Goal: Task Accomplishment & Management: Manage account settings

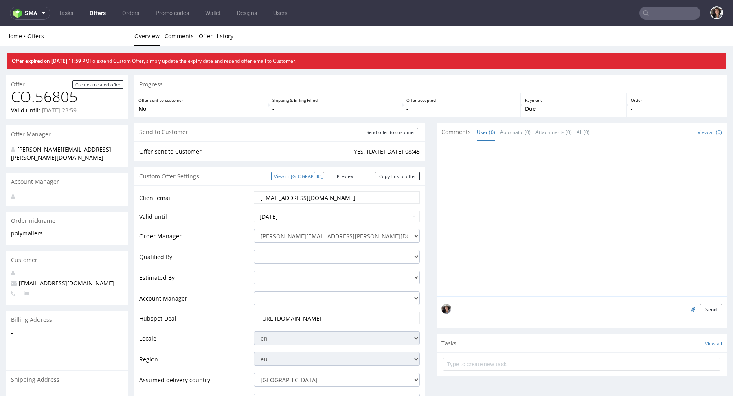
click at [315, 177] on link "View in [GEOGRAPHIC_DATA]" at bounding box center [293, 176] width 44 height 9
click at [315, 179] on link "View in [GEOGRAPHIC_DATA]" at bounding box center [293, 176] width 44 height 9
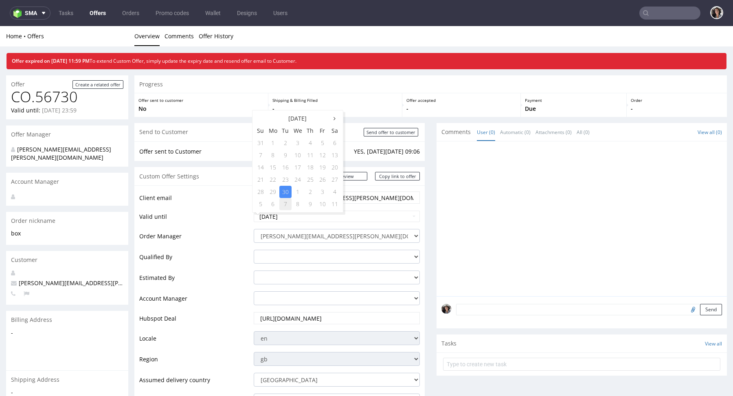
click at [286, 204] on td "7" at bounding box center [285, 204] width 12 height 12
type input "2025-10-07"
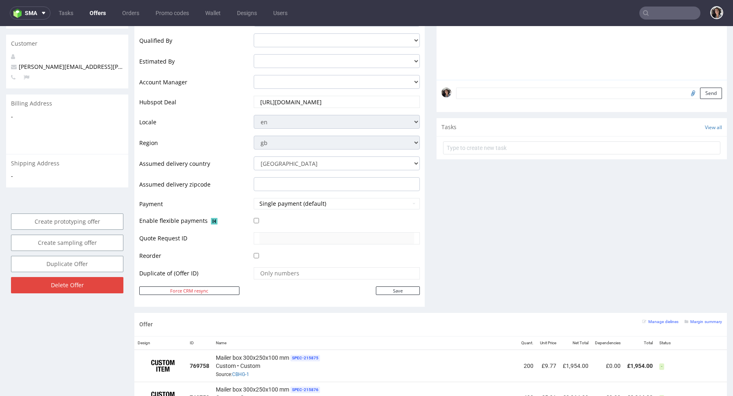
scroll to position [237, 0]
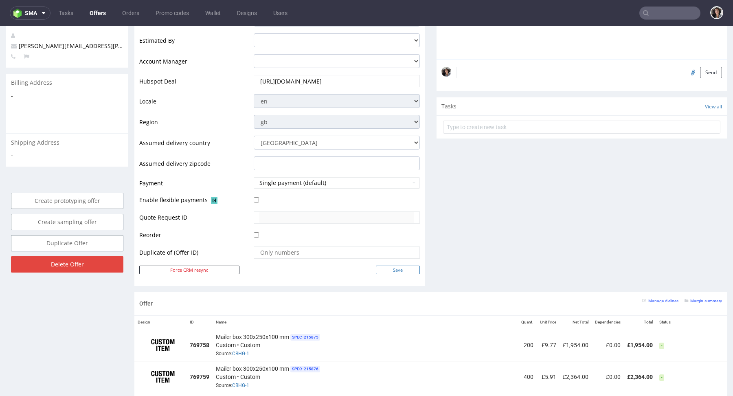
click at [406, 265] on input "Save" at bounding box center [398, 269] width 44 height 9
type input "In progress..."
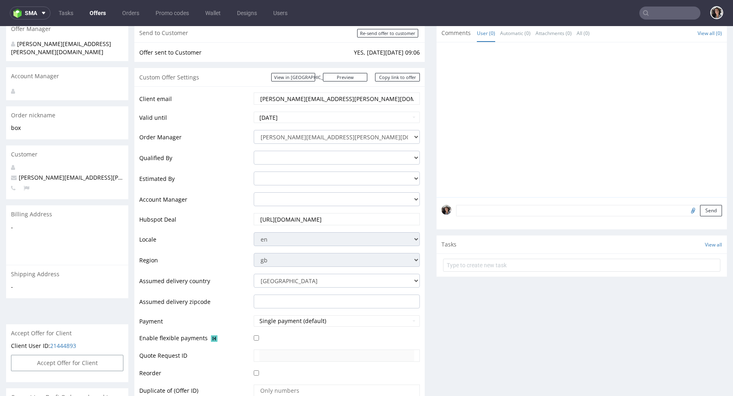
scroll to position [0, 0]
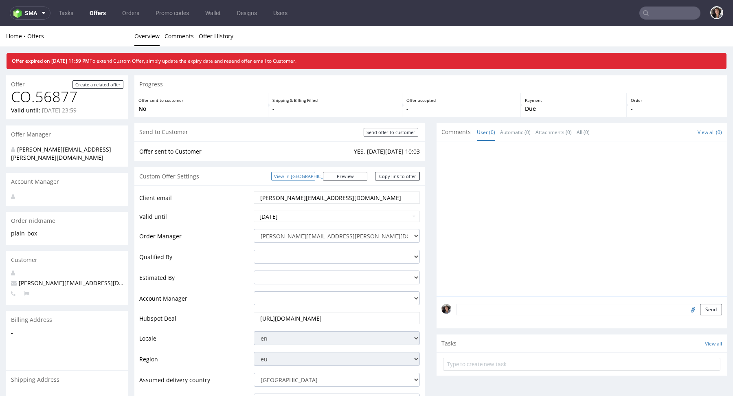
click at [315, 177] on link "View in [GEOGRAPHIC_DATA]" at bounding box center [293, 176] width 44 height 9
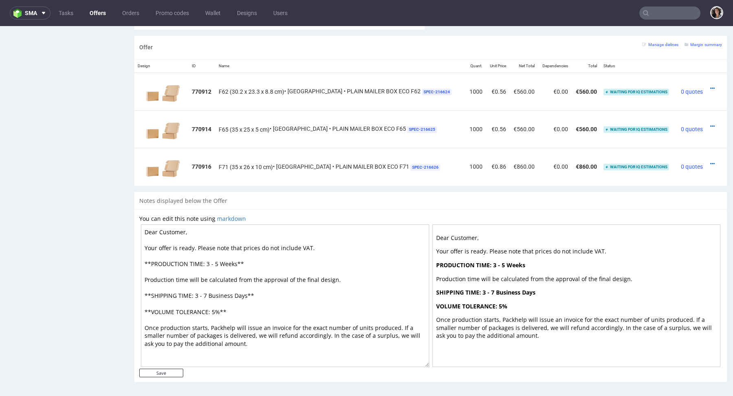
scroll to position [33, 0]
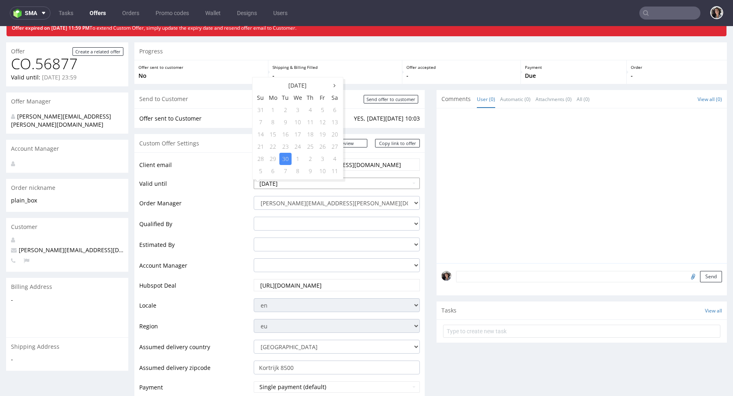
click at [292, 182] on input "[DATE]" at bounding box center [337, 182] width 166 height 11
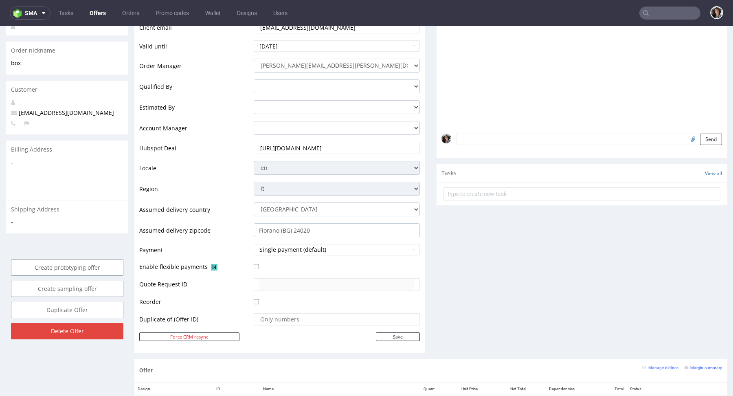
scroll to position [332, 0]
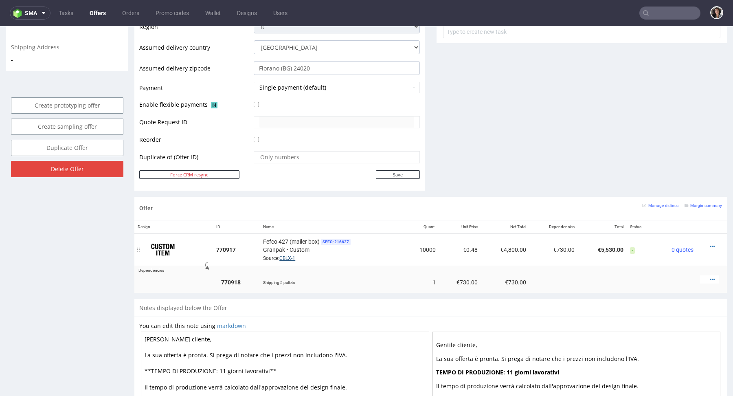
click at [289, 255] on link "CBLX-1" at bounding box center [287, 258] width 16 height 6
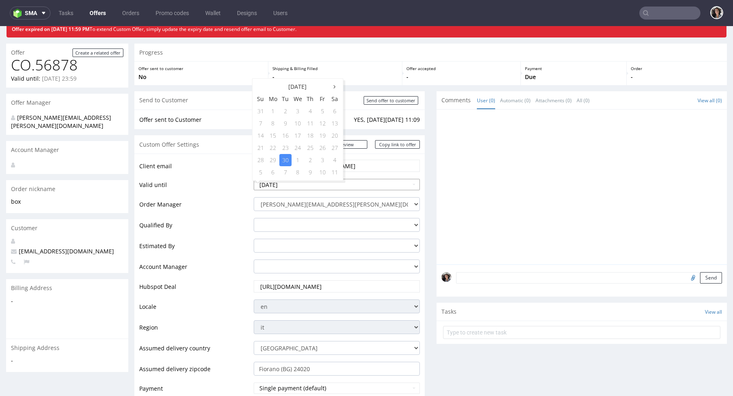
click at [314, 181] on input "[DATE]" at bounding box center [337, 184] width 166 height 11
click at [286, 170] on td "7" at bounding box center [285, 172] width 12 height 12
click at [286, 183] on input "2025-10-07" at bounding box center [337, 184] width 166 height 11
click at [292, 123] on td "8" at bounding box center [297, 123] width 13 height 12
type input "[DATE]"
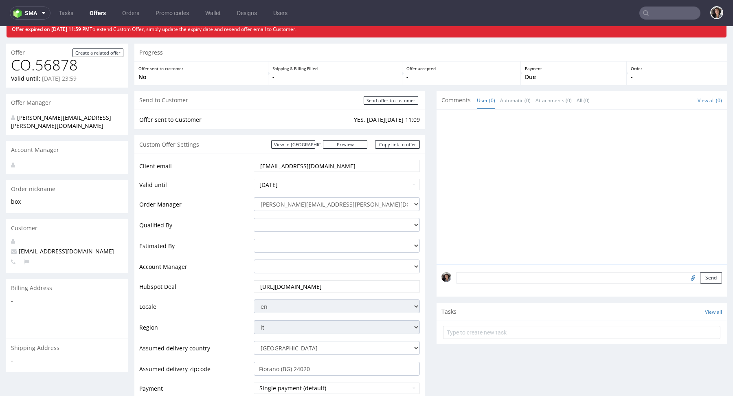
scroll to position [300, 0]
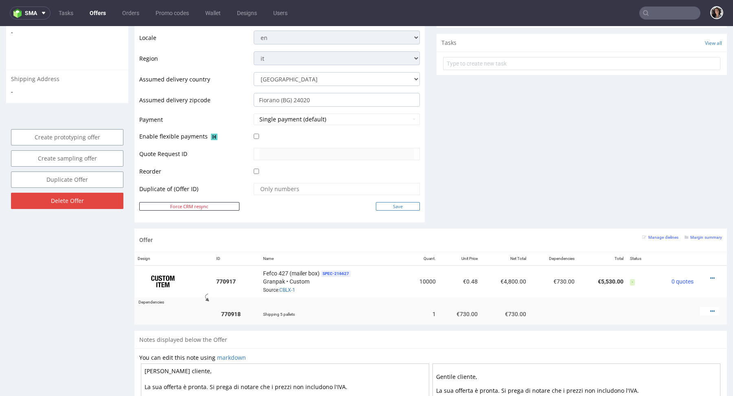
click at [395, 202] on input "Save" at bounding box center [398, 206] width 44 height 9
type input "In progress..."
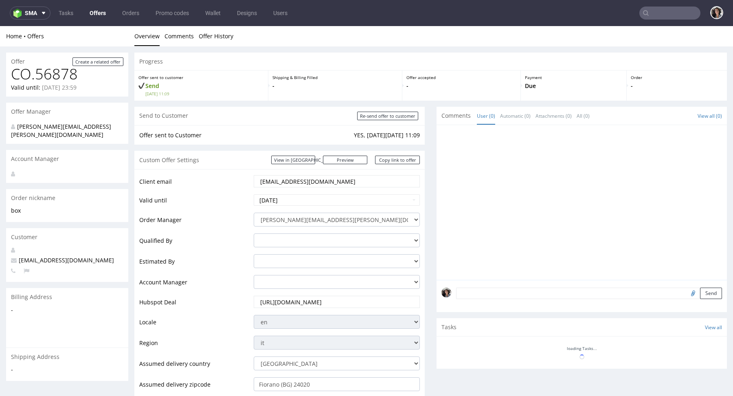
scroll to position [0, 0]
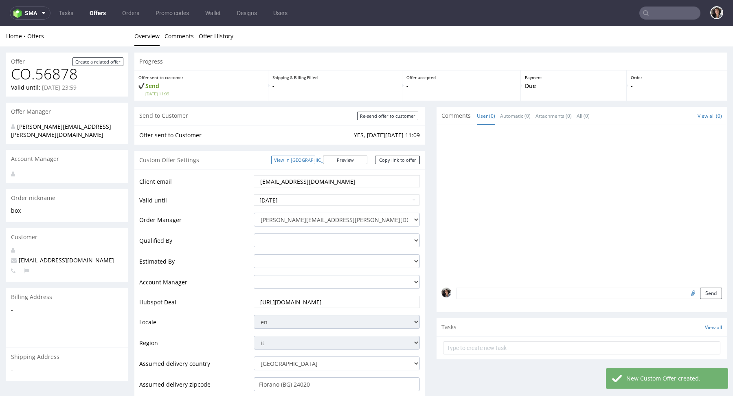
click at [315, 158] on link "View in [GEOGRAPHIC_DATA]" at bounding box center [293, 159] width 44 height 9
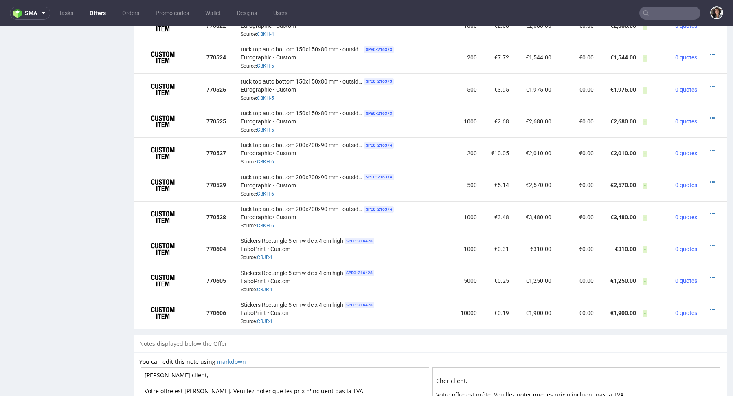
scroll to position [935, 0]
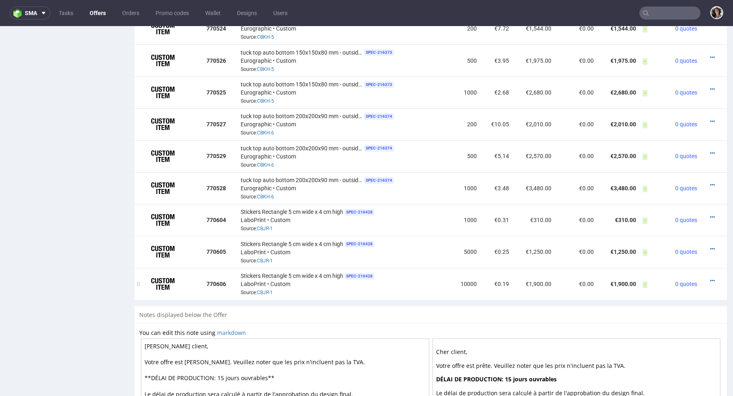
click at [264, 284] on div "Stickers Rectangle 5 cm wide x 4 cm high SPEC- 216428 LaboPrint • Custom Source…" at bounding box center [344, 283] width 206 height 25
click at [266, 293] on link "CBJR-1" at bounding box center [265, 292] width 16 height 6
click at [261, 164] on link "CBKH-6" at bounding box center [265, 165] width 17 height 6
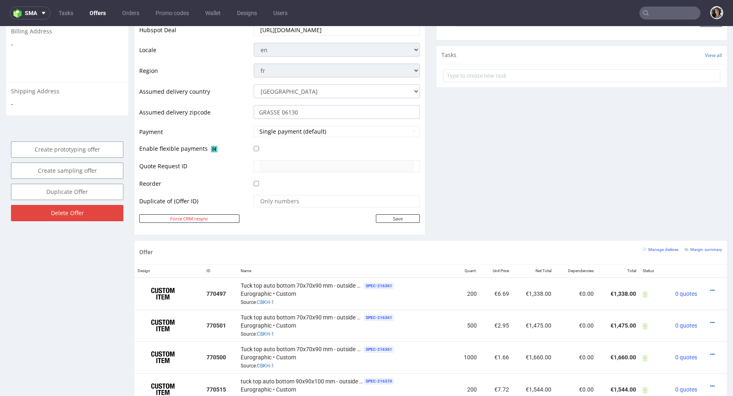
scroll to position [363, 0]
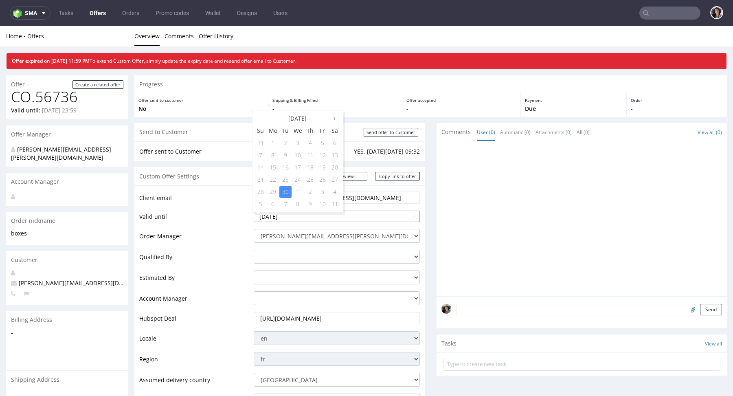
click at [313, 220] on input "2025-09-30" at bounding box center [337, 215] width 166 height 11
click at [296, 204] on td "8" at bounding box center [297, 204] width 13 height 12
type input "2025-10-08"
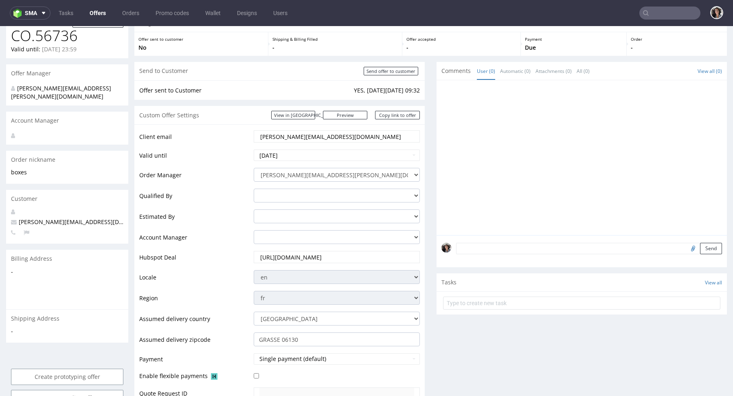
scroll to position [165, 0]
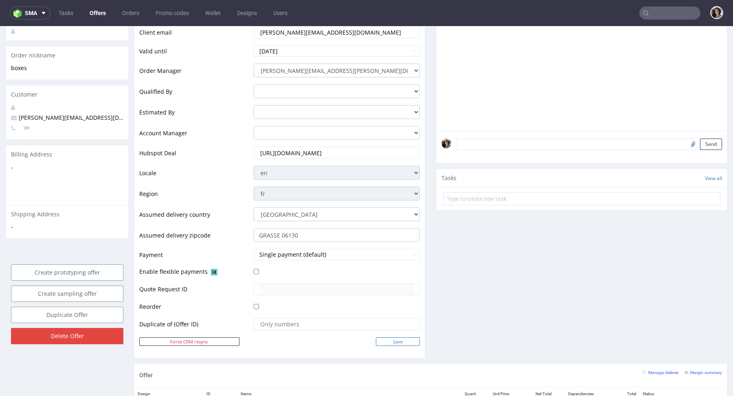
click at [397, 337] on input "Save" at bounding box center [398, 341] width 44 height 9
type input "In progress..."
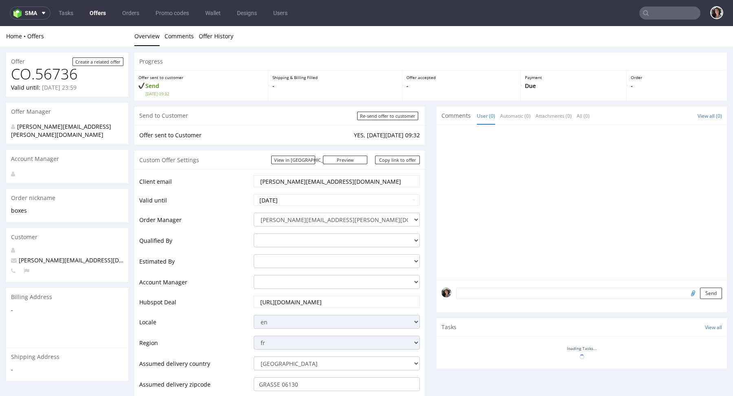
scroll to position [0, 0]
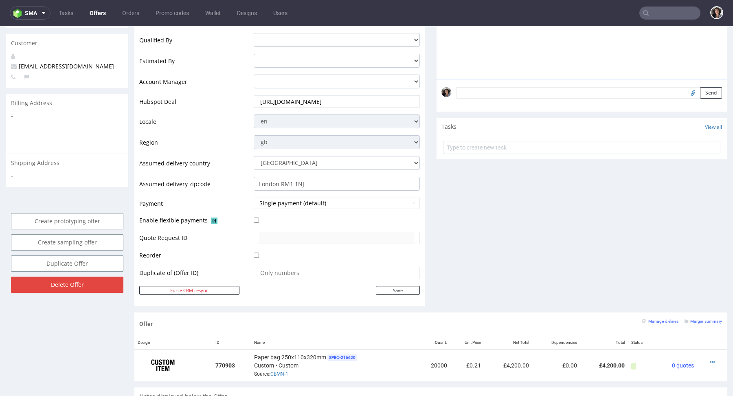
scroll to position [39, 0]
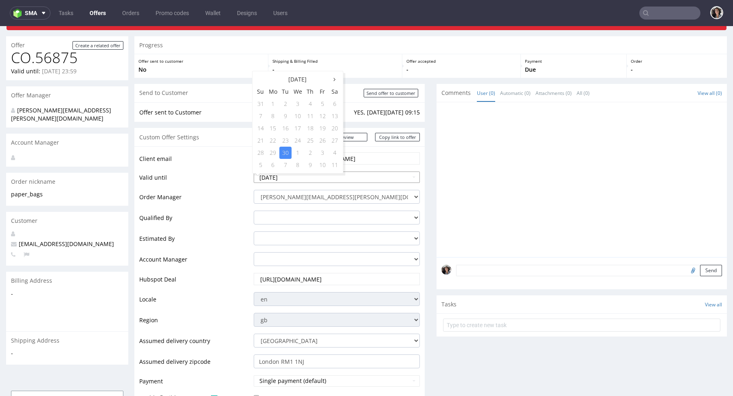
click at [310, 175] on input "[DATE]" at bounding box center [337, 176] width 166 height 11
click at [294, 165] on td "8" at bounding box center [297, 165] width 13 height 12
type input "[DATE]"
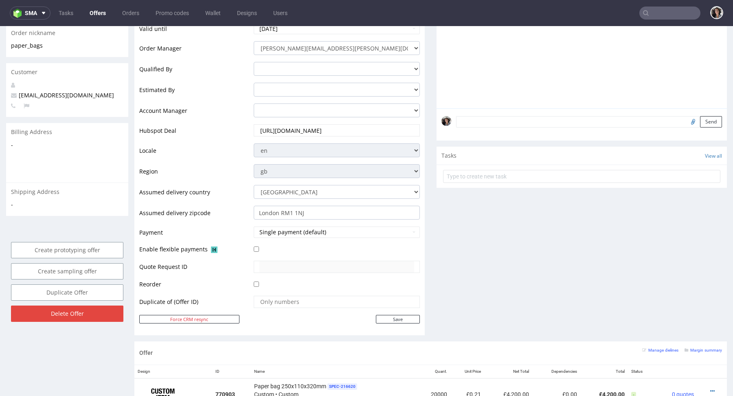
scroll to position [312, 0]
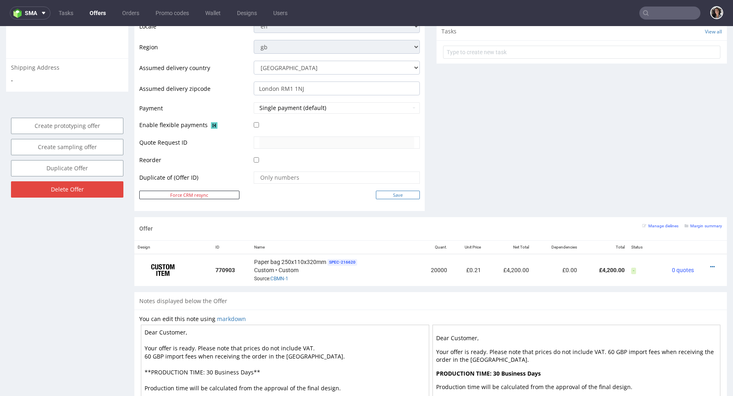
click at [389, 191] on input "Save" at bounding box center [398, 194] width 44 height 9
type input "In progress..."
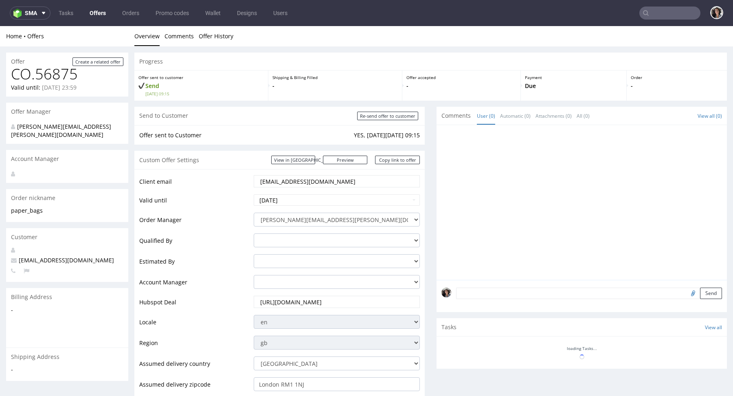
scroll to position [0, 0]
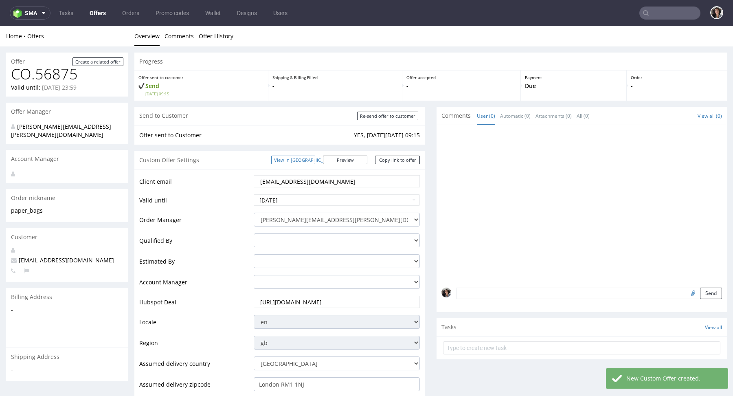
click at [315, 159] on link "View in [GEOGRAPHIC_DATA]" at bounding box center [293, 159] width 44 height 9
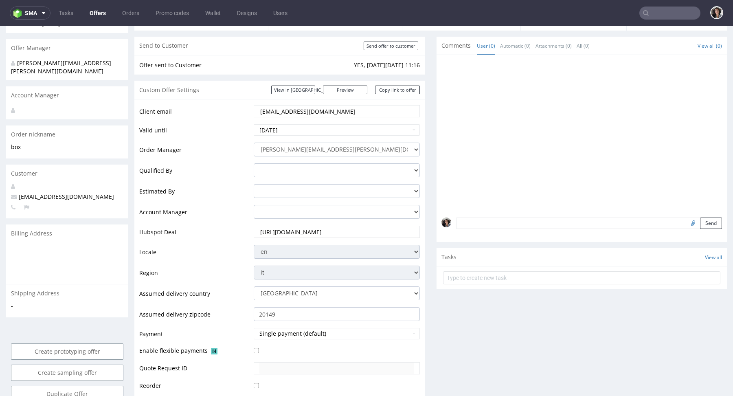
scroll to position [14, 0]
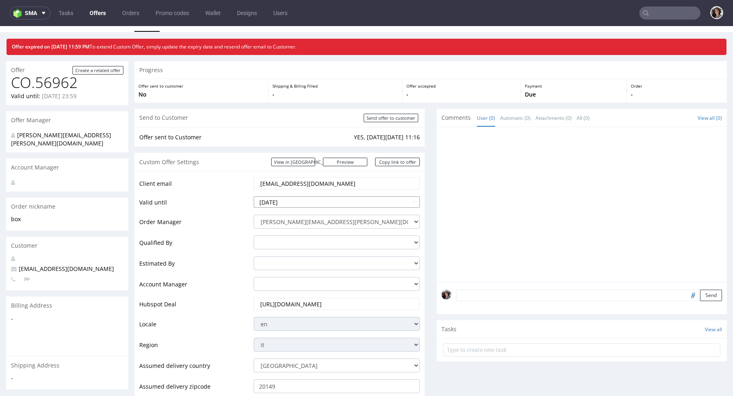
click at [309, 199] on input "[DATE]" at bounding box center [337, 201] width 166 height 11
click at [295, 187] on td "8" at bounding box center [297, 190] width 13 height 12
type input "[DATE]"
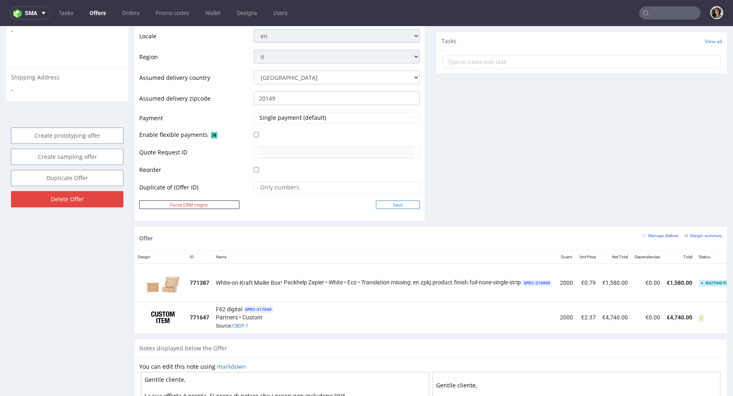
click at [395, 200] on input "Save" at bounding box center [398, 204] width 44 height 9
type input "In progress..."
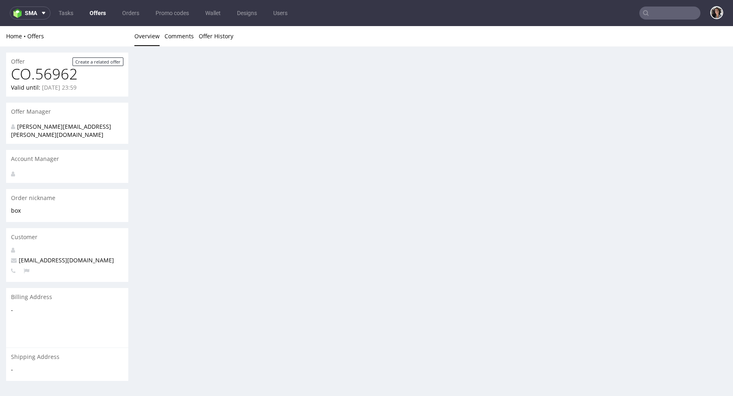
scroll to position [0, 0]
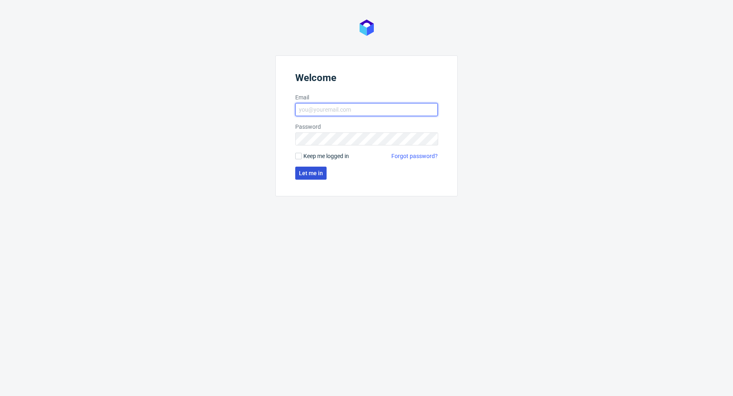
type input "[PERSON_NAME][EMAIL_ADDRESS][PERSON_NAME][DOMAIN_NAME]"
click at [310, 177] on button "Let me in" at bounding box center [310, 172] width 31 height 13
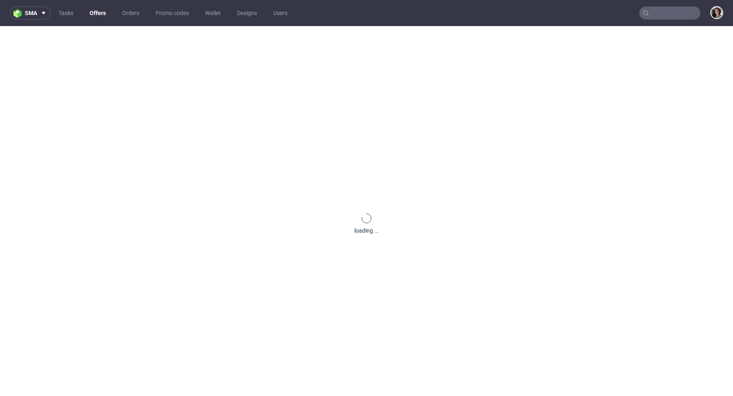
click at [658, 10] on input "text" at bounding box center [669, 13] width 61 height 13
paste input "[PERSON_NAME][EMAIL_ADDRESS][DOMAIN_NAME]"
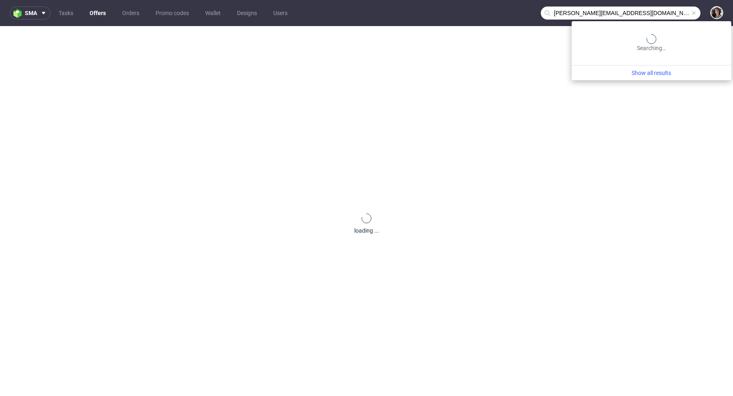
type input "[PERSON_NAME][EMAIL_ADDRESS][DOMAIN_NAME]"
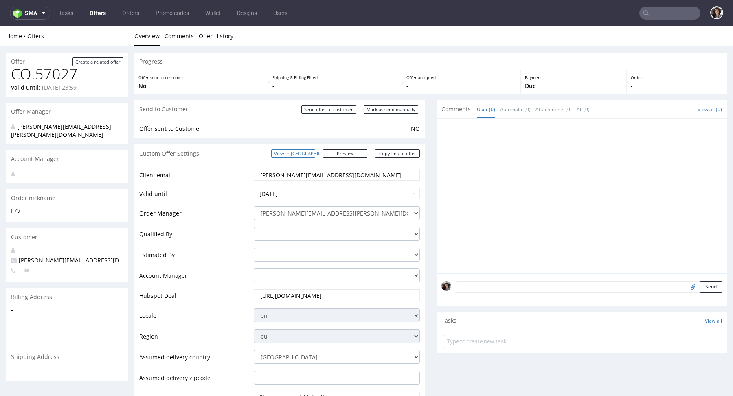
click at [312, 154] on link "View in [GEOGRAPHIC_DATA]" at bounding box center [293, 153] width 44 height 9
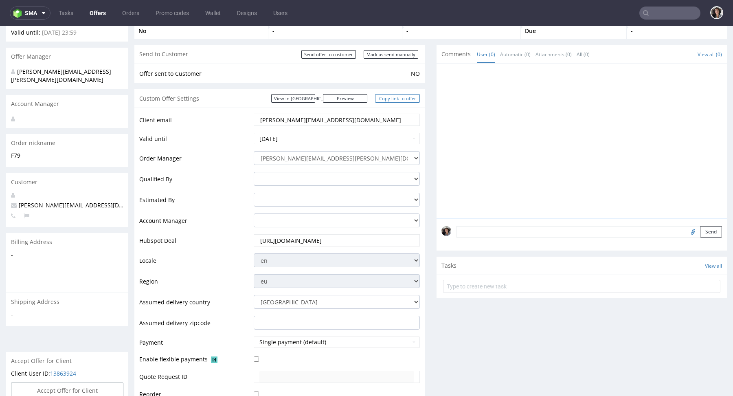
click at [403, 96] on link "Copy link to offer" at bounding box center [397, 98] width 45 height 9
click at [398, 55] on input "Mark as send manually" at bounding box center [390, 54] width 55 height 9
type input "In progress..."
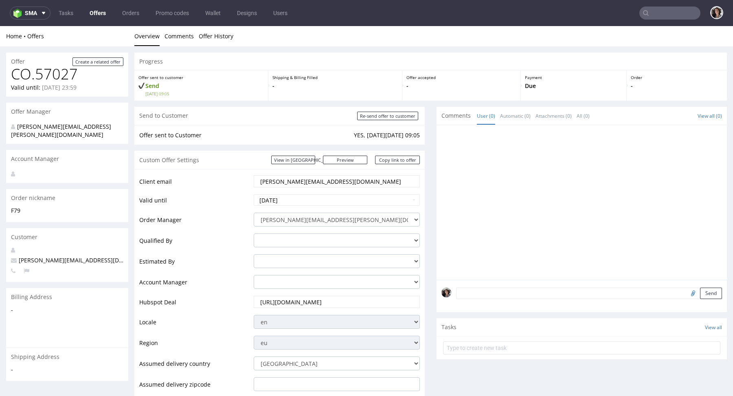
scroll to position [0, 0]
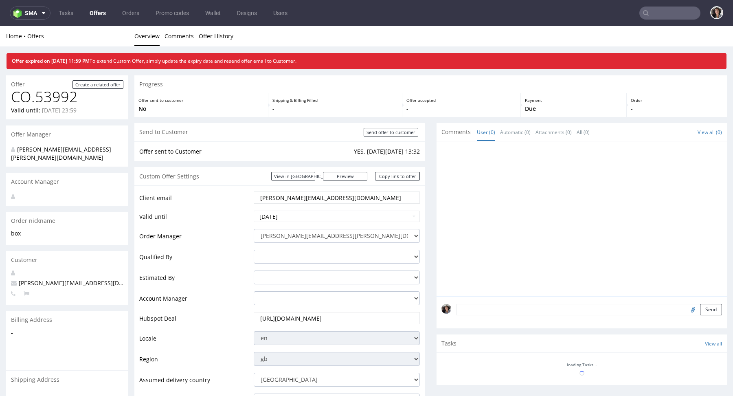
click at [659, 13] on input "text" at bounding box center [669, 13] width 61 height 13
paste input "[EMAIL_ADDRESS][DOMAIN_NAME]"
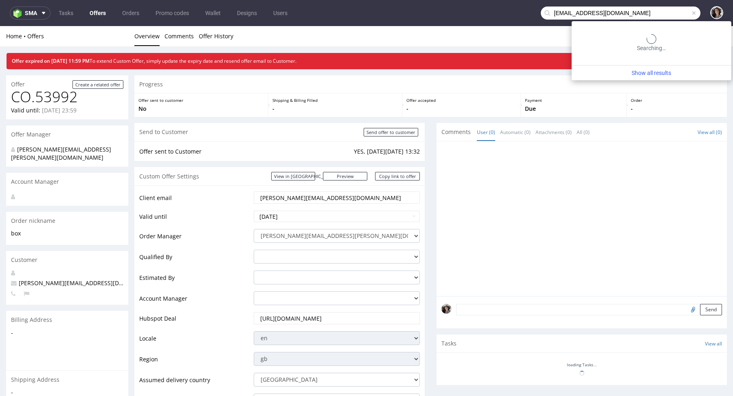
type input "[EMAIL_ADDRESS][DOMAIN_NAME]"
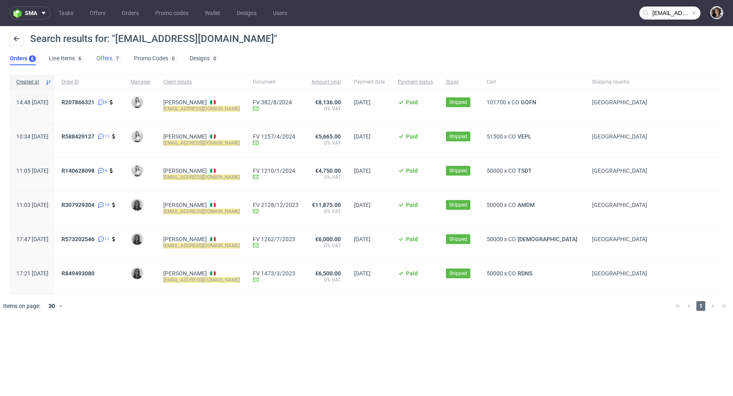
click at [103, 59] on link "Offers 7" at bounding box center [108, 58] width 24 height 13
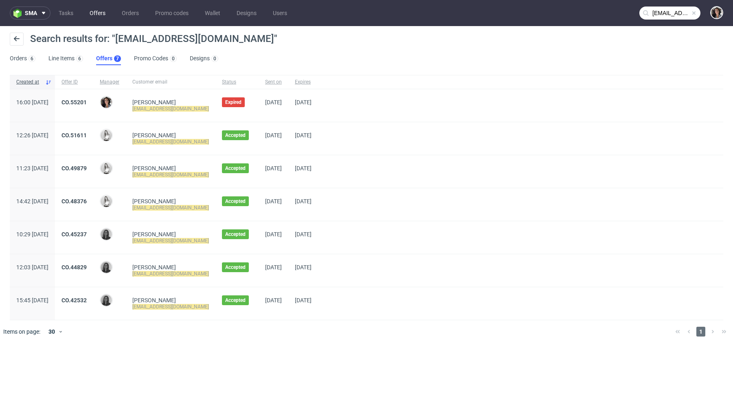
click at [94, 18] on link "Offers" at bounding box center [98, 13] width 26 height 13
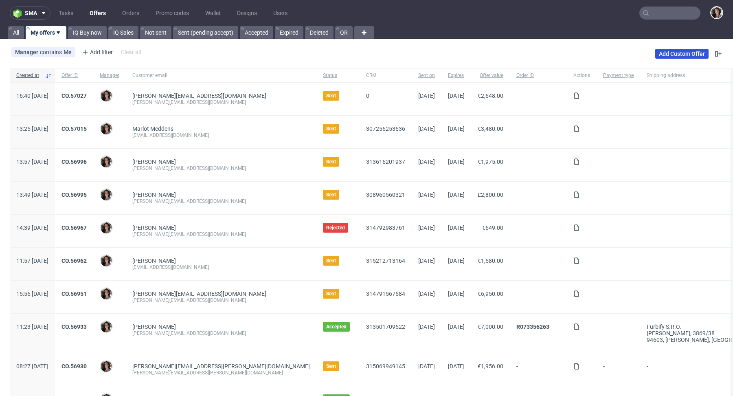
click at [672, 50] on link "Add Custom Offer" at bounding box center [681, 54] width 53 height 10
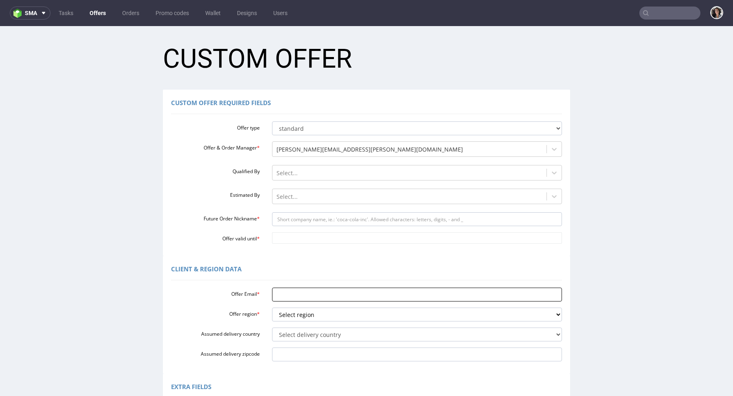
click at [276, 297] on input "Offer Email *" at bounding box center [417, 294] width 290 height 14
paste input "[EMAIL_ADDRESS][DOMAIN_NAME]"
type input "[EMAIL_ADDRESS][DOMAIN_NAME]"
click at [317, 311] on select "Select region eu gb de pl fr it es" at bounding box center [417, 314] width 290 height 14
click at [294, 338] on select "Select delivery country [GEOGRAPHIC_DATA] [GEOGRAPHIC_DATA] [GEOGRAPHIC_DATA] […" at bounding box center [417, 334] width 290 height 14
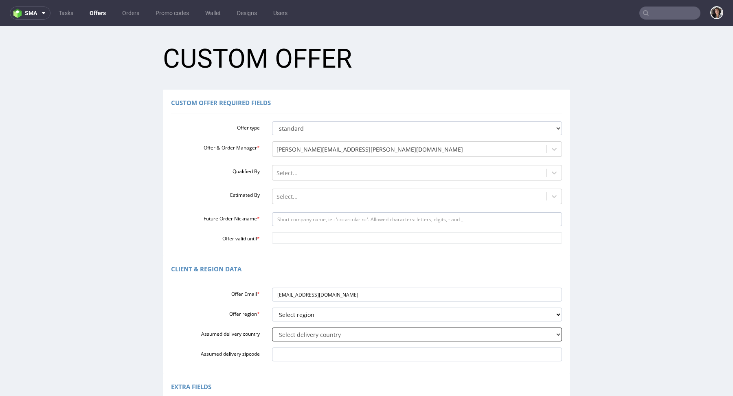
select select "110"
click at [294, 312] on select "Select region eu gb de pl fr it es" at bounding box center [417, 314] width 290 height 14
select select "it"
click at [280, 358] on input "Assumed delivery zipcode" at bounding box center [417, 354] width 290 height 14
paste input "Montano Lucino 22070"
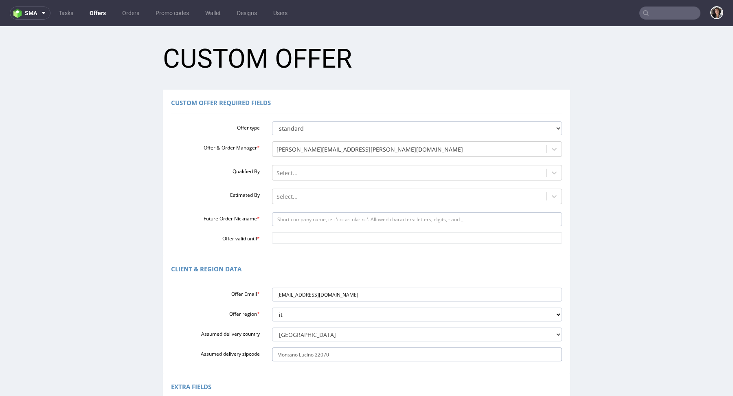
type input "Montano Lucino 22070"
click at [284, 363] on div "Client & Region data Offer Email * [EMAIL_ADDRESS][DOMAIN_NAME] Offer region * …" at bounding box center [366, 315] width 407 height 118
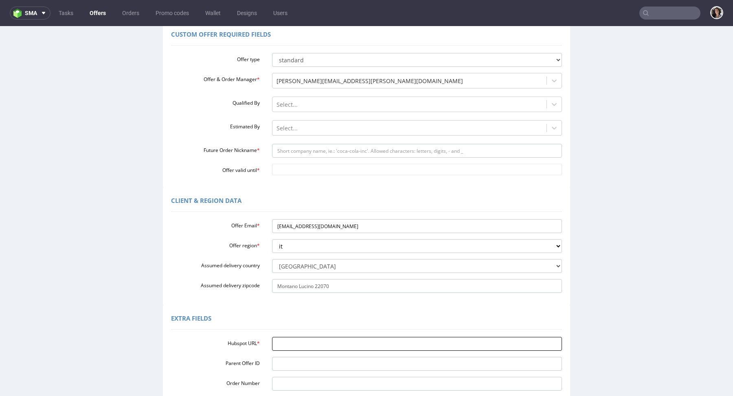
click at [280, 343] on input "Hubspot URL *" at bounding box center [417, 344] width 290 height 14
paste input "https://app-eu1.hubspot.com/contacts/25600958/record/0-3/311380674784/"
type input "https://app-eu1.hubspot.com/contacts/25600958/record/0-3/311380674784/"
click at [308, 147] on input "Future Order Nickname *" at bounding box center [417, 151] width 290 height 14
paste input "Courier_envelope"
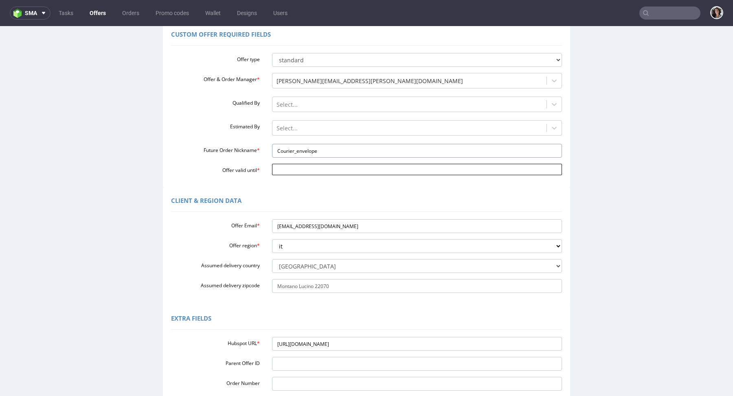
type input "Courier_envelope"
click at [299, 175] on input "Offer valid until *" at bounding box center [417, 169] width 290 height 11
click at [303, 108] on td "7" at bounding box center [301, 109] width 12 height 12
type input "2025-10-07"
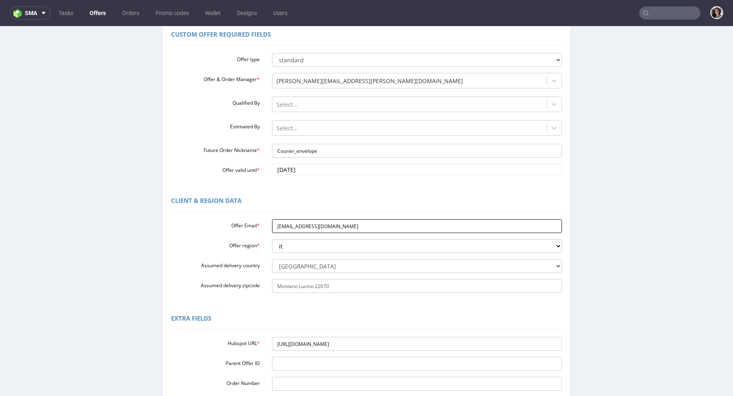
scroll to position [173, 0]
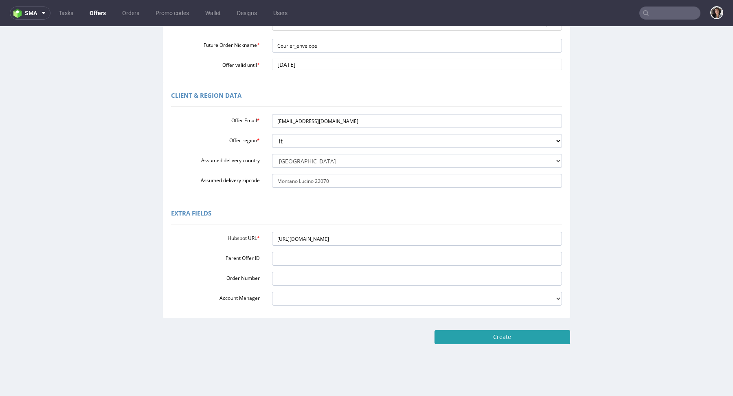
click at [476, 339] on input "Create" at bounding box center [502, 337] width 136 height 14
type input "Please wait..."
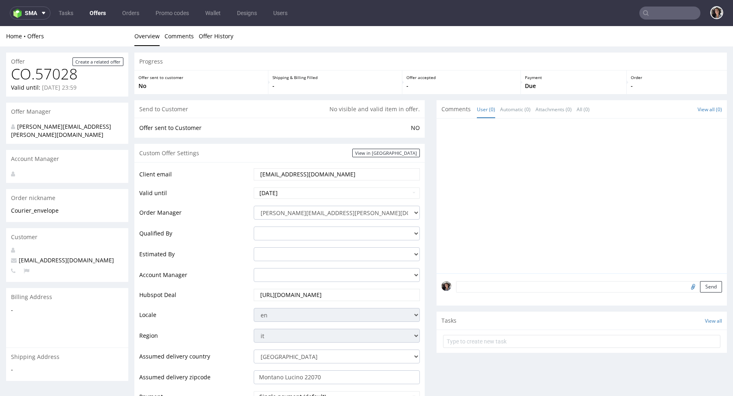
scroll to position [320, 0]
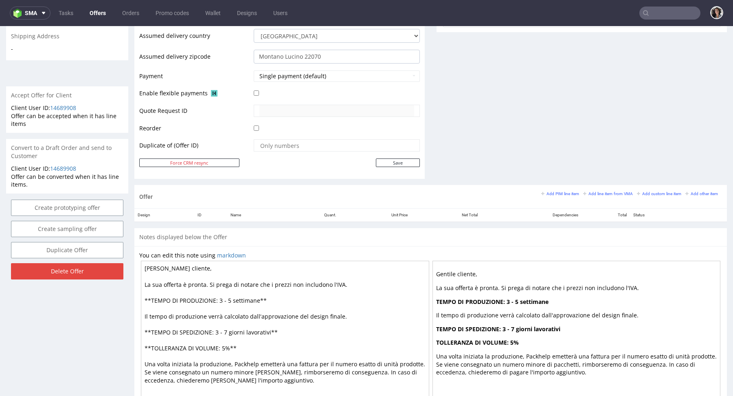
drag, startPoint x: 269, startPoint y: 327, endPoint x: 230, endPoint y: 327, distance: 39.1
click at [230, 327] on textarea "[PERSON_NAME] cliente, La sua offerta è pronta. Si prega di notare che i prezzi…" at bounding box center [285, 331] width 288 height 142
drag, startPoint x: 258, startPoint y: 299, endPoint x: 233, endPoint y: 297, distance: 25.3
click at [233, 297] on textarea "[PERSON_NAME] cliente, La sua offerta è pronta. Si prega di notare che i prezzi…" at bounding box center [285, 331] width 288 height 142
paste textarea "giorni lavorativi"
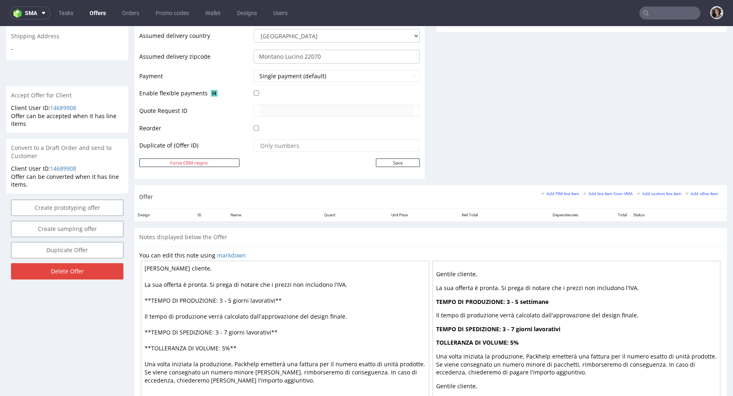
click at [228, 297] on textarea "Gentile cliente, La sua offerta è pronta. Si prega di notare che i prezzi non i…" at bounding box center [285, 331] width 288 height 142
click at [226, 297] on textarea "Gentile cliente, La sua offerta è pronta. Si prega di notare che i prezzi non i…" at bounding box center [285, 331] width 288 height 142
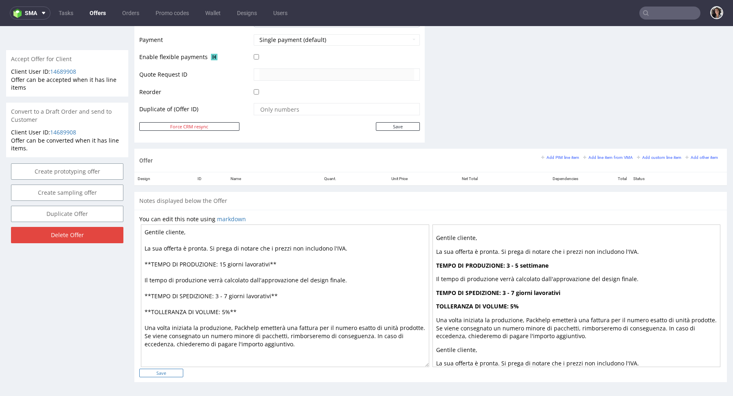
type textarea "Gentile cliente, La sua offerta è pronta. Si prega di notare che i prezzi non i…"
click at [166, 371] on input "Save" at bounding box center [161, 372] width 44 height 9
type input "In progress..."
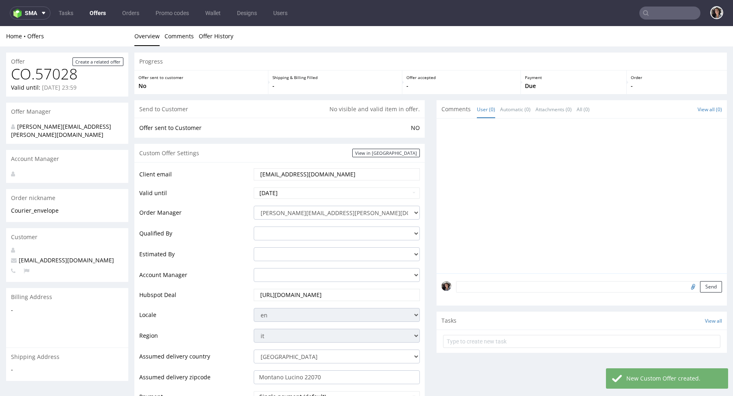
scroll to position [246, 0]
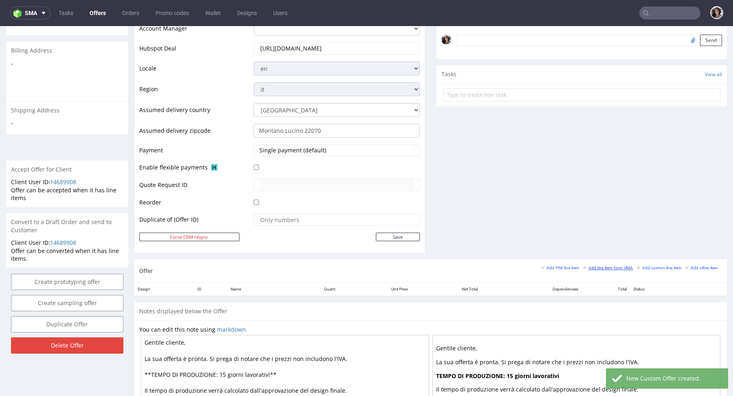
click at [596, 266] on small "Add line item from VMA" at bounding box center [608, 267] width 50 height 4
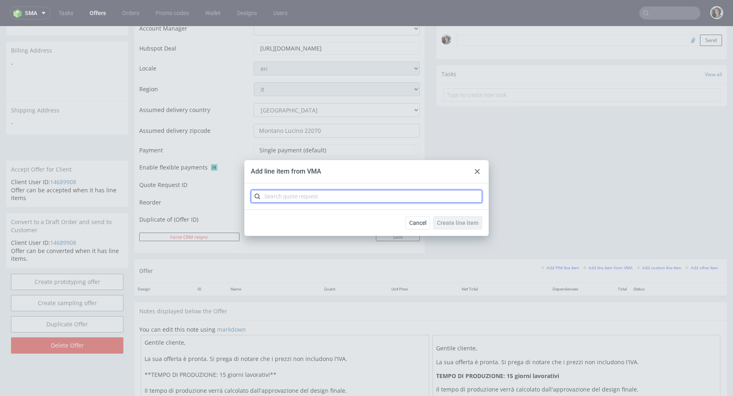
click at [364, 192] on input "text" at bounding box center [366, 196] width 231 height 13
paste input "CBMT"
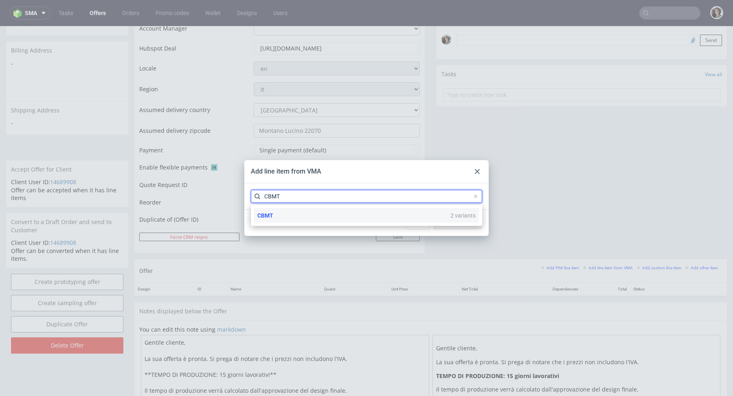
type input "CBMT"
click at [283, 214] on div "CBMT 2 variants" at bounding box center [366, 215] width 225 height 15
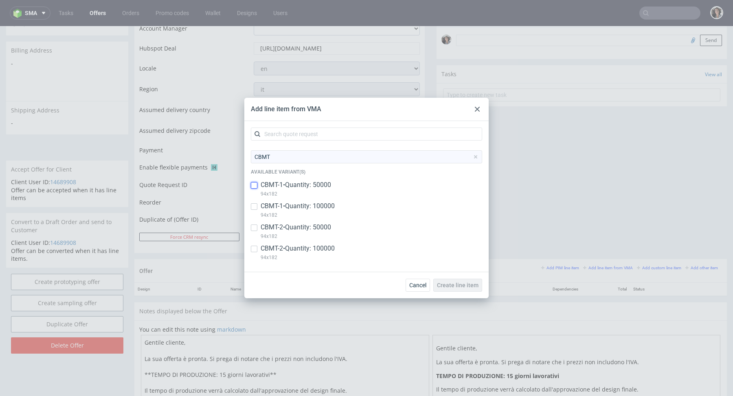
click at [256, 183] on input "checkbox" at bounding box center [254, 185] width 7 height 7
checkbox input "true"
click at [256, 201] on div at bounding box center [254, 206] width 7 height 10
checkbox input "true"
click at [456, 282] on span "Create line item" at bounding box center [458, 285] width 42 height 6
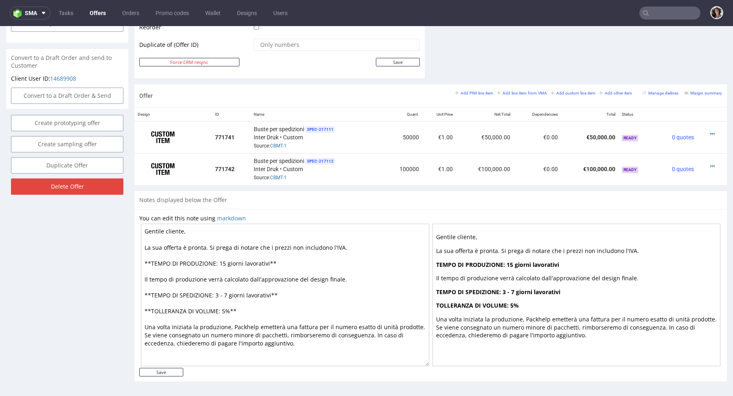
scroll to position [2, 0]
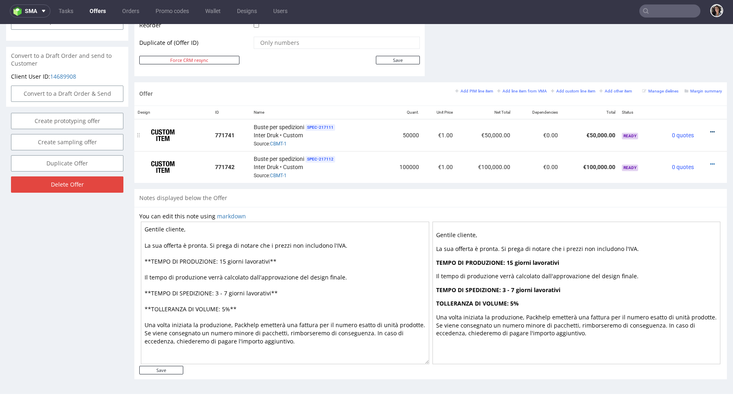
click at [710, 129] on icon at bounding box center [712, 132] width 4 height 6
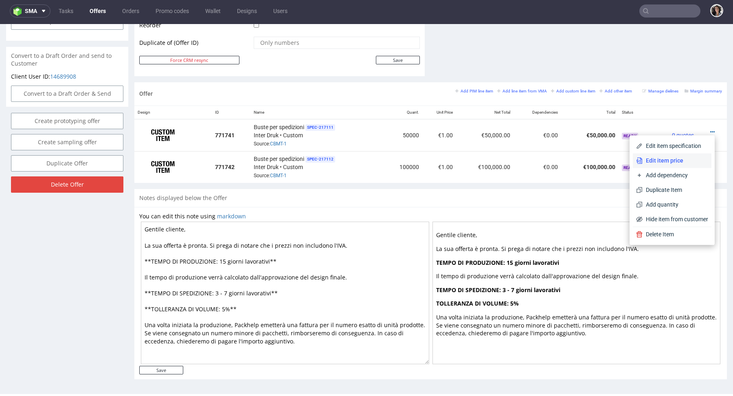
click at [663, 162] on span "Edit item price" at bounding box center [675, 160] width 66 height 8
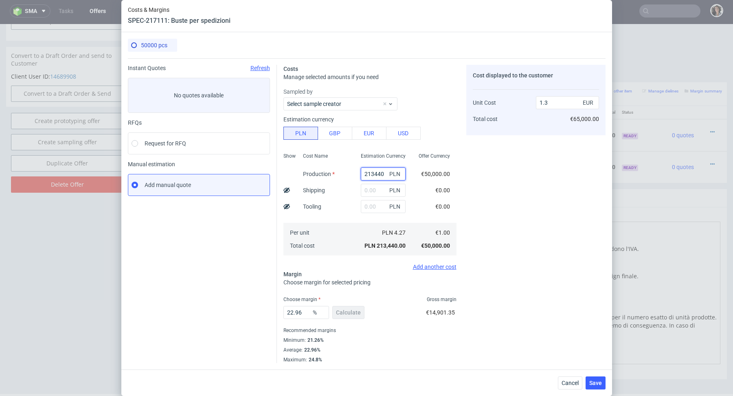
click at [373, 178] on input "213440" at bounding box center [383, 173] width 45 height 13
paste input "10450"
type input "10450"
type input "0.06"
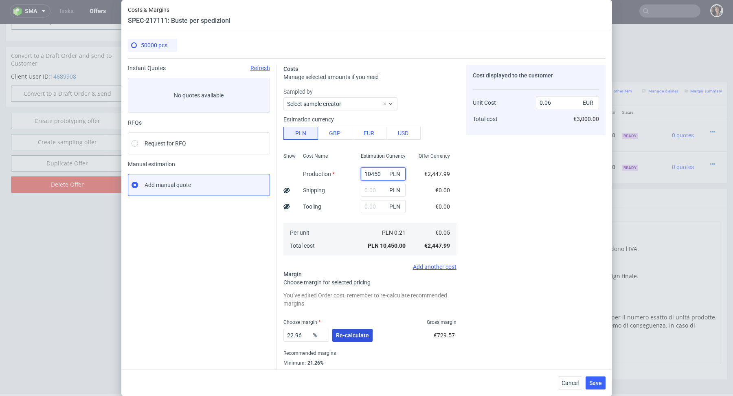
type input "10450"
click at [363, 336] on span "Re-calculate" at bounding box center [352, 335] width 33 height 6
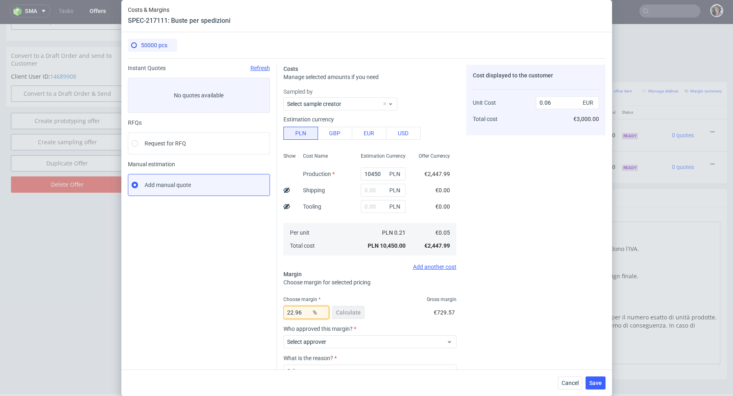
click at [298, 306] on input "22.96" at bounding box center [306, 312] width 46 height 13
click at [306, 313] on input "22.96" at bounding box center [306, 312] width 46 height 13
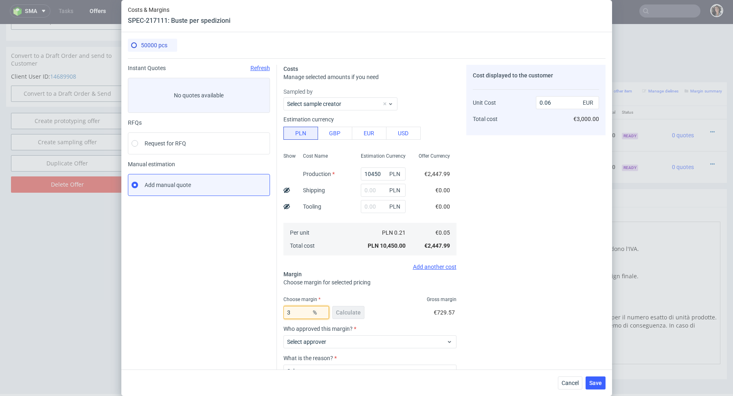
type input "30"
type input "0.07"
type input "3"
type input "0"
type input "0.05"
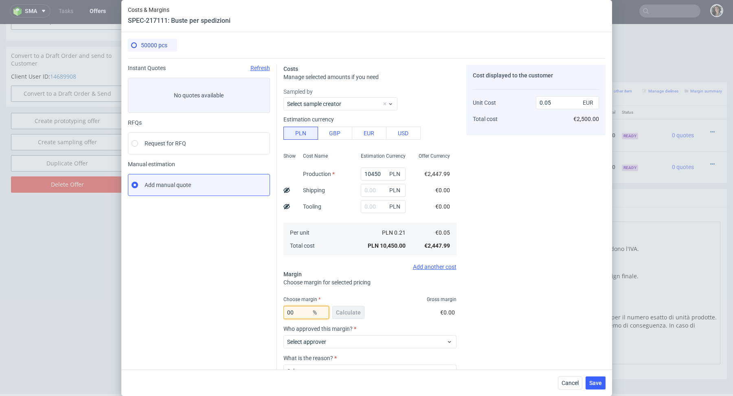
type input "0"
type input "9"
type input "0"
type input "40"
type input "0.08"
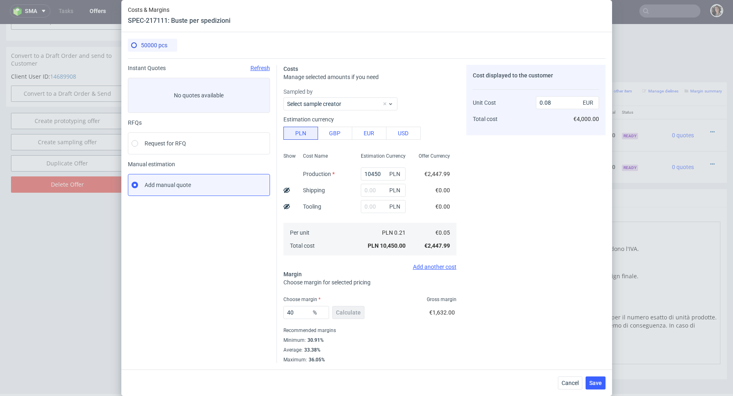
click at [389, 339] on div "Minimum : 30.91%" at bounding box center [369, 340] width 173 height 10
click at [304, 315] on input "40" at bounding box center [306, 312] width 46 height 13
type input "31"
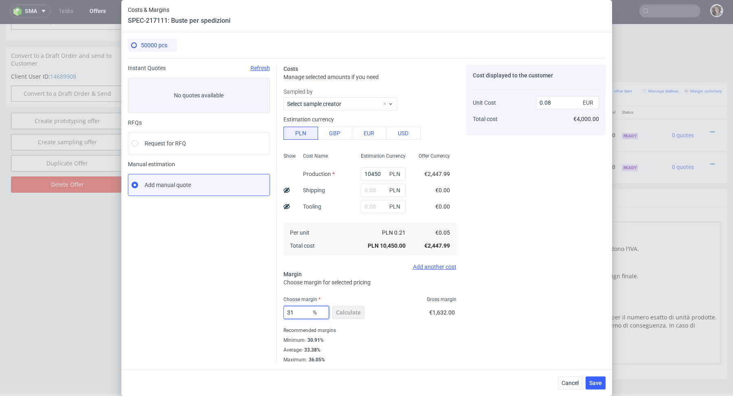
type input "0.07"
type input "31"
click at [354, 330] on div "Recommended margins" at bounding box center [369, 330] width 173 height 10
click at [596, 383] on span "Save" at bounding box center [595, 383] width 13 height 6
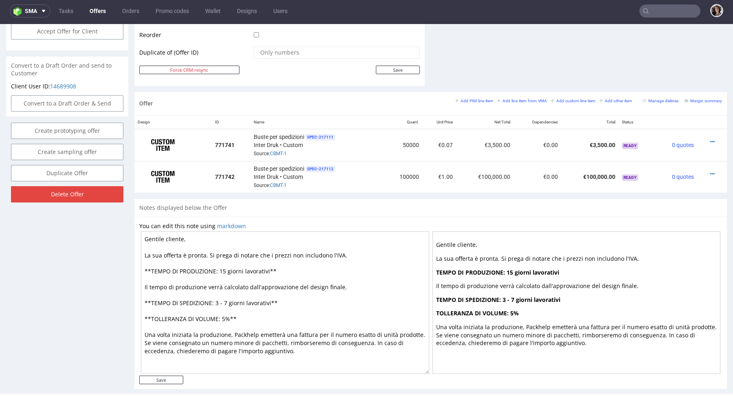
scroll to position [422, 0]
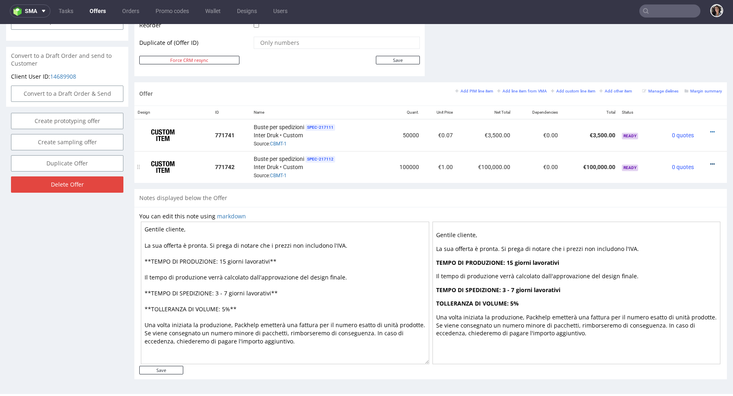
click at [710, 162] on icon at bounding box center [712, 164] width 4 height 6
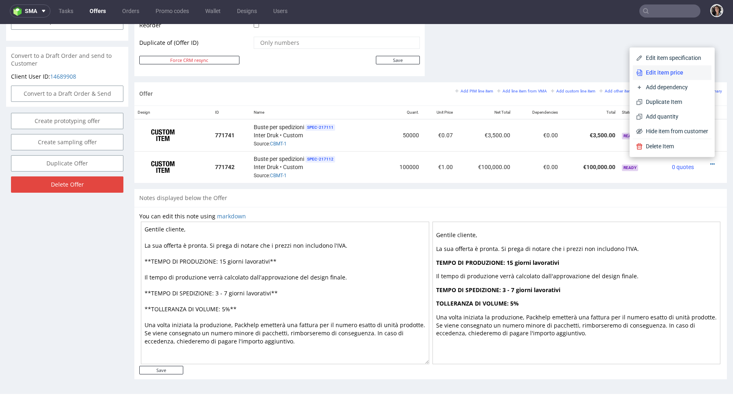
click at [652, 70] on span "Edit item price" at bounding box center [675, 72] width 66 height 8
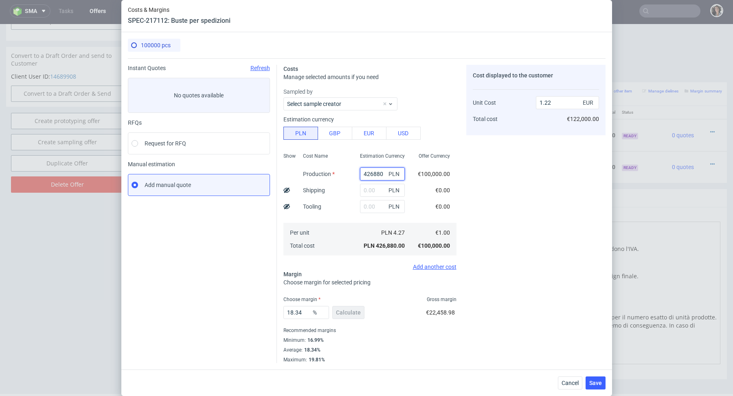
click at [373, 177] on input "426880" at bounding box center [382, 173] width 45 height 13
paste input "18900"
type input "42688018900"
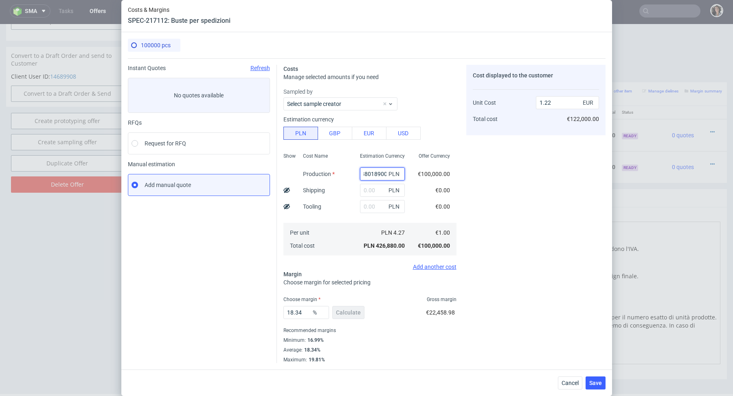
type input "122459.03"
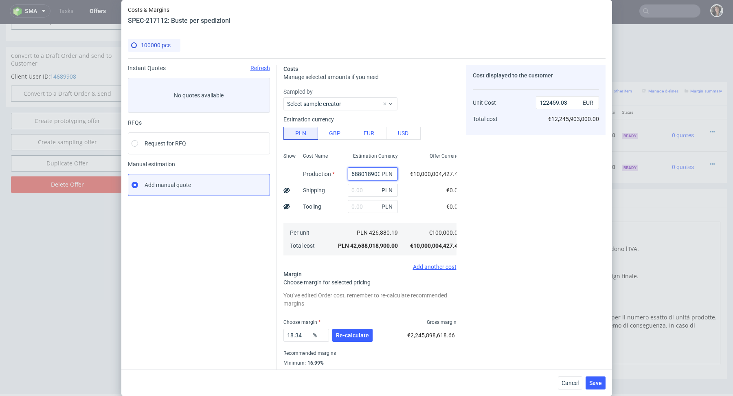
click at [370, 172] on input "42688018900" at bounding box center [373, 173] width 50 height 13
paste input "text"
type input "18900"
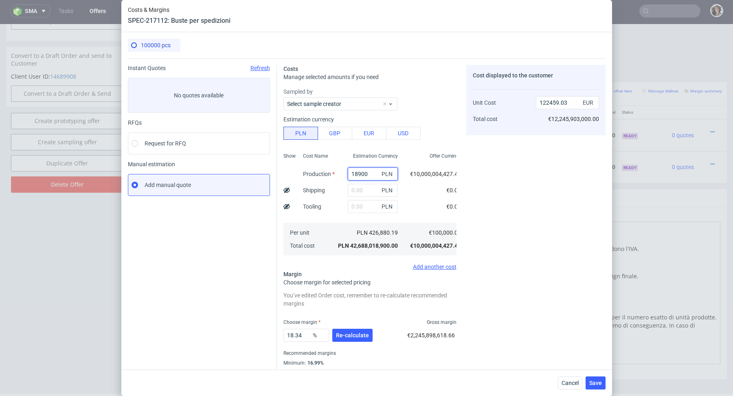
scroll to position [0, 0]
type input "0.05"
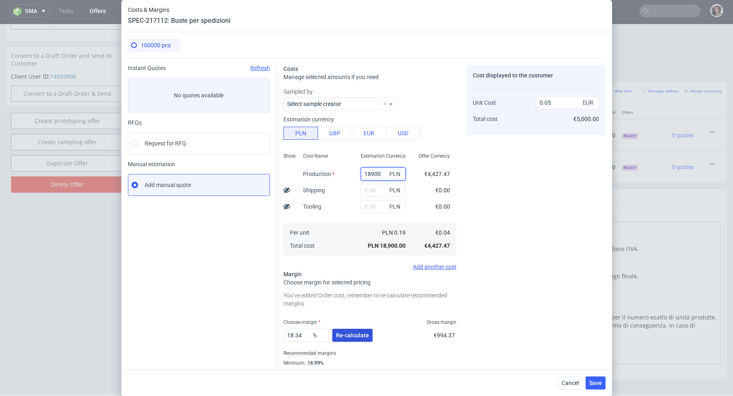
type input "18900"
click at [360, 333] on span "Re-calculate" at bounding box center [352, 335] width 33 height 6
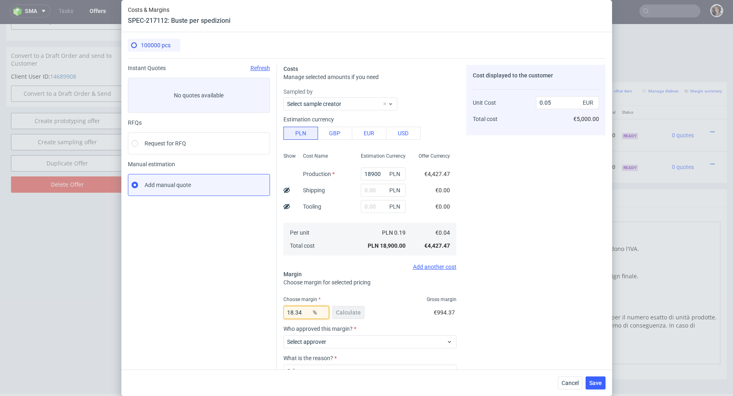
drag, startPoint x: 302, startPoint y: 307, endPoint x: 313, endPoint y: 320, distance: 16.8
click at [313, 320] on div "18.34 % Calculate" at bounding box center [324, 313] width 83 height 23
type input "32"
type input "0.07"
type input "31"
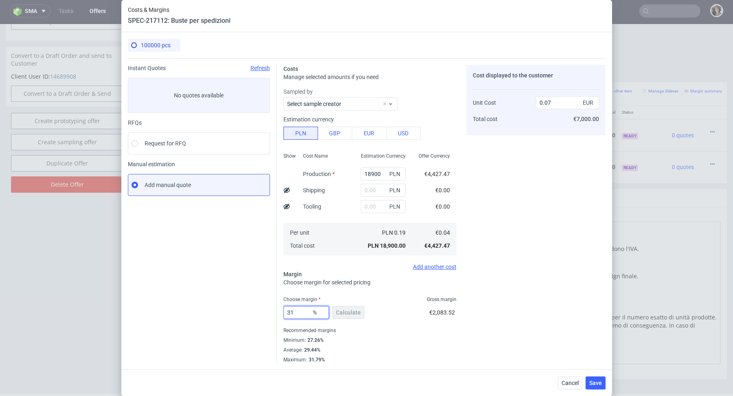
type input "0.06"
type input "31"
click at [599, 381] on span "Save" at bounding box center [595, 383] width 13 height 6
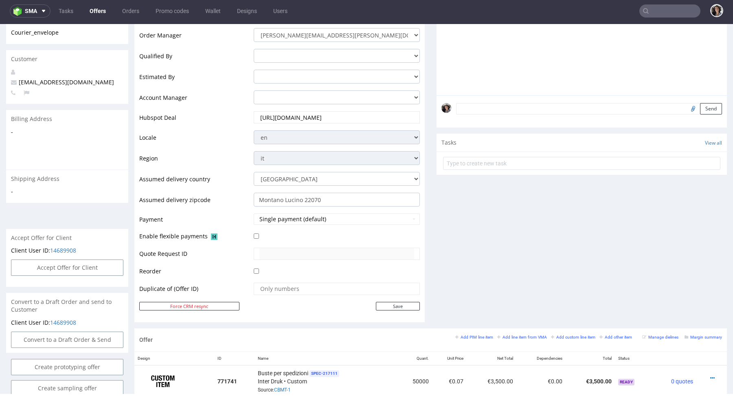
scroll to position [375, 0]
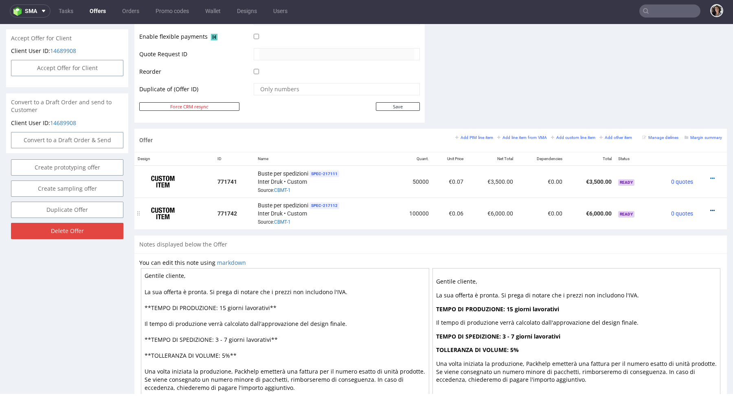
click at [710, 208] on icon at bounding box center [712, 211] width 4 height 6
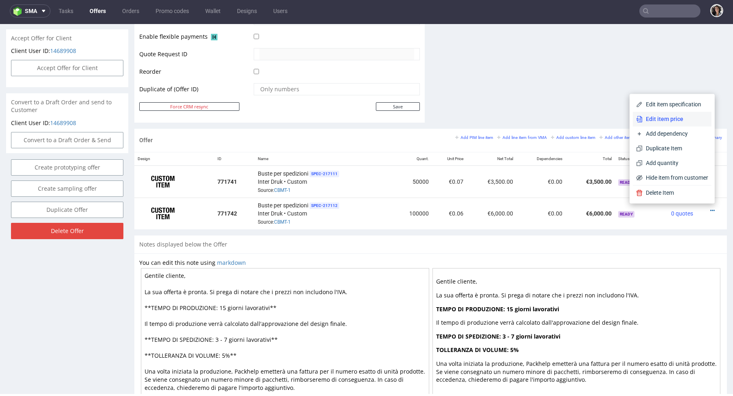
click at [654, 117] on span "Edit item price" at bounding box center [675, 119] width 66 height 8
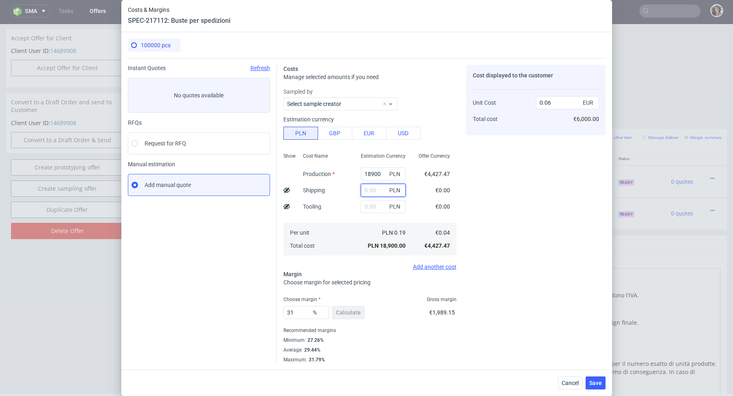
click at [363, 193] on input "text" at bounding box center [383, 190] width 45 height 13
paste input "2 412,47"
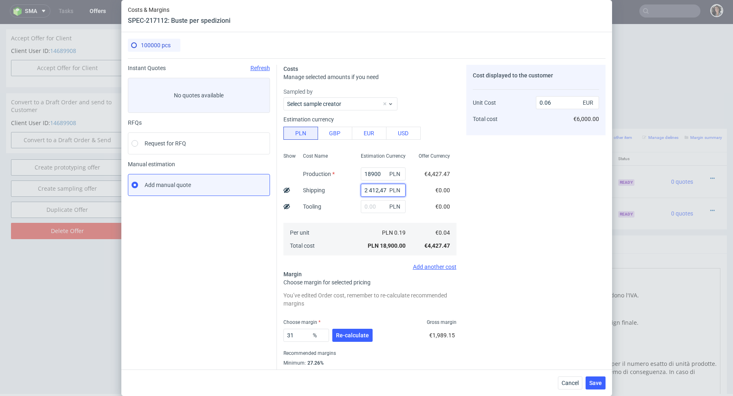
click at [369, 188] on input "2 412,47" at bounding box center [383, 190] width 45 height 13
type input "2412.47"
type input "0.08"
type input "2412.47"
click at [352, 335] on span "Re-calculate" at bounding box center [352, 335] width 33 height 6
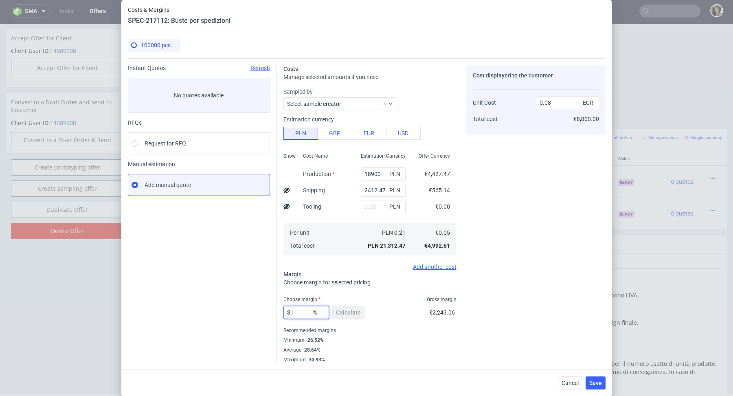
drag, startPoint x: 302, startPoint y: 314, endPoint x: 259, endPoint y: 313, distance: 43.6
click at [259, 313] on div "Instant Quotes Refresh No quotes available RFQs Request for RFQ Manual estimati…" at bounding box center [366, 210] width 477 height 304
type input "26"
type input "0.07"
type input "26.53"
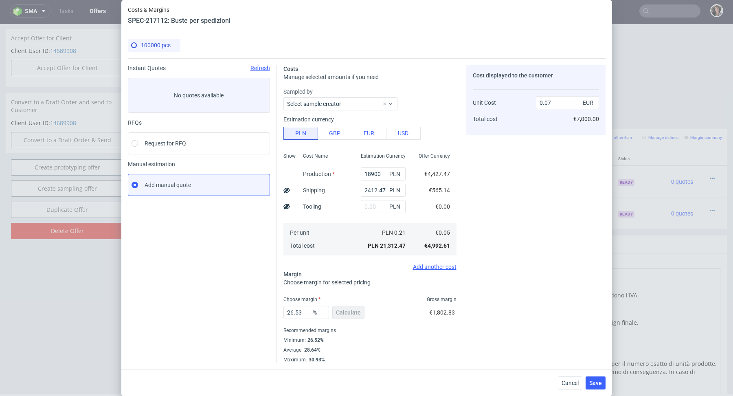
click at [387, 285] on div "Choose margin for selected pricing" at bounding box center [369, 282] width 173 height 8
click at [595, 380] on span "Save" at bounding box center [595, 383] width 13 height 6
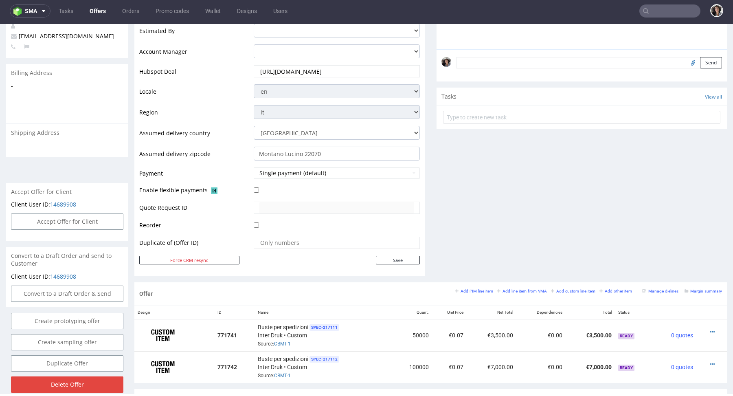
scroll to position [341, 0]
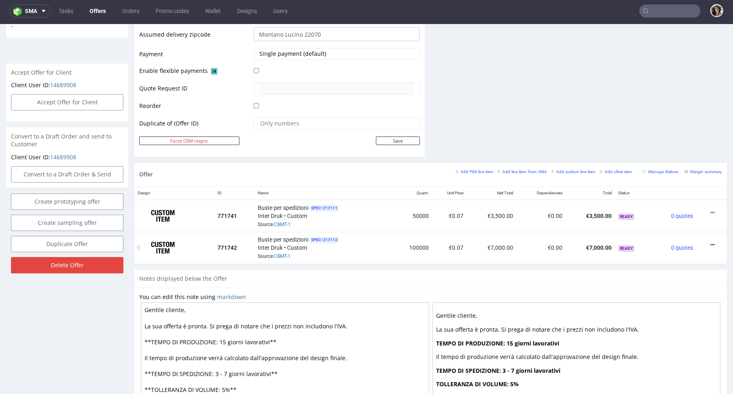
click at [710, 243] on icon at bounding box center [712, 245] width 4 height 6
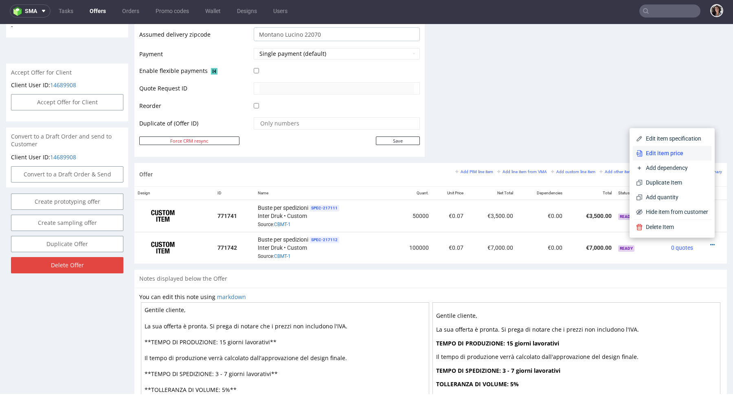
click at [658, 151] on span "Edit item price" at bounding box center [675, 153] width 66 height 8
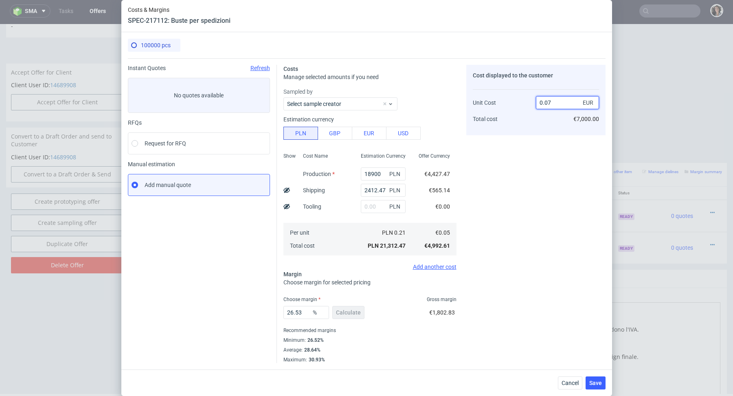
click at [566, 98] on input "0.07" at bounding box center [567, 102] width 63 height 13
type input "0.08"
type input "37.5"
type input "0.08"
click at [378, 324] on div "37.5 % Calculate €2,995.57" at bounding box center [369, 313] width 173 height 23
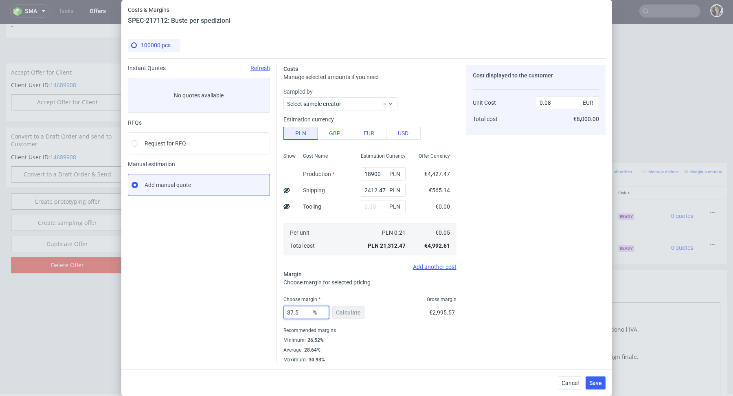
click at [305, 311] on input "37.5" at bounding box center [306, 312] width 46 height 13
type input "39"
type input "0.09"
type input "38"
type input "0.08"
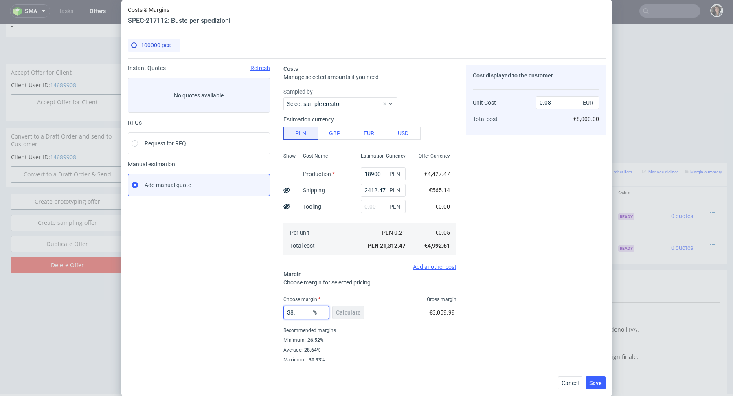
type input "38.5"
type input "0.09"
type input "3844"
type input "0"
type input "38"
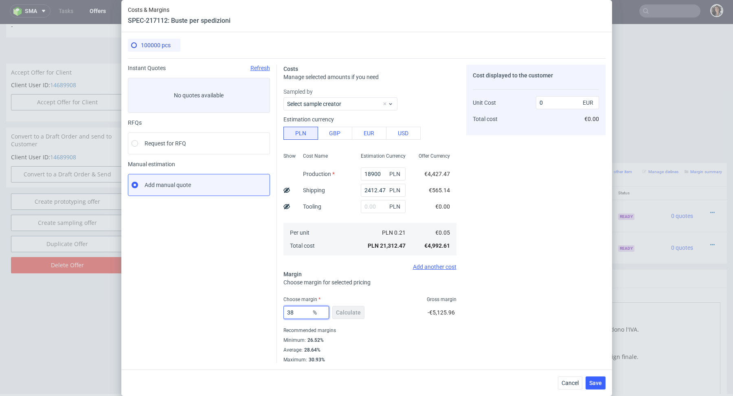
type input "0.08"
type input "38.4"
type input "0.09"
type input "38"
type input "0.08"
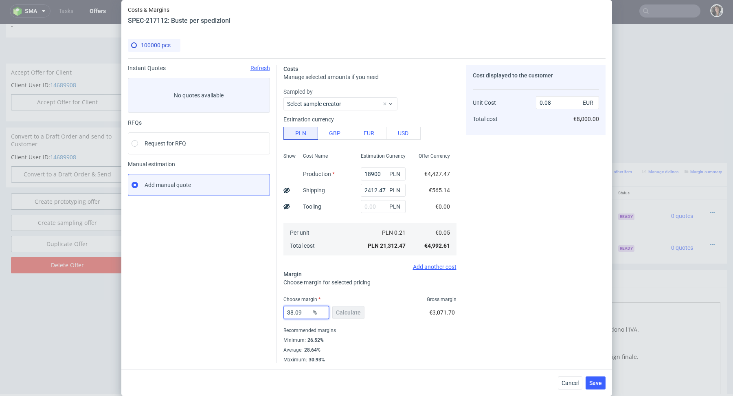
type input "38.09"
click at [405, 335] on div "Minimum : 26.52%" at bounding box center [369, 340] width 173 height 10
click at [599, 383] on span "Save" at bounding box center [595, 383] width 13 height 6
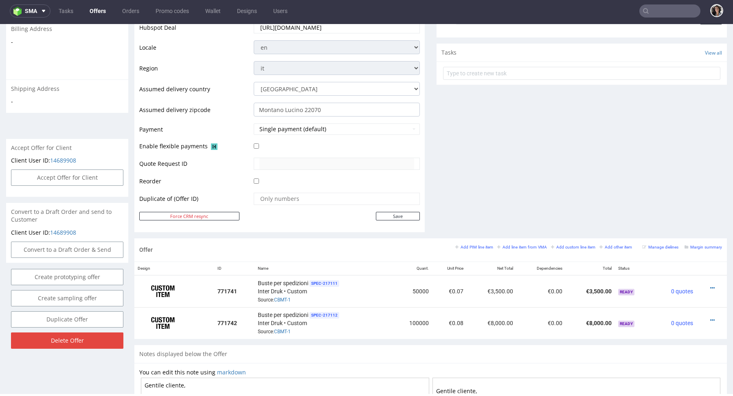
scroll to position [267, 0]
click at [710, 286] on icon at bounding box center [712, 287] width 4 height 6
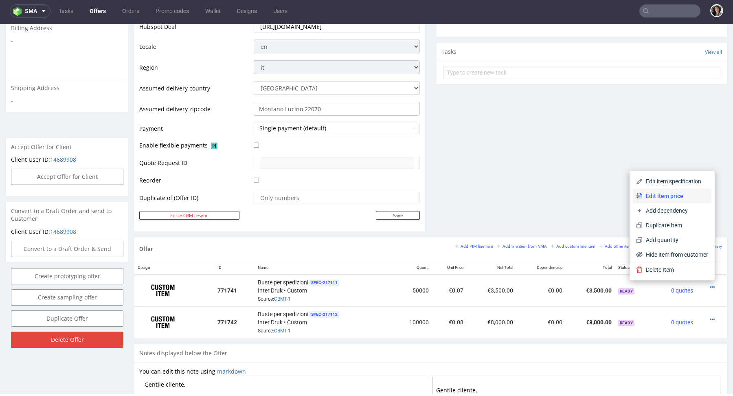
click at [676, 193] on span "Edit item price" at bounding box center [675, 196] width 66 height 8
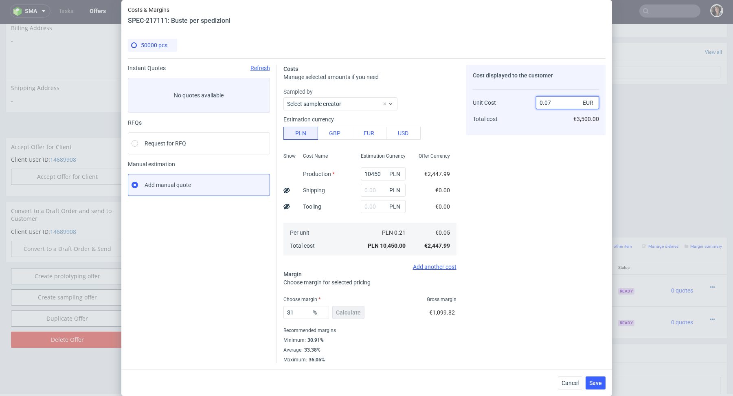
click at [565, 104] on input "0.07" at bounding box center [567, 102] width 63 height 13
type input "0.09"
type input "44.44444444444444"
type input "0.09"
click at [502, 171] on div "Cost displayed to the customer Unit Cost Total cost 0.09 EUR €4,500.00" at bounding box center [535, 214] width 139 height 298
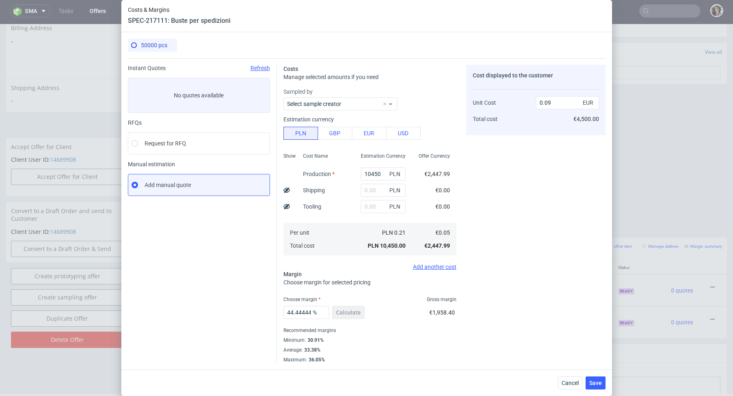
click at [567, 224] on div "Cost displayed to the customer Unit Cost Total cost 0.09 EUR €4,500.00" at bounding box center [535, 214] width 139 height 298
click at [687, 203] on div "Costs & Margins SPEC-217111: Buste per spedizioni 50000 pcs Instant Quotes Refr…" at bounding box center [366, 198] width 733 height 396
click at [373, 186] on input "text" at bounding box center [383, 190] width 45 height 13
paste input "1 359,72"
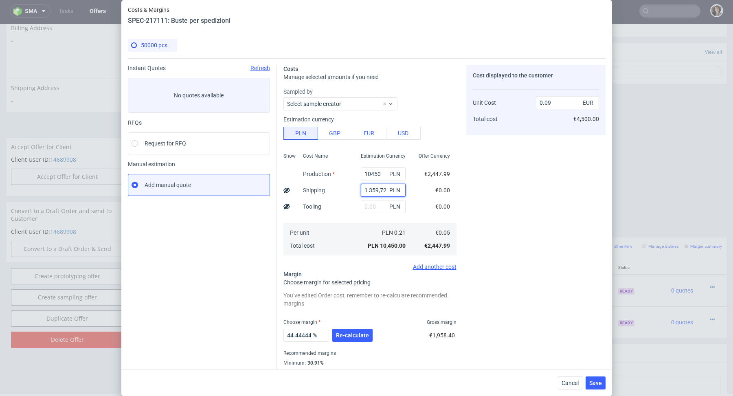
click at [369, 188] on input "1 359,72" at bounding box center [383, 190] width 45 height 13
type input "1359.72"
type input "0.1"
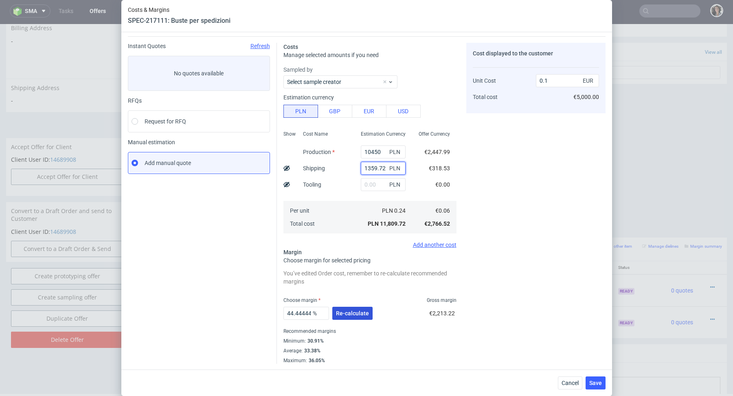
type input "1359.72"
click at [347, 313] on span "Re-calculate" at bounding box center [352, 313] width 33 height 6
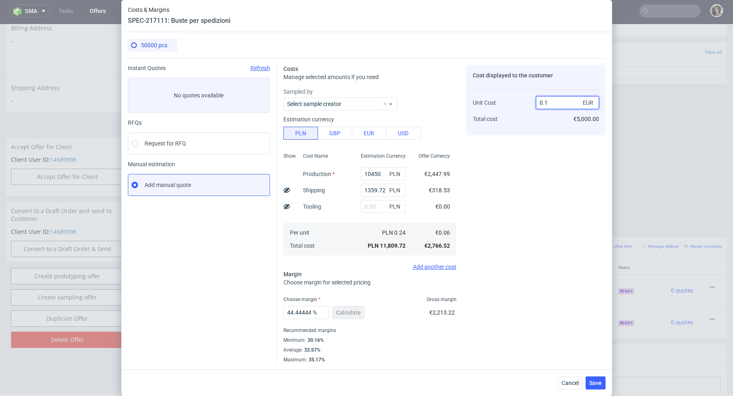
click at [562, 104] on input "0.1" at bounding box center [567, 102] width 63 height 13
type input "0.9"
type input "93.33333333333333"
type input "0.09"
type input "33.33333333333333"
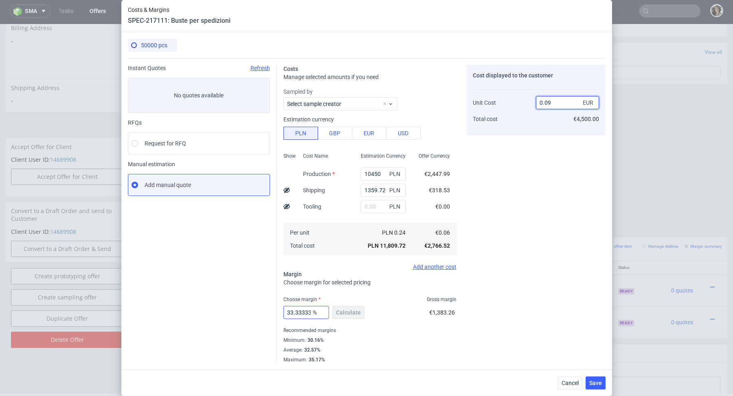
type input "0.09"
click at [309, 313] on input "33.33333333333333" at bounding box center [306, 312] width 46 height 13
drag, startPoint x: 290, startPoint y: 312, endPoint x: 362, endPoint y: 314, distance: 72.5
click at [362, 314] on div "33.33333333333333 % Calculate" at bounding box center [324, 313] width 83 height 23
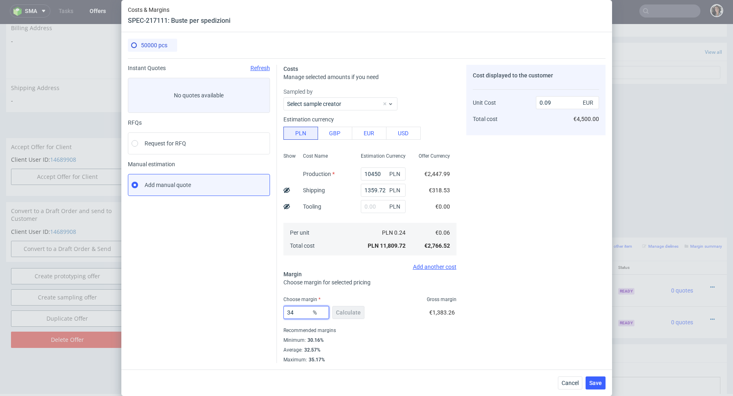
scroll to position [0, 0]
type input "3"
type input "9"
type input "0.06"
type input "40"
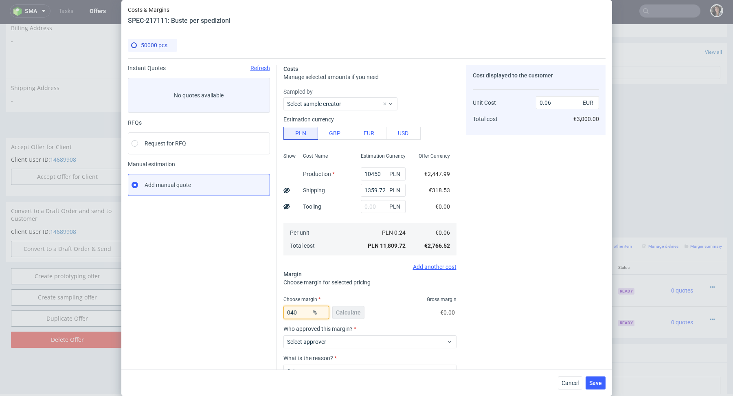
type input "0.1"
type input "4"
type input "0.06"
type input "39"
type input "0.09"
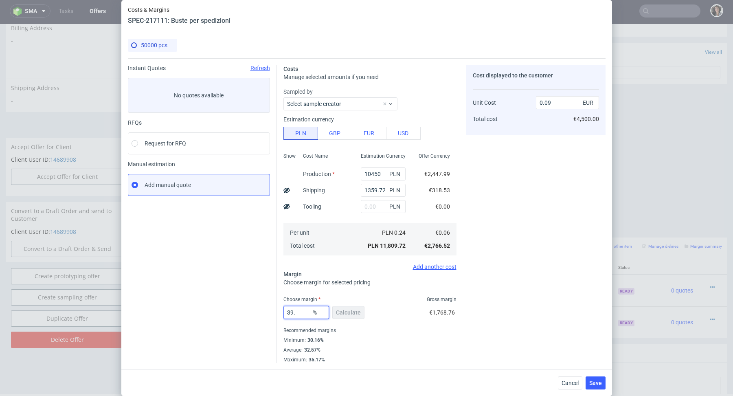
type input "39.5"
type input "0.1"
type input "39"
type input "0.09"
type input "394"
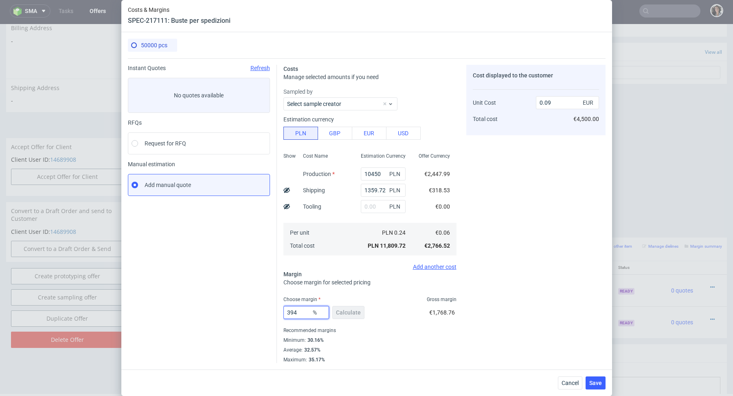
type input "-0.02"
type input "39"
type input "0.09"
type input "39.45"
type input "0.1"
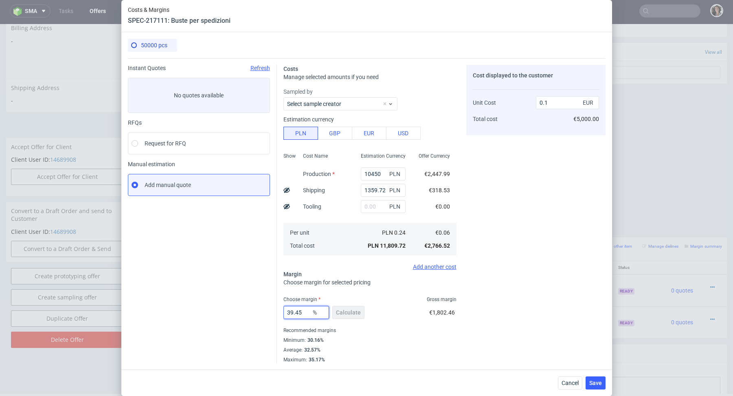
type input "39.4"
type input "0.09"
type input "39.44"
click at [596, 381] on span "Save" at bounding box center [595, 383] width 13 height 6
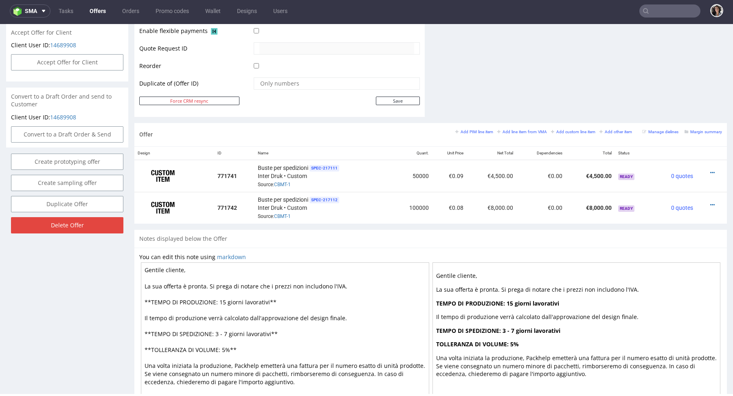
scroll to position [422, 0]
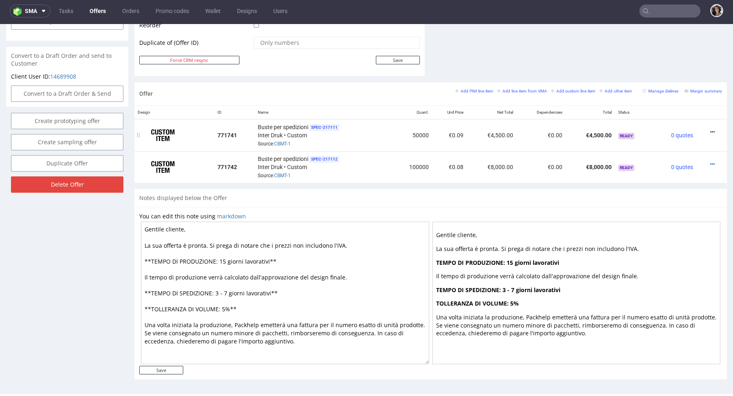
click at [710, 131] on icon at bounding box center [712, 132] width 4 height 6
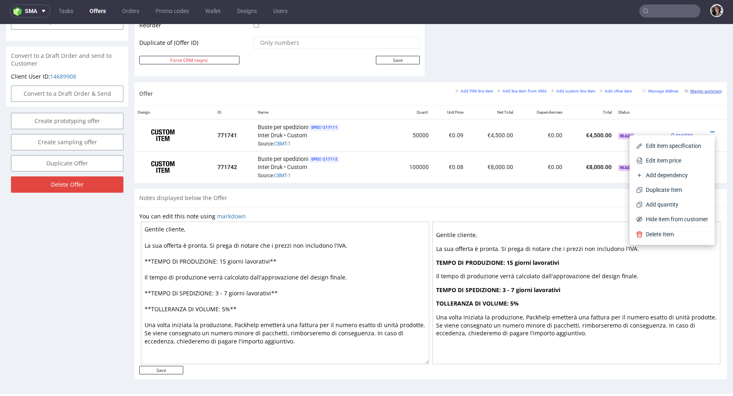
click at [702, 92] on small "Margin summary" at bounding box center [702, 91] width 37 height 4
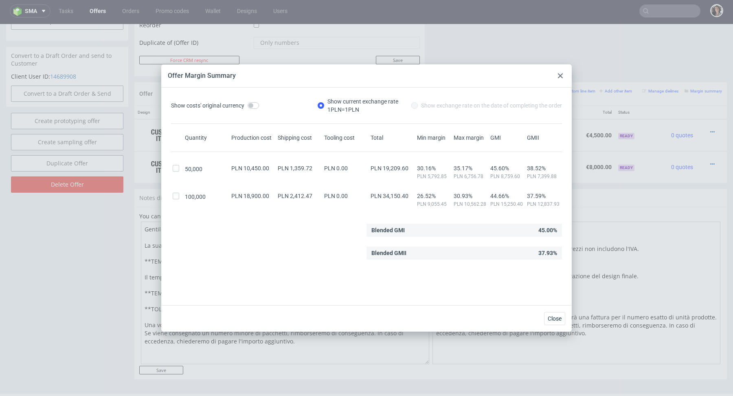
click at [559, 76] on use at bounding box center [560, 75] width 5 height 5
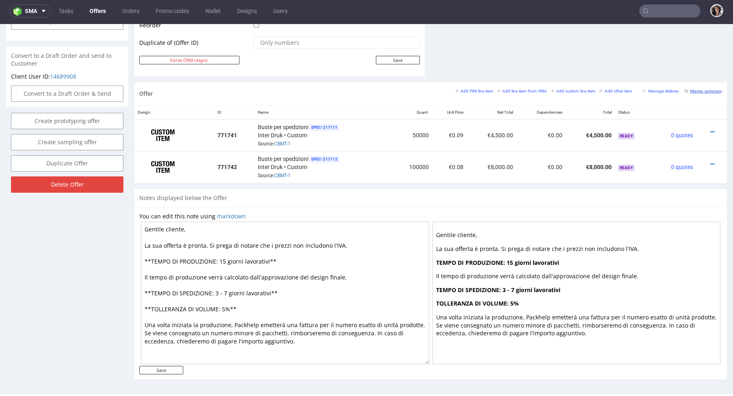
click at [700, 89] on small "Margin summary" at bounding box center [702, 91] width 37 height 4
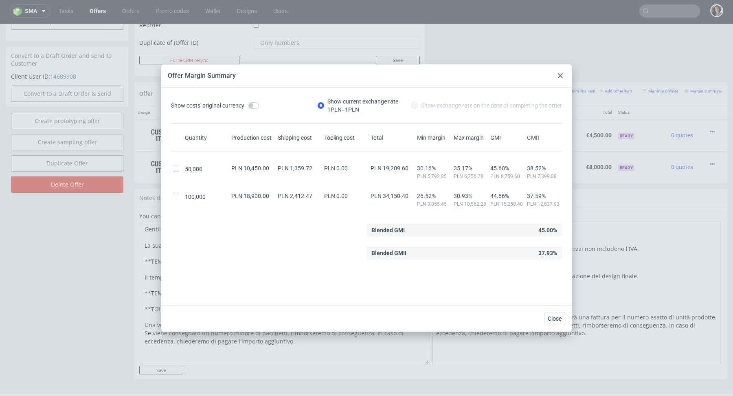
click at [561, 73] on icon at bounding box center [560, 75] width 5 height 5
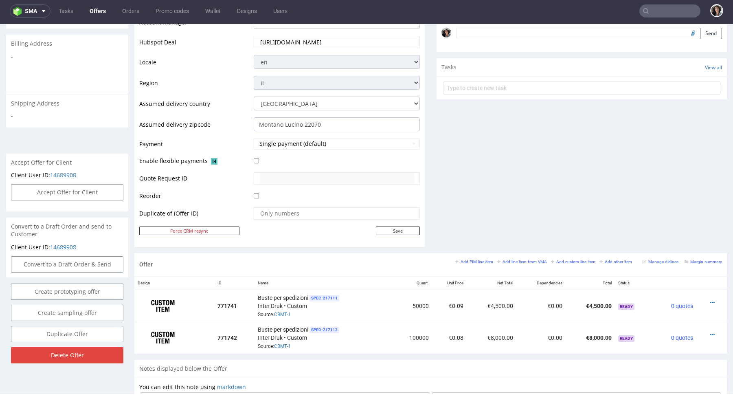
scroll to position [0, 0]
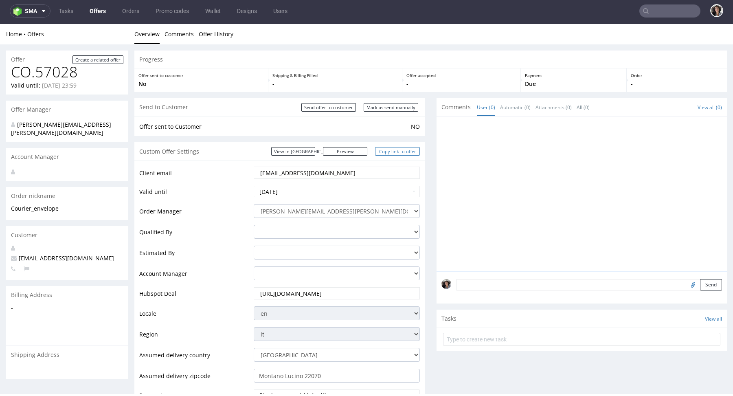
click at [401, 151] on link "Copy link to offer" at bounding box center [397, 151] width 45 height 9
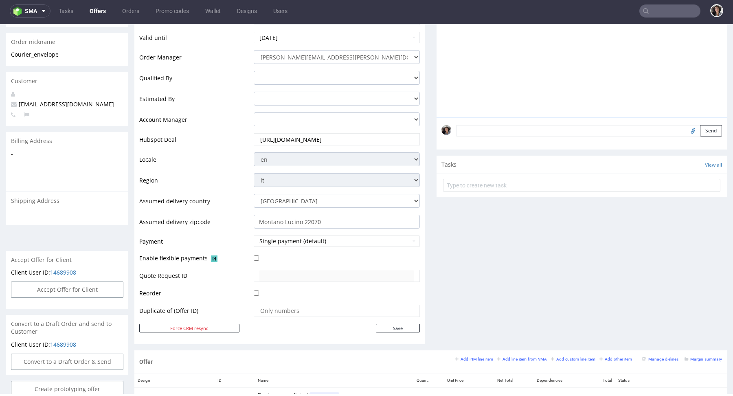
scroll to position [328, 0]
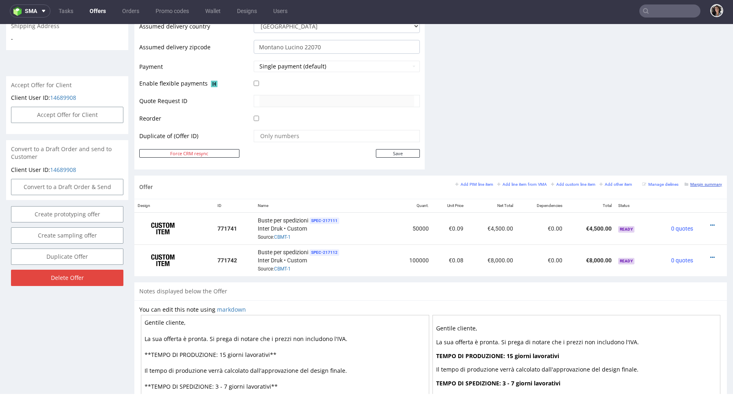
click at [701, 182] on small "Margin summary" at bounding box center [702, 184] width 37 height 4
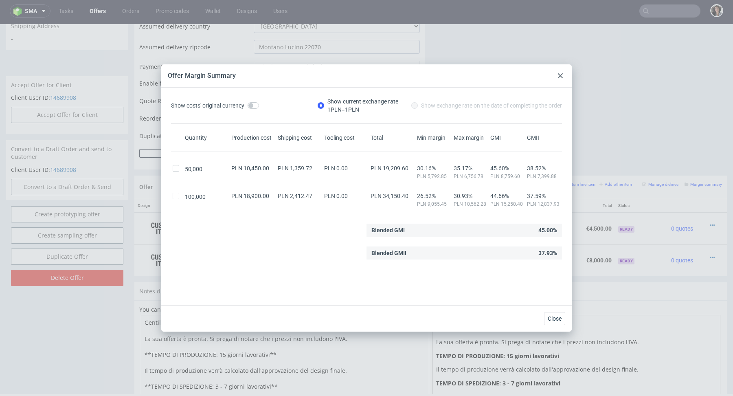
click at [556, 73] on div at bounding box center [560, 76] width 10 height 10
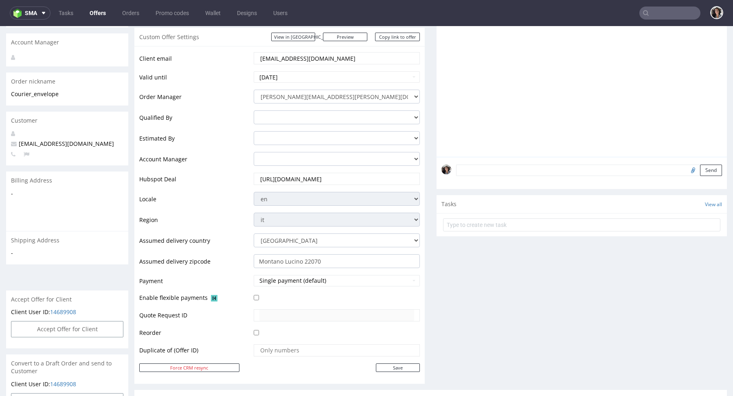
scroll to position [383, 0]
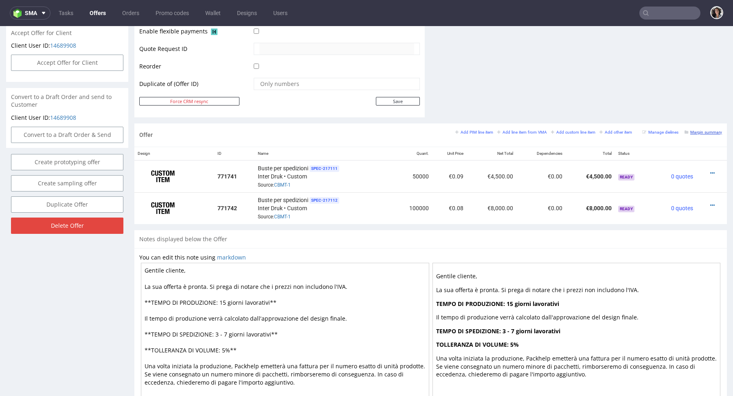
click at [694, 131] on small "Margin summary" at bounding box center [702, 132] width 37 height 4
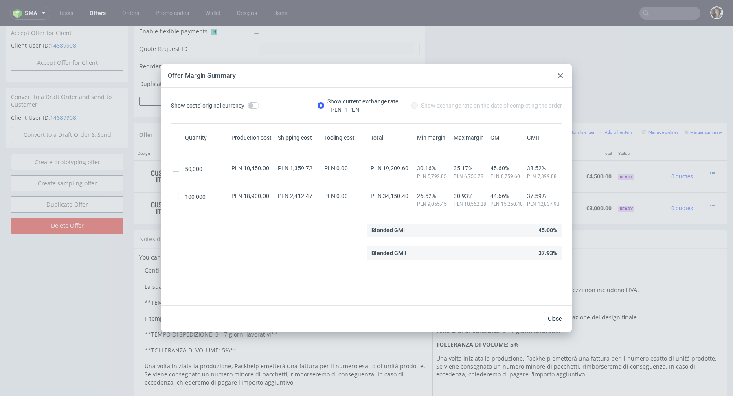
click at [558, 73] on icon at bounding box center [560, 75] width 5 height 5
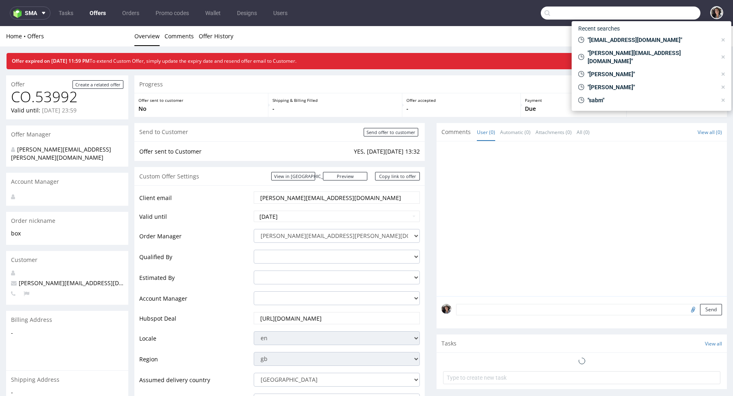
click at [663, 19] on input "text" at bounding box center [620, 13] width 160 height 13
paste input "[EMAIL_ADDRESS][DOMAIN_NAME]"
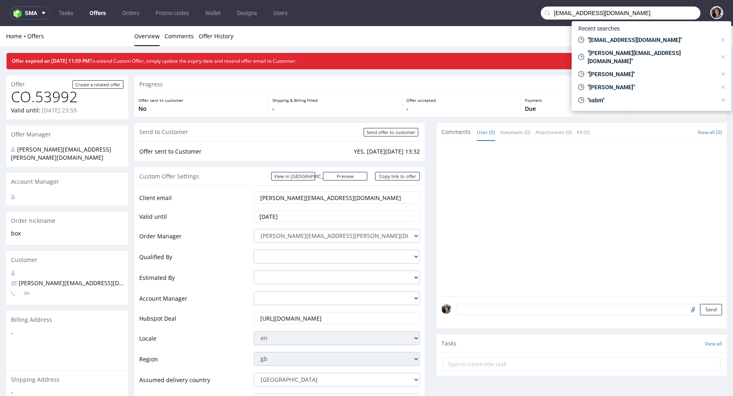
type input "[EMAIL_ADDRESS][DOMAIN_NAME]"
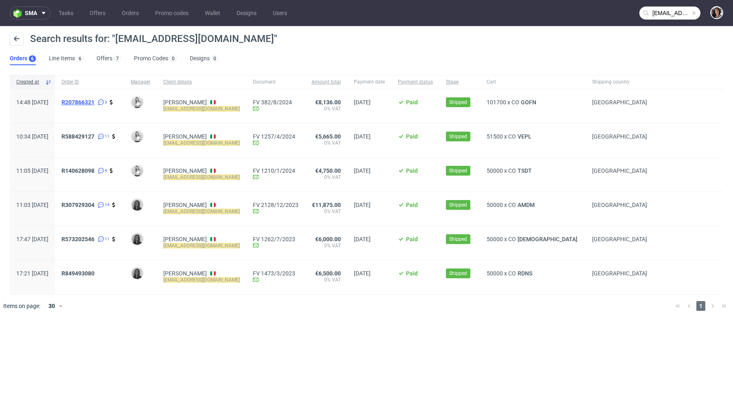
click at [94, 101] on span "R207866321" at bounding box center [77, 102] width 33 height 7
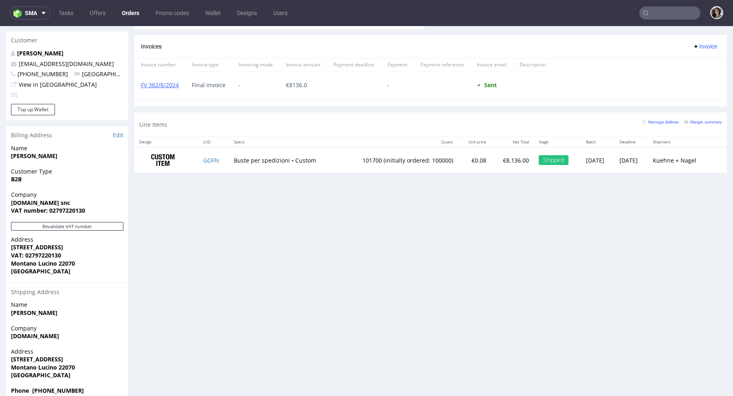
scroll to position [2, 0]
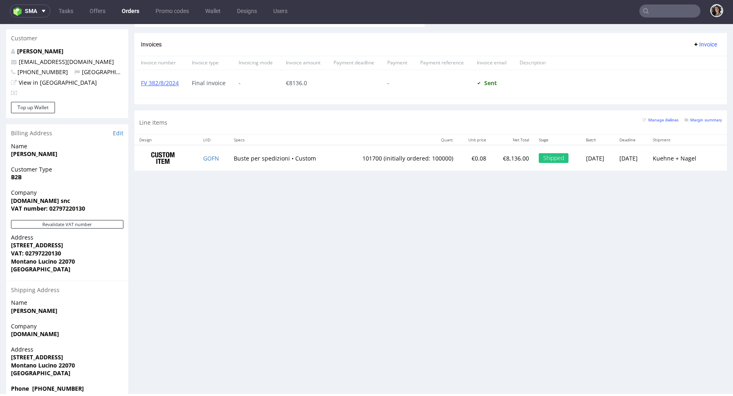
drag, startPoint x: 77, startPoint y: 346, endPoint x: 0, endPoint y: 354, distance: 77.3
click at [0, 354] on div "Order via Offer R207866321 03.07.2024 02:48 PM Mark this order as problematic I…" at bounding box center [366, 12] width 733 height 788
drag, startPoint x: 81, startPoint y: 350, endPoint x: 8, endPoint y: 351, distance: 73.3
click at [8, 351] on div "Address Via Varesina 44 Montano Lucino 22070 Italy" at bounding box center [67, 364] width 122 height 39
copy strong "Montano Lucino 22070"
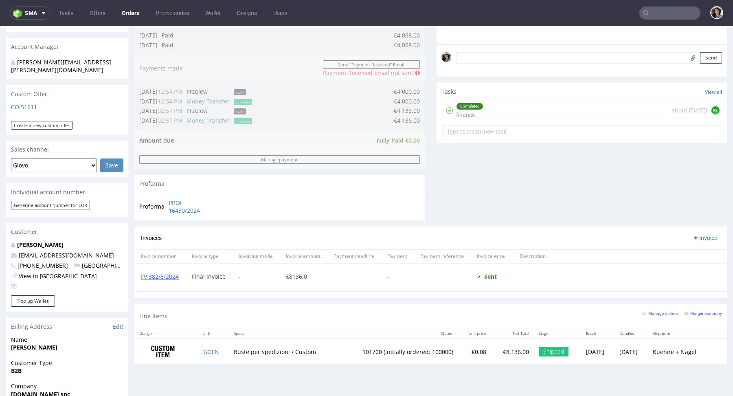
scroll to position [427, 0]
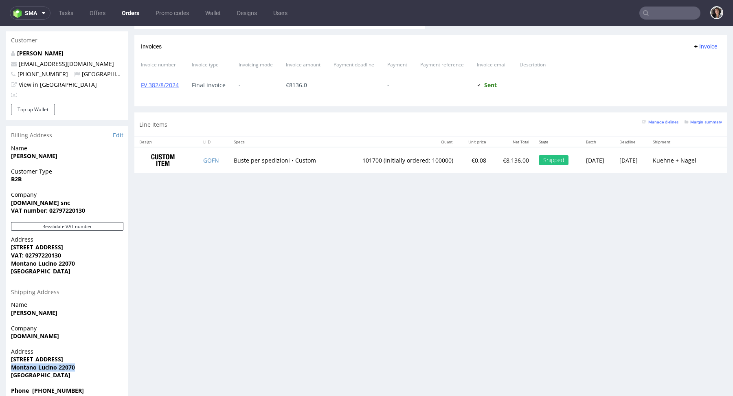
click at [77, 363] on span "Montano Lucino 22070" at bounding box center [67, 367] width 112 height 8
drag, startPoint x: 77, startPoint y: 349, endPoint x: 62, endPoint y: 349, distance: 14.7
click at [62, 363] on span "Montano Lucino 22070" at bounding box center [67, 367] width 112 height 8
type input "fornitori@quiteco.com"
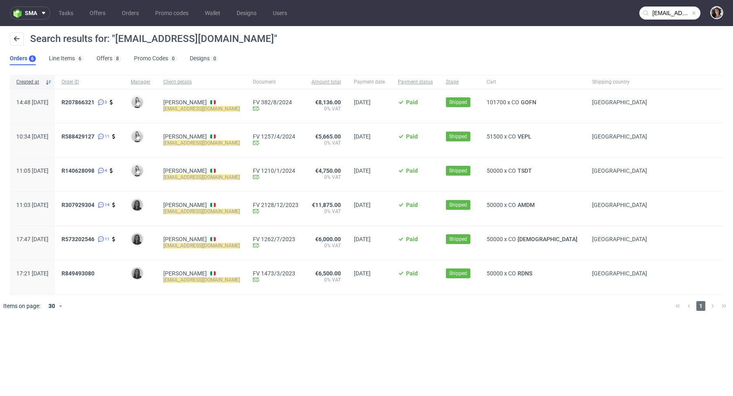
click at [120, 97] on div "R207866321 3" at bounding box center [89, 106] width 69 height 34
click at [94, 101] on span "R207866321" at bounding box center [77, 102] width 33 height 7
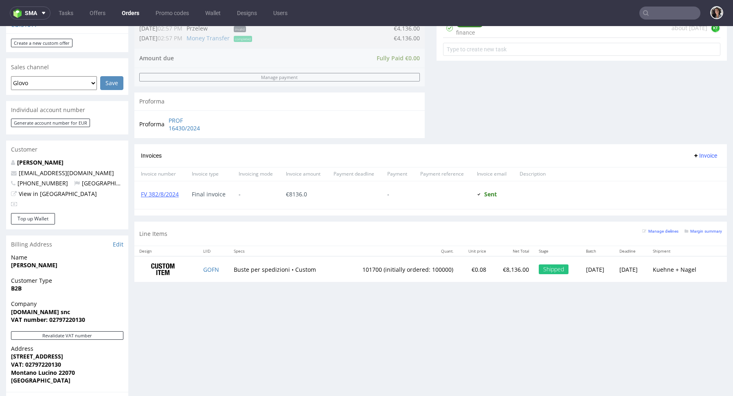
scroll to position [225, 0]
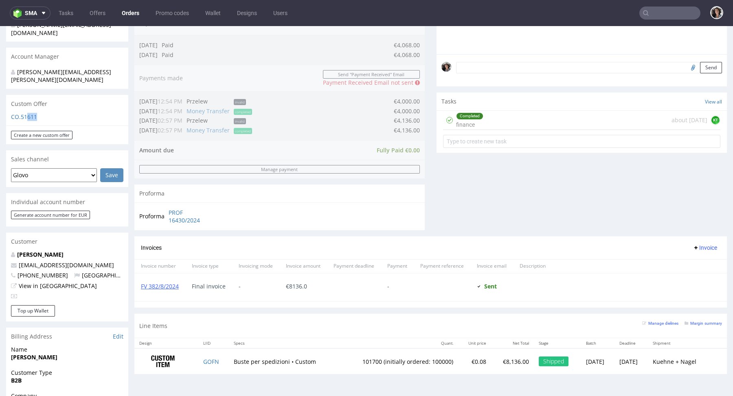
click at [27, 113] on div "CO.51611" at bounding box center [67, 119] width 122 height 13
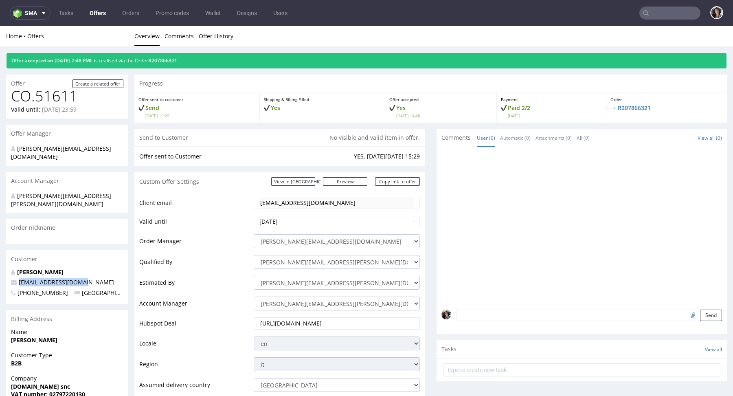
drag, startPoint x: 79, startPoint y: 267, endPoint x: 15, endPoint y: 265, distance: 63.9
click at [15, 278] on p "fornitori@quiteco.com" at bounding box center [67, 282] width 112 height 8
copy span "fornitori@quiteco.com"
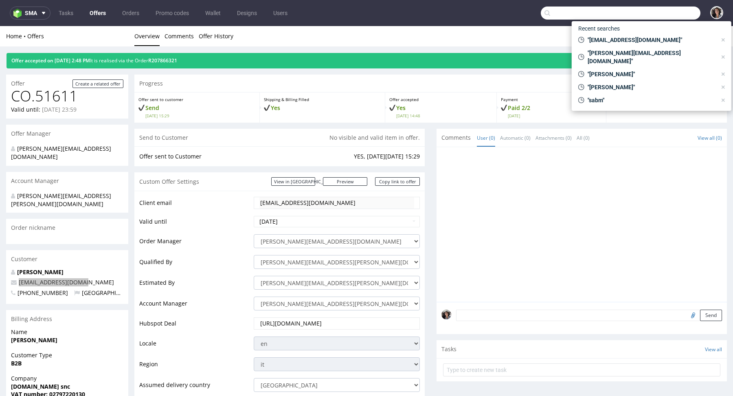
click at [663, 16] on input "text" at bounding box center [620, 13] width 160 height 13
paste input "fornitori@quiteco.com"
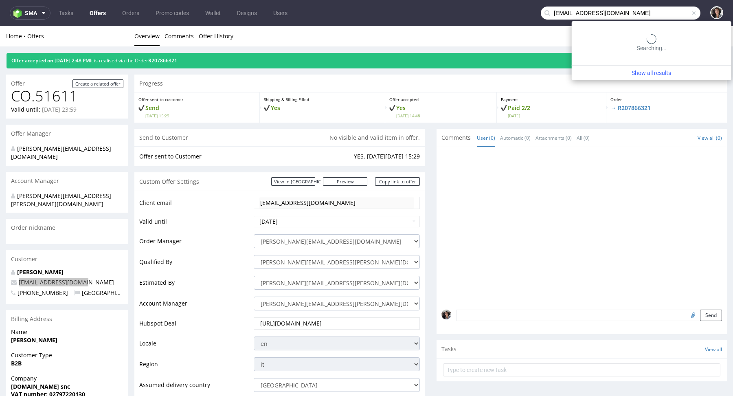
type input "fornitori@quiteco.com"
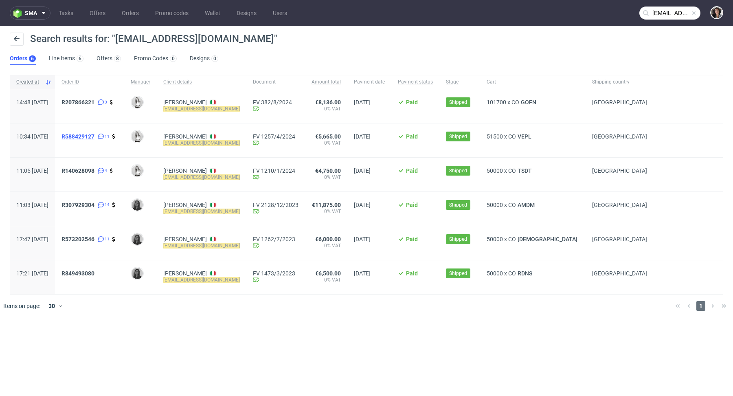
click at [94, 135] on span "R588429127" at bounding box center [77, 136] width 33 height 7
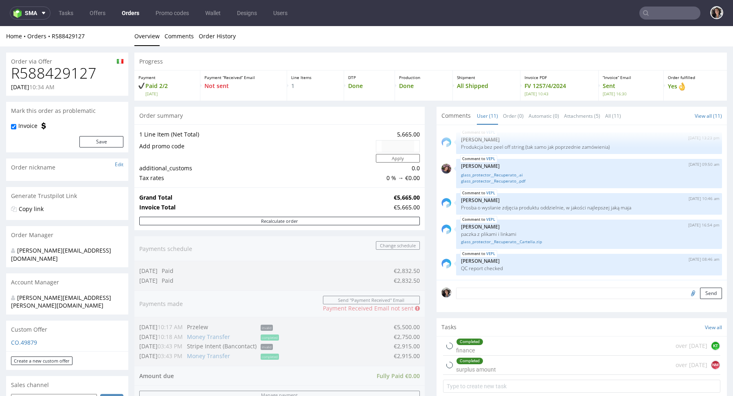
scroll to position [427, 0]
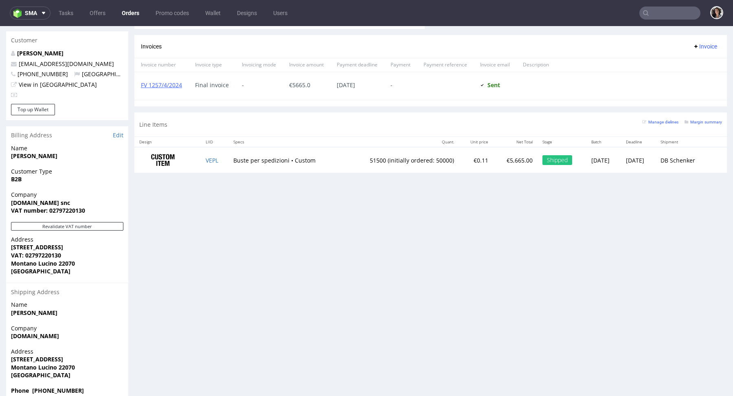
type input "[EMAIL_ADDRESS][DOMAIN_NAME]"
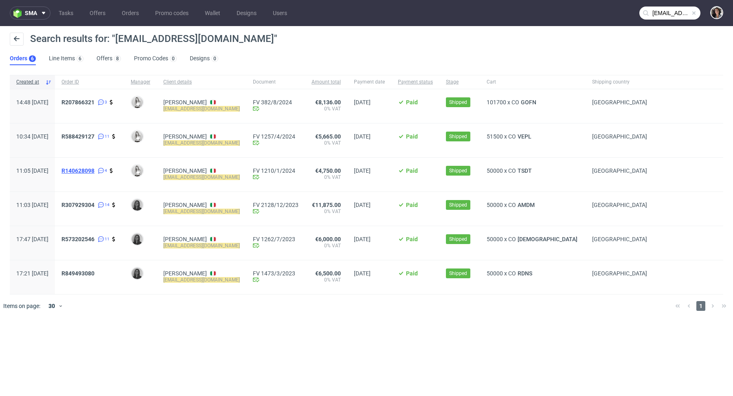
click at [94, 171] on span "R140628098" at bounding box center [77, 170] width 33 height 7
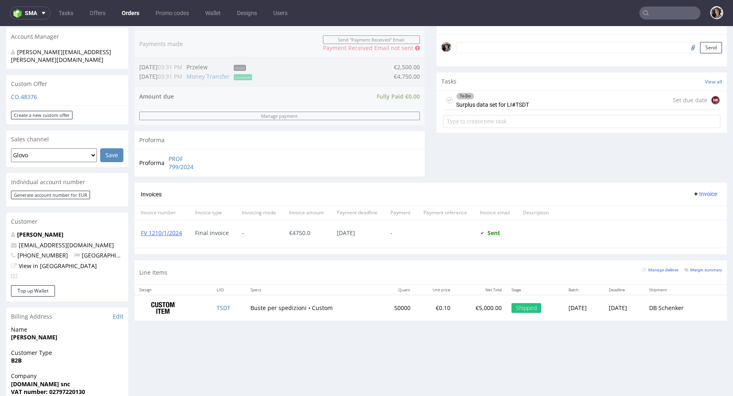
scroll to position [427, 0]
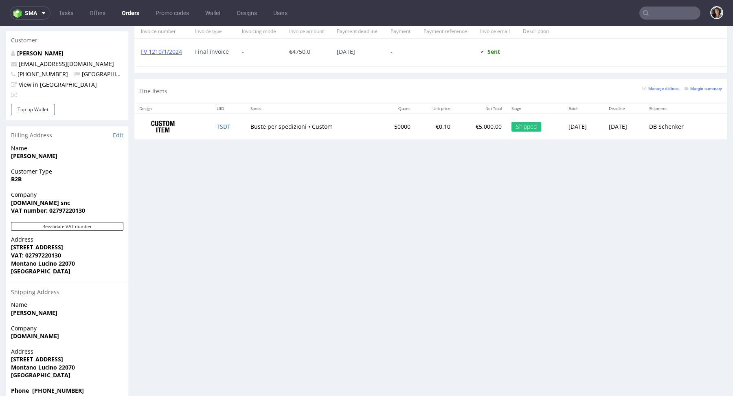
type input "[EMAIL_ADDRESS][DOMAIN_NAME]"
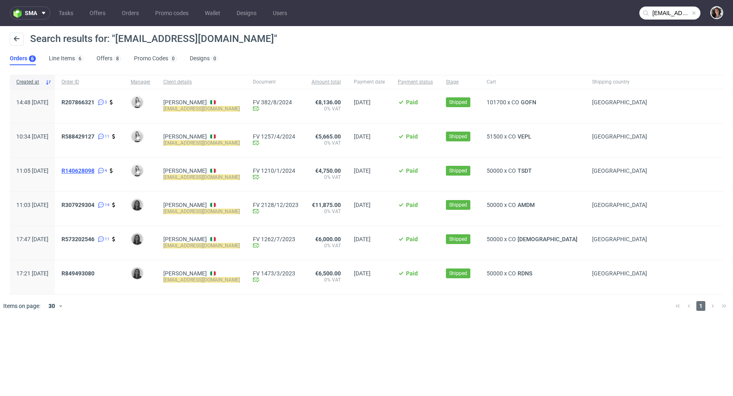
click at [94, 168] on span "R140628098" at bounding box center [77, 170] width 33 height 7
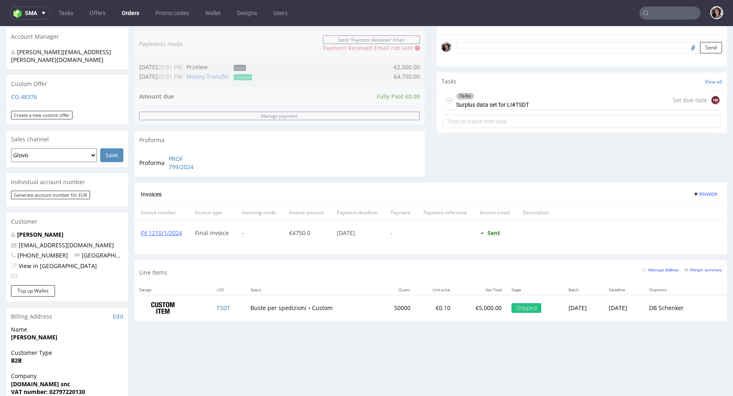
scroll to position [427, 0]
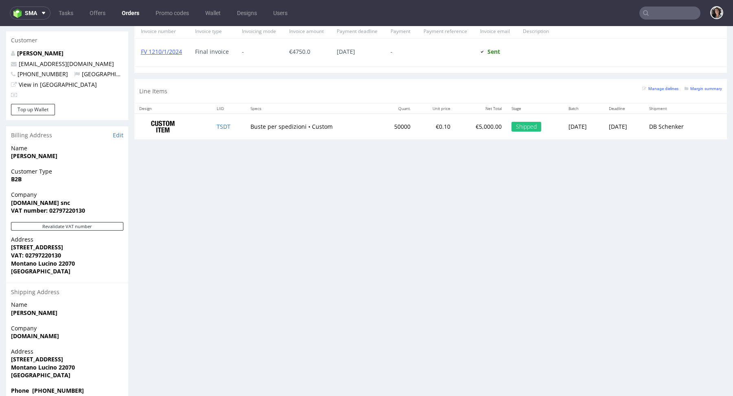
type input "[EMAIL_ADDRESS][DOMAIN_NAME]"
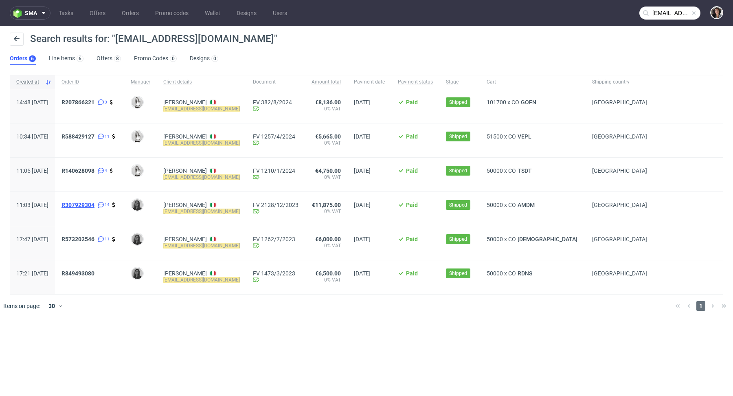
click at [91, 204] on span "R307929304" at bounding box center [77, 204] width 33 height 7
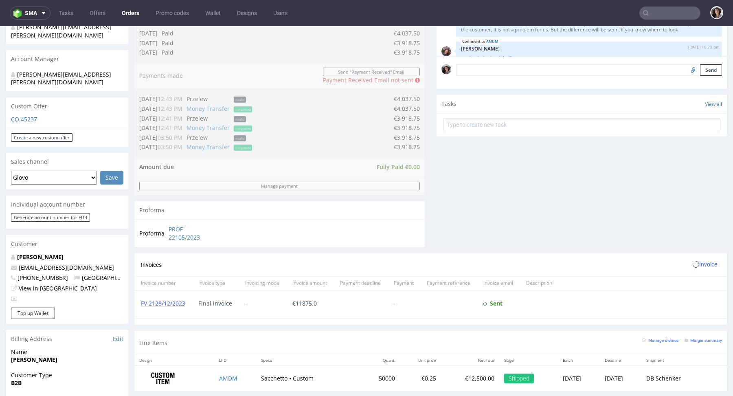
scroll to position [427, 0]
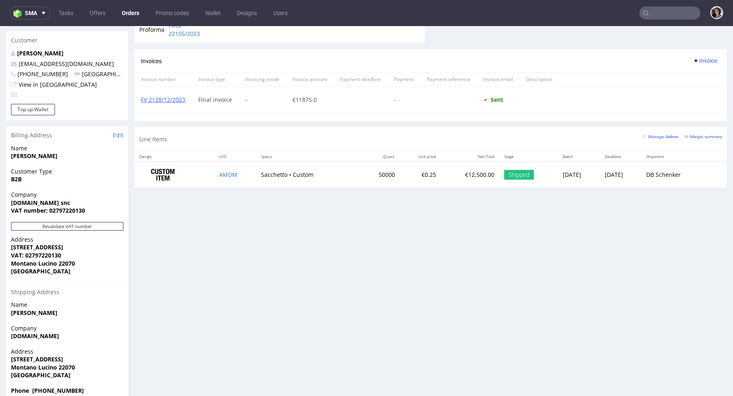
type input "fornitori@quiteco.com"
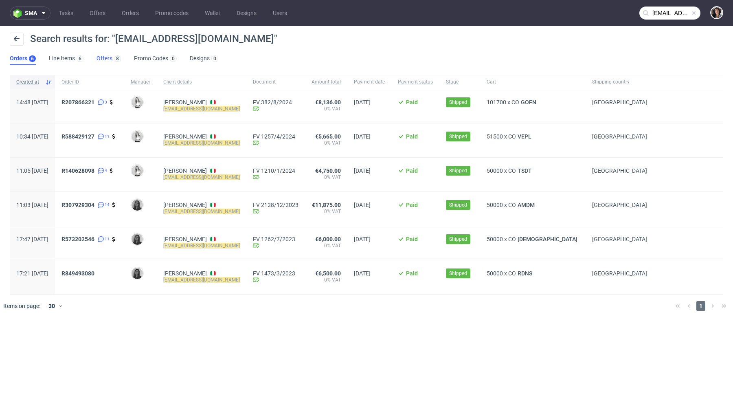
click at [105, 56] on link "Offers 8" at bounding box center [108, 58] width 24 height 13
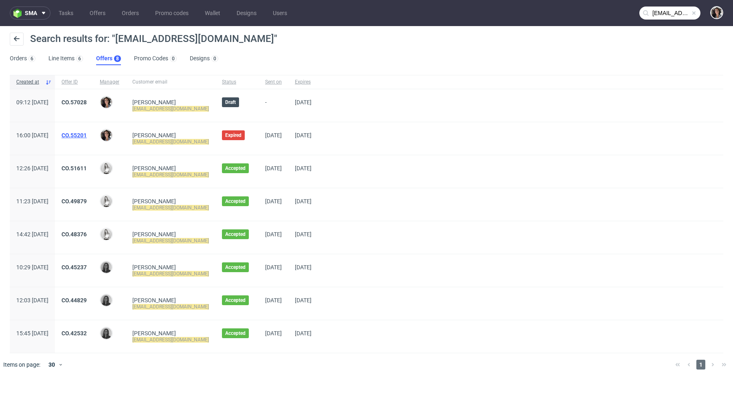
click at [87, 135] on link "CO.55201" at bounding box center [73, 135] width 25 height 7
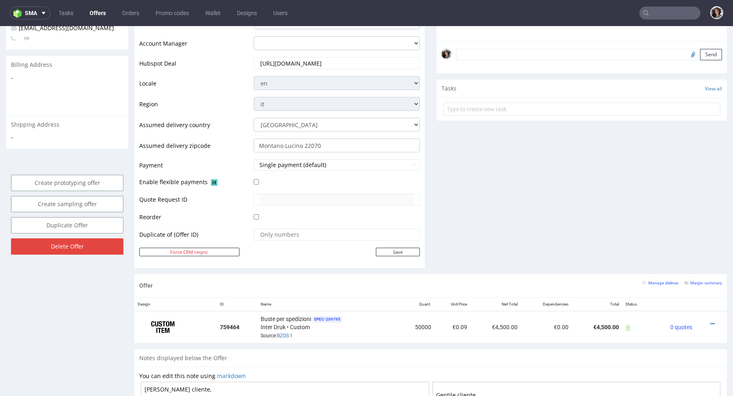
scroll to position [399, 0]
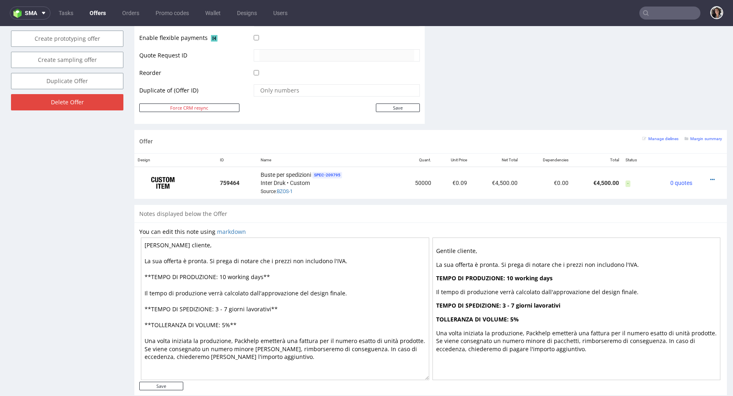
type input "fornitori@quiteco.com"
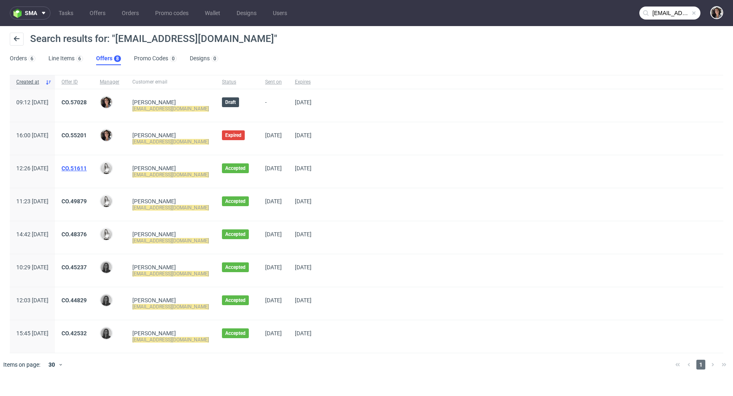
click at [87, 170] on link "CO.51611" at bounding box center [73, 168] width 25 height 7
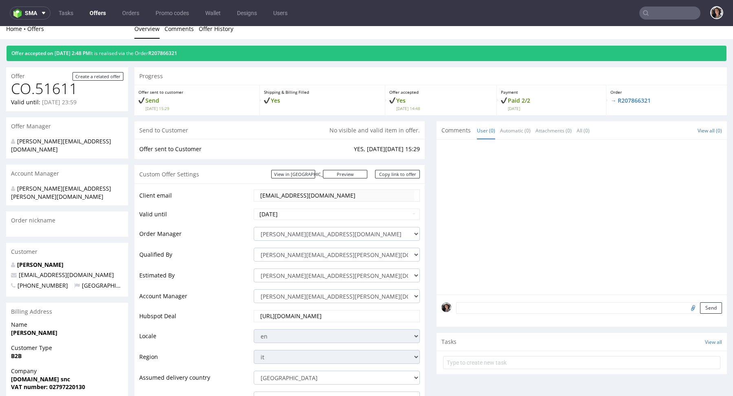
scroll to position [2, 0]
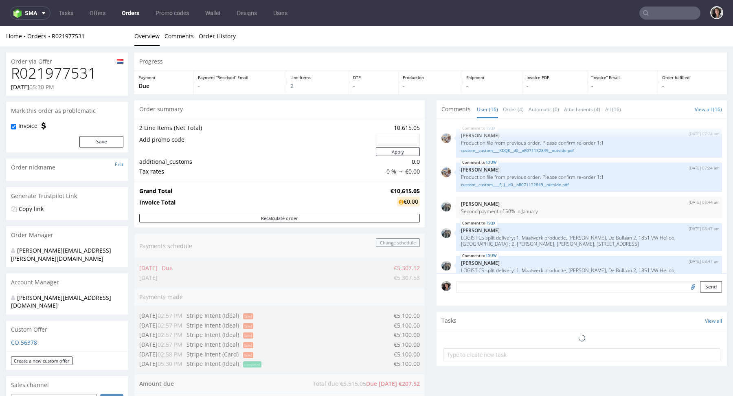
scroll to position [346, 0]
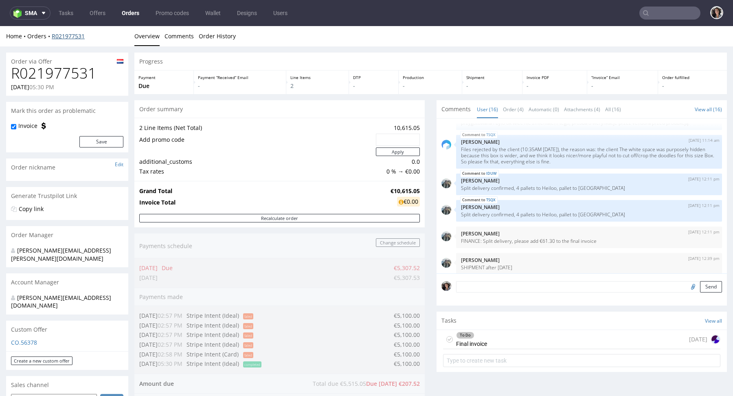
click at [59, 34] on link "R021977531" at bounding box center [68, 36] width 33 height 8
click at [70, 36] on link "R021977531" at bounding box center [68, 36] width 33 height 8
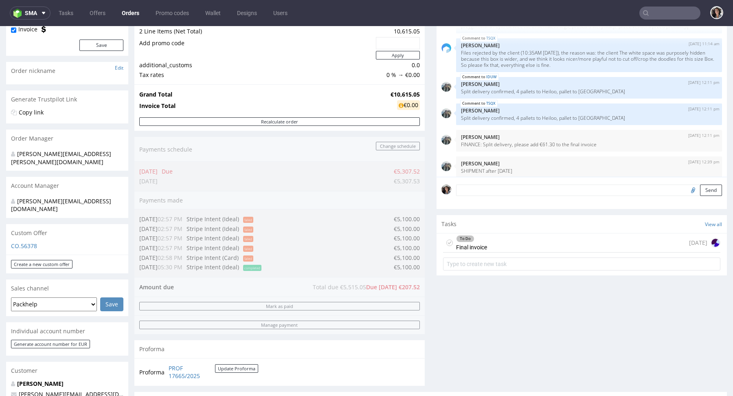
scroll to position [0, 0]
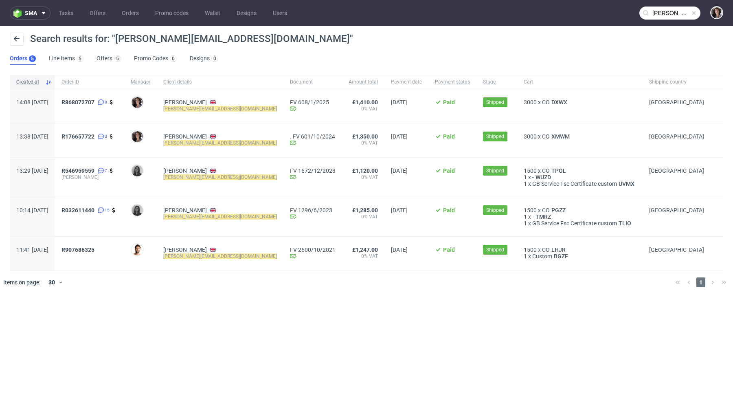
click at [84, 98] on div "R868072707 8" at bounding box center [89, 106] width 69 height 34
click at [103, 106] on span "R868072707 8" at bounding box center [89, 106] width 56 height 14
click at [94, 101] on span "R868072707" at bounding box center [77, 102] width 33 height 7
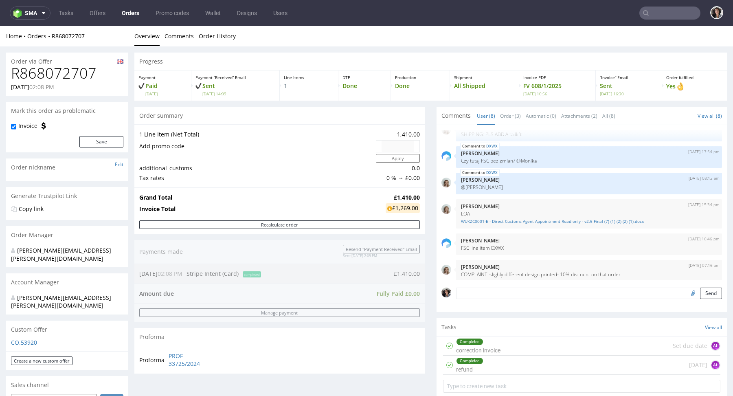
type input "[PERSON_NAME][EMAIL_ADDRESS][DOMAIN_NAME]"
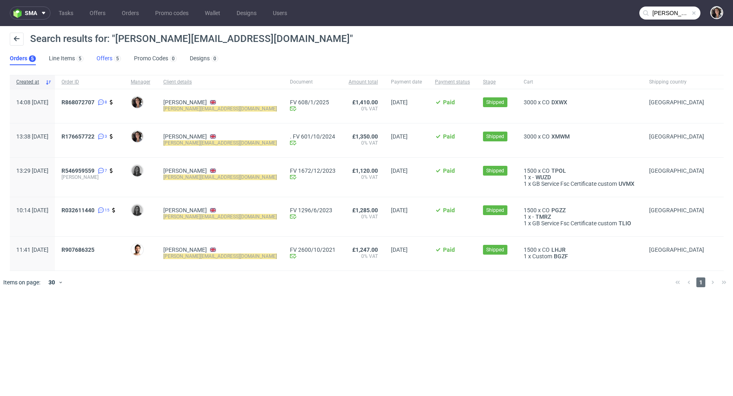
click at [106, 58] on link "Offers 5" at bounding box center [108, 58] width 24 height 13
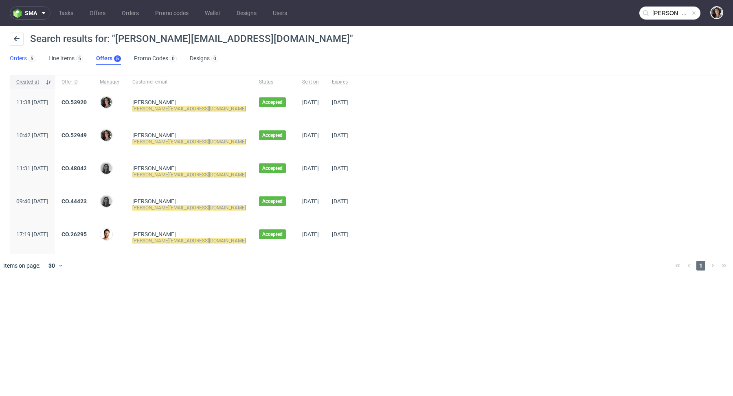
click at [20, 63] on link "Orders 5" at bounding box center [23, 58] width 26 height 13
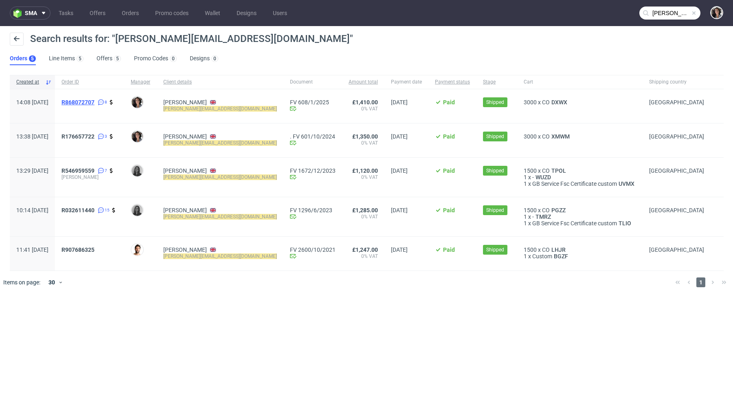
click at [94, 99] on span "R868072707" at bounding box center [77, 102] width 33 height 7
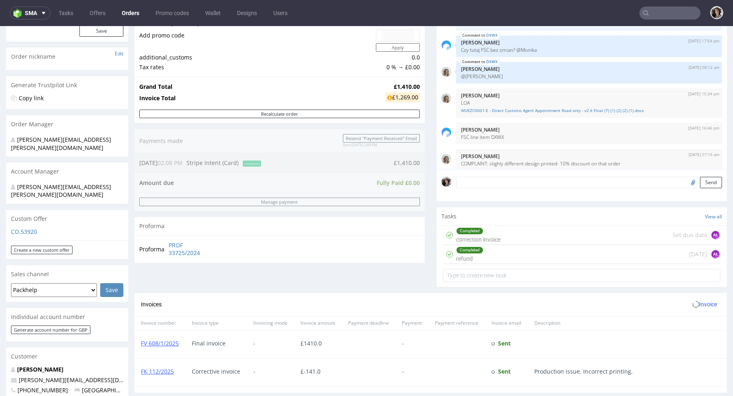
scroll to position [233, 0]
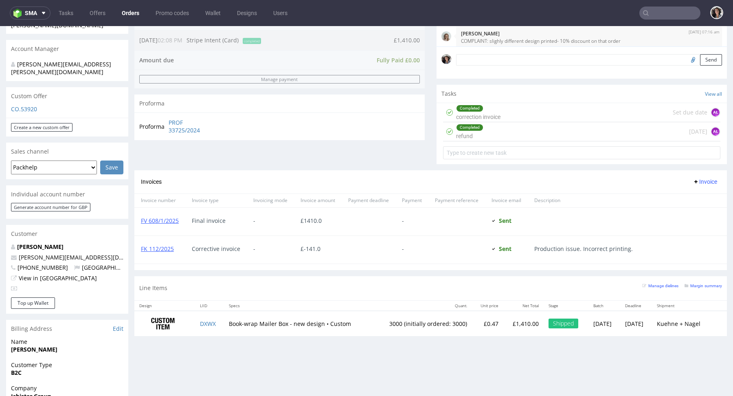
click at [28, 88] on div "Custom Offer" at bounding box center [67, 96] width 122 height 18
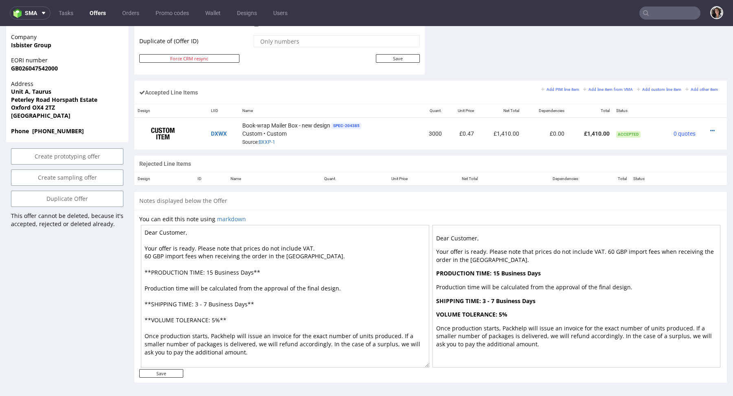
scroll to position [258, 0]
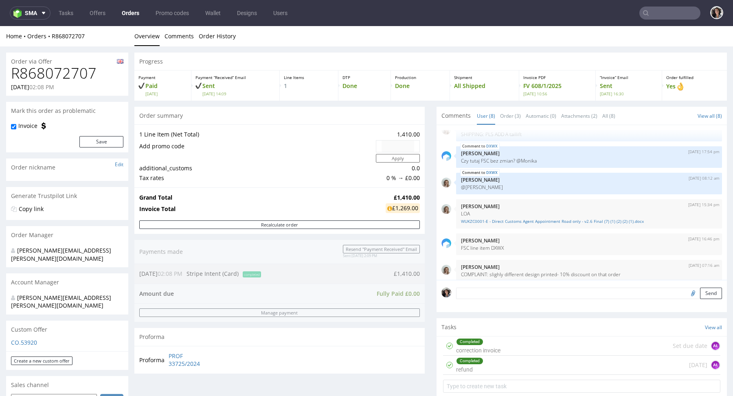
type input "george@isbistergroup.com"
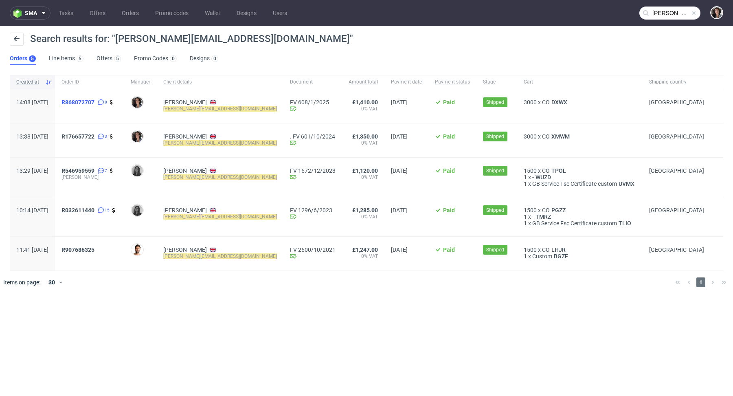
click at [94, 100] on span "R868072707" at bounding box center [77, 102] width 33 height 7
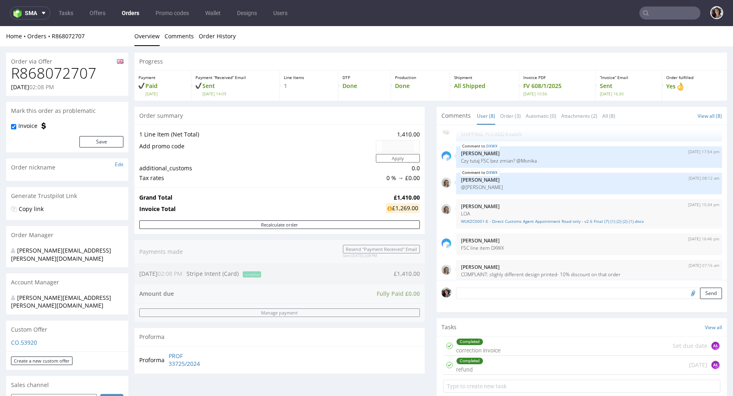
scroll to position [403, 0]
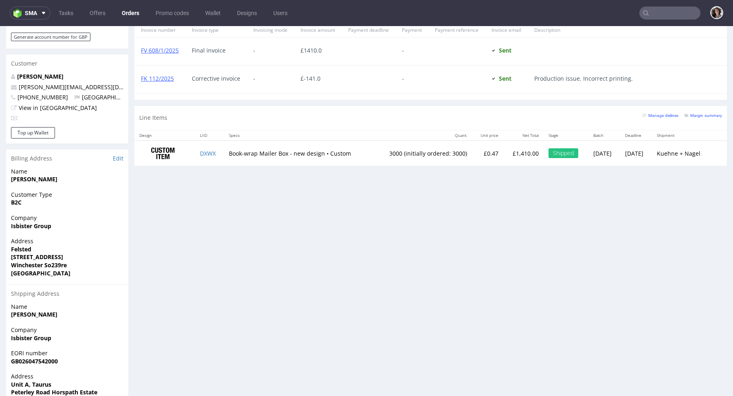
click at [218, 153] on td "DXWX" at bounding box center [209, 153] width 29 height 26
copy link "DXWX"
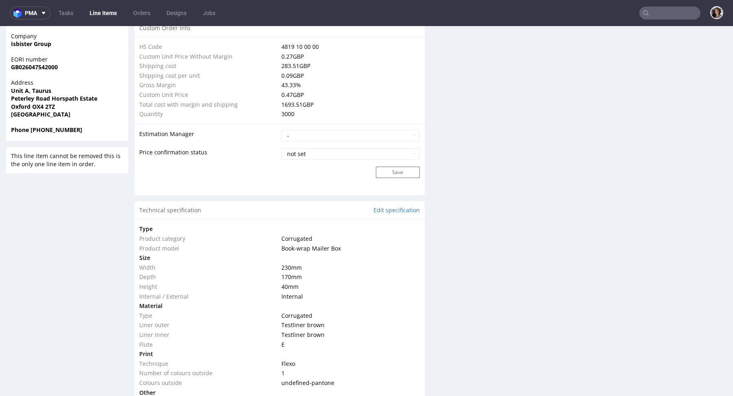
scroll to position [761, 0]
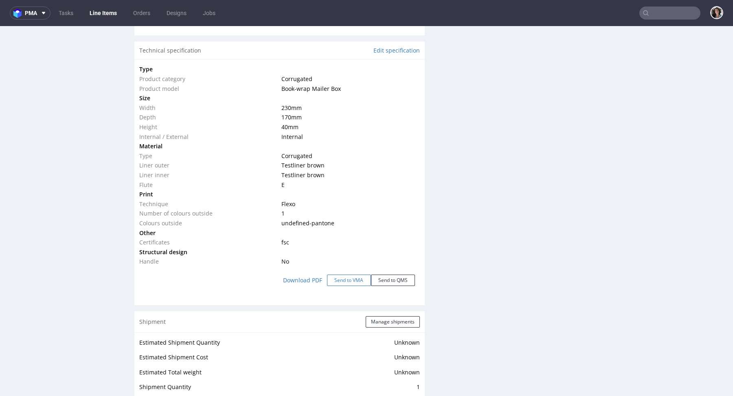
click at [349, 277] on button "Send to VMA" at bounding box center [349, 279] width 44 height 11
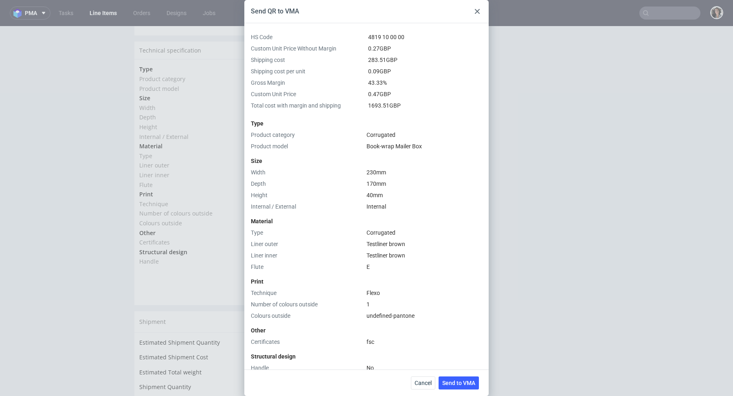
scroll to position [142, 0]
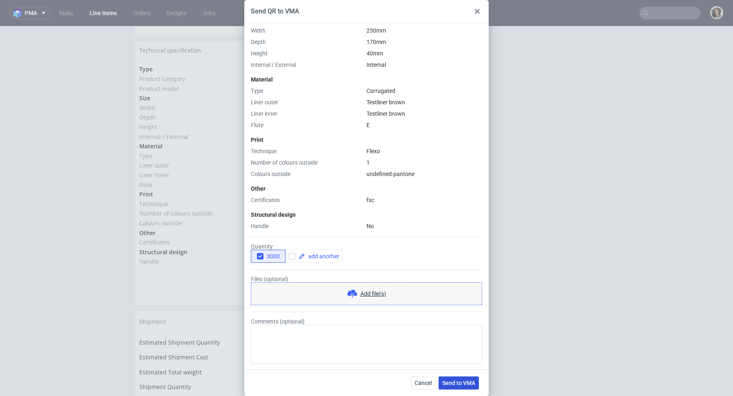
click at [464, 383] on span "Send to VMA" at bounding box center [458, 383] width 33 height 6
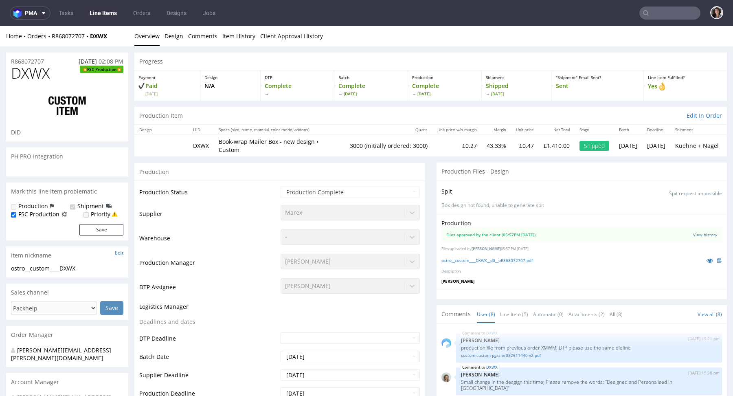
select select "in_progress"
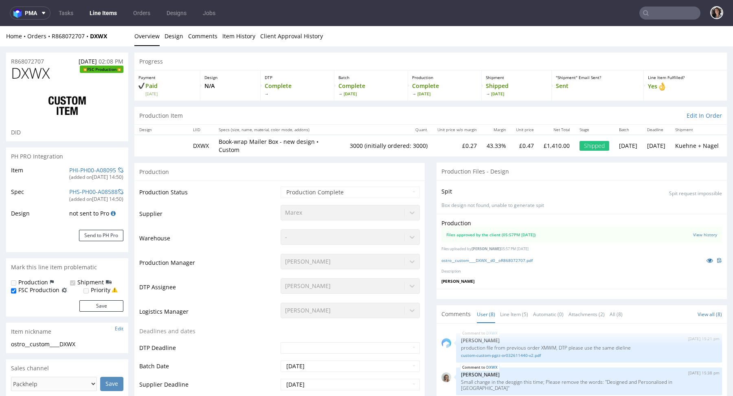
scroll to position [82, 0]
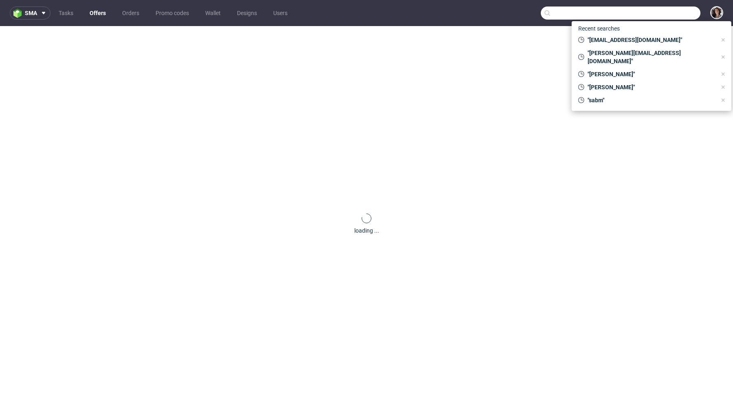
click at [669, 10] on input "text" at bounding box center [620, 13] width 160 height 13
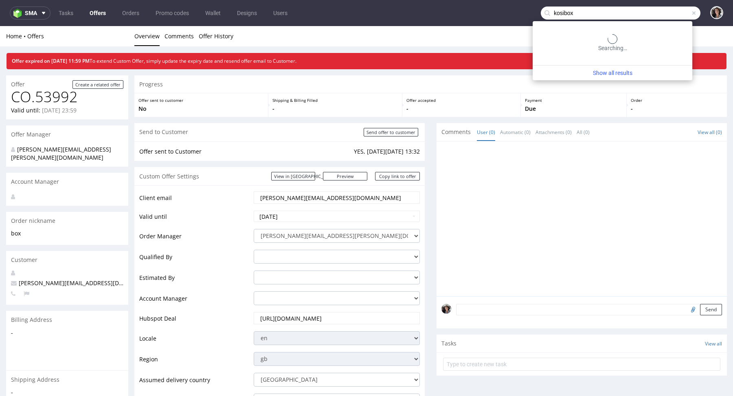
type input "kosibox"
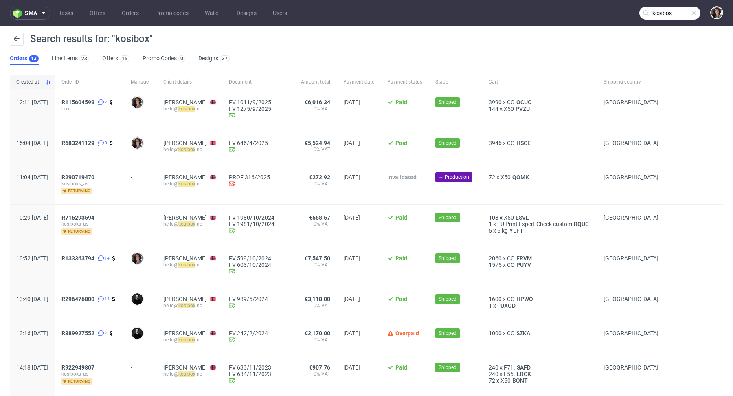
click at [103, 97] on div "R115604599 7 box" at bounding box center [89, 109] width 69 height 40
click at [94, 103] on span "R115604599" at bounding box center [77, 102] width 33 height 7
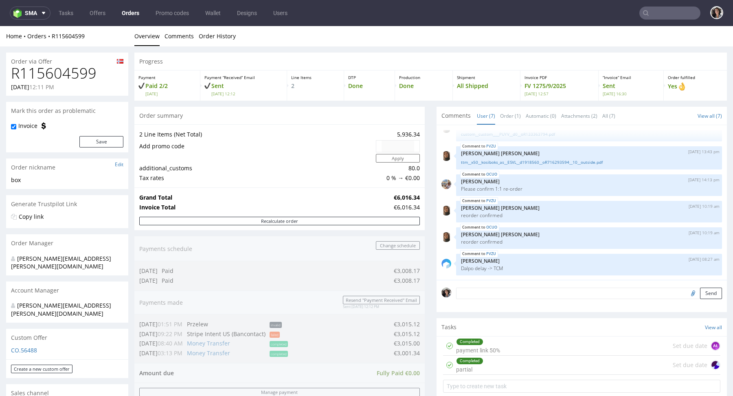
scroll to position [427, 0]
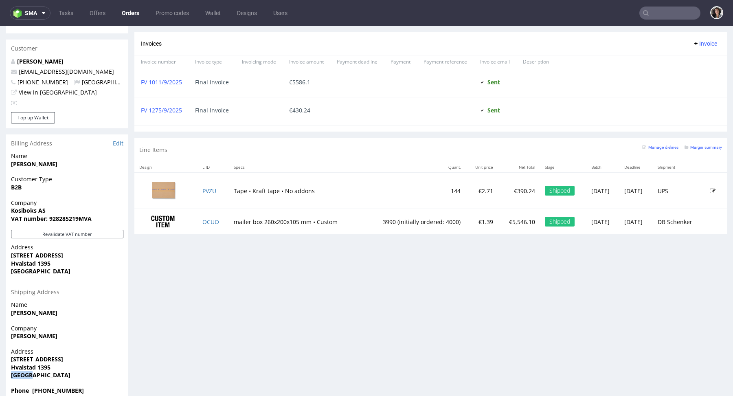
drag, startPoint x: 41, startPoint y: 361, endPoint x: 0, endPoint y: 361, distance: 40.3
click at [0, 361] on div "Order via Offer R115604599 [DATE] 12:11 PM [PERSON_NAME] this order as problema…" at bounding box center [366, 14] width 733 height 788
copy strong "[GEOGRAPHIC_DATA]"
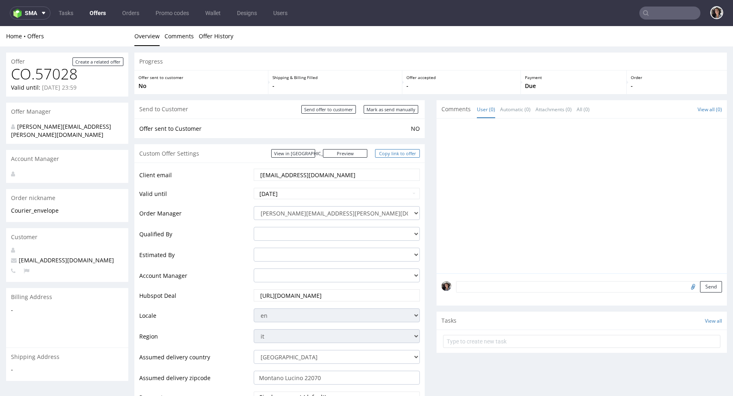
click at [399, 152] on link "Copy link to offer" at bounding box center [397, 153] width 45 height 9
click at [315, 151] on link "View in [GEOGRAPHIC_DATA]" at bounding box center [293, 153] width 44 height 9
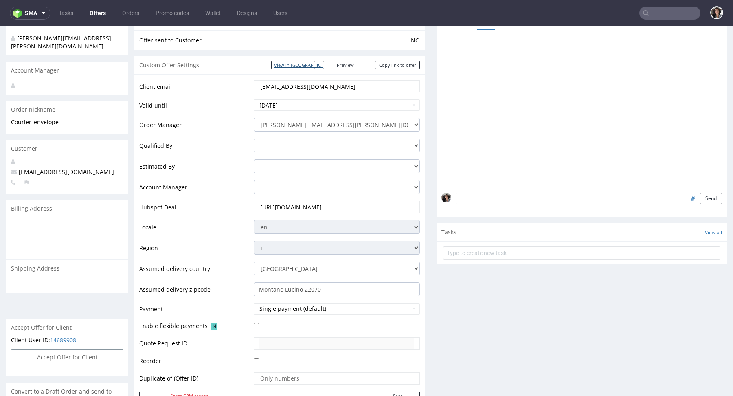
scroll to position [199, 0]
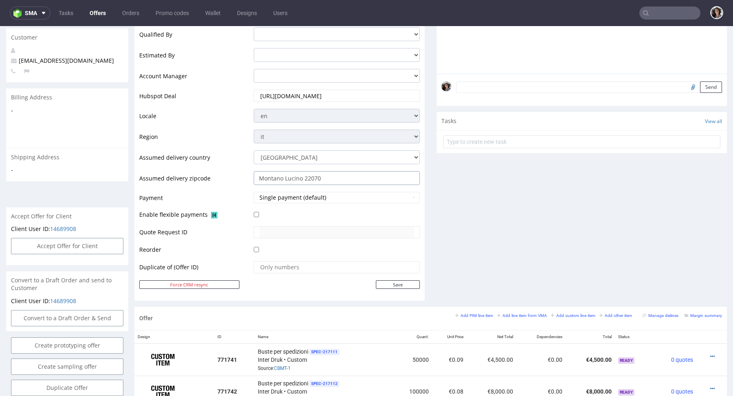
click at [324, 173] on input "Montano Lucino 22070" at bounding box center [337, 178] width 166 height 14
type input "Montano Lucino 22070"
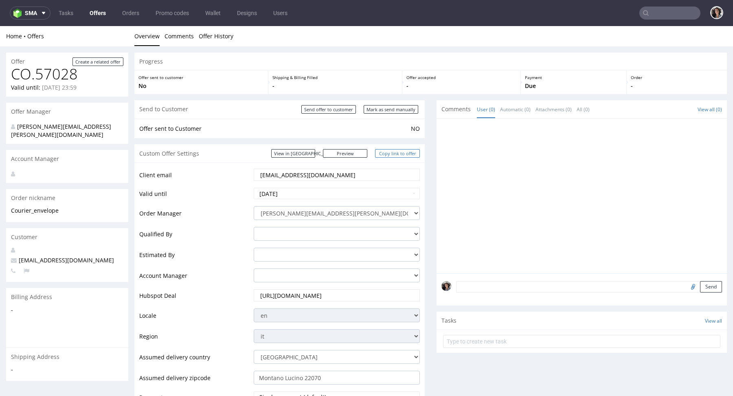
click at [415, 149] on link "Copy link to offer" at bounding box center [397, 153] width 45 height 9
click at [389, 106] on input "Mark as send manually" at bounding box center [390, 109] width 55 height 9
type input "In progress..."
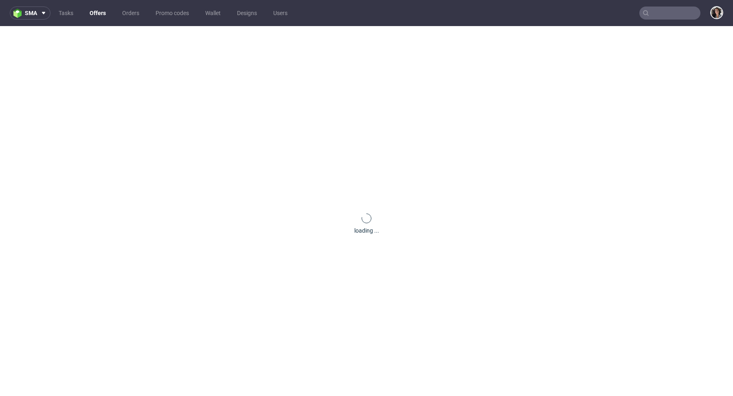
click at [670, 13] on input "text" at bounding box center [669, 13] width 61 height 13
paste input "[PERSON_NAME][EMAIL_ADDRESS][DOMAIN_NAME]"
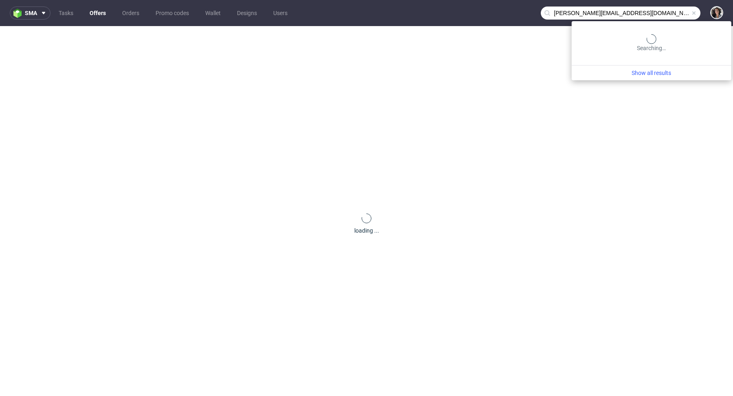
type input "george@isbistergroup.com"
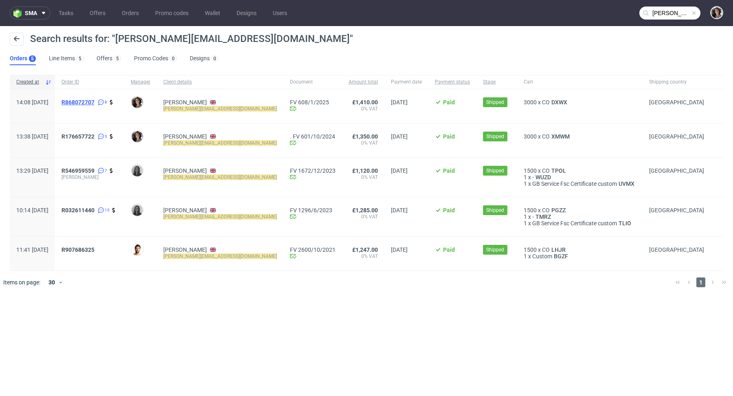
click at [94, 99] on span "R868072707" at bounding box center [77, 102] width 33 height 7
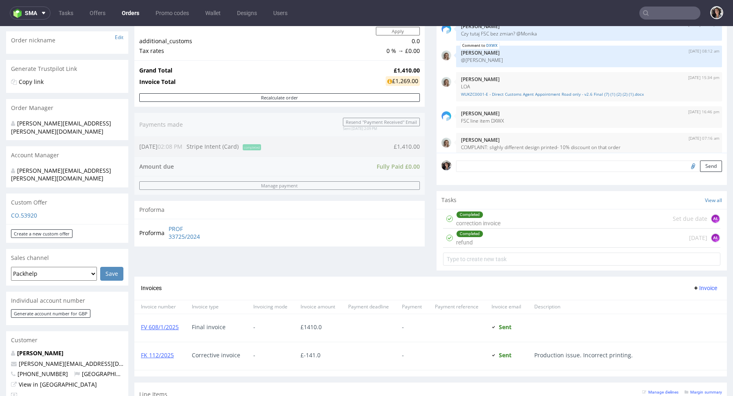
scroll to position [239, 0]
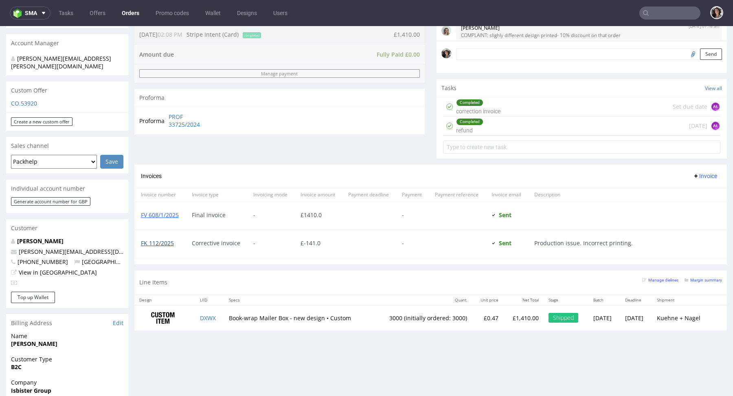
click at [157, 243] on link "FK 112/2025" at bounding box center [157, 243] width 33 height 8
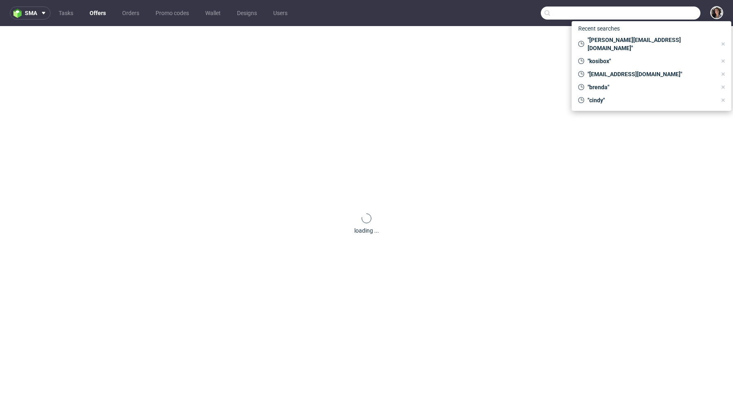
click at [674, 18] on input "text" at bounding box center [620, 13] width 160 height 13
paste input "R557684150"
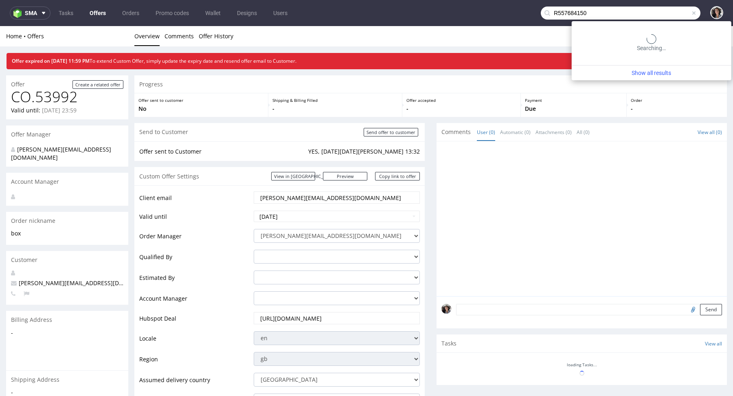
type input "R557684150"
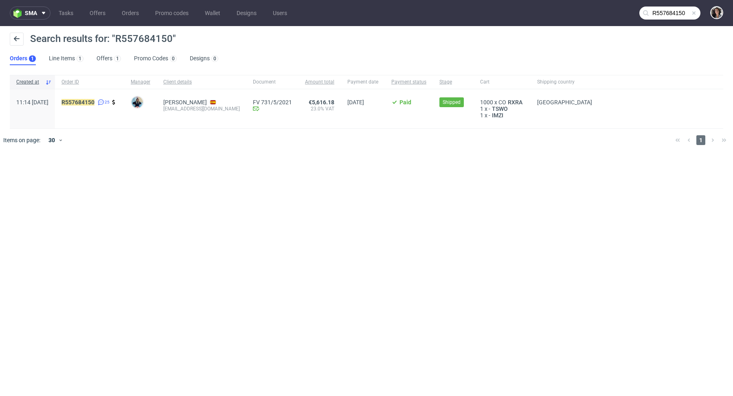
click at [90, 98] on div "R557684150 25" at bounding box center [89, 108] width 69 height 39
click at [93, 102] on mark "R557684150" at bounding box center [77, 102] width 33 height 7
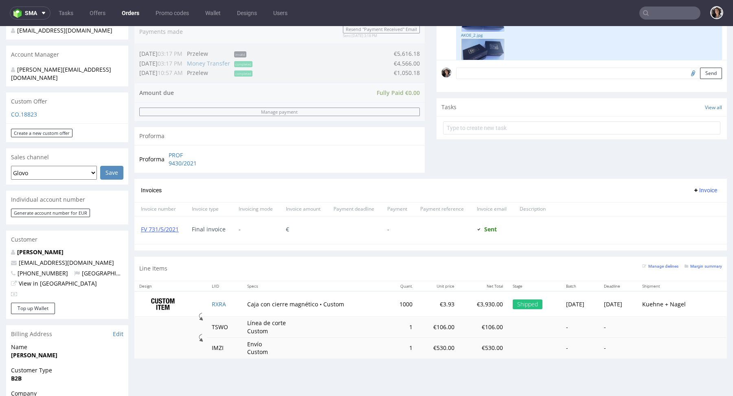
scroll to position [374, 0]
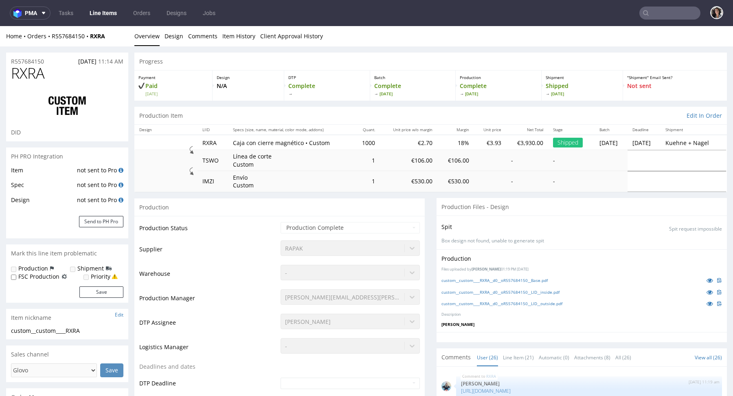
scroll to position [749, 0]
select select "done"
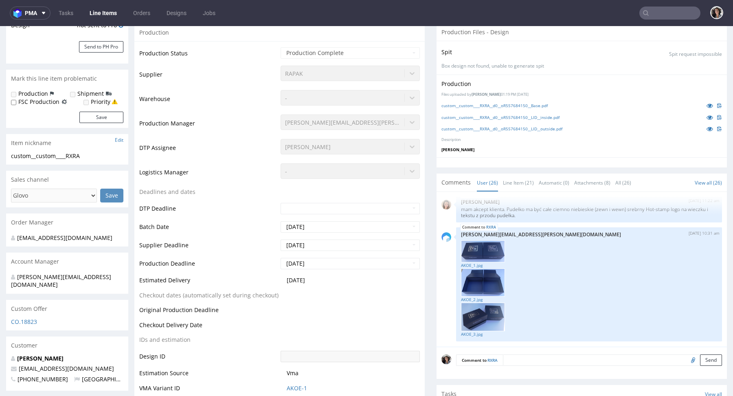
scroll to position [159, 0]
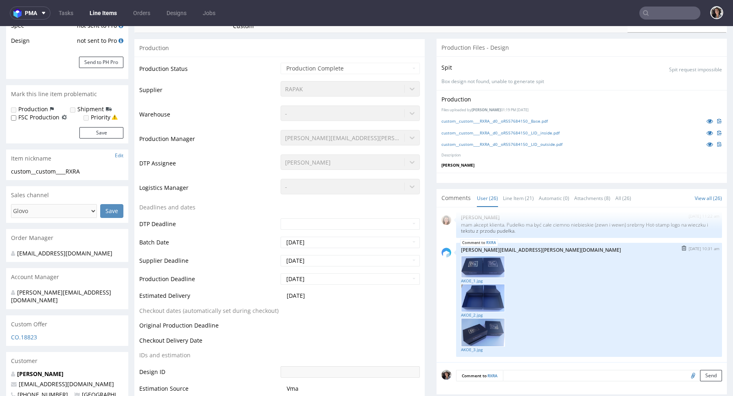
click at [485, 264] on img at bounding box center [483, 267] width 44 height 22
click at [483, 302] on img at bounding box center [483, 298] width 44 height 28
click at [483, 335] on img at bounding box center [483, 332] width 44 height 29
click at [508, 121] on link "custom__custom____RXRA__d0__oR557684150__Base.pdf" at bounding box center [494, 121] width 106 height 6
click at [512, 131] on link "custom__custom____RXRA__d0__oR557684150__LID__inside.pdf" at bounding box center [500, 133] width 118 height 6
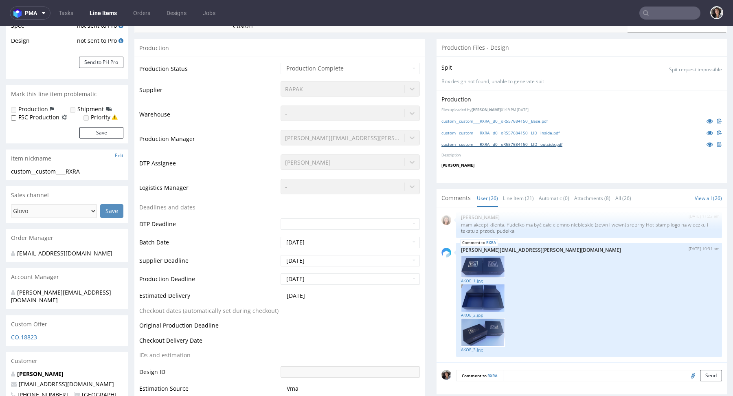
click at [532, 144] on link "custom__custom____RXRA__d0__oR557684150__LID__outside.pdf" at bounding box center [501, 144] width 121 height 6
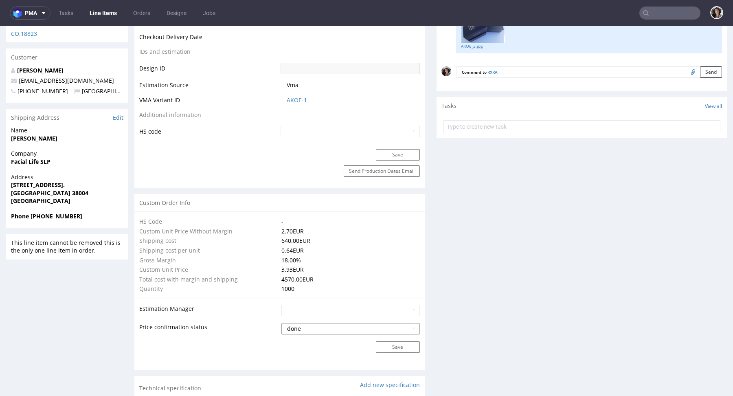
scroll to position [395, 0]
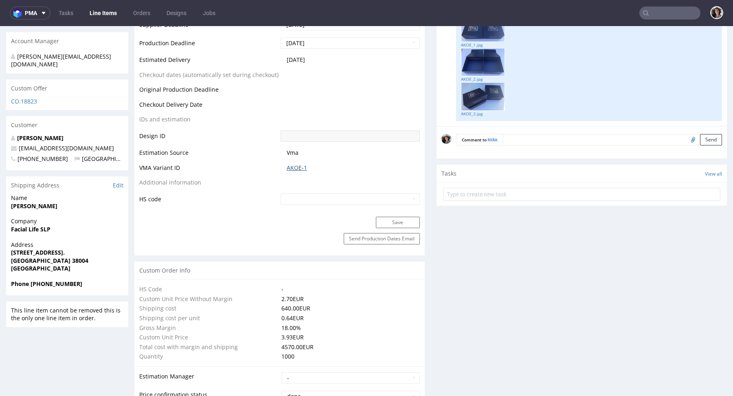
click at [295, 166] on link "AKOE-1" at bounding box center [297, 168] width 20 height 8
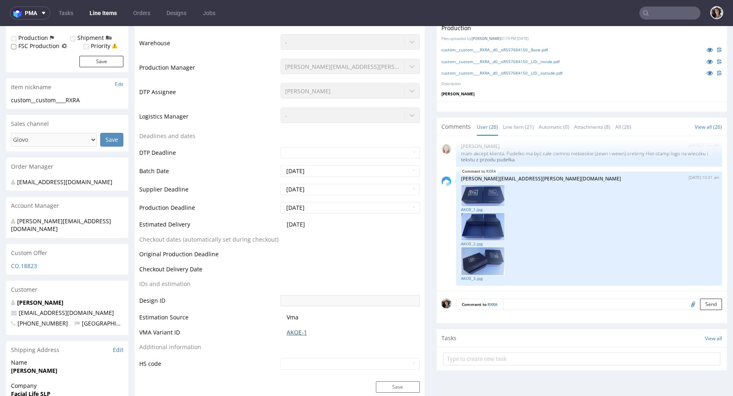
scroll to position [0, 0]
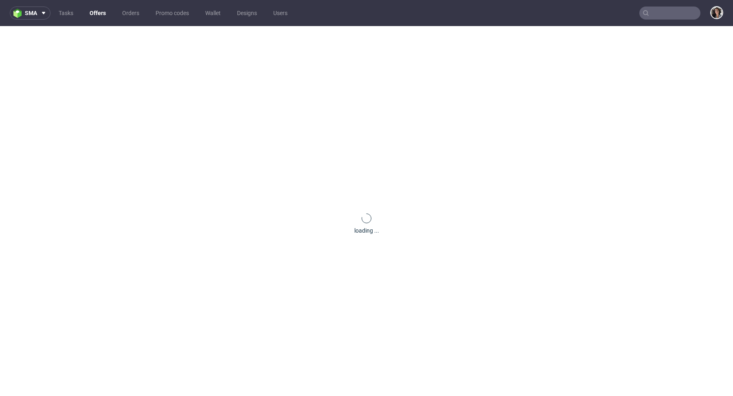
click at [654, 17] on input "text" at bounding box center [669, 13] width 61 height 13
paste input "[EMAIL_ADDRESS][DOMAIN_NAME]"
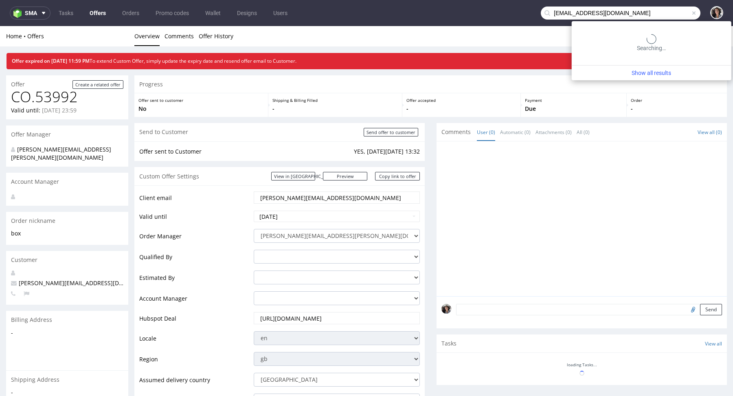
type input "[EMAIL_ADDRESS][DOMAIN_NAME]"
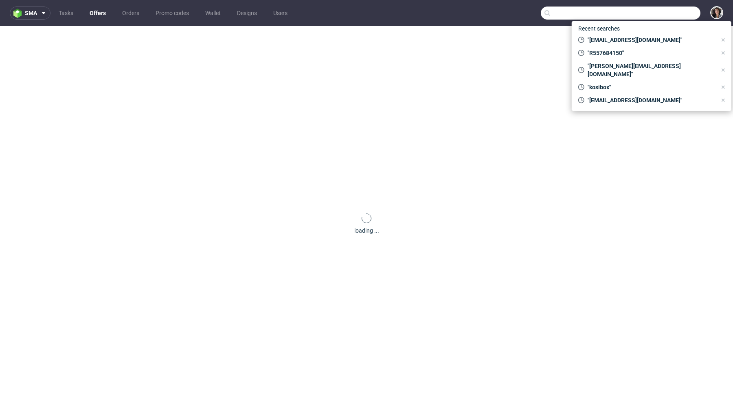
click at [656, 12] on input "text" at bounding box center [620, 13] width 160 height 13
paste input "[EMAIL_ADDRESS][DOMAIN_NAME]"
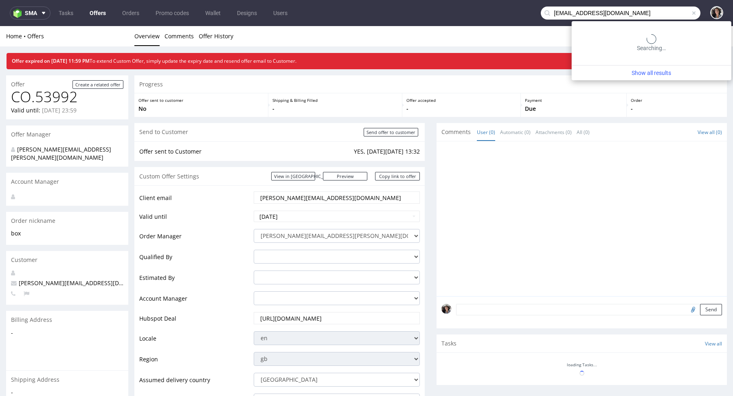
type input "[EMAIL_ADDRESS][DOMAIN_NAME]"
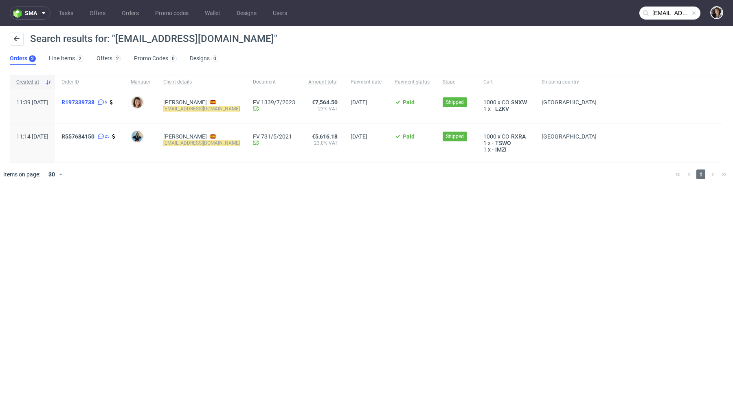
click at [94, 101] on span "R197339738" at bounding box center [77, 102] width 33 height 7
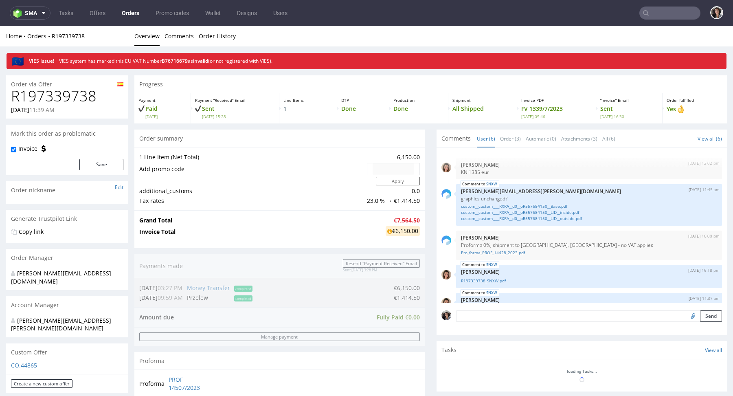
scroll to position [43, 0]
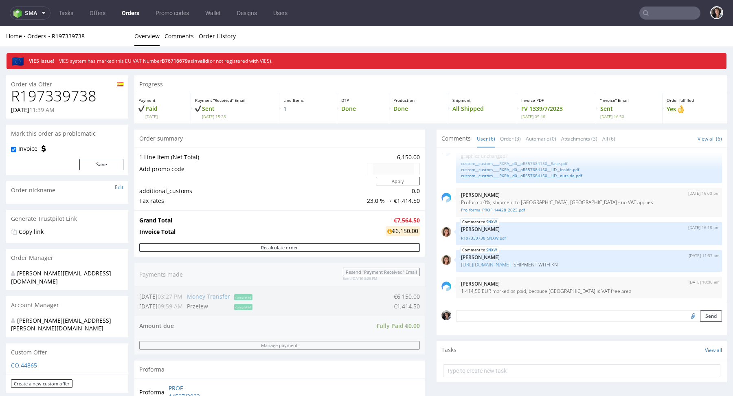
type input "[EMAIL_ADDRESS][DOMAIN_NAME]"
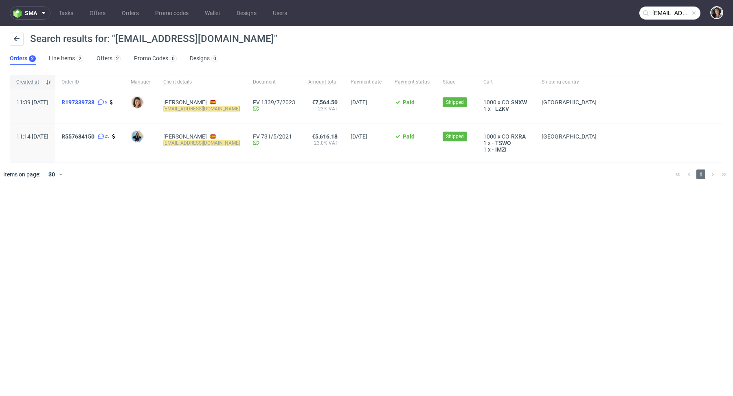
click at [94, 101] on span "R197339738" at bounding box center [77, 102] width 33 height 7
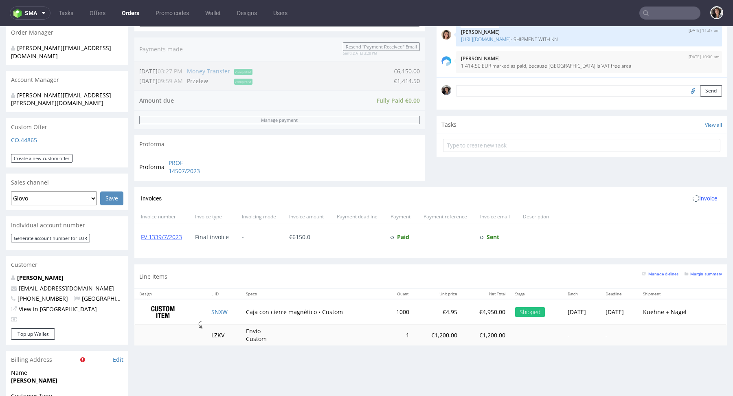
scroll to position [451, 0]
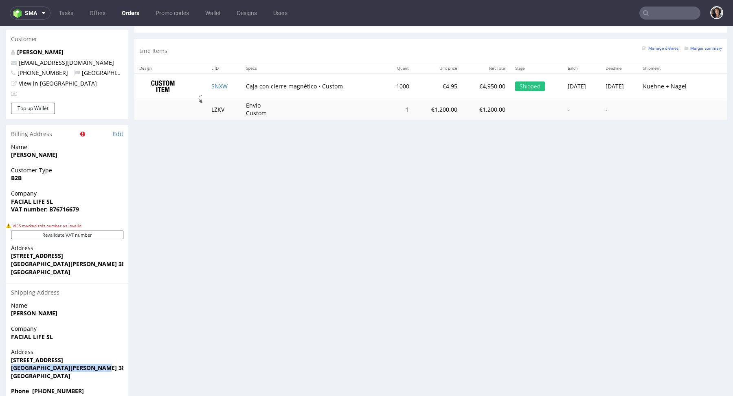
drag, startPoint x: 98, startPoint y: 352, endPoint x: 6, endPoint y: 350, distance: 92.8
click at [6, 350] on div "Address Calle General O’donell, 3, local Santa Cruz de Tenerife 38004 Spain" at bounding box center [67, 367] width 122 height 39
copy strong "[GEOGRAPHIC_DATA][PERSON_NAME] 38004"
type input "[EMAIL_ADDRESS][DOMAIN_NAME]"
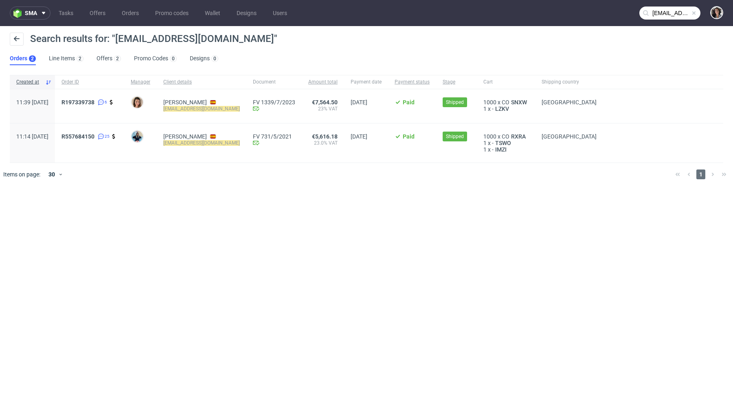
click at [103, 132] on div "R557684150 25" at bounding box center [89, 142] width 69 height 39
click at [94, 136] on span "R557684150" at bounding box center [77, 136] width 33 height 7
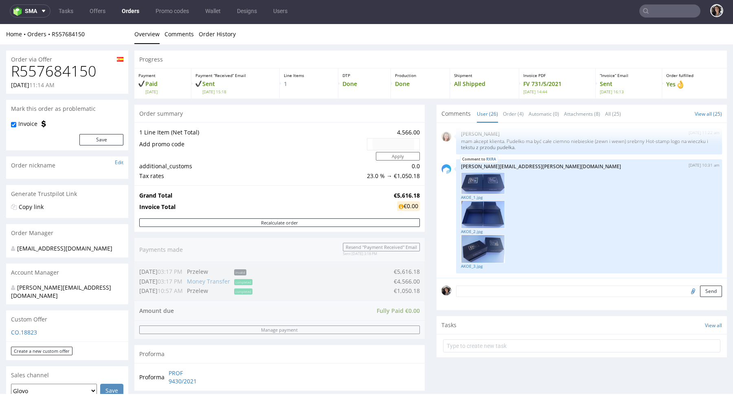
type input "jaro.product@gmail.com"
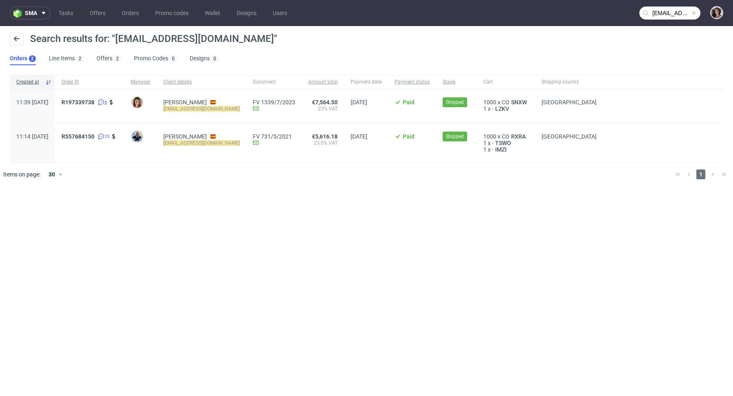
click at [104, 101] on span at bounding box center [100, 102] width 8 height 7
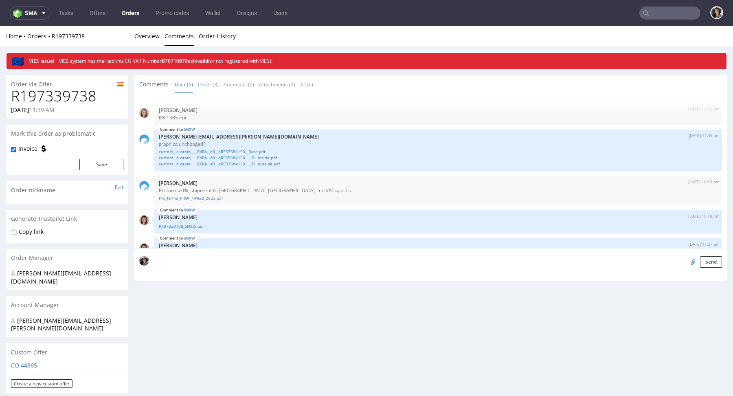
type input "jaro.product@gmail.com"
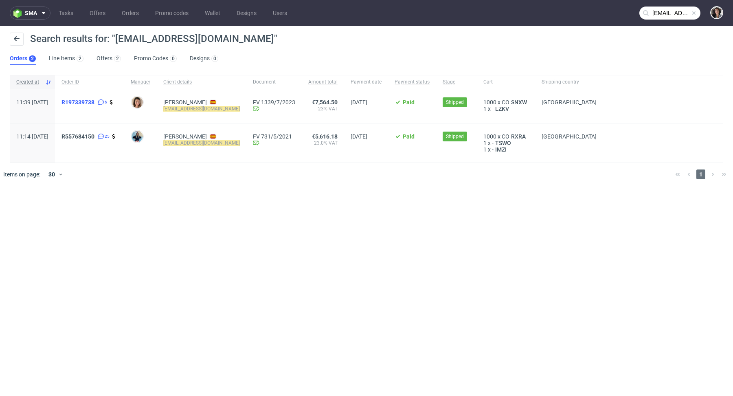
click at [94, 103] on span "R197339738" at bounding box center [77, 102] width 33 height 7
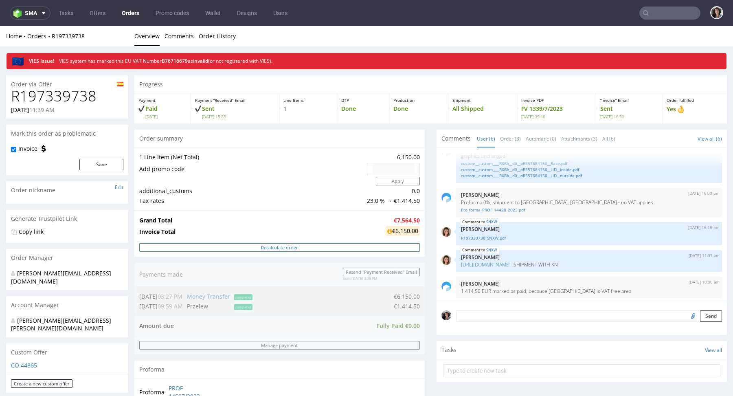
scroll to position [292, 0]
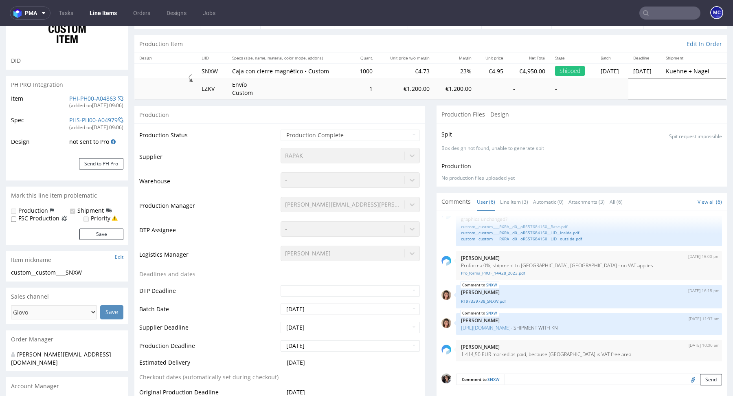
scroll to position [144, 0]
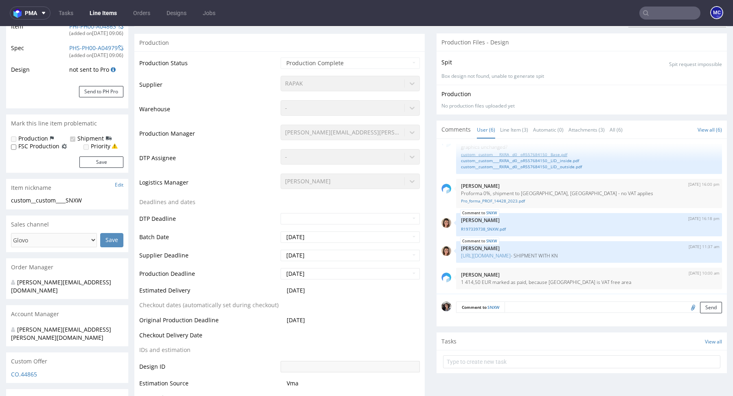
click at [524, 154] on link "custom__custom____RXRA__d0__oR557684150__Base.pdf" at bounding box center [589, 154] width 256 height 6
click at [501, 160] on link "custom__custom____RXRA__d0__oR557684150__LID__inside.pdf" at bounding box center [589, 161] width 256 height 6
click at [532, 164] on link "custom__custom____RXRA__d0__oR557684150__LID__outside.pdf" at bounding box center [589, 167] width 256 height 6
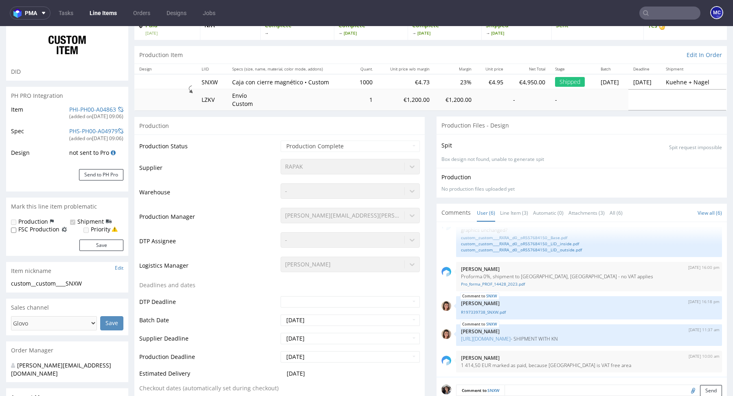
scroll to position [0, 0]
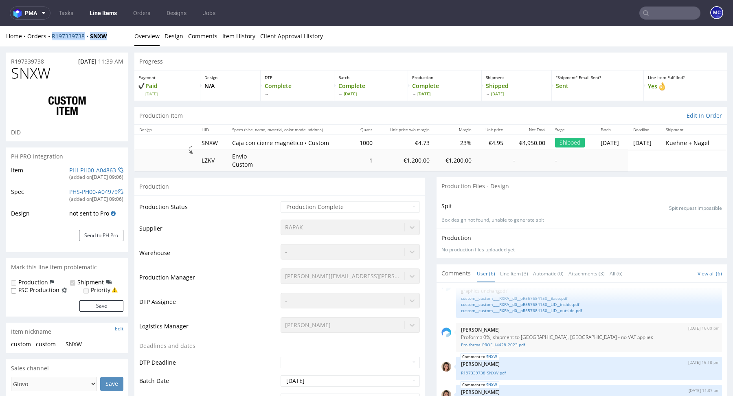
copy div "R197339738 SNXW"
drag, startPoint x: 117, startPoint y: 36, endPoint x: 51, endPoint y: 38, distance: 66.4
click at [51, 38] on div "Home Orders R197339738 SNXW" at bounding box center [67, 36] width 122 height 8
copy div "R197339738 SNXW"
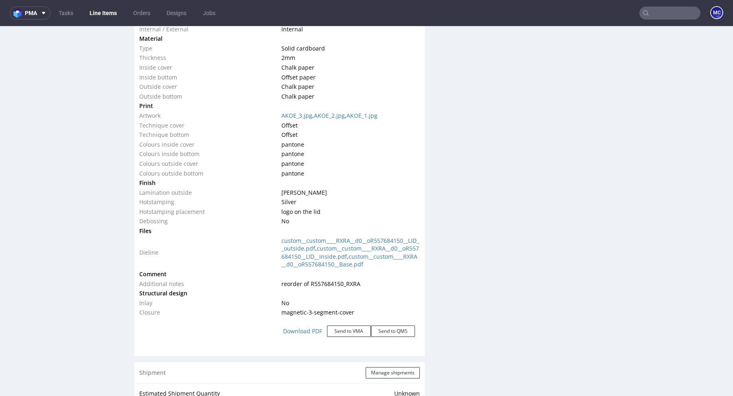
scroll to position [882, 0]
click at [347, 337] on button "Send to VMA" at bounding box center [349, 331] width 44 height 11
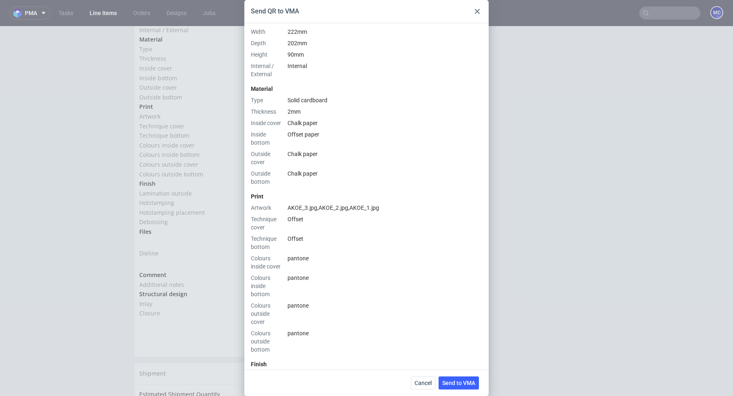
scroll to position [340, 0]
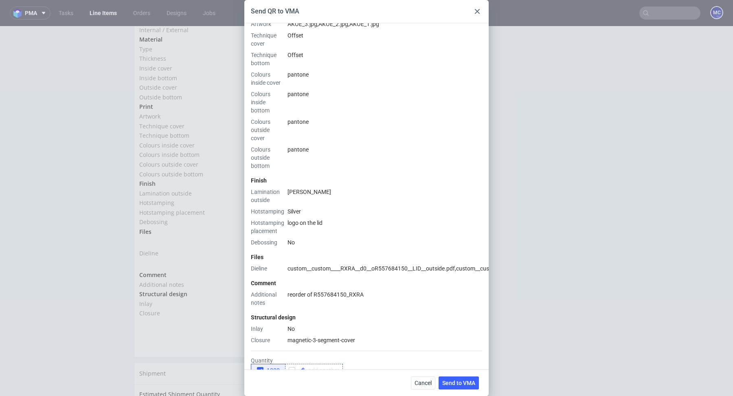
click at [307, 363] on div at bounding box center [314, 369] width 58 height 13
checkbox input "true"
click at [392, 363] on div "1000 1500" at bounding box center [366, 369] width 231 height 13
paste textarea "different design and colours, silver hot stamping"
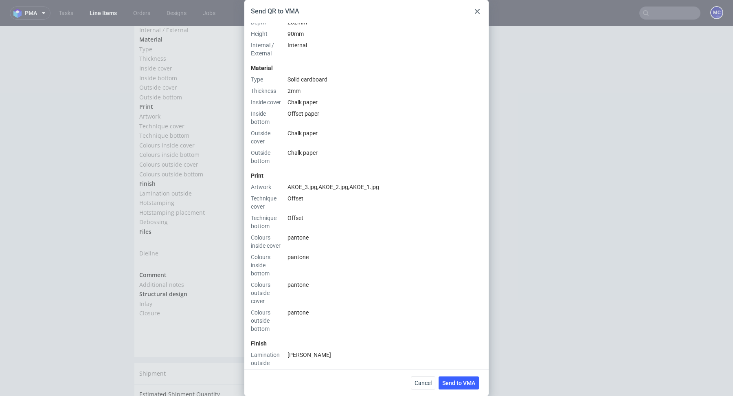
scroll to position [370, 0]
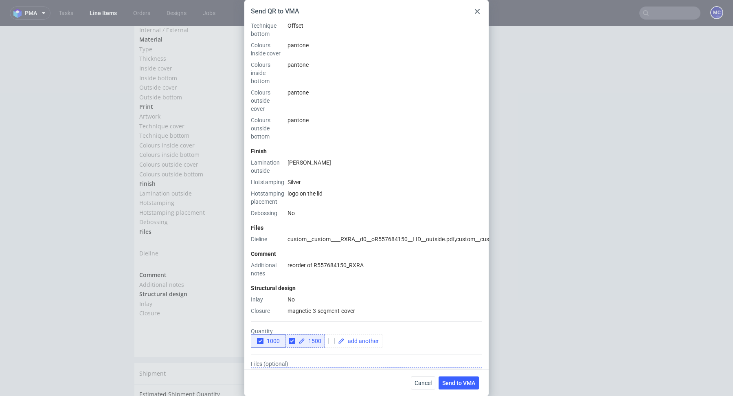
paste textarea "This image will go on the top part of the box (on the lid). The second image wi…"
type textarea "different design and colours, silver hot stamping please add tooling This image…"
click at [464, 383] on span "Send to VMA" at bounding box center [458, 383] width 33 height 6
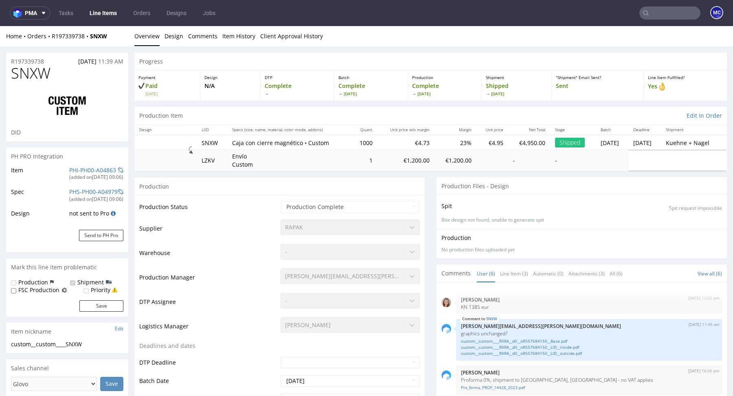
select select "in_progress"
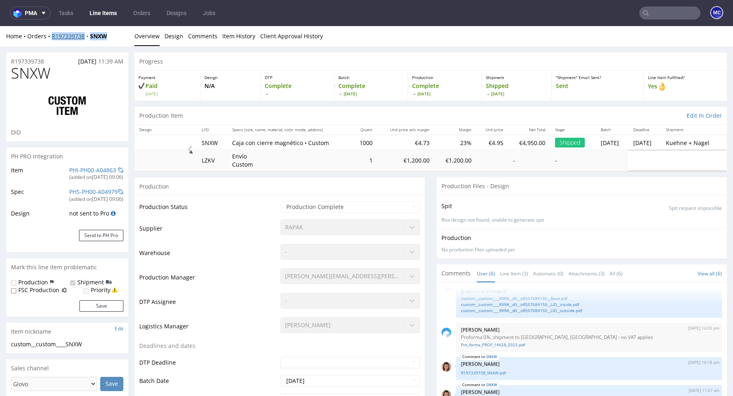
drag, startPoint x: 118, startPoint y: 37, endPoint x: 51, endPoint y: 37, distance: 66.3
click at [51, 37] on div "Home Orders R197339738 SNXW" at bounding box center [67, 36] width 122 height 8
copy div "R197339738 SNXW"
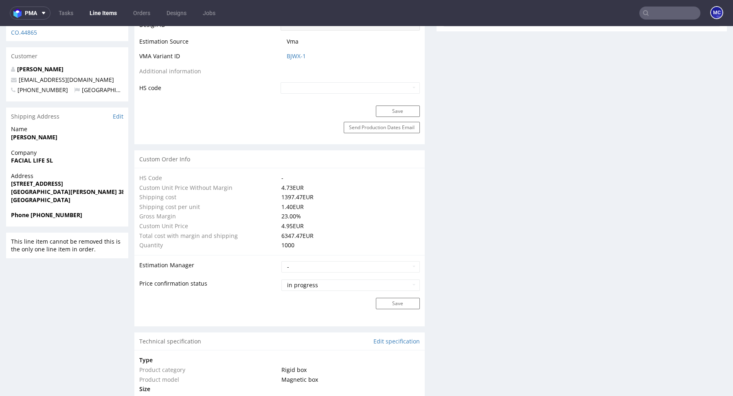
scroll to position [0, 0]
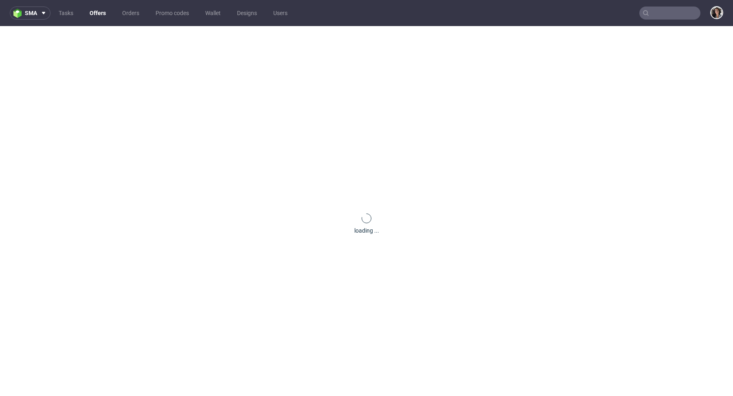
click at [676, 15] on input "text" at bounding box center [669, 13] width 61 height 13
paste input "[EMAIL_ADDRESS][DOMAIN_NAME]"
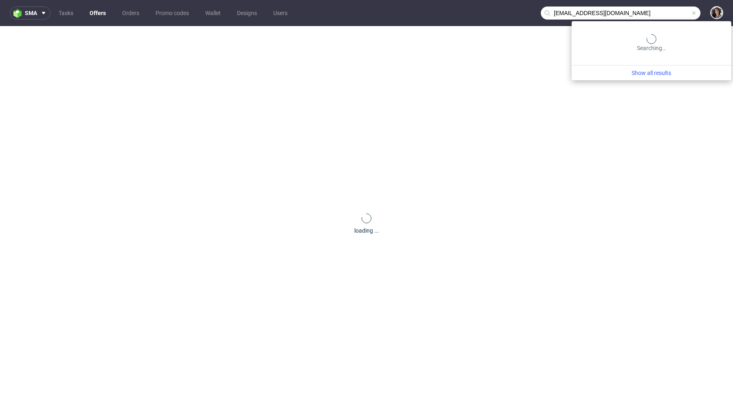
type input "[EMAIL_ADDRESS][DOMAIN_NAME]"
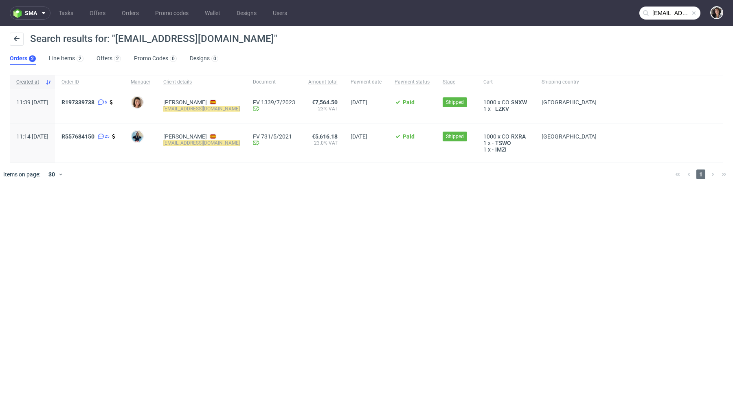
copy span "11:39 [DATE]"
drag, startPoint x: 73, startPoint y: 101, endPoint x: 13, endPoint y: 100, distance: 59.8
click at [13, 99] on div "11:39 [DATE]" at bounding box center [32, 106] width 45 height 34
click at [94, 103] on span "R197339738" at bounding box center [77, 102] width 33 height 7
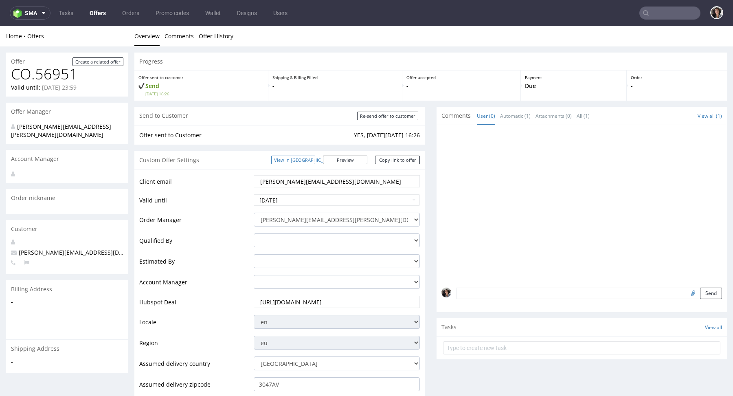
click at [315, 160] on link "View in [GEOGRAPHIC_DATA]" at bounding box center [293, 159] width 44 height 9
click at [315, 165] on div "Custom Offer Settings View in Hubspot Preview https://packhelp.com/packhelp-plu…" at bounding box center [279, 160] width 290 height 18
click at [310, 158] on link "View in [GEOGRAPHIC_DATA]" at bounding box center [293, 159] width 44 height 9
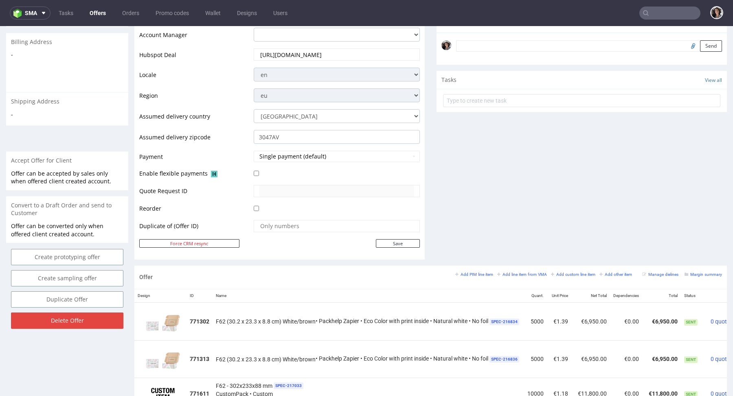
scroll to position [320, 0]
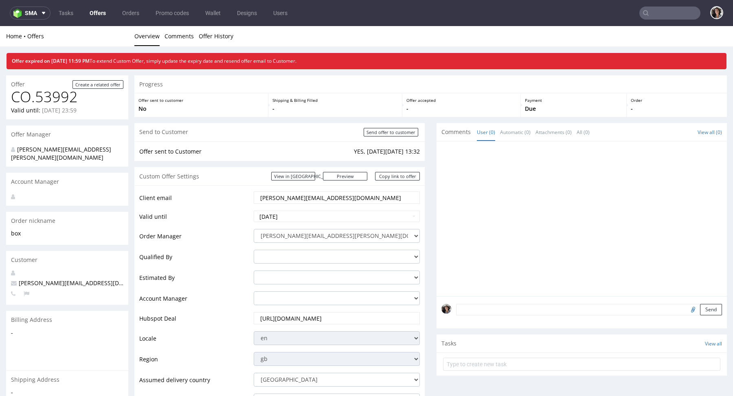
click at [665, 12] on input "text" at bounding box center [669, 13] width 61 height 13
paste input "[PERSON_NAME][EMAIL_ADDRESS][DOMAIN_NAME]"
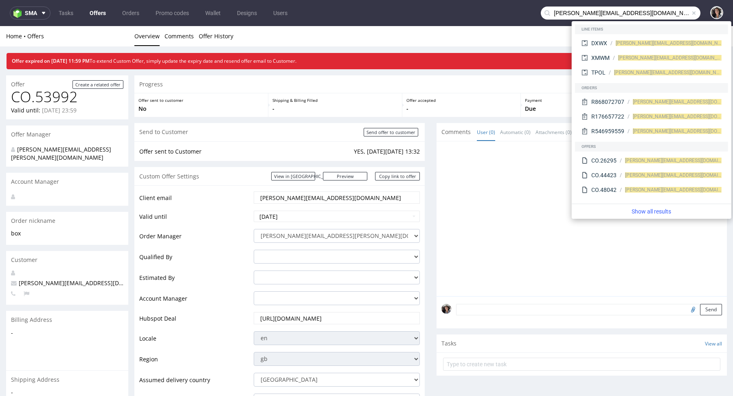
type input "[PERSON_NAME][EMAIL_ADDRESS][DOMAIN_NAME]"
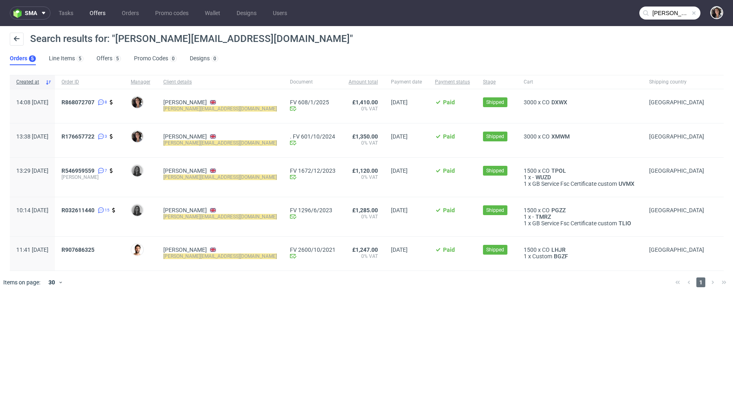
click at [96, 10] on link "Offers" at bounding box center [98, 13] width 26 height 13
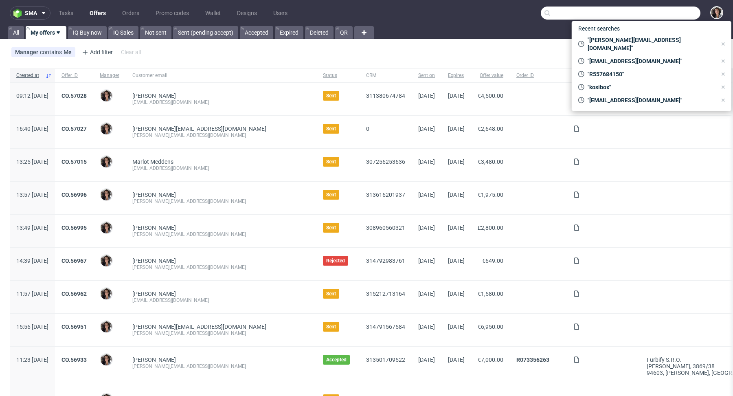
paste input "[PERSON_NAME][EMAIL_ADDRESS][DOMAIN_NAME]"
click at [659, 10] on input "text" at bounding box center [620, 13] width 160 height 13
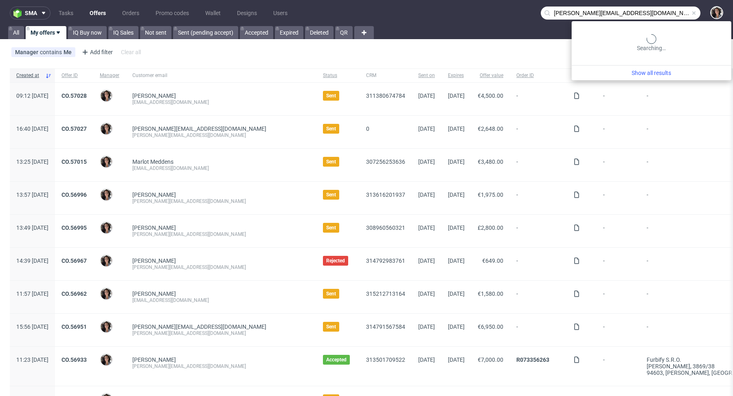
type input "[PERSON_NAME][EMAIL_ADDRESS][DOMAIN_NAME]"
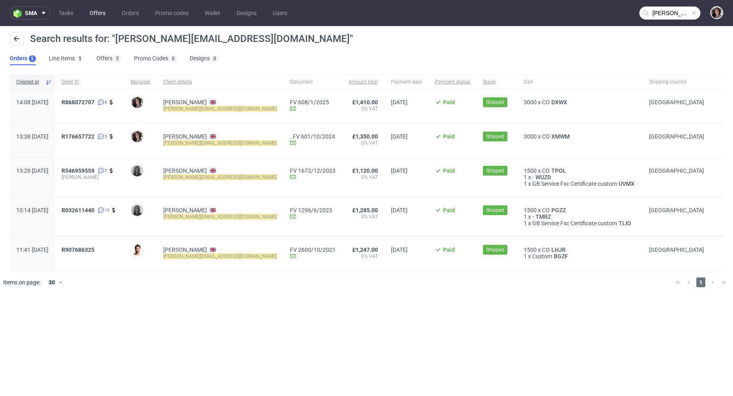
click at [96, 13] on link "Offers" at bounding box center [98, 13] width 26 height 13
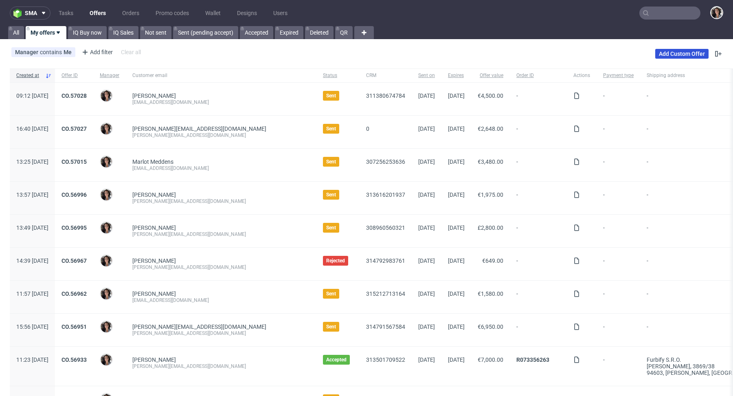
click at [678, 51] on link "Add Custom Offer" at bounding box center [681, 54] width 53 height 10
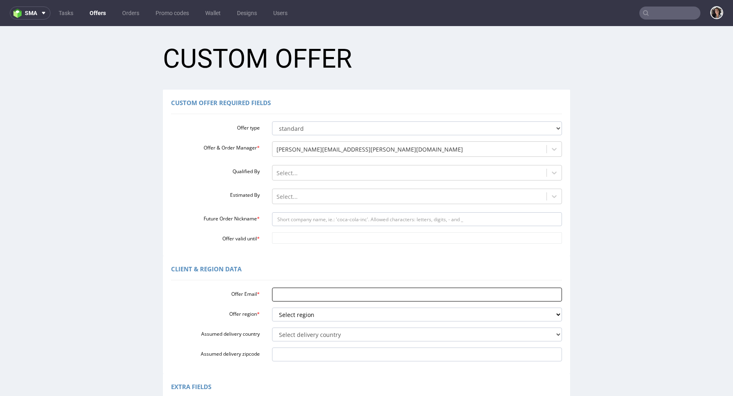
click at [275, 295] on input "Offer Email *" at bounding box center [417, 294] width 290 height 14
paste input "[PERSON_NAME][EMAIL_ADDRESS][DOMAIN_NAME]"
type input "[PERSON_NAME][EMAIL_ADDRESS][DOMAIN_NAME]"
click at [327, 315] on select "Select region eu gb de pl fr it es" at bounding box center [417, 314] width 290 height 14
select select "gb"
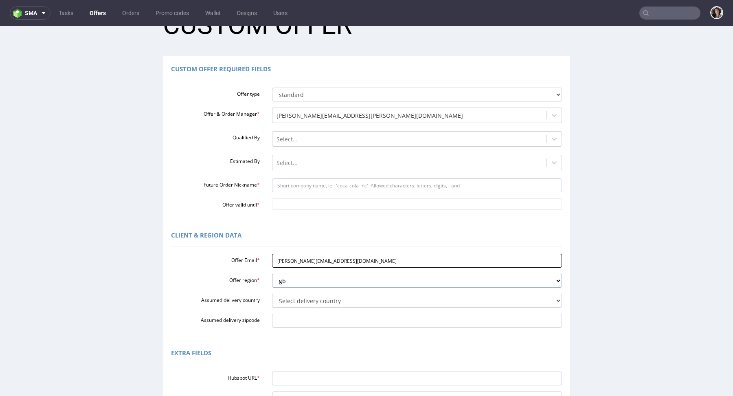
scroll to position [47, 0]
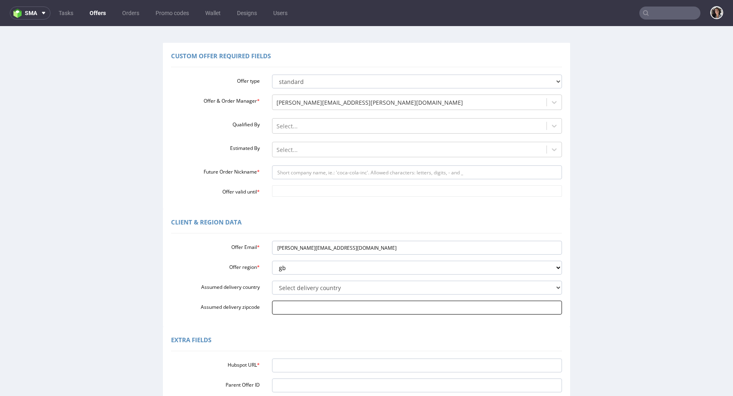
click at [304, 308] on input "Assumed delivery zipcode" at bounding box center [417, 307] width 290 height 14
paste input "OX4 2TZ"
type input "OX4 2TZ"
click at [298, 284] on select "Select delivery country Andorra Afghanistan Anguilla Albania Armenia Antarctica…" at bounding box center [417, 287] width 290 height 14
select select "77"
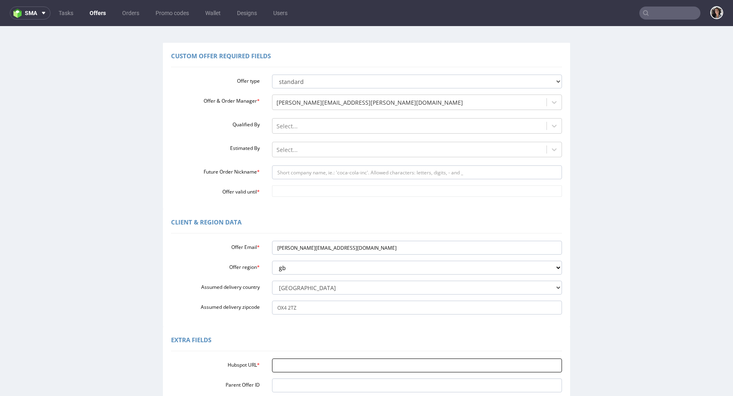
click at [287, 364] on input "Hubspot URL *" at bounding box center [417, 365] width 290 height 14
paste input "https://app-eu1.hubspot.com/contacts/25600958/record/0-3/321443925181/"
type input "https://app-eu1.hubspot.com/contacts/25600958/record/0-3/321443925181/"
click at [304, 171] on input "Future Order Nickname *" at bounding box center [417, 172] width 290 height 14
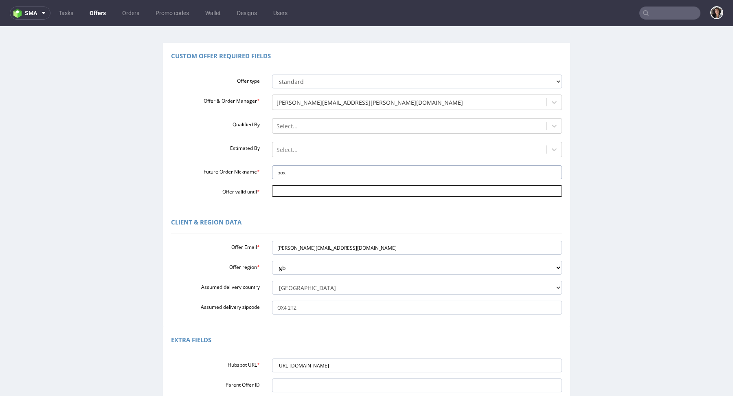
type input "box"
click at [294, 193] on input "Offer valid until *" at bounding box center [417, 190] width 290 height 11
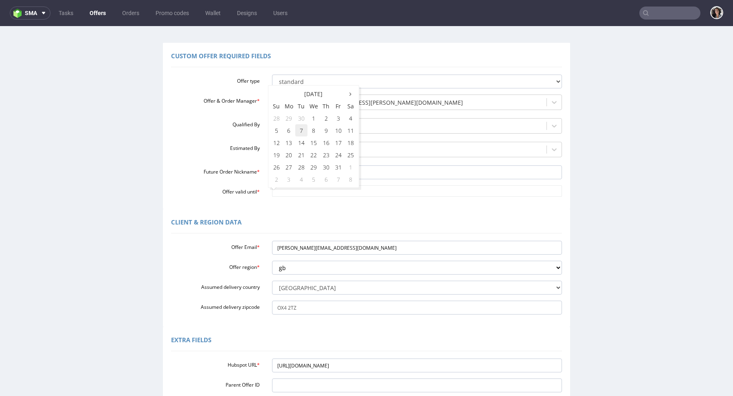
click at [302, 129] on td "7" at bounding box center [301, 130] width 12 height 12
type input "2025-10-07"
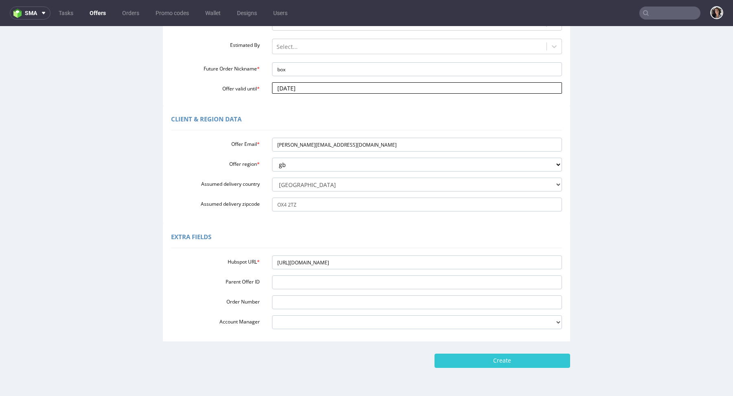
scroll to position [173, 0]
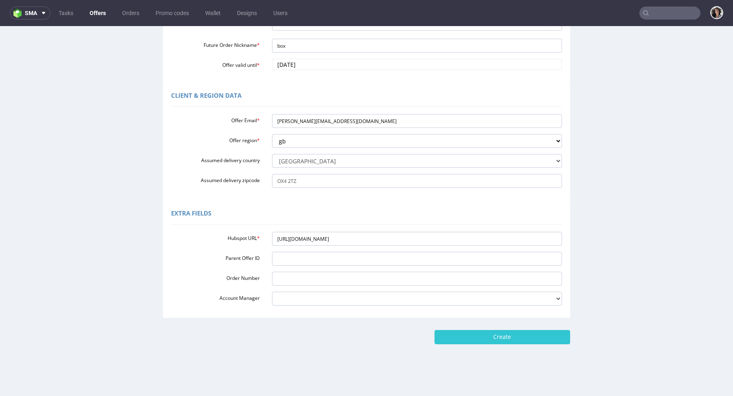
click at [476, 328] on form "Custom Offer Custom Offer Required Fields Offer type standard prototyping sampl…" at bounding box center [366, 103] width 716 height 481
click at [476, 336] on input "Create" at bounding box center [502, 337] width 136 height 14
type input "Please wait..."
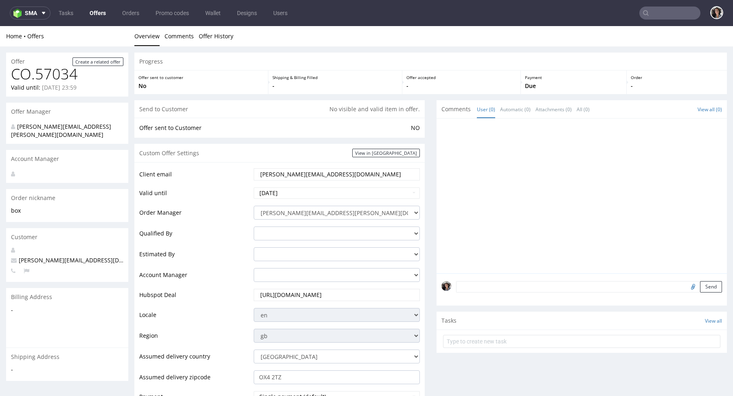
scroll to position [357, 0]
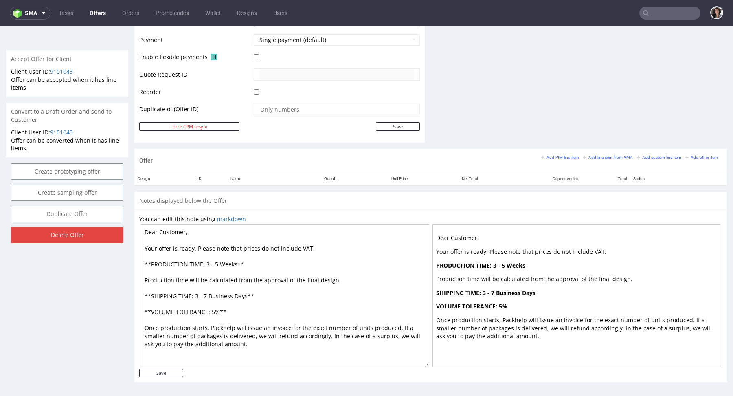
click at [315, 246] on textarea "Dear Customer, Your offer is ready. Please note that prices do not include VAT.…" at bounding box center [285, 295] width 288 height 142
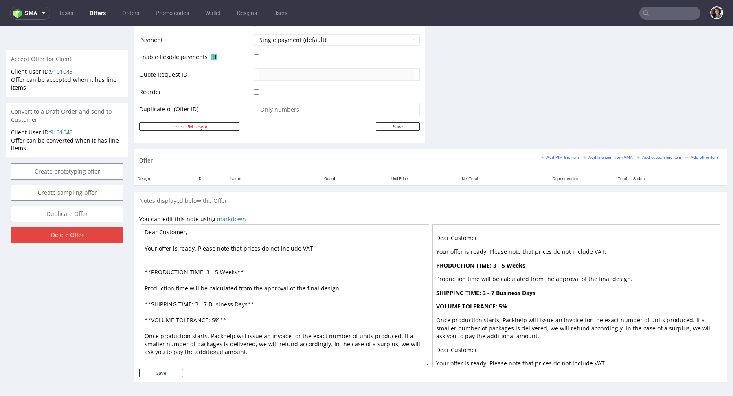
paste textarea "60 GBP import fees when receiving the order in the UK."
drag, startPoint x: 245, startPoint y: 301, endPoint x: 203, endPoint y: 300, distance: 41.5
click at [203, 300] on textarea "Dear Customer, Your offer is ready. Please note that prices do not include VAT.…" at bounding box center [285, 295] width 288 height 142
click at [239, 300] on textarea "Dear Customer, Your offer is ready. Please note that prices do not include VAT.…" at bounding box center [285, 295] width 288 height 142
drag, startPoint x: 245, startPoint y: 302, endPoint x: 208, endPoint y: 302, distance: 37.0
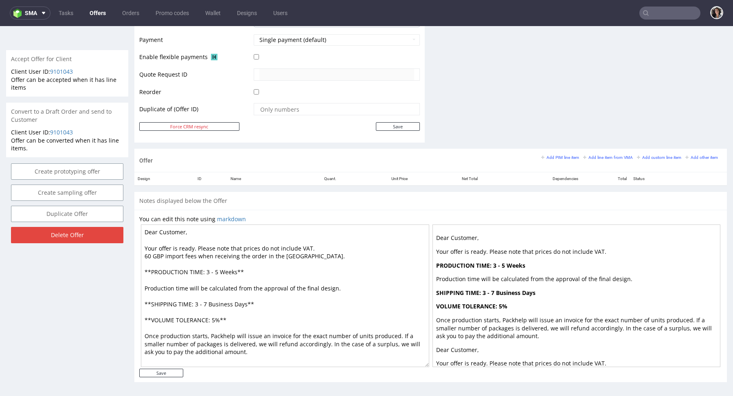
click at [208, 302] on textarea "Dear Customer, Your offer is ready. Please note that prices do not include VAT.…" at bounding box center [285, 295] width 288 height 142
click at [236, 271] on textarea "Dear Customer, Your offer is ready. Please note that prices do not include VAT.…" at bounding box center [285, 295] width 288 height 142
drag, startPoint x: 236, startPoint y: 271, endPoint x: 204, endPoint y: 271, distance: 31.7
click at [204, 271] on textarea "Dear Customer, Your offer is ready. Please note that prices do not include VAT.…" at bounding box center [285, 295] width 288 height 142
paste textarea "Business Days"
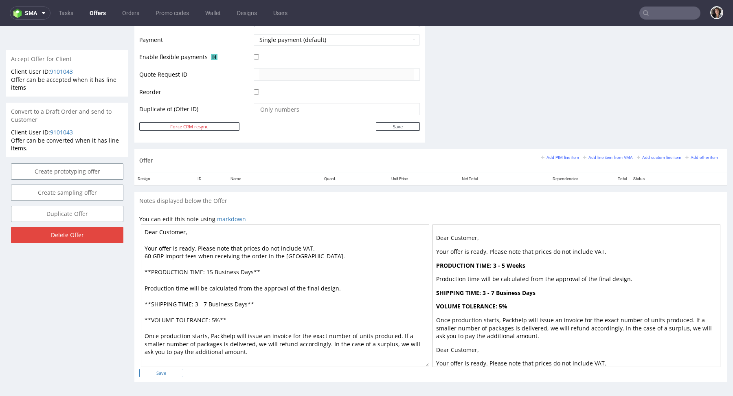
type textarea "Dear Customer, Your offer is ready. Please note that prices do not include VAT.…"
click at [173, 368] on input "Save" at bounding box center [161, 372] width 44 height 9
type input "In progress..."
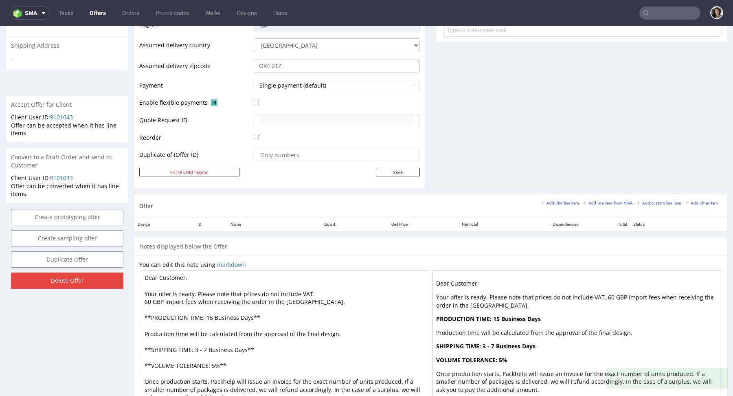
scroll to position [297, 0]
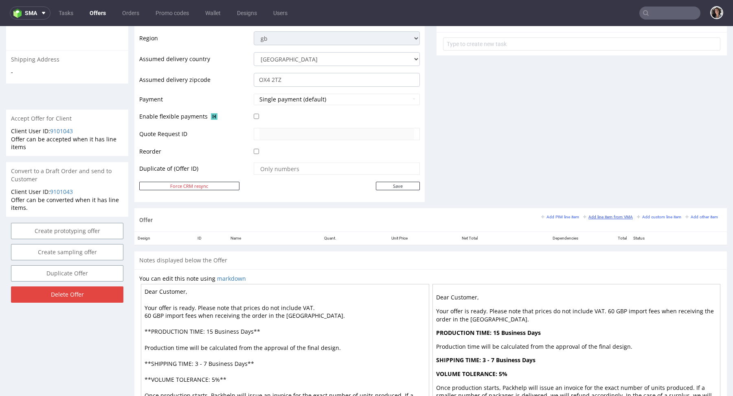
click at [599, 215] on small "Add line item from VMA" at bounding box center [608, 216] width 50 height 4
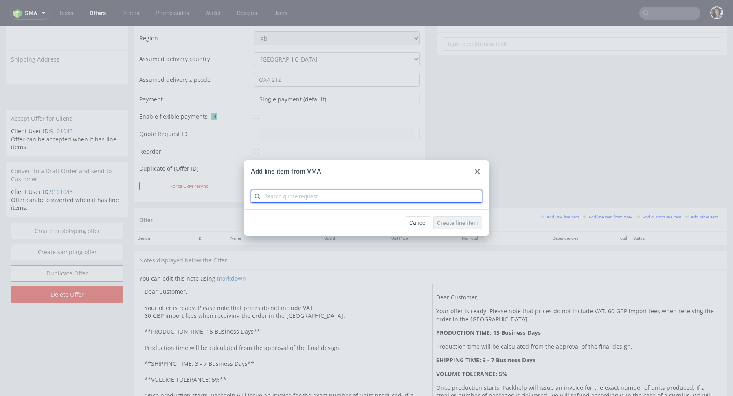
click at [301, 193] on input "text" at bounding box center [366, 196] width 231 height 13
paste input "CBQF"
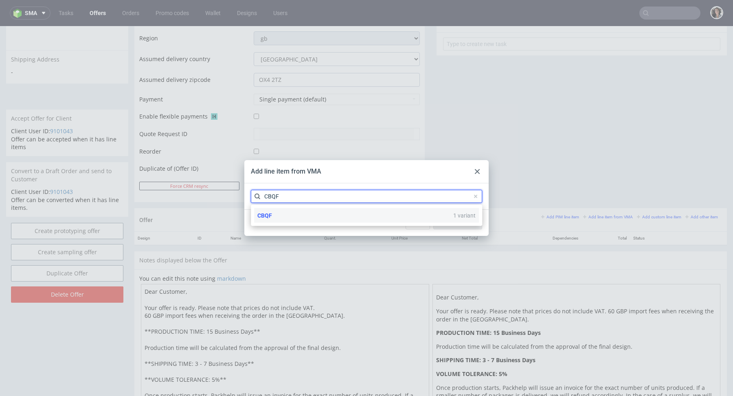
type input "CBQF"
click at [270, 218] on p "CBQF" at bounding box center [264, 215] width 15 height 8
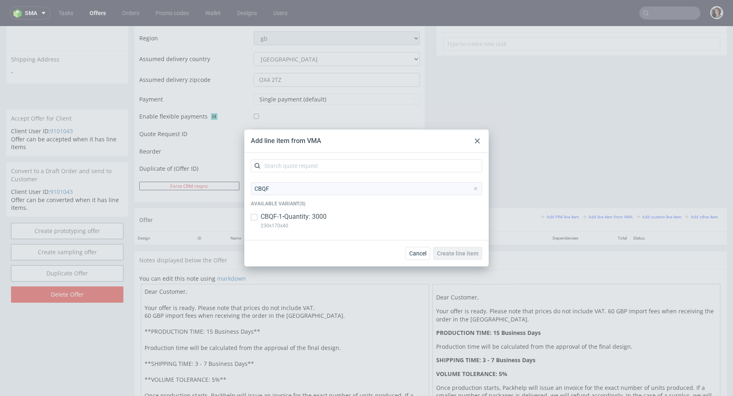
click at [289, 217] on p "CBQF-1 • Quantity: 3000" at bounding box center [293, 216] width 66 height 9
copy p "230x170x40"
drag, startPoint x: 304, startPoint y: 226, endPoint x: 261, endPoint y: 226, distance: 42.7
click at [261, 226] on p "230x170x40" at bounding box center [293, 225] width 66 height 9
click at [255, 214] on input "checkbox" at bounding box center [254, 217] width 7 height 7
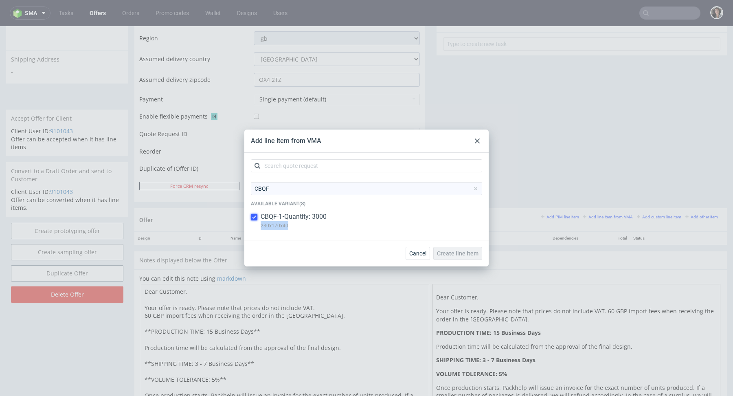
checkbox input "true"
click at [449, 252] on span "Create line item" at bounding box center [458, 253] width 42 height 6
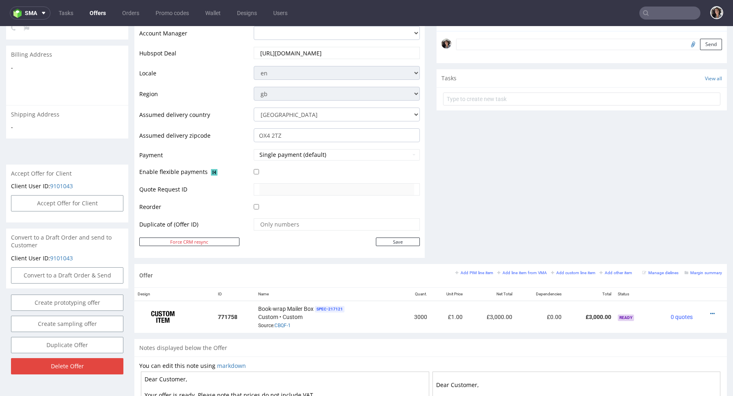
scroll to position [390, 0]
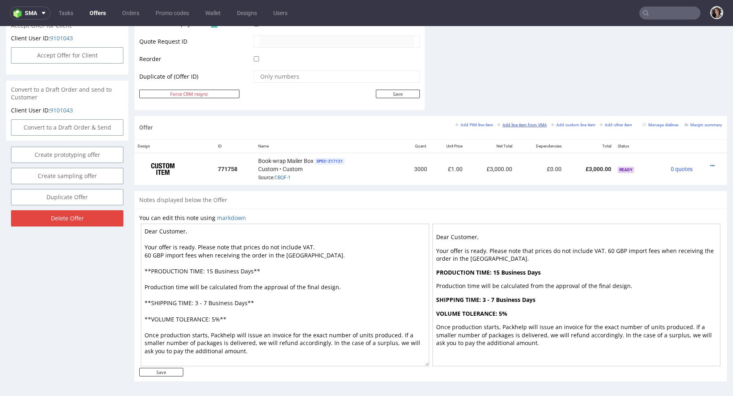
click at [518, 124] on small "Add line item from VMA" at bounding box center [522, 125] width 50 height 4
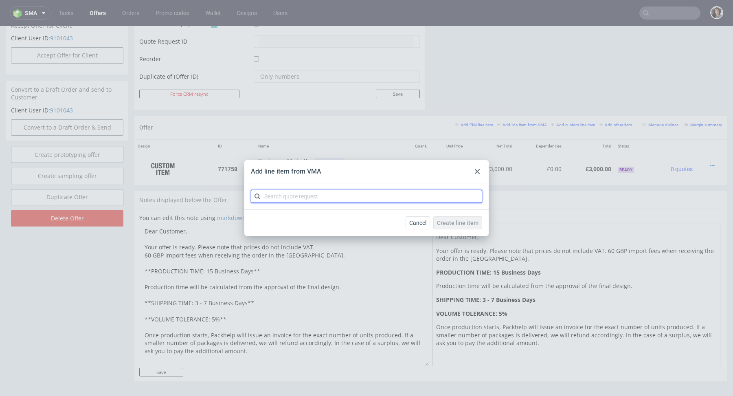
click at [343, 193] on input "text" at bounding box center [366, 196] width 231 height 13
click at [481, 171] on div at bounding box center [477, 171] width 10 height 10
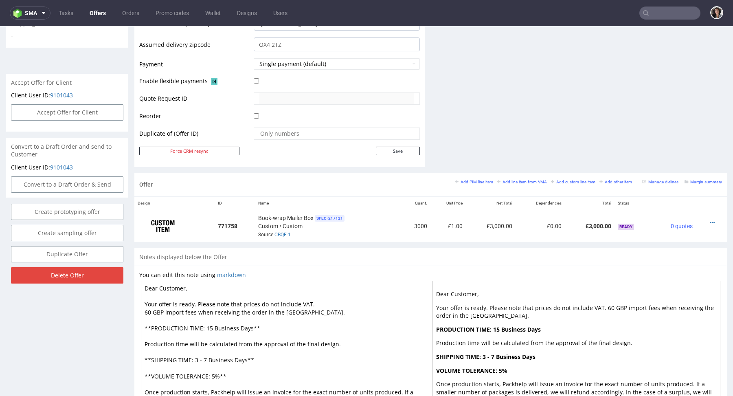
scroll to position [0, 0]
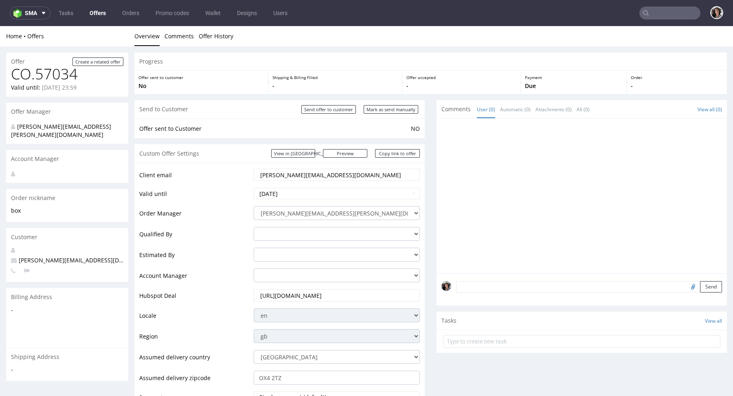
click at [337, 170] on input "george@isbistergroup.com" at bounding box center [336, 174] width 155 height 11
click at [337, 173] on input "george@isbistergroup.com" at bounding box center [336, 174] width 155 height 11
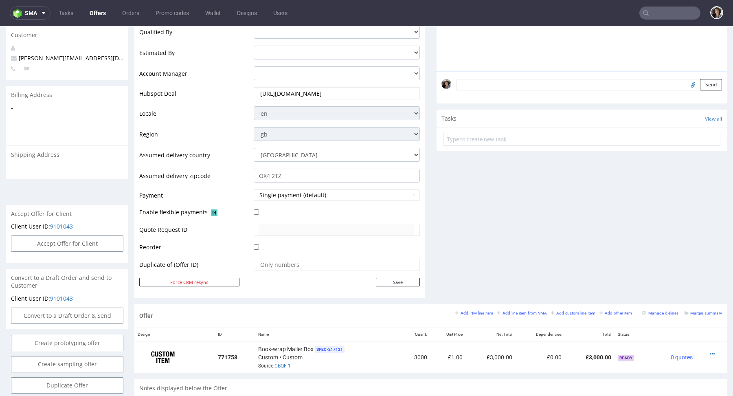
scroll to position [390, 0]
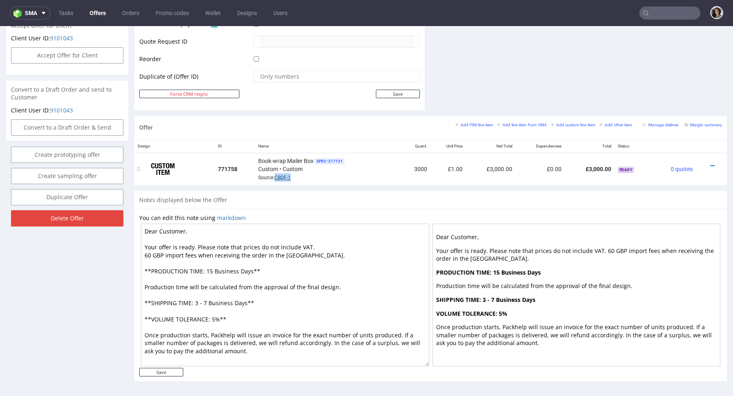
copy link "CBQF-1"
drag, startPoint x: 294, startPoint y: 175, endPoint x: 276, endPoint y: 176, distance: 18.3
click at [276, 176] on div "Book-wrap Mailer Box SPEC- 217121 Custom • Custom Source: CBQF-1" at bounding box center [327, 168] width 139 height 25
click at [273, 175] on span "Source: CBQF-1" at bounding box center [274, 178] width 33 height 6
drag, startPoint x: 273, startPoint y: 174, endPoint x: 299, endPoint y: 173, distance: 26.1
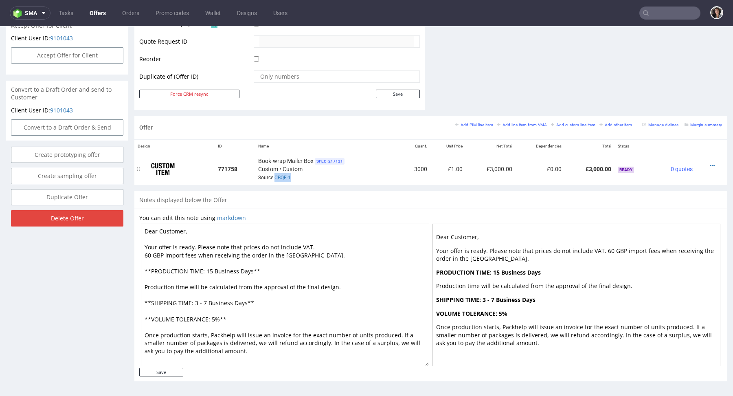
click at [299, 173] on div "Book-wrap Mailer Box SPEC- 217121 Custom • Custom Source: CBQF-1" at bounding box center [327, 168] width 139 height 25
copy span "CBQF-1"
click at [279, 171] on div "Book-wrap Mailer Box SPEC- 217121 Custom • Custom Source: CBQF-1" at bounding box center [327, 168] width 139 height 25
click at [279, 175] on link "CBQF-1" at bounding box center [282, 178] width 16 height 6
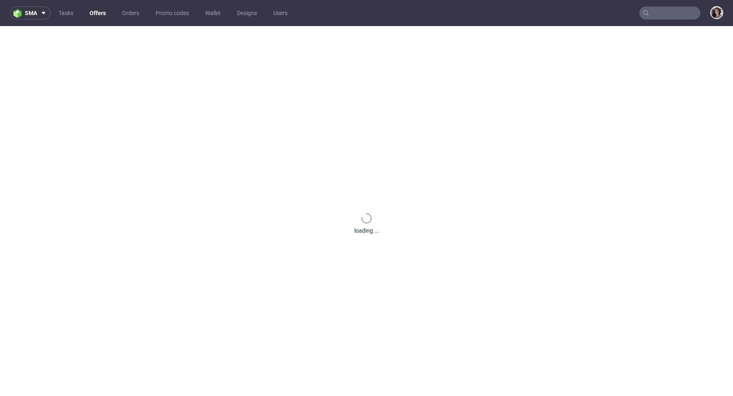
paste input "[PERSON_NAME][EMAIL_ADDRESS][DOMAIN_NAME]"
click at [650, 13] on input "text" at bounding box center [669, 13] width 61 height 13
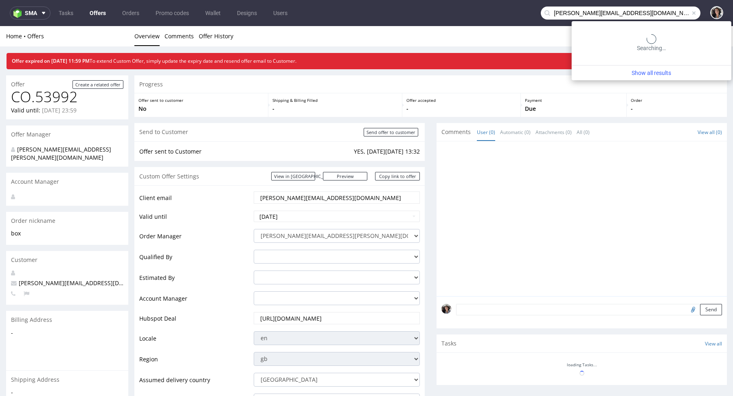
type input "[PERSON_NAME][EMAIL_ADDRESS][DOMAIN_NAME]"
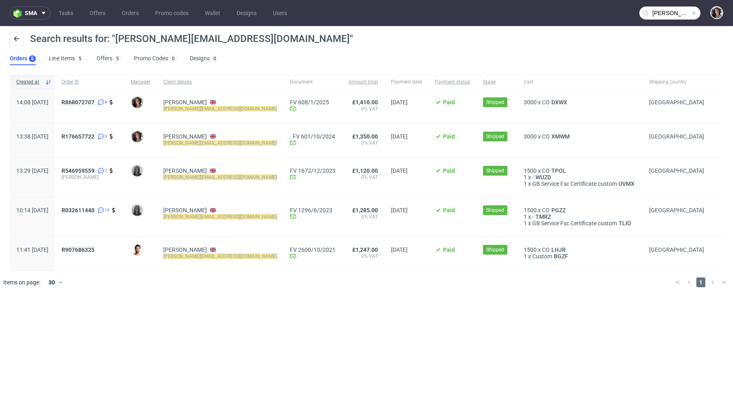
click at [108, 98] on div "R868072707 8" at bounding box center [89, 106] width 69 height 34
click at [94, 102] on span "R868072707" at bounding box center [77, 102] width 33 height 7
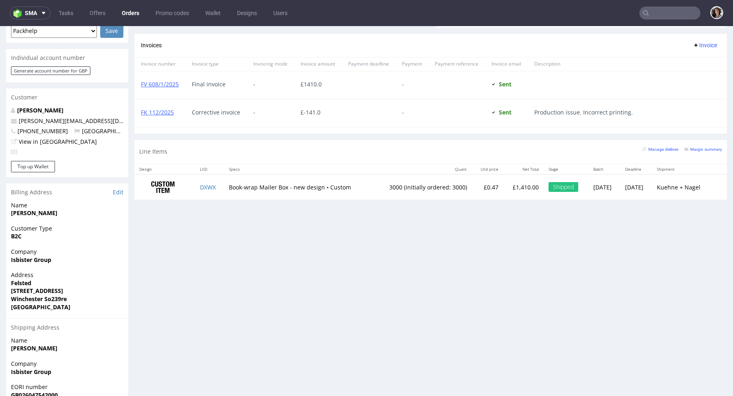
scroll to position [267, 0]
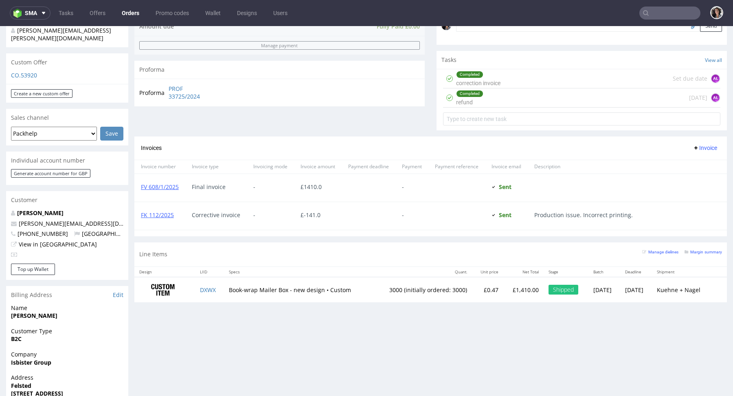
click at [31, 53] on div "Custom Offer" at bounding box center [67, 62] width 122 height 18
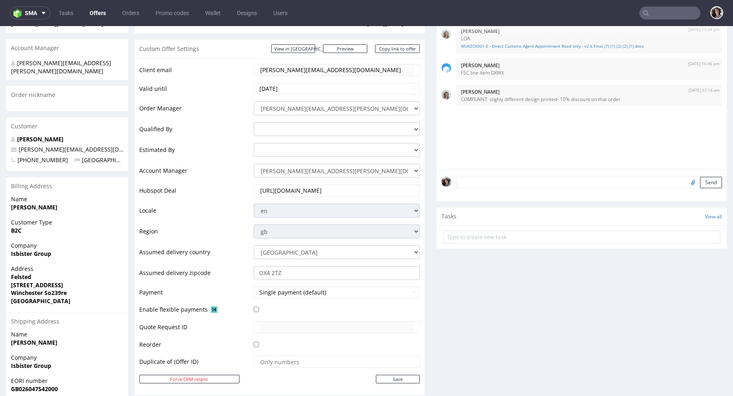
scroll to position [226, 0]
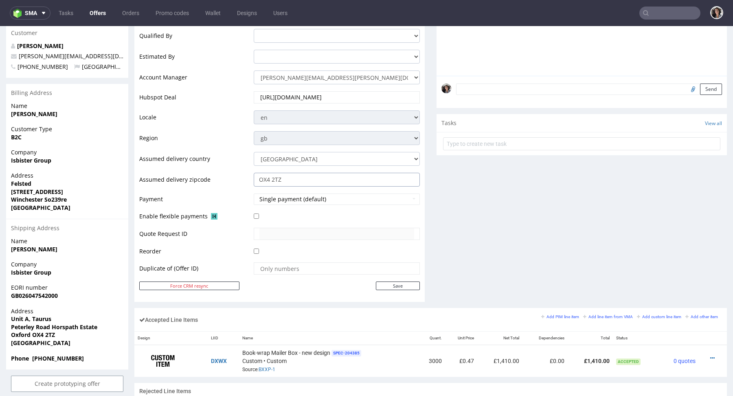
drag, startPoint x: 308, startPoint y: 184, endPoint x: 247, endPoint y: 184, distance: 60.6
click at [247, 184] on tr "Assumed delivery zipcode OX4 2TZ" at bounding box center [279, 182] width 280 height 21
drag, startPoint x: 298, startPoint y: 182, endPoint x: 248, endPoint y: 182, distance: 50.1
click at [248, 182] on tr "Assumed delivery zipcode OX4 2TZ" at bounding box center [279, 182] width 280 height 21
drag, startPoint x: 287, startPoint y: 179, endPoint x: 243, endPoint y: 179, distance: 44.4
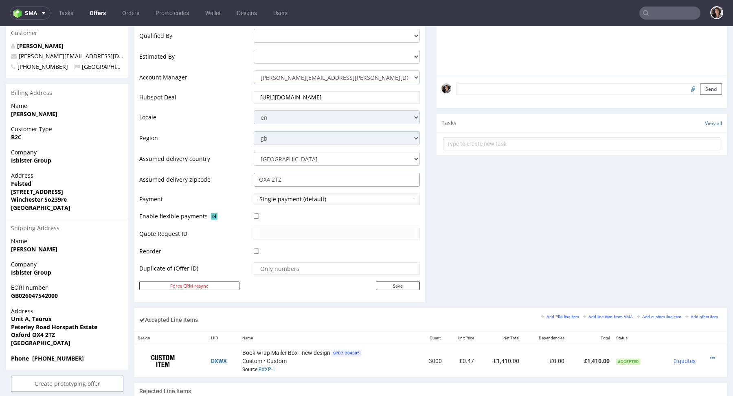
click at [243, 179] on tr "Assumed delivery zipcode OX4 2TZ" at bounding box center [279, 182] width 280 height 21
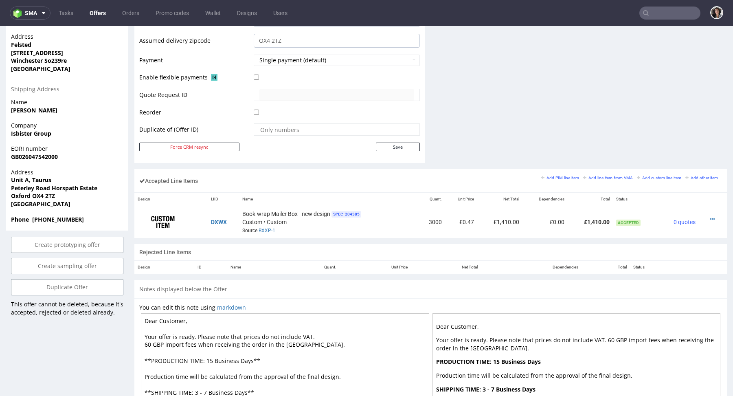
drag, startPoint x: 295, startPoint y: 341, endPoint x: 127, endPoint y: 340, distance: 167.7
click at [127, 340] on div "Offer Create a related offer CO.53920 Valid until: December 19, 2024 23:59 Offe…" at bounding box center [366, 93] width 733 height 779
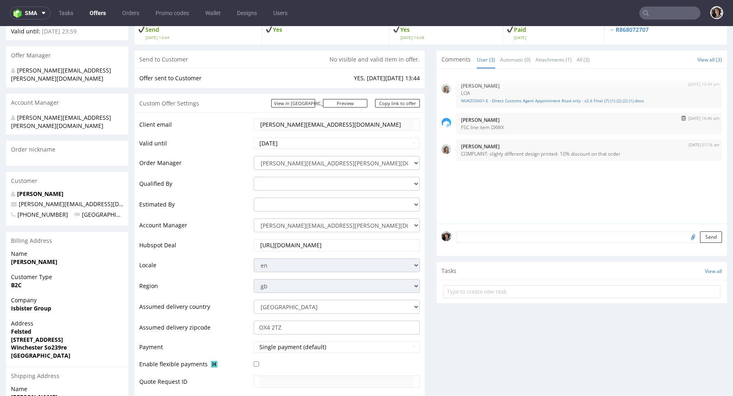
scroll to position [0, 0]
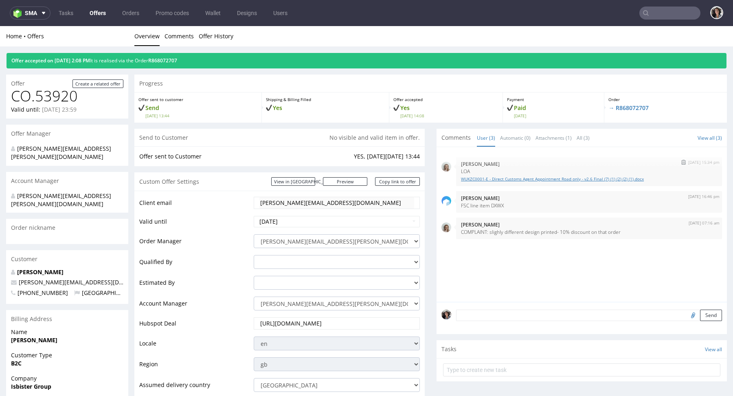
click at [540, 178] on link "WUKZC0001-E - Direct Customs Agent Appointment Road only - v2.6 Final (7) (1) (…" at bounding box center [589, 179] width 256 height 6
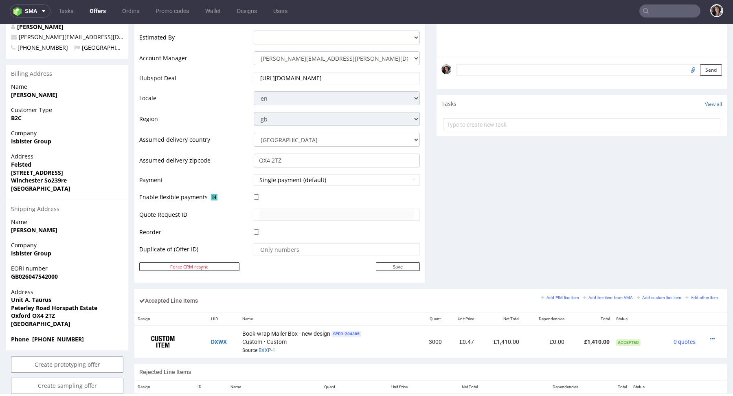
scroll to position [453, 0]
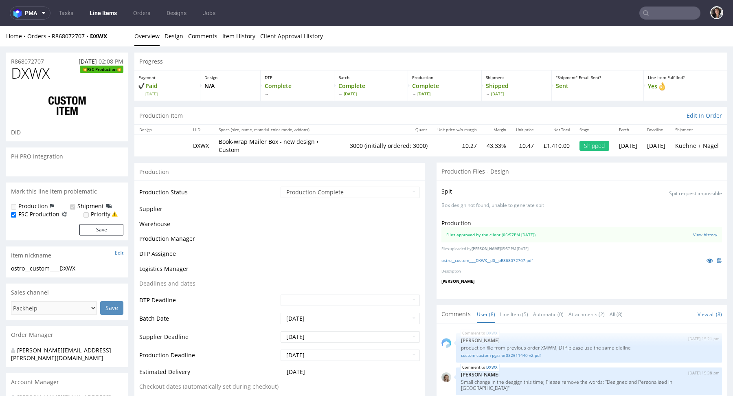
scroll to position [82, 0]
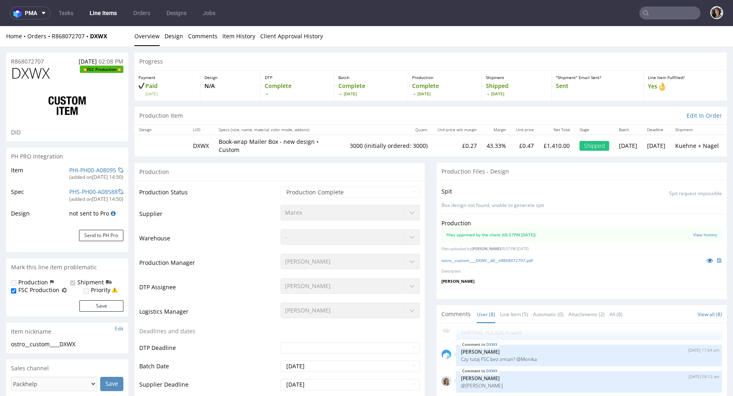
select select "in_progress"
click at [505, 257] on link "ostro__custom____DXWX__d0__oR868072707.pdf" at bounding box center [486, 260] width 91 height 6
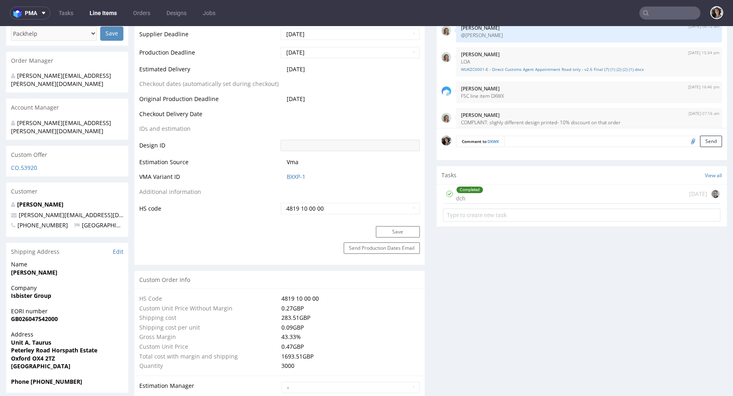
scroll to position [396, 0]
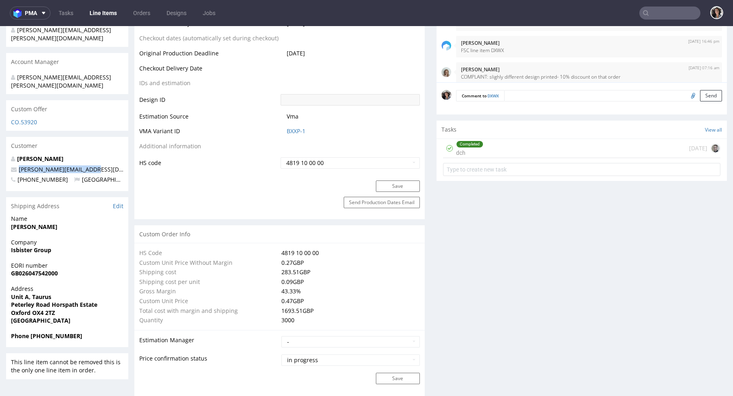
drag, startPoint x: 98, startPoint y: 155, endPoint x: 15, endPoint y: 155, distance: 83.4
click at [15, 165] on p "[PERSON_NAME][EMAIL_ADDRESS][DOMAIN_NAME]" at bounding box center [67, 169] width 112 height 8
copy span "[PERSON_NAME][EMAIL_ADDRESS][DOMAIN_NAME]"
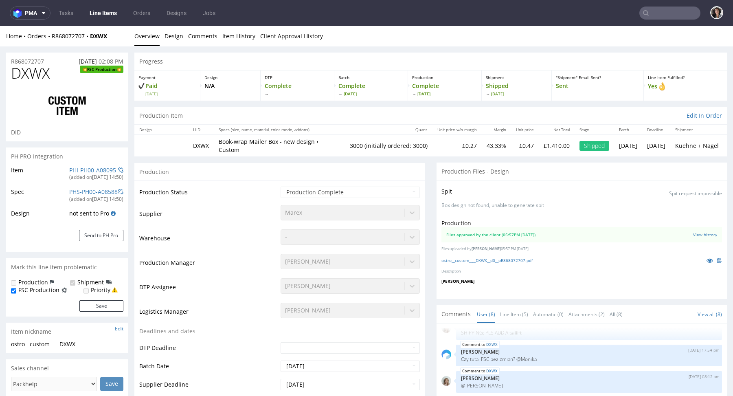
click at [673, 11] on input "text" at bounding box center [669, 13] width 61 height 13
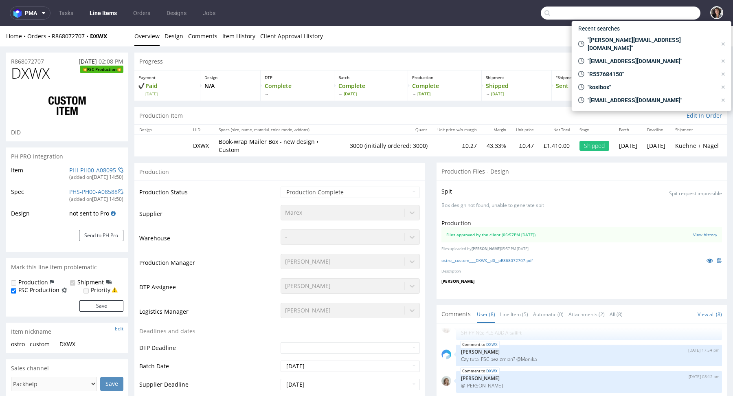
paste input "[PERSON_NAME][EMAIL_ADDRESS][DOMAIN_NAME]"
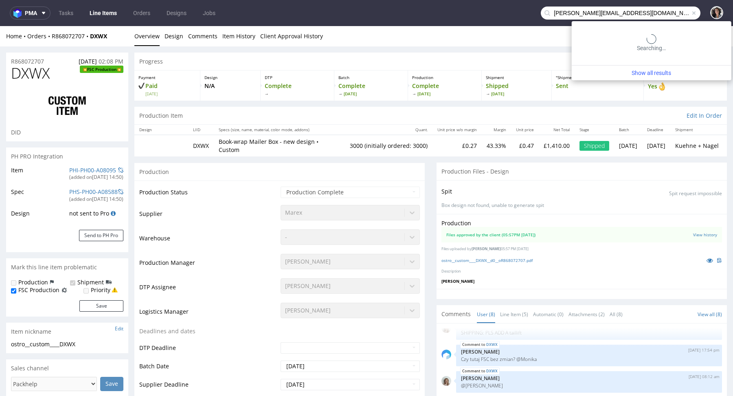
type input "[PERSON_NAME][EMAIL_ADDRESS][DOMAIN_NAME]"
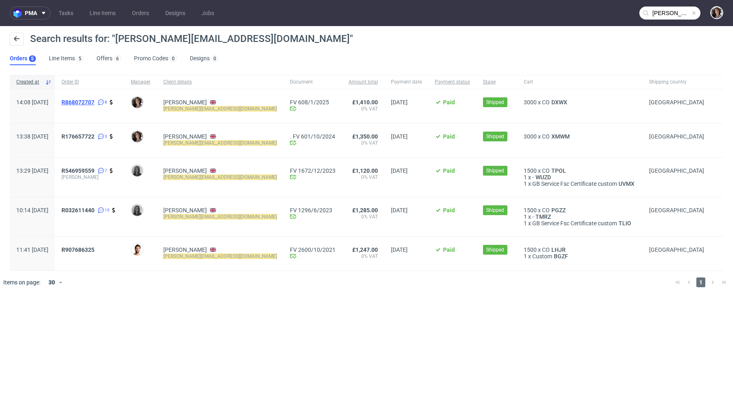
click at [94, 103] on span "R868072707" at bounding box center [77, 102] width 33 height 7
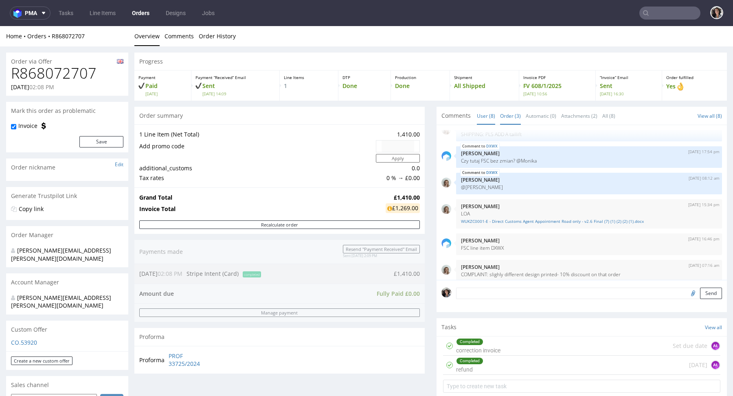
click at [512, 118] on link "Order (3)" at bounding box center [510, 116] width 21 height 18
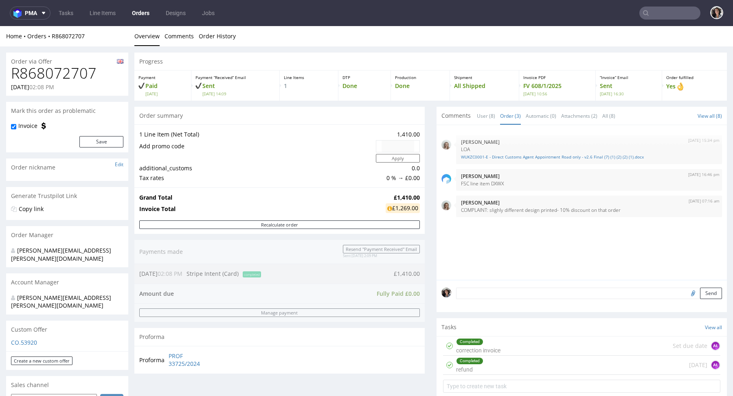
scroll to position [436, 0]
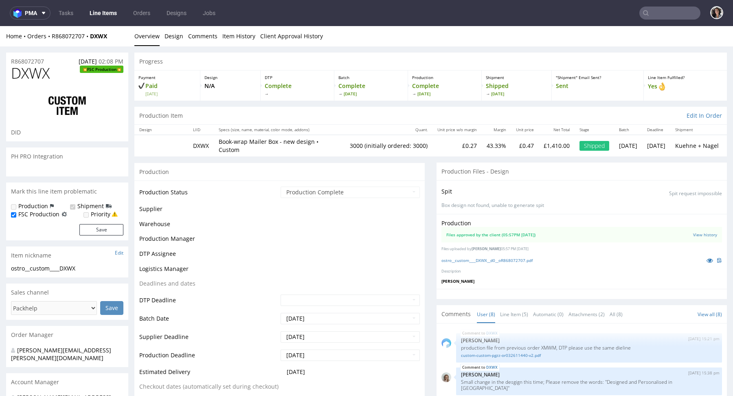
scroll to position [82, 0]
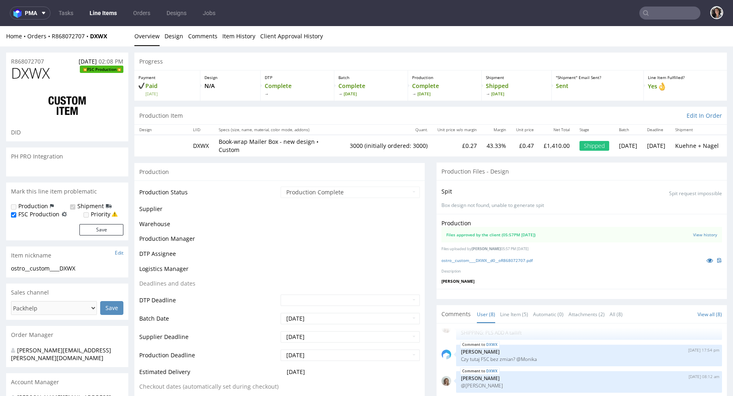
select select "in_progress"
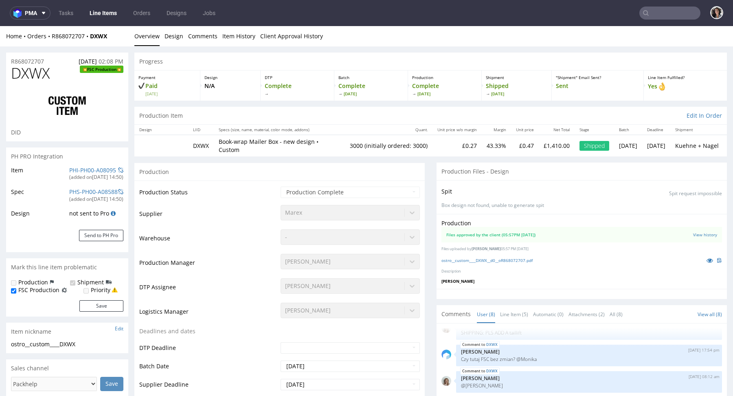
type input "3000"
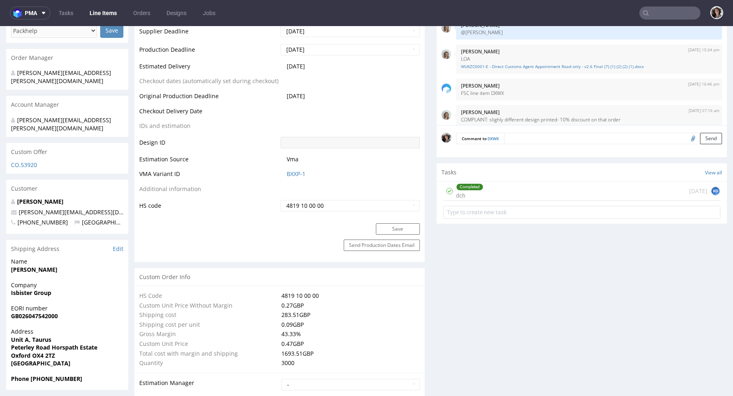
scroll to position [346, 0]
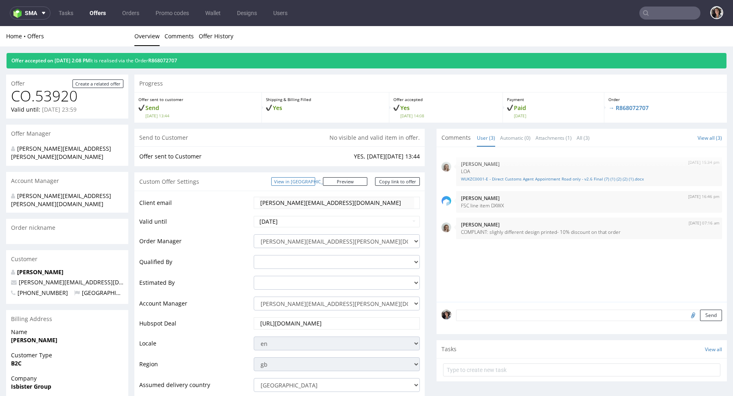
click at [312, 180] on link "View in [GEOGRAPHIC_DATA]" at bounding box center [293, 181] width 44 height 9
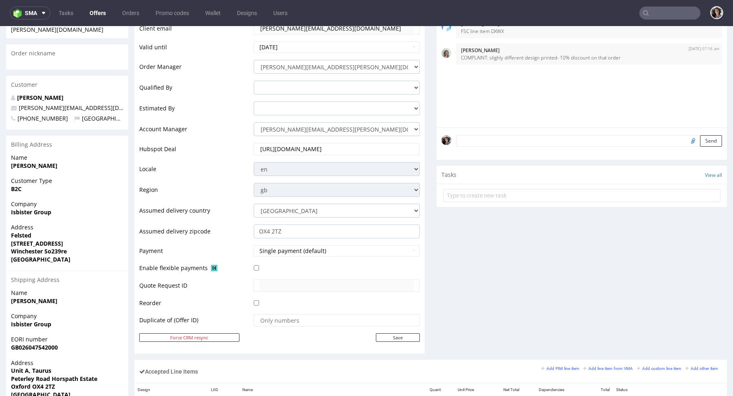
scroll to position [442, 0]
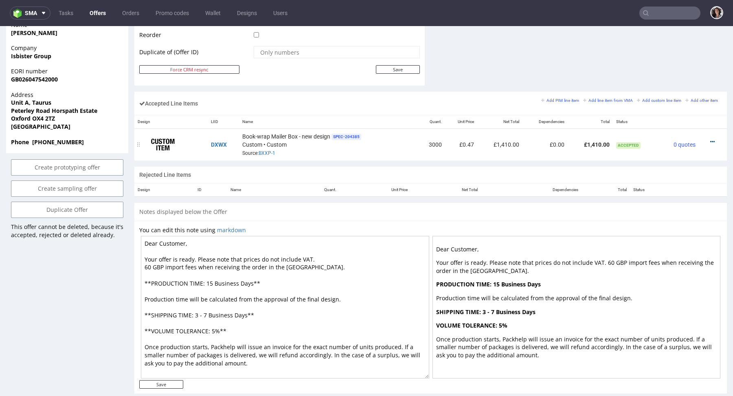
click at [710, 139] on icon at bounding box center [712, 142] width 4 height 6
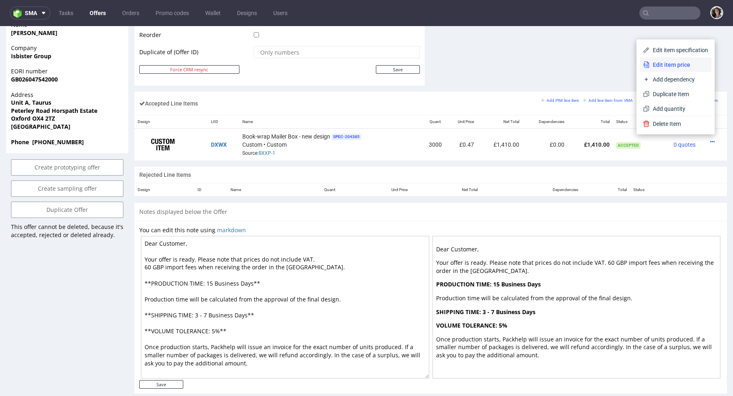
click at [655, 64] on span "Edit item price" at bounding box center [678, 65] width 59 height 8
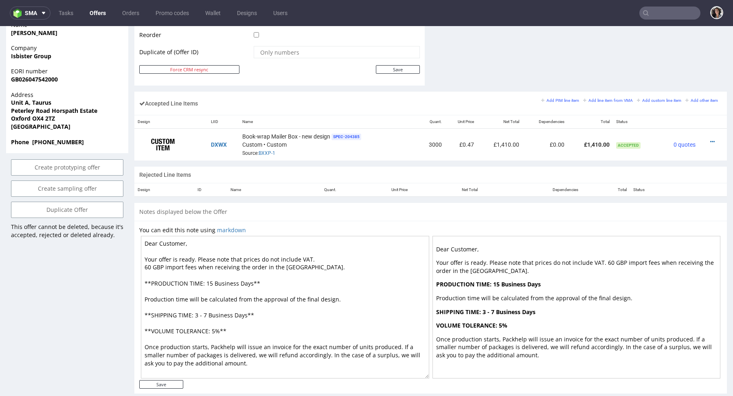
scroll to position [0, 0]
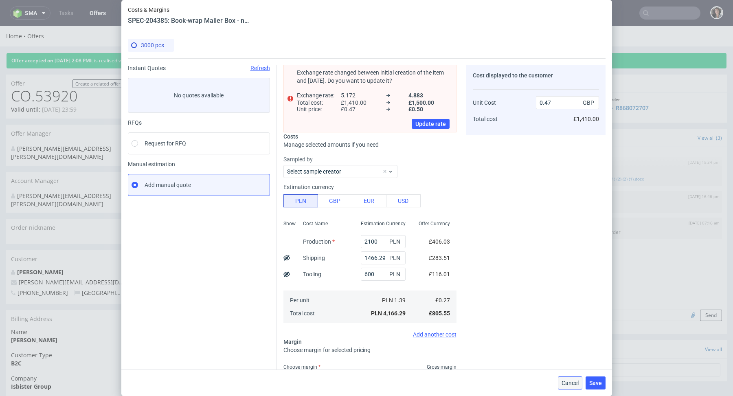
click at [572, 384] on span "Cancel" at bounding box center [569, 383] width 17 height 6
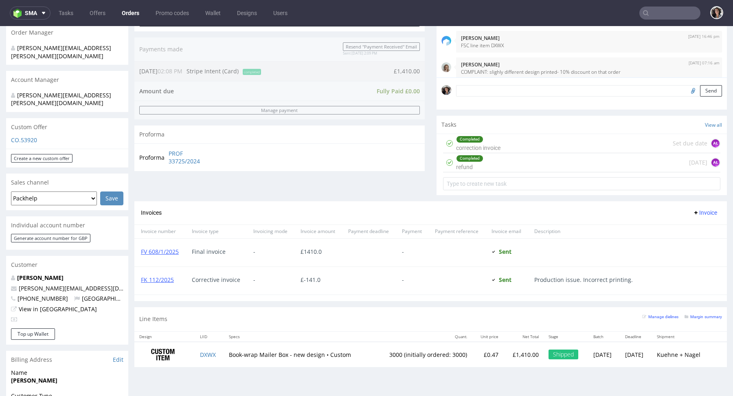
scroll to position [436, 0]
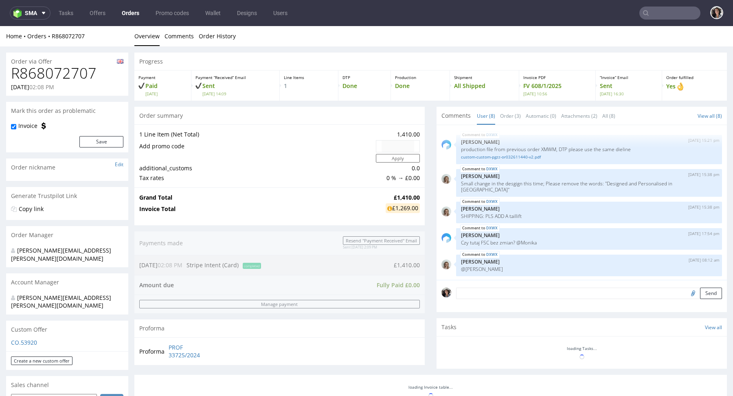
scroll to position [82, 0]
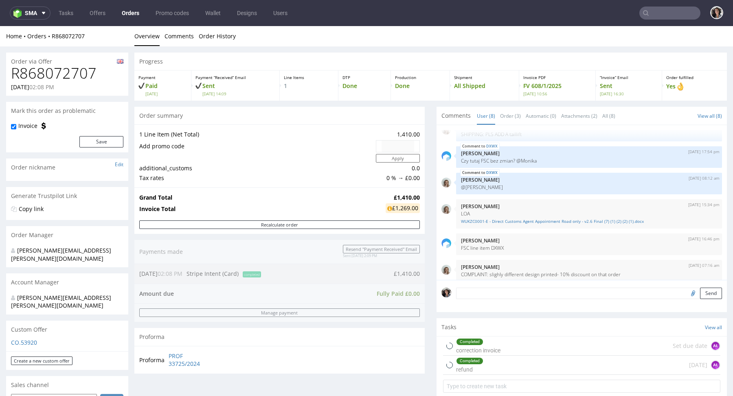
click at [650, 13] on input "text" at bounding box center [669, 13] width 61 height 13
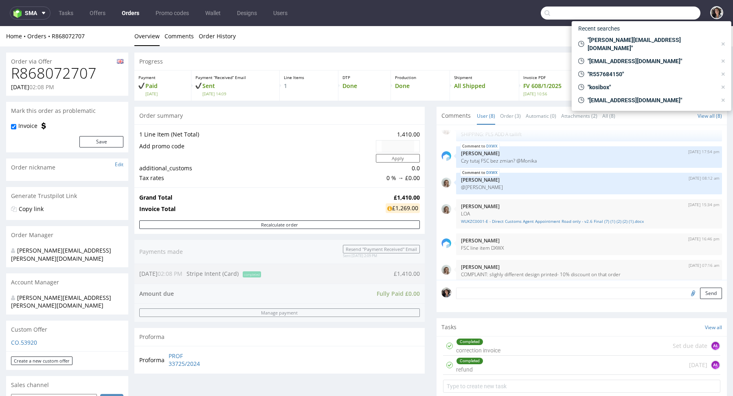
paste input "The client would like to change the design slightly and pay the extra cost to r…"
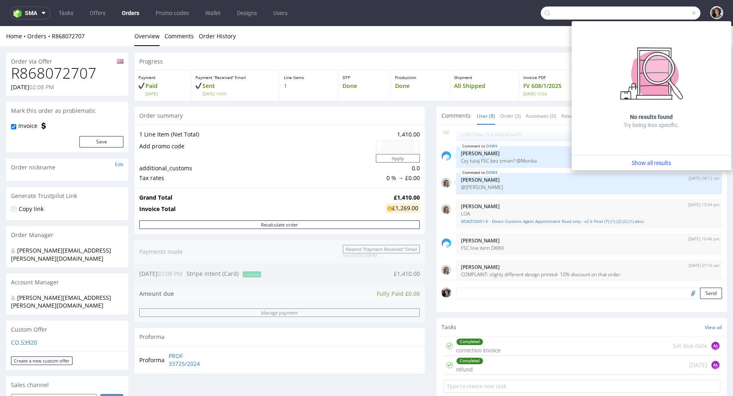
scroll to position [0, 0]
click at [507, 125] on div "DXWX 12th Dec 24 | 15:21 pm Klaudia Wiśniewska production file from previous or…" at bounding box center [581, 202] width 290 height 155
click at [635, 11] on input "The client would like to change the design slightly and pay the extra cost to r…" at bounding box center [620, 13] width 160 height 13
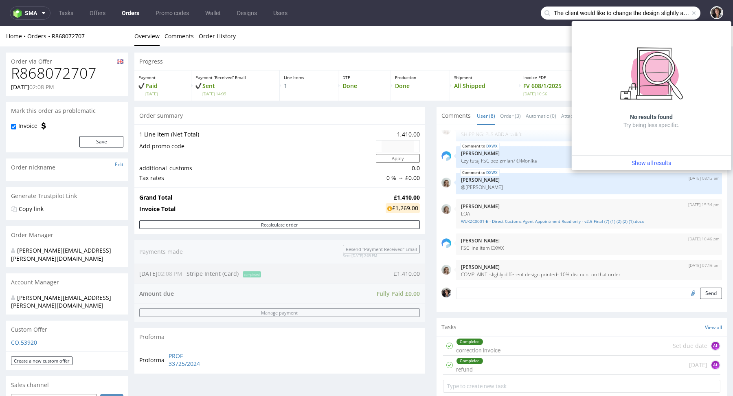
paste input "george@isbistergroup.com"
type input "george@isbistergroup.com"
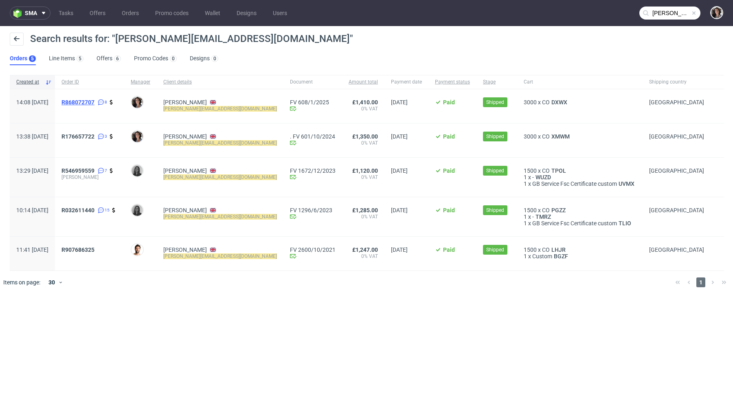
click at [87, 104] on span "R868072707" at bounding box center [77, 102] width 33 height 7
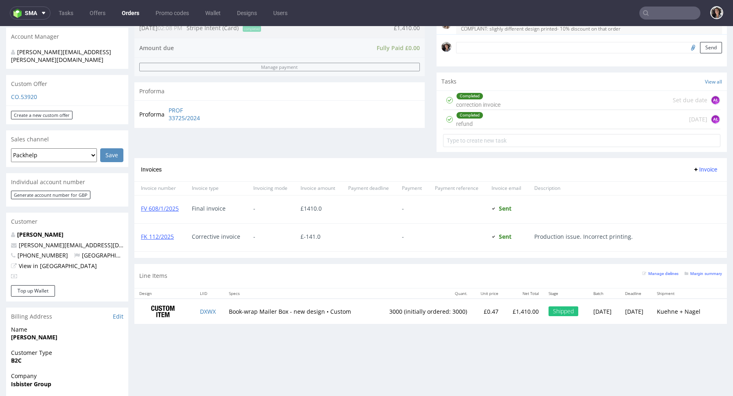
scroll to position [404, 0]
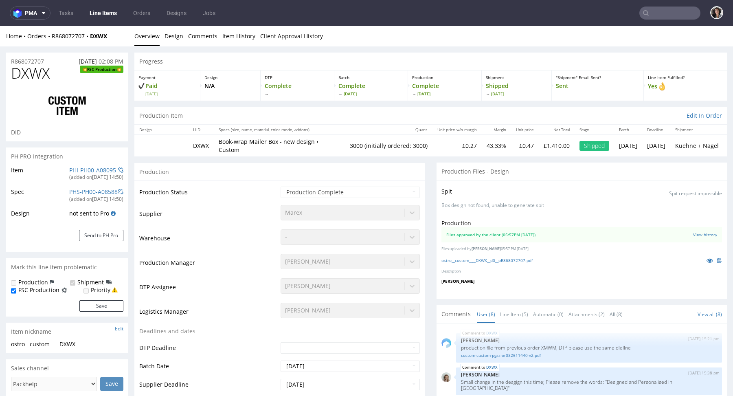
scroll to position [82, 0]
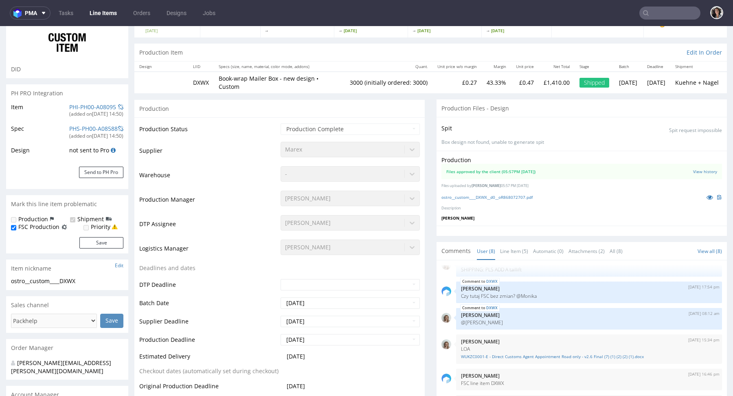
select select "in_progress"
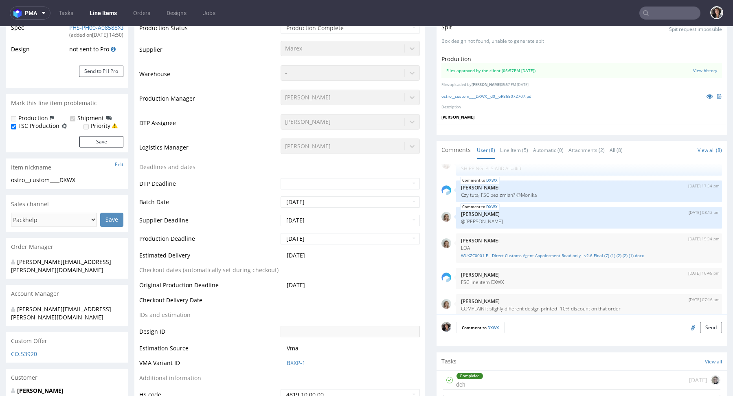
scroll to position [157, 0]
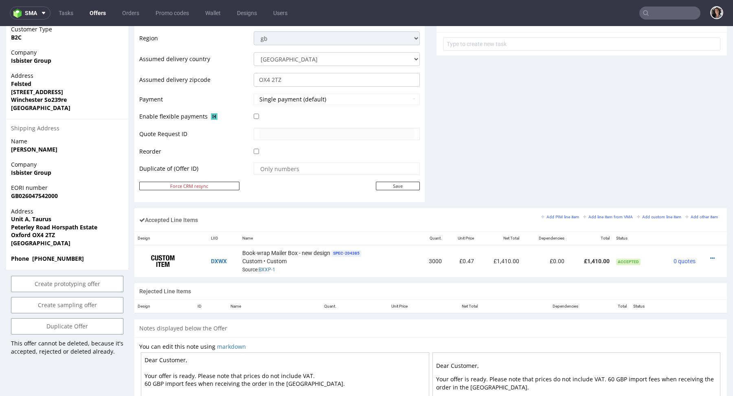
scroll to position [299, 0]
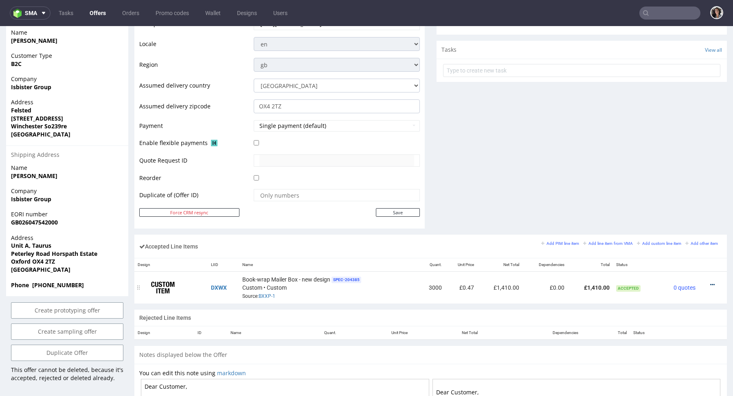
click at [710, 281] on link at bounding box center [712, 284] width 4 height 7
click at [665, 212] on li "Edit item price" at bounding box center [675, 207] width 72 height 15
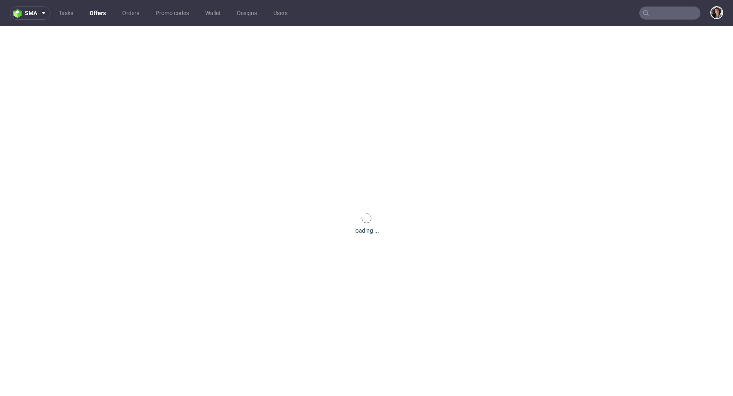
click at [664, 16] on input "text" at bounding box center [669, 13] width 61 height 13
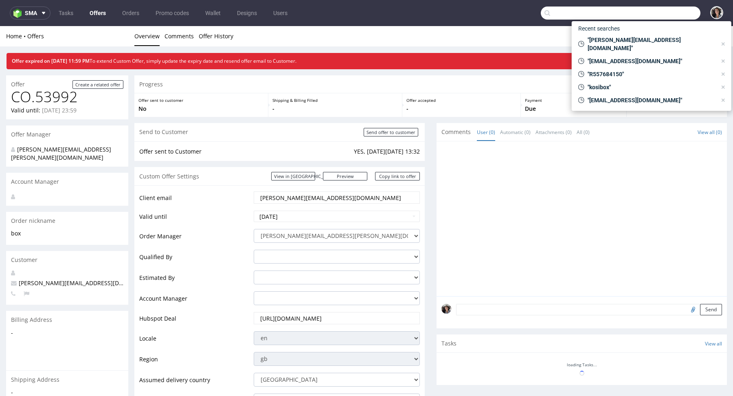
paste input "[PERSON_NAME][EMAIL_ADDRESS][DOMAIN_NAME]"
type input "[PERSON_NAME][EMAIL_ADDRESS][DOMAIN_NAME]"
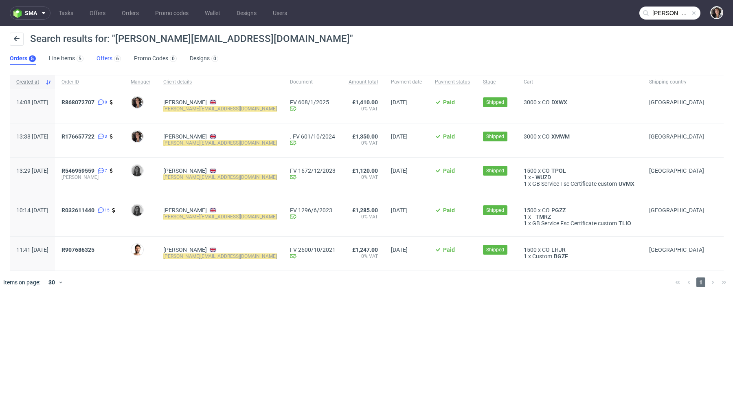
click at [98, 61] on link "Offers 6" at bounding box center [108, 58] width 24 height 13
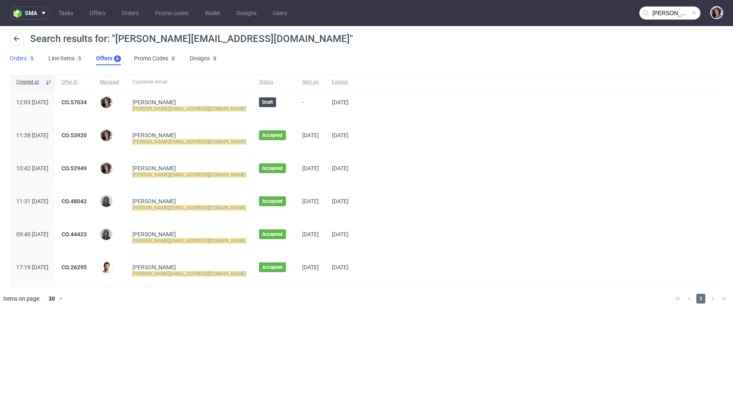
click at [19, 57] on link "Orders 5" at bounding box center [23, 58] width 26 height 13
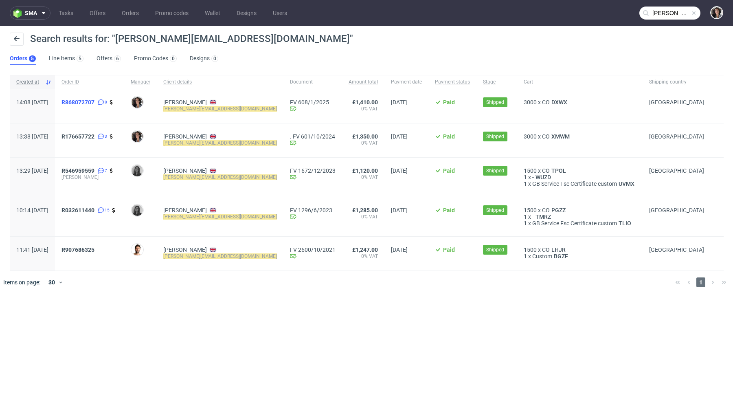
click at [94, 101] on span "R868072707" at bounding box center [77, 102] width 33 height 7
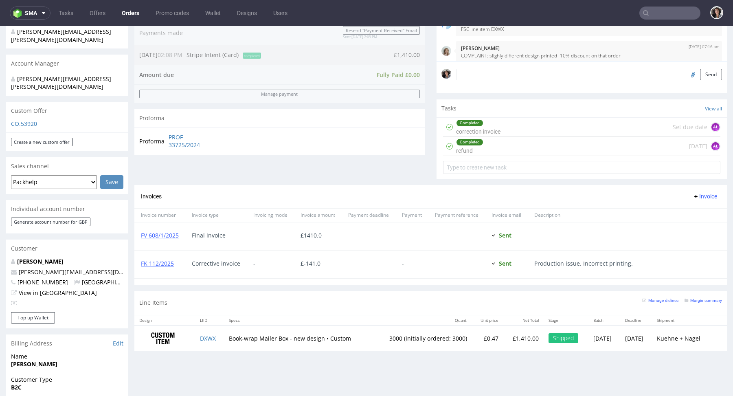
scroll to position [436, 0]
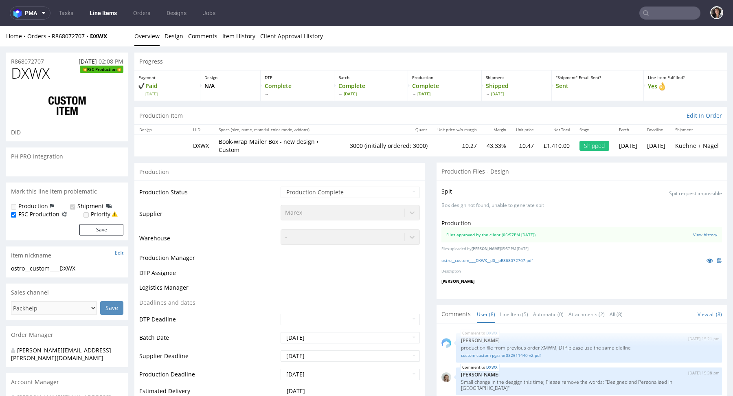
scroll to position [82, 0]
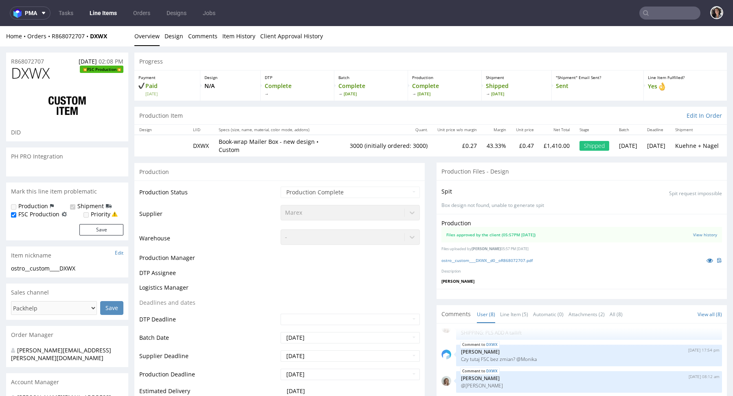
select select "in_progress"
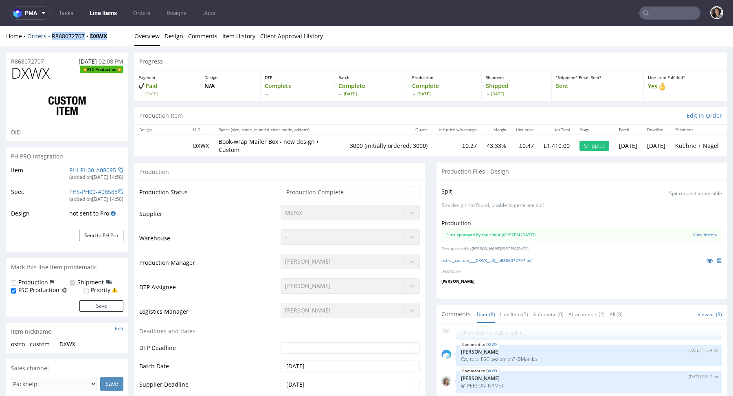
drag, startPoint x: 120, startPoint y: 38, endPoint x: 51, endPoint y: 38, distance: 69.6
click at [51, 38] on div "Home Orders R868072707 DXWX" at bounding box center [67, 36] width 122 height 8
copy div "R868072707 DXWX"
click at [532, 258] on link "ostro__custom____DXWX__d0__oR868072707.pdf" at bounding box center [486, 260] width 91 height 6
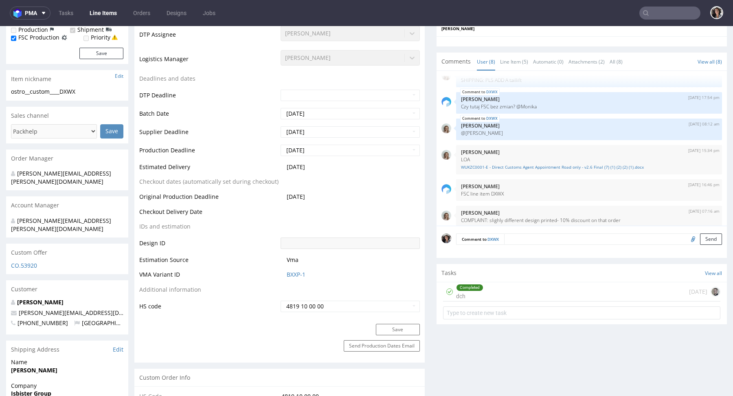
scroll to position [0, 0]
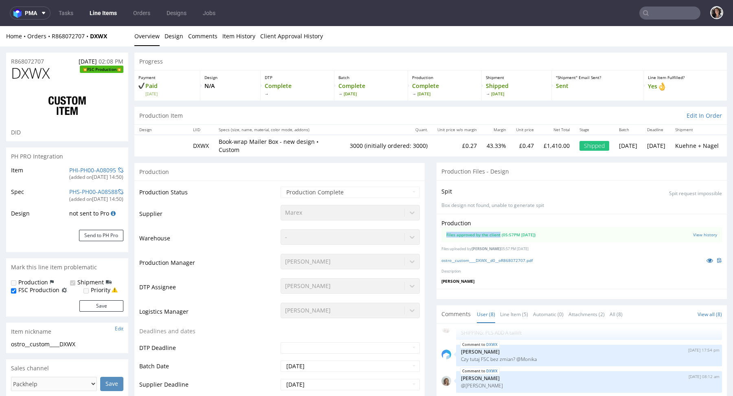
copy div "Files approved by the client"
drag, startPoint x: 439, startPoint y: 230, endPoint x: 499, endPoint y: 232, distance: 59.4
click at [499, 232] on z-tile__section--no-border "Files approved by the client (05:57PM [DATE]) View history" at bounding box center [581, 234] width 280 height 15
drag, startPoint x: 210, startPoint y: 144, endPoint x: 193, endPoint y: 144, distance: 16.3
click at [193, 144] on td "DXWX" at bounding box center [201, 145] width 26 height 21
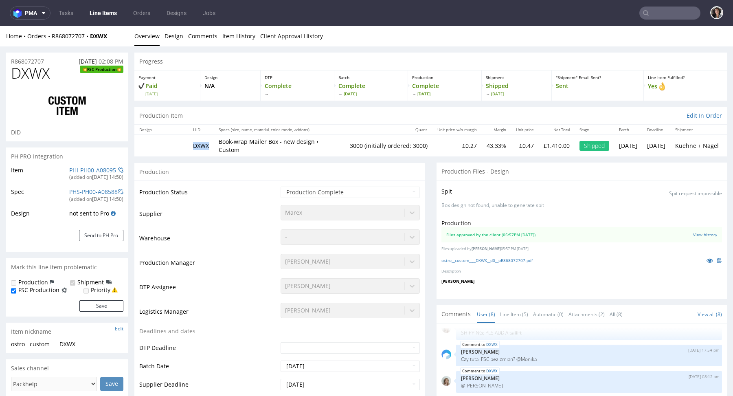
copy td "DXWX"
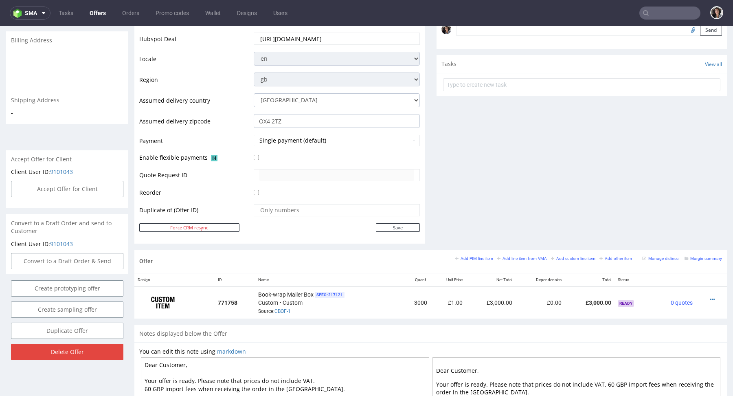
scroll to position [303, 0]
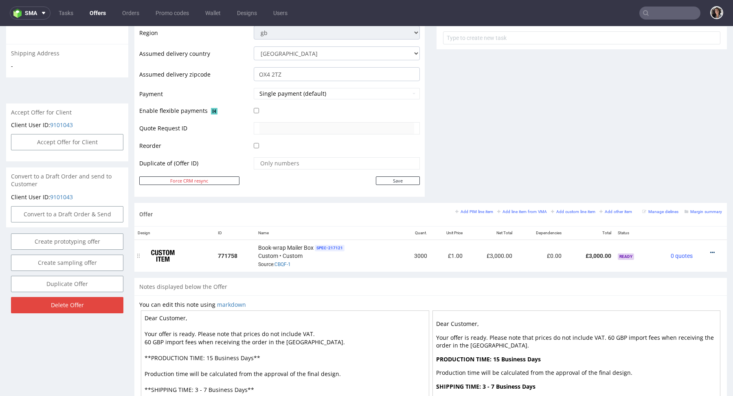
click at [710, 250] on icon at bounding box center [712, 252] width 4 height 6
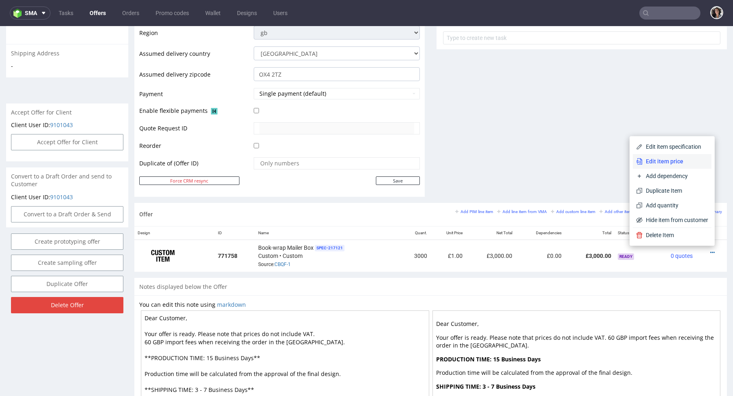
click at [660, 162] on span "Edit item price" at bounding box center [675, 161] width 66 height 8
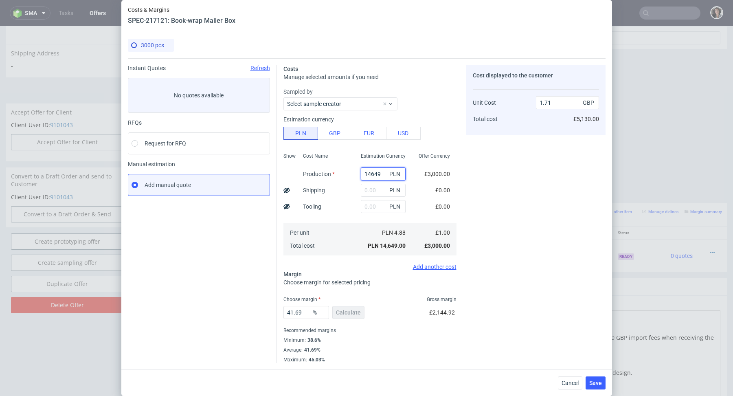
click at [377, 177] on input "14649" at bounding box center [383, 173] width 45 height 13
paste input "2010"
type input "2010"
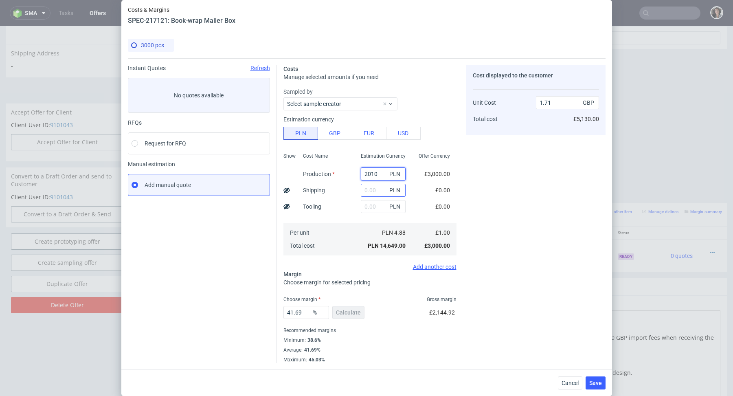
type input "0.24"
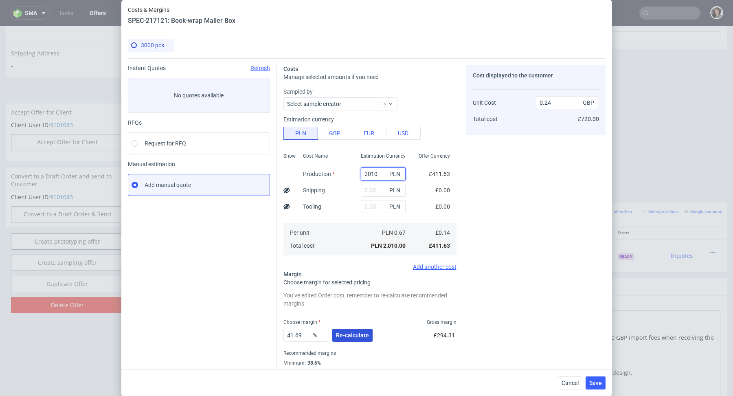
type input "2010"
click at [350, 330] on button "Re-calculate" at bounding box center [352, 334] width 40 height 13
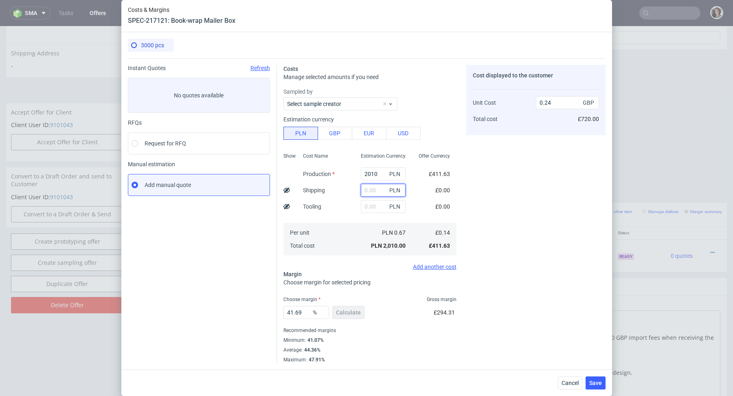
click at [371, 190] on input "text" at bounding box center [383, 190] width 45 height 13
paste input "974,68"
type input "974.68"
type input "0.35"
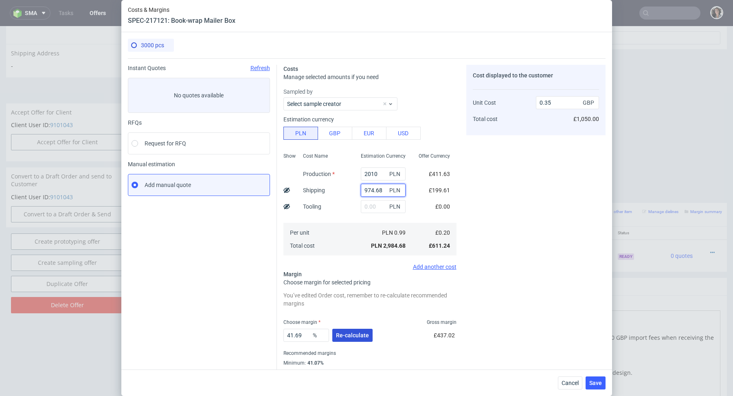
type input "974.68"
click at [357, 337] on span "Re-calculate" at bounding box center [352, 335] width 33 height 6
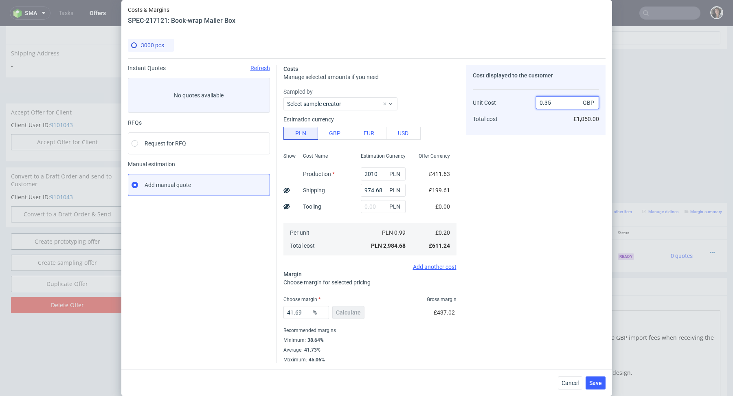
click at [557, 103] on input "0.35" at bounding box center [567, 102] width 63 height 13
type input "0.35"
type input "42.857142857142854"
type input "0.456"
type input "56.14035087719298"
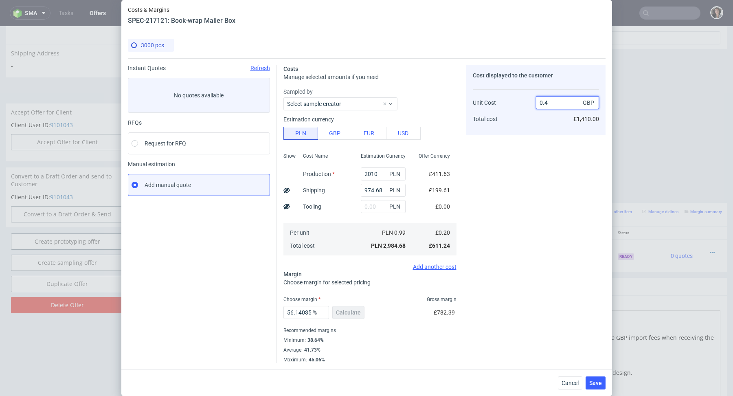
type input "0.45"
type input "55.55555555555556"
type input "0.46"
type input "56.52173913043478"
type input "0.4"
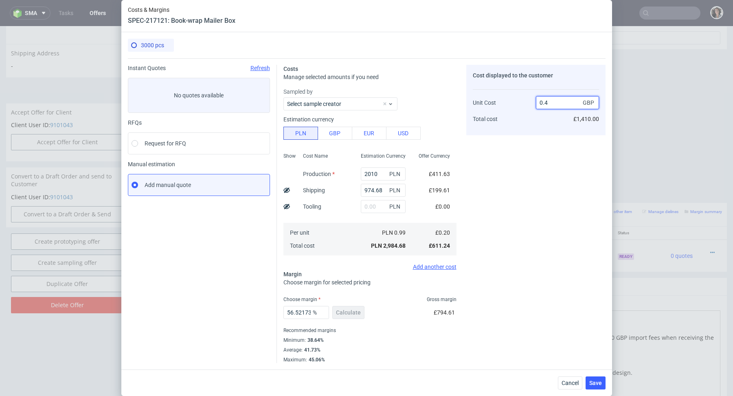
type input "50"
type input "0.44"
type input "54.54545454545454"
type input "0.45"
click at [490, 288] on div "Cost displayed to the customer Unit Cost Total cost 0.45 GBP £1,350.00" at bounding box center [535, 214] width 139 height 298
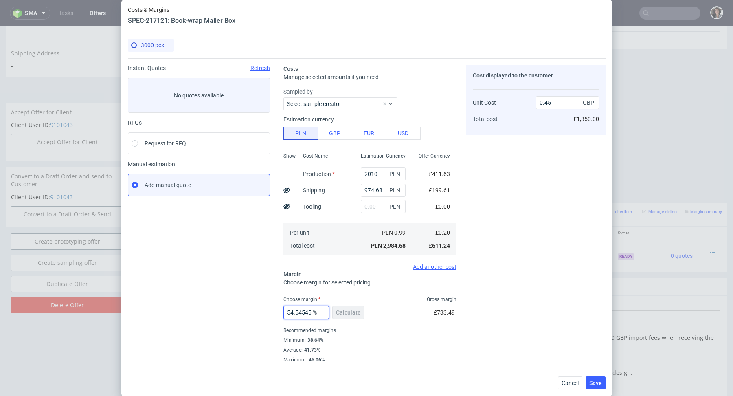
scroll to position [0, 28]
drag, startPoint x: 299, startPoint y: 311, endPoint x: 361, endPoint y: 313, distance: 61.5
click at [361, 313] on div "54.54545454545454 % Calculate" at bounding box center [324, 313] width 83 height 23
type input "54.9"
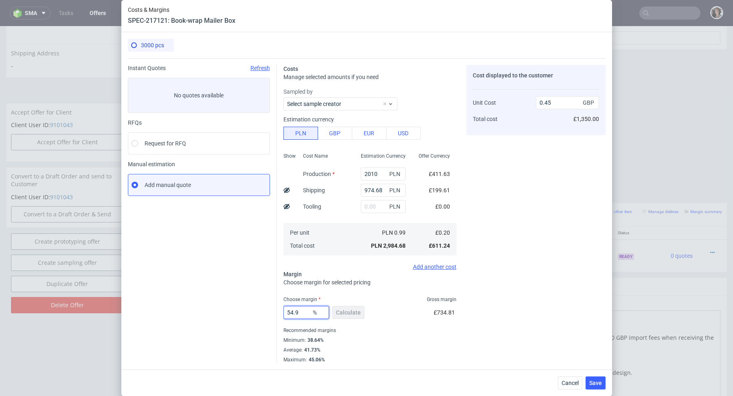
type input "0.46"
type input "54.8"
type input "0.45"
type input "54.89"
type input "0.46"
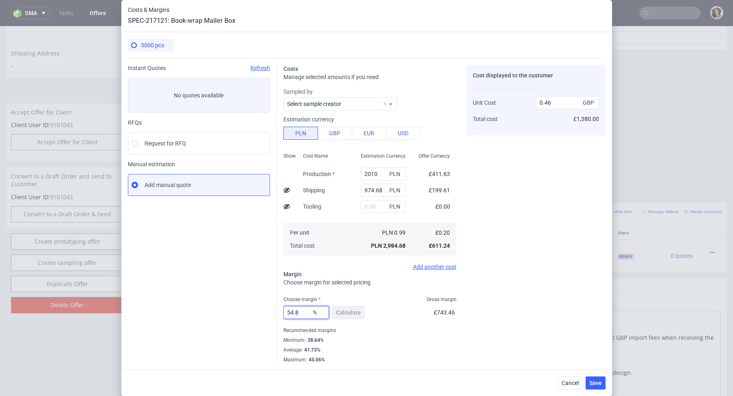
type input "54.87"
type input "0.45"
type input "54.87"
click at [597, 385] on span "Save" at bounding box center [595, 383] width 13 height 6
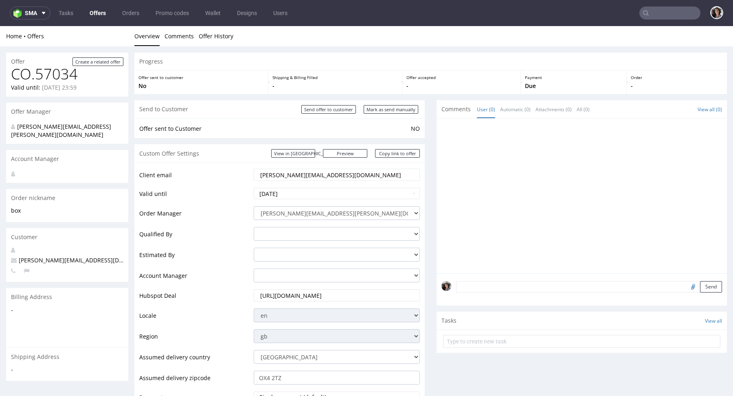
click at [336, 171] on input "[PERSON_NAME][EMAIL_ADDRESS][DOMAIN_NAME]" at bounding box center [336, 174] width 155 height 11
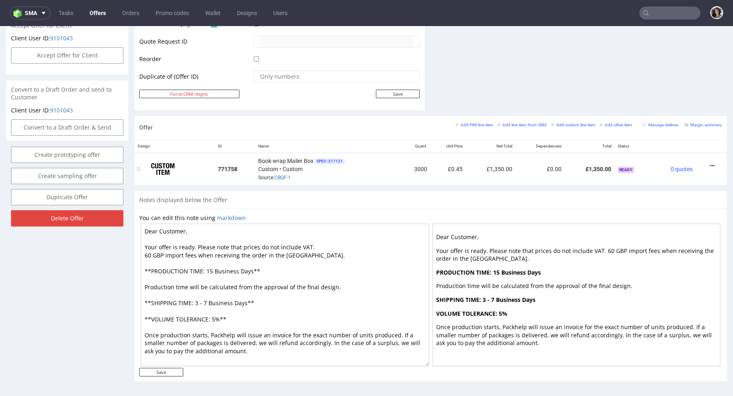
click at [710, 163] on icon at bounding box center [712, 166] width 4 height 6
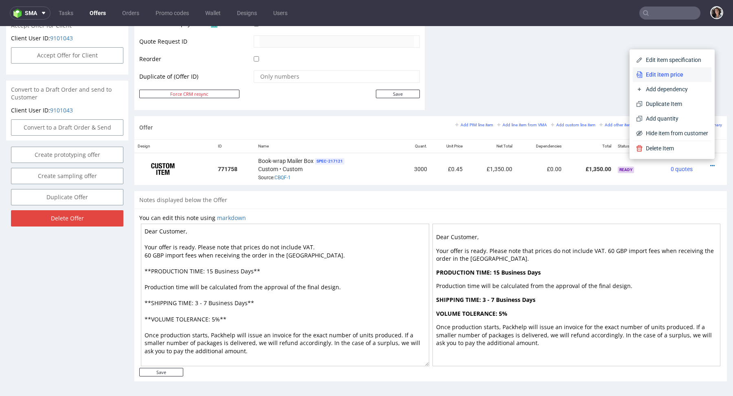
click at [662, 76] on span "Edit item price" at bounding box center [675, 74] width 66 height 8
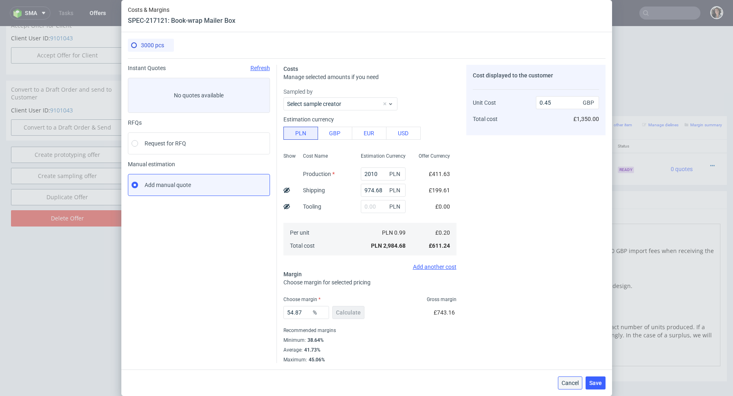
click at [574, 380] on span "Cancel" at bounding box center [569, 383] width 17 height 6
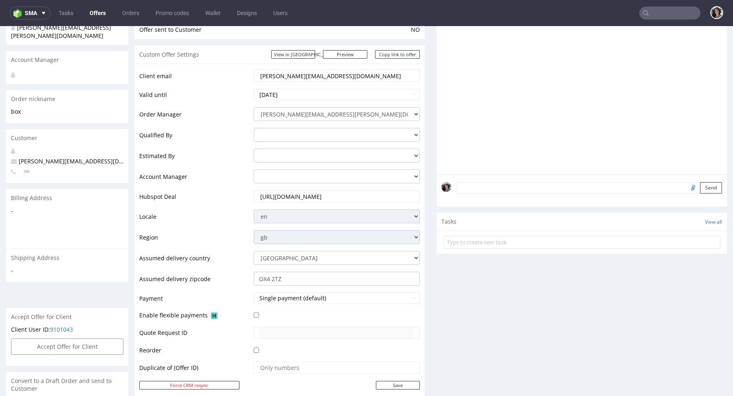
scroll to position [0, 0]
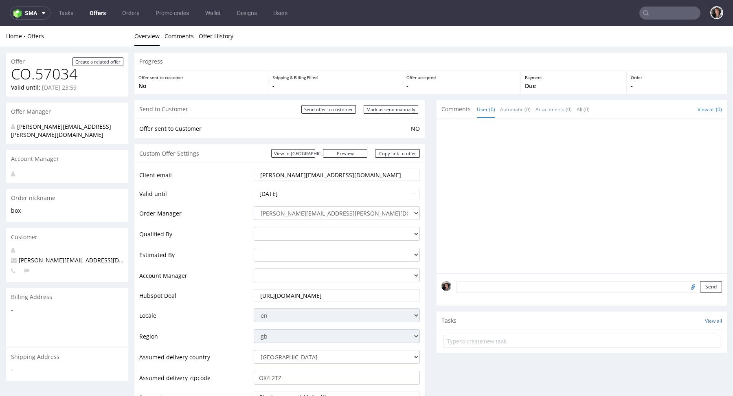
click at [89, 17] on link "Offers" at bounding box center [98, 13] width 26 height 13
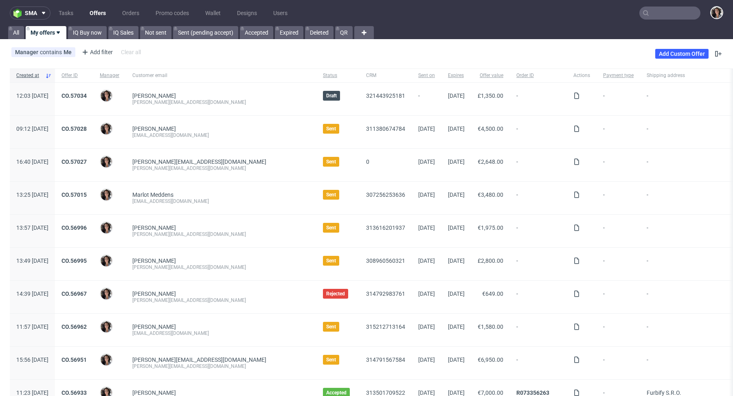
scroll to position [78, 0]
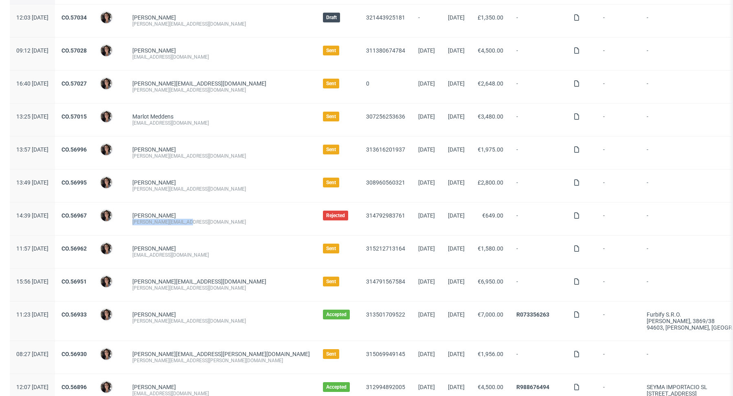
drag, startPoint x: 220, startPoint y: 221, endPoint x: 153, endPoint y: 223, distance: 67.2
click at [153, 223] on div "Daniela Vutera d.vutera@miaburton.com" at bounding box center [221, 218] width 190 height 33
click at [87, 212] on link "CO.56967" at bounding box center [73, 215] width 25 height 7
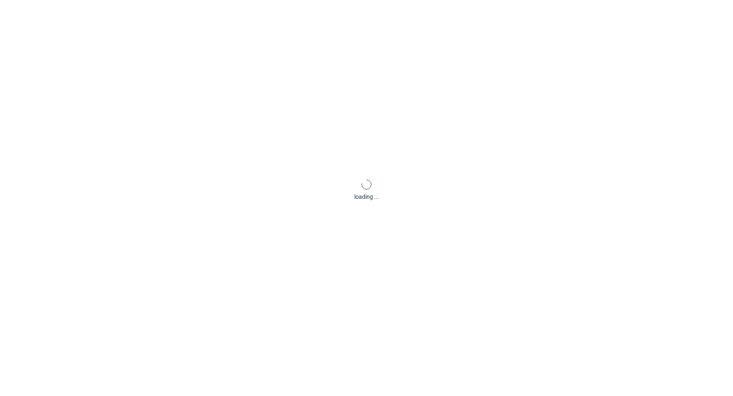
scroll to position [2, 0]
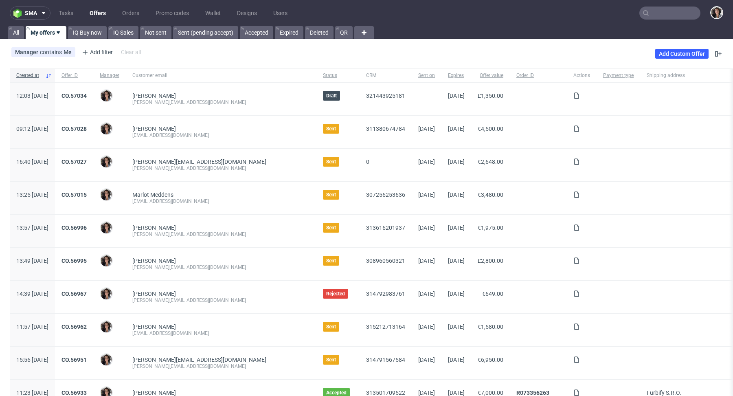
scroll to position [768, 0]
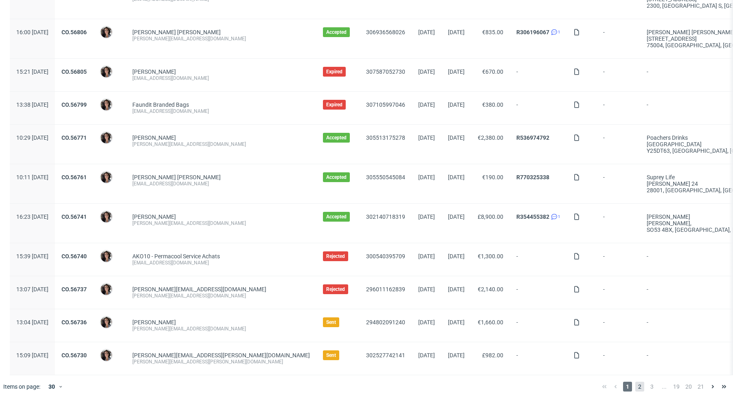
click at [635, 381] on span "2" at bounding box center [639, 386] width 9 height 10
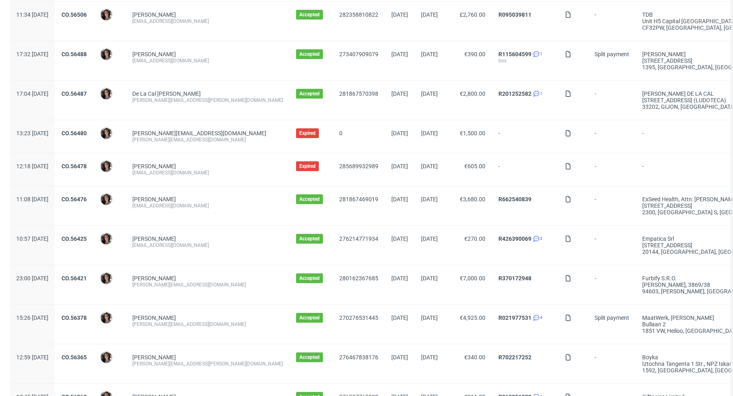
scroll to position [847, 0]
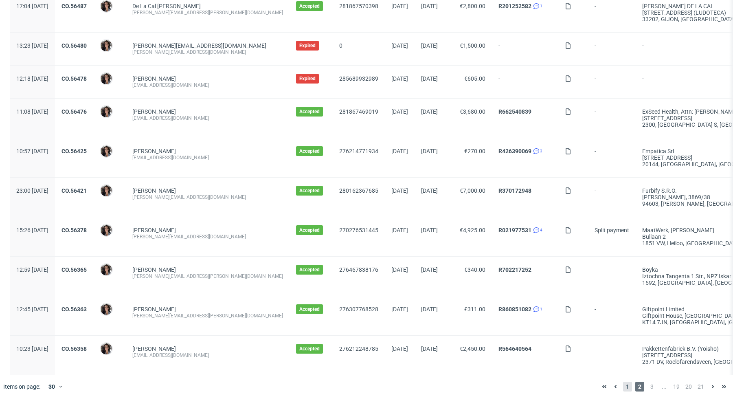
click at [623, 381] on span "1" at bounding box center [627, 386] width 9 height 10
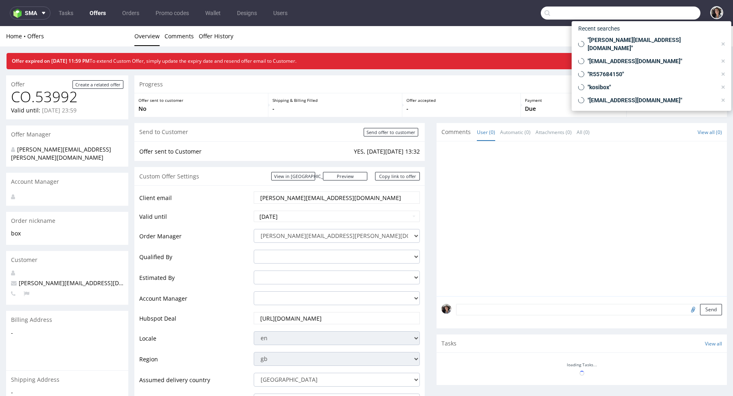
click at [677, 12] on input "text" at bounding box center [620, 13] width 160 height 13
paste input "[PERSON_NAME][EMAIL_ADDRESS][DOMAIN_NAME]"
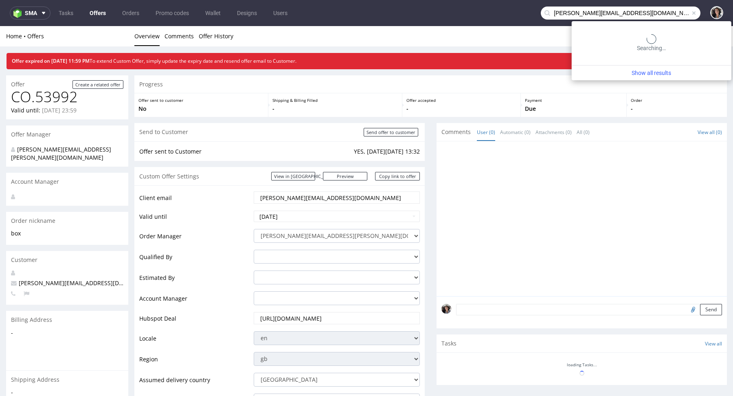
type input "[PERSON_NAME][EMAIL_ADDRESS][DOMAIN_NAME]"
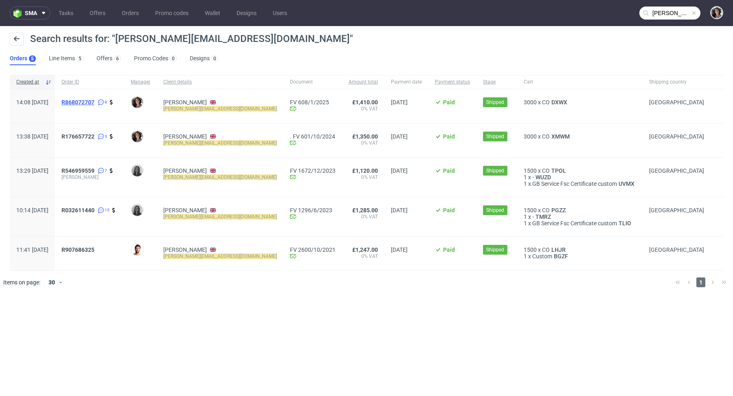
click at [94, 101] on span "R868072707" at bounding box center [77, 102] width 33 height 7
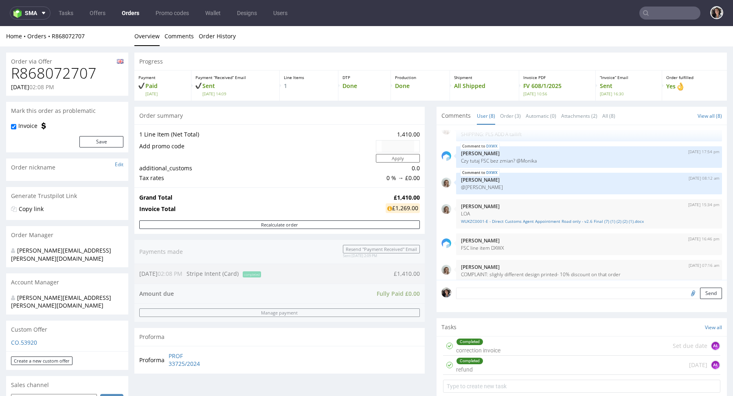
scroll to position [436, 0]
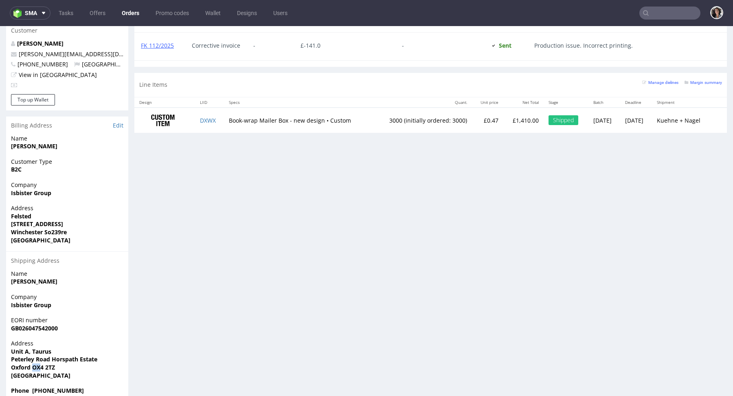
drag, startPoint x: 33, startPoint y: 350, endPoint x: 39, endPoint y: 350, distance: 6.5
click at [39, 363] on strong "Oxford OX4 2TZ" at bounding box center [33, 367] width 44 height 8
copy strong "OX"
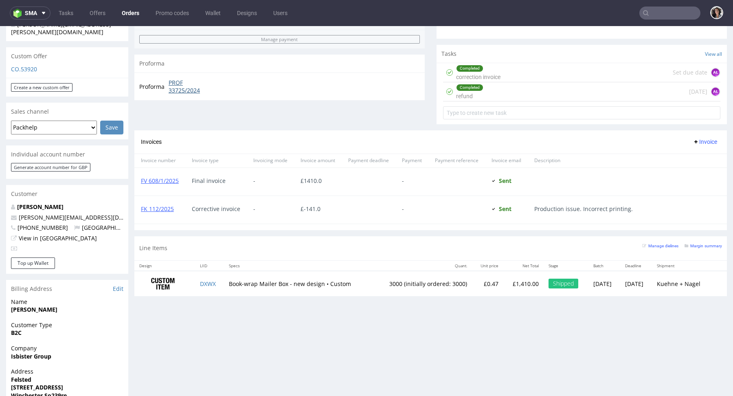
scroll to position [290, 0]
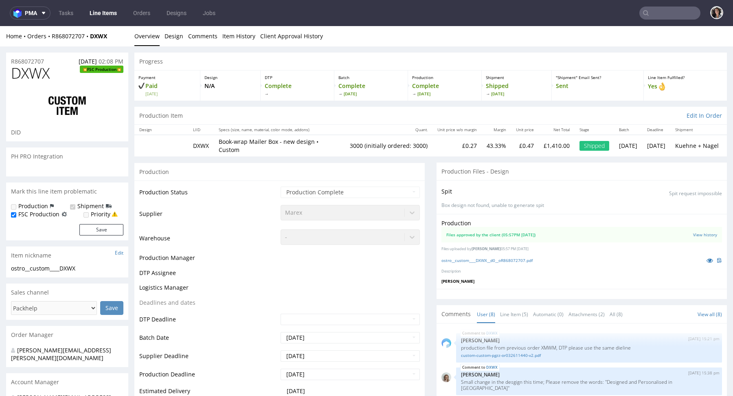
scroll to position [82, 0]
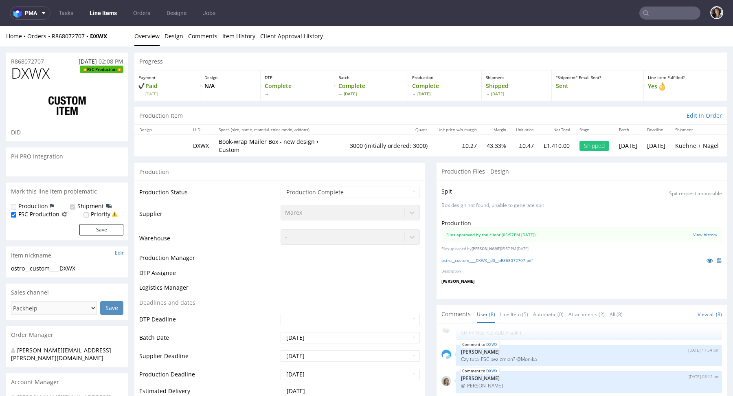
select select "in_progress"
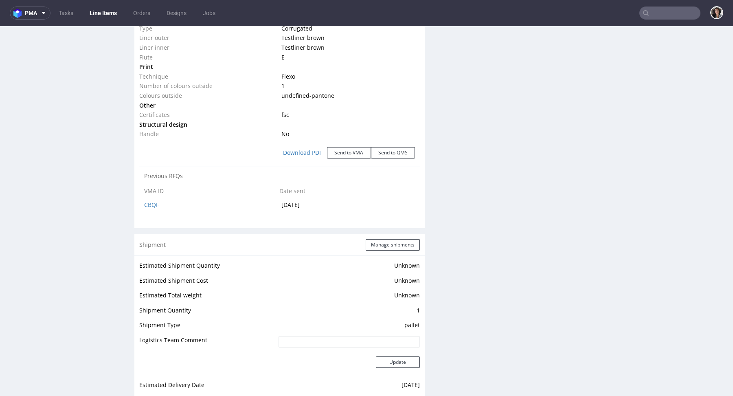
scroll to position [0, 0]
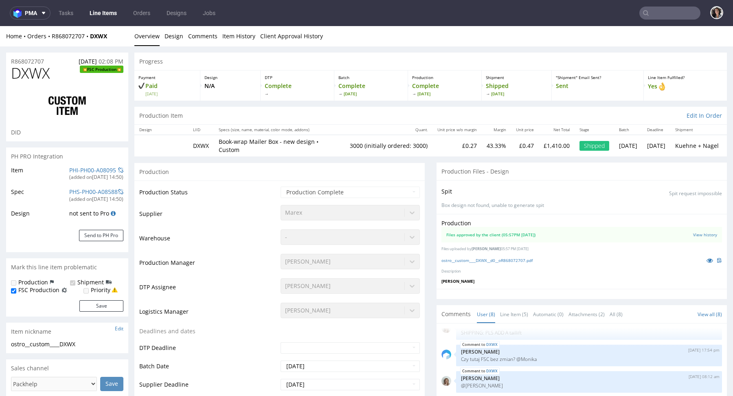
click at [666, 16] on input "text" at bounding box center [669, 13] width 61 height 13
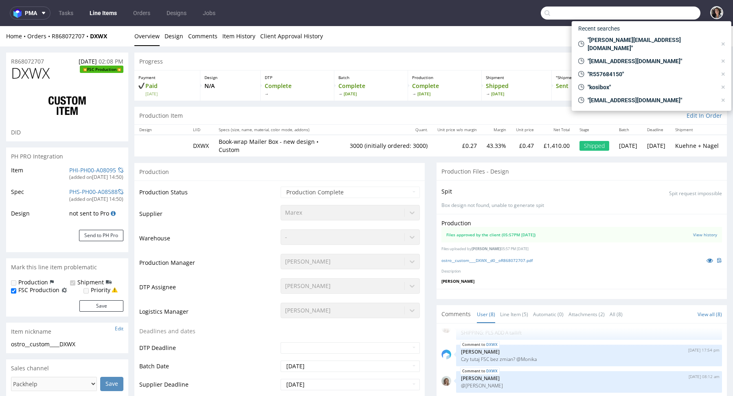
paste input "974,68"
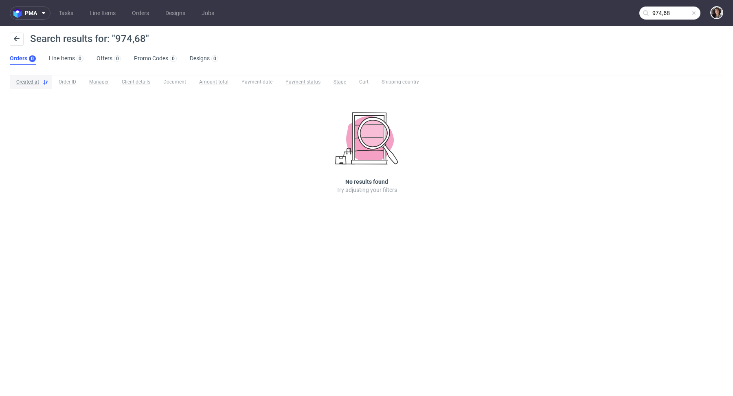
click at [658, 15] on input "974,68" at bounding box center [669, 13] width 61 height 13
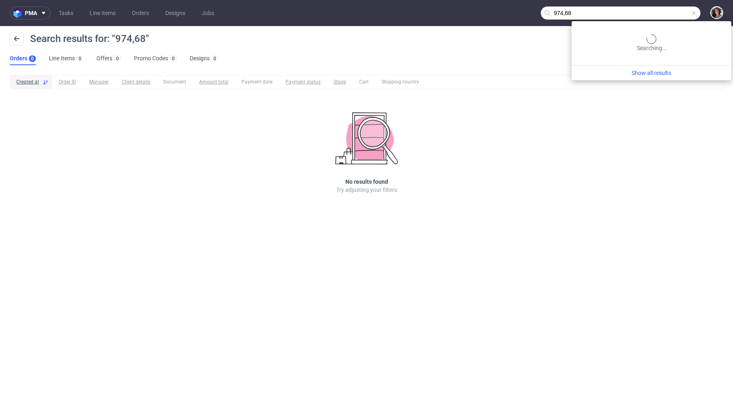
click at [658, 15] on input "974,68" at bounding box center [620, 13] width 160 height 13
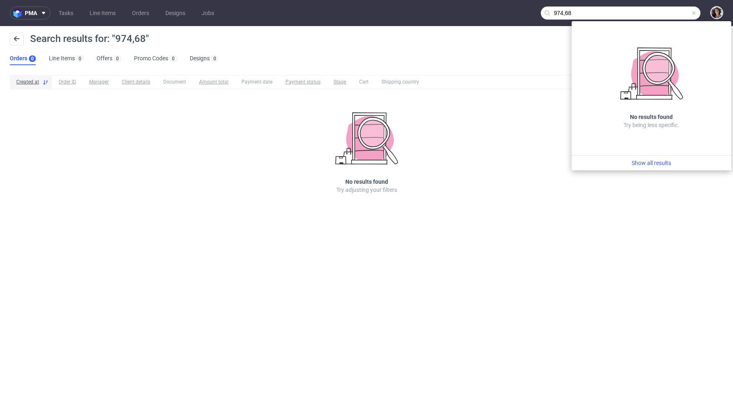
paste input "[PERSON_NAME][EMAIL_ADDRESS][DOMAIN_NAME]"
type input "[PERSON_NAME][EMAIL_ADDRESS][DOMAIN_NAME]"
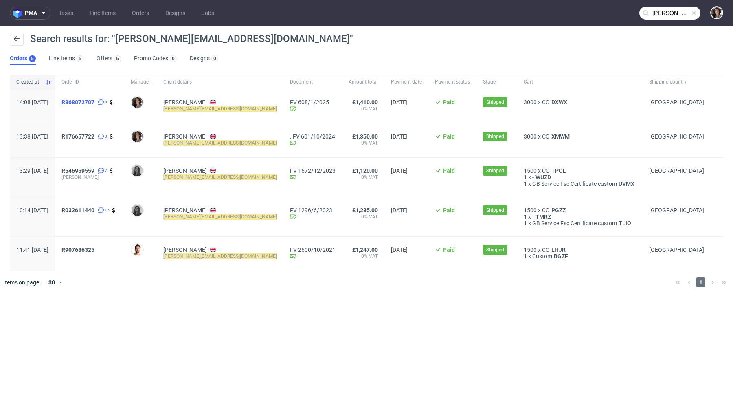
click at [94, 103] on span "R868072707" at bounding box center [77, 102] width 33 height 7
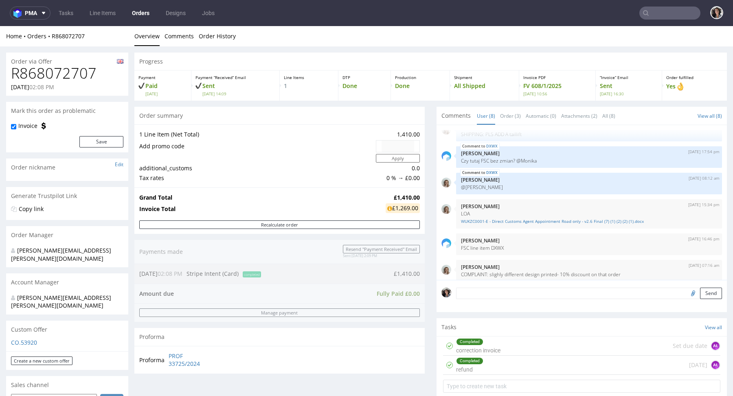
scroll to position [249, 0]
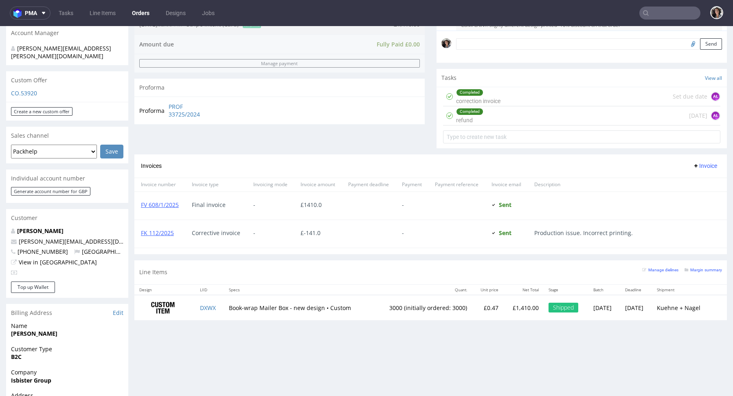
type input "[PERSON_NAME][EMAIL_ADDRESS][DOMAIN_NAME]"
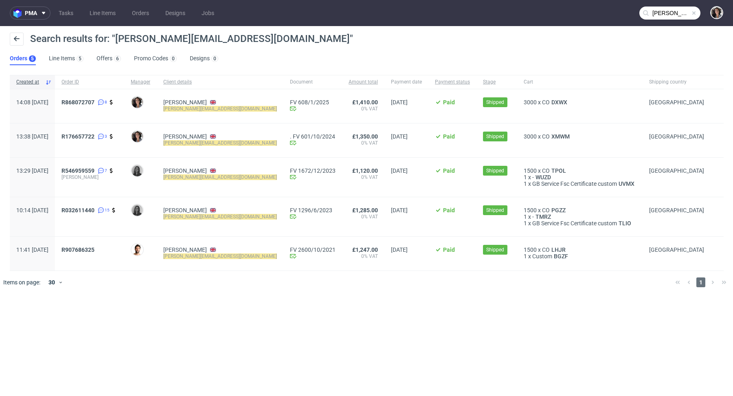
click at [99, 131] on div "R176657722 3" at bounding box center [89, 140] width 69 height 34
click at [94, 135] on span "R176657722" at bounding box center [77, 136] width 33 height 7
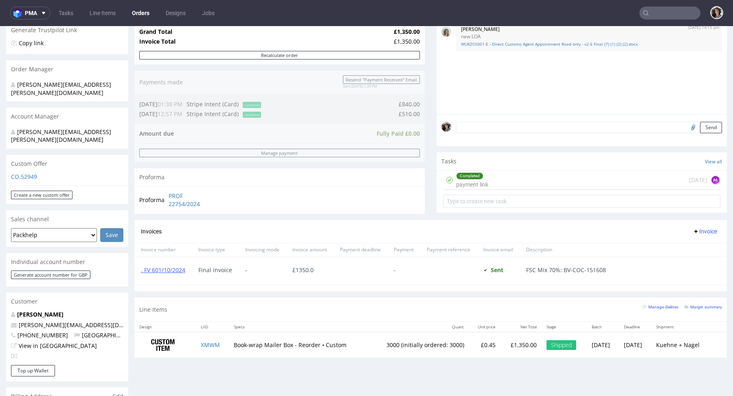
scroll to position [186, 0]
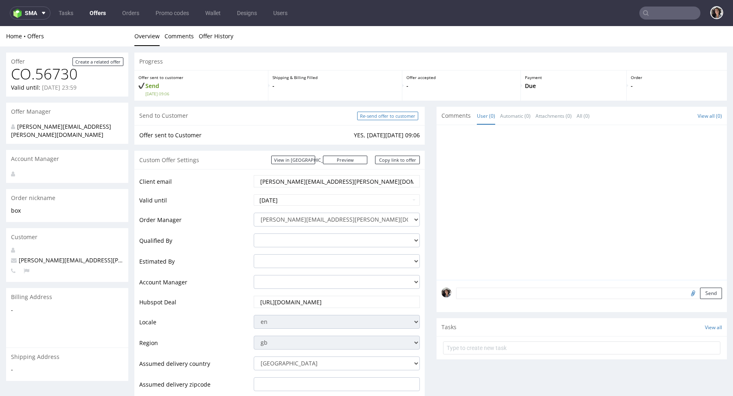
click at [400, 116] on input "Re-send offer to customer" at bounding box center [387, 116] width 61 height 9
type input "In progress..."
click at [401, 160] on link "Copy link to offer" at bounding box center [397, 159] width 45 height 9
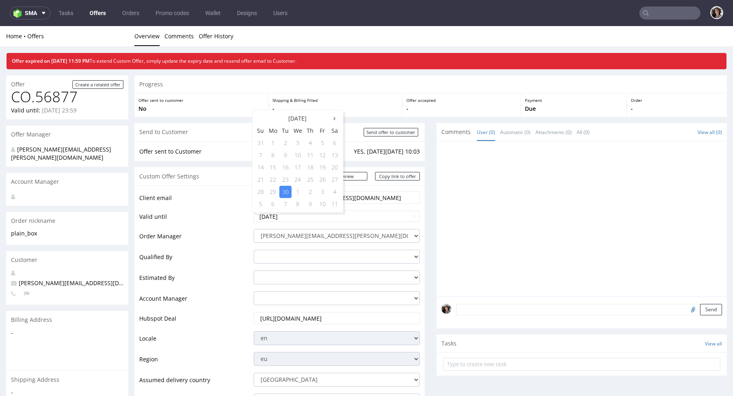
scroll to position [33, 0]
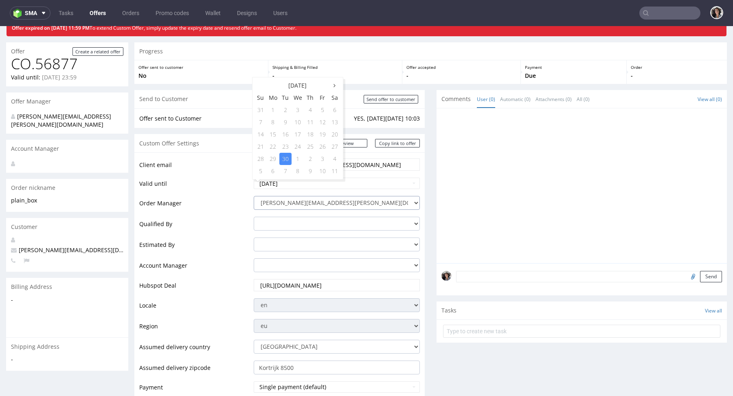
click at [397, 199] on select "[PERSON_NAME][EMAIL_ADDRESS][PERSON_NAME][DOMAIN_NAME] [PERSON_NAME][DOMAIN_NAM…" at bounding box center [337, 203] width 166 height 14
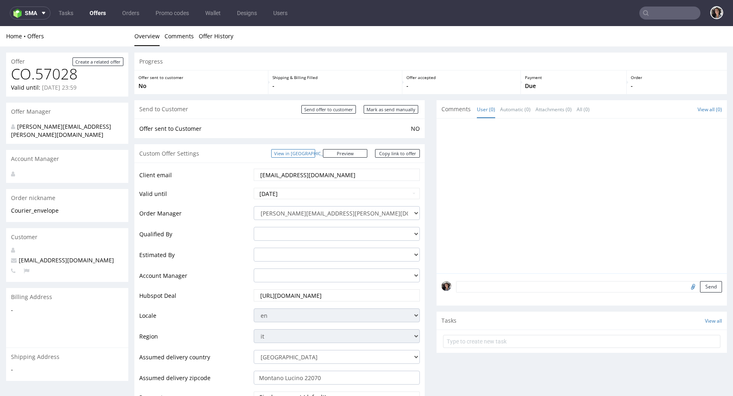
click at [315, 153] on link "View in [GEOGRAPHIC_DATA]" at bounding box center [293, 153] width 44 height 9
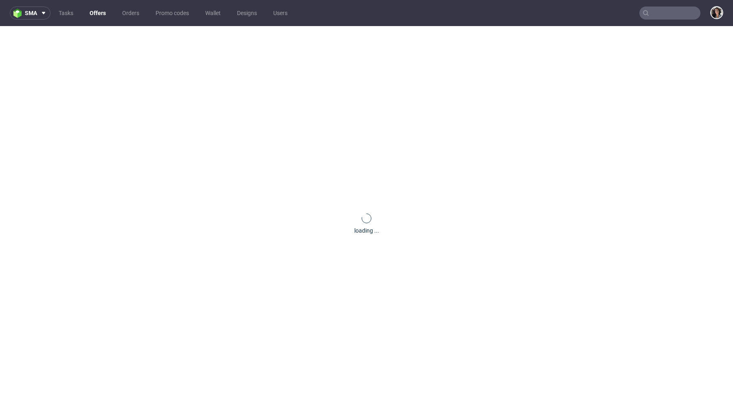
click at [682, 2] on nav "sma Tasks Offers Orders Promo codes Wallet Designs Users" at bounding box center [366, 13] width 733 height 26
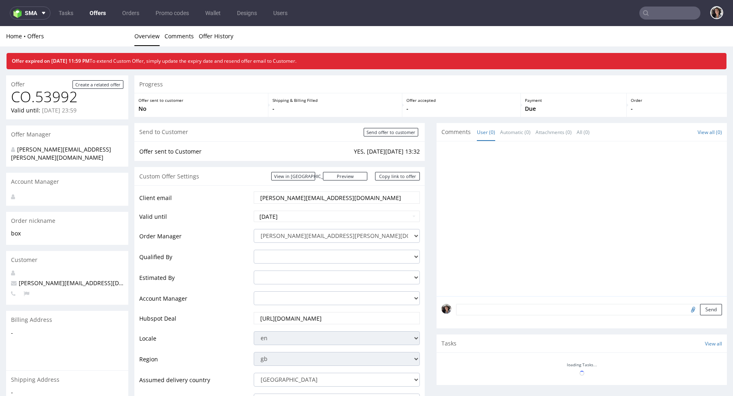
click at [658, 20] on nav "sma Tasks Offers Orders Promo codes Wallet Designs Users" at bounding box center [366, 13] width 733 height 26
paste input "[EMAIL_ADDRESS][DOMAIN_NAME]"
type input "[EMAIL_ADDRESS][DOMAIN_NAME]"
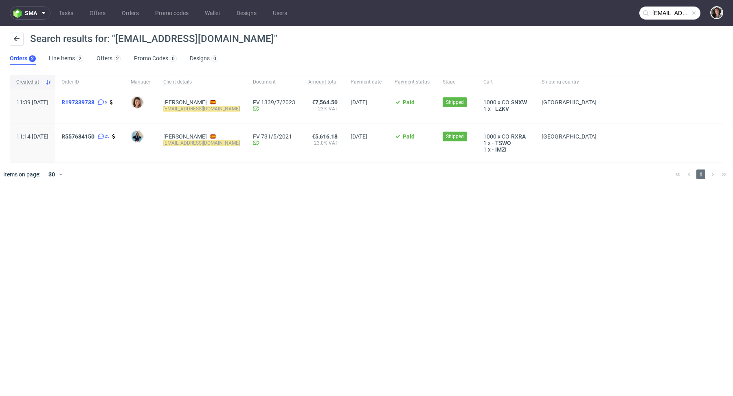
click at [94, 103] on span "R197339738" at bounding box center [77, 102] width 33 height 7
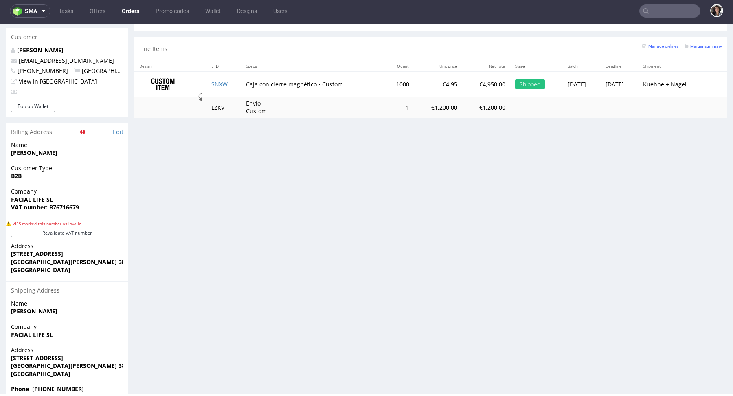
scroll to position [1, 0]
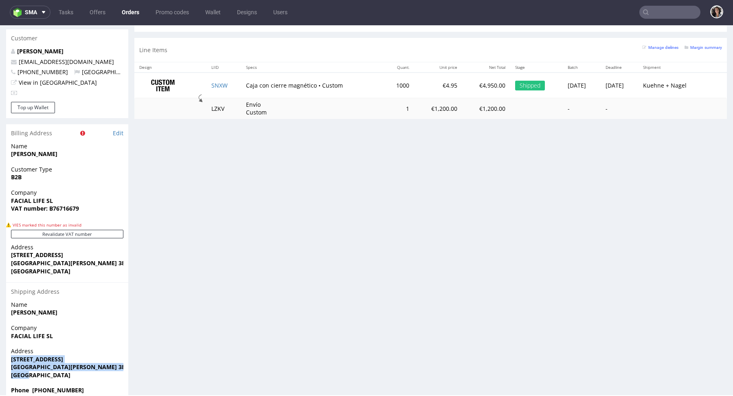
drag, startPoint x: 32, startPoint y: 363, endPoint x: 9, endPoint y: 340, distance: 32.5
click at [9, 347] on div "Address [STREET_ADDRESS][PERSON_NAME]" at bounding box center [67, 366] width 122 height 39
click at [88, 304] on div "Name [PERSON_NAME]" at bounding box center [67, 311] width 122 height 23
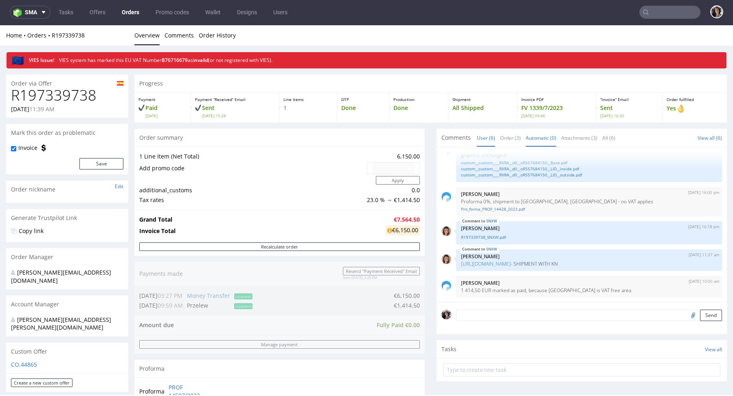
scroll to position [438, 0]
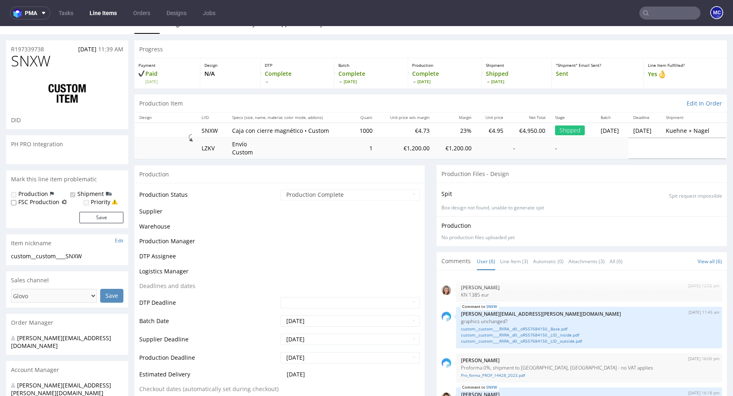
scroll to position [43, 0]
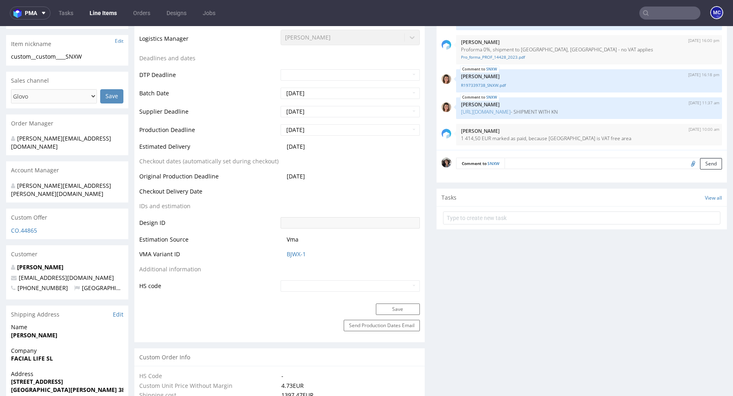
select select "in_progress"
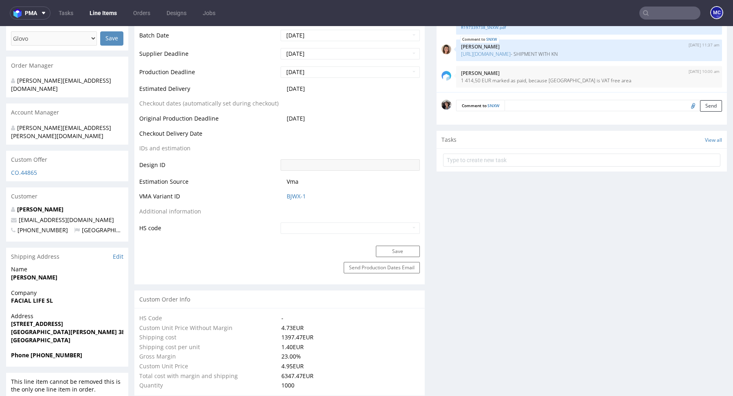
scroll to position [0, 0]
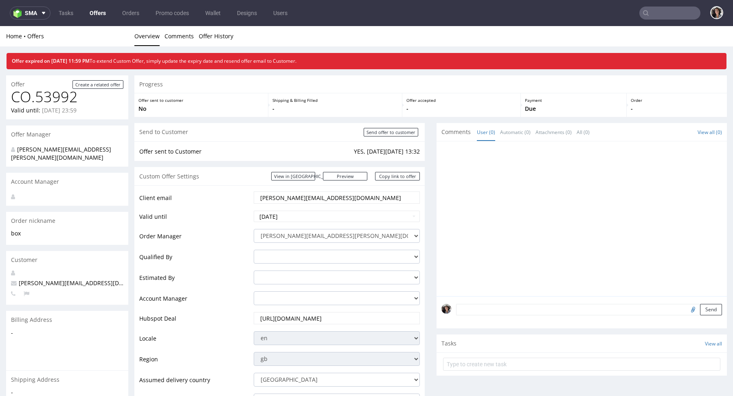
click at [98, 14] on link "Offers" at bounding box center [98, 13] width 26 height 13
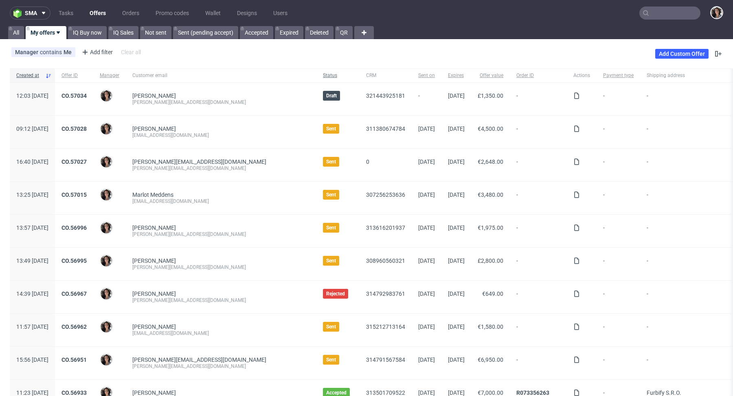
click at [327, 74] on span "Status" at bounding box center [338, 75] width 30 height 7
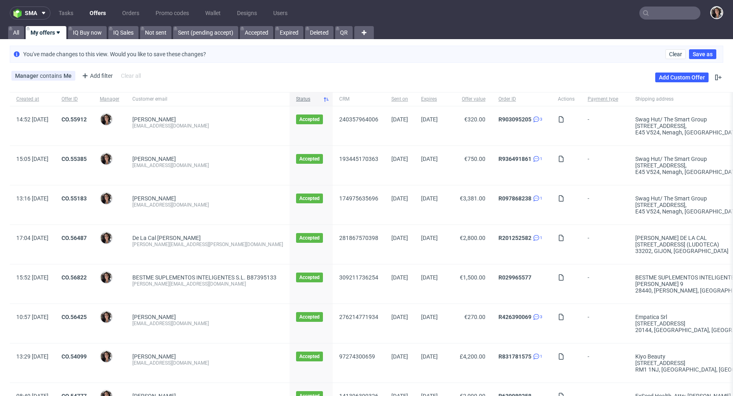
click at [319, 97] on span "Status" at bounding box center [308, 99] width 24 height 7
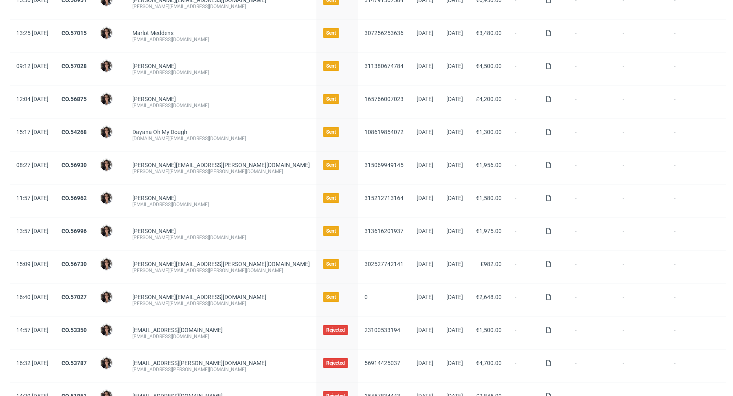
scroll to position [219, 0]
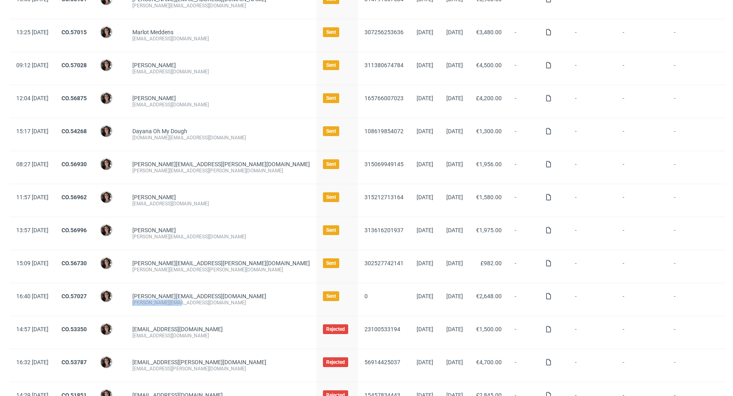
drag, startPoint x: 216, startPoint y: 298, endPoint x: 155, endPoint y: 300, distance: 60.7
click at [155, 300] on div "brenda@swaghut.com brenda@swaghut.com" at bounding box center [221, 299] width 190 height 33
copy div "[PERSON_NAME][EMAIL_ADDRESS][DOMAIN_NAME]"
drag, startPoint x: 225, startPoint y: 269, endPoint x: 153, endPoint y: 270, distance: 71.2
click at [153, 270] on div "maria.martone@giftpoint.com maria.martone@giftpoint.com" at bounding box center [221, 266] width 190 height 33
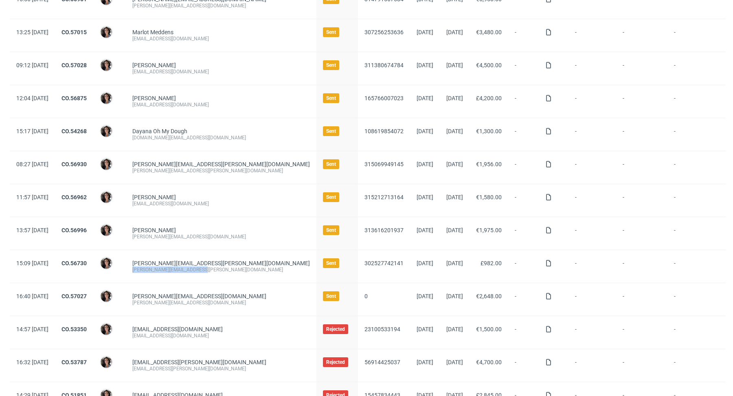
copy div "[PERSON_NAME][EMAIL_ADDRESS][PERSON_NAME][DOMAIN_NAME]"
drag, startPoint x: 211, startPoint y: 231, endPoint x: 162, endPoint y: 232, distance: 49.3
click at [162, 233] on div "[PERSON_NAME][EMAIL_ADDRESS][DOMAIN_NAME]" at bounding box center [220, 236] width 177 height 7
copy div "[PERSON_NAME][EMAIL_ADDRESS][DOMAIN_NAME]"
drag, startPoint x: 202, startPoint y: 234, endPoint x: 158, endPoint y: 237, distance: 44.8
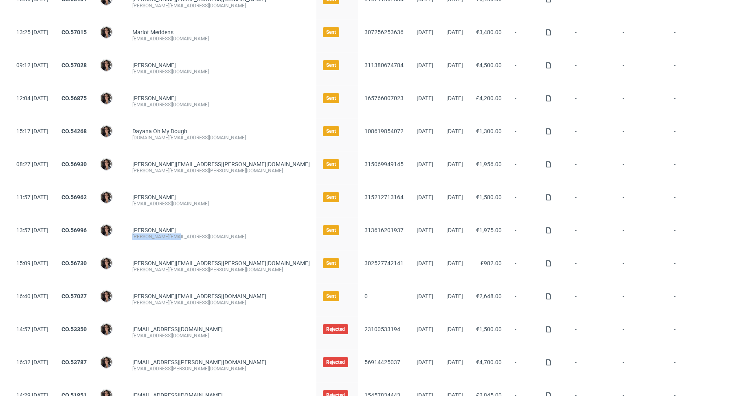
click at [158, 237] on div "[PERSON_NAME][EMAIL_ADDRESS][DOMAIN_NAME]" at bounding box center [220, 236] width 177 height 7
click at [87, 229] on link "CO.56996" at bounding box center [73, 230] width 25 height 7
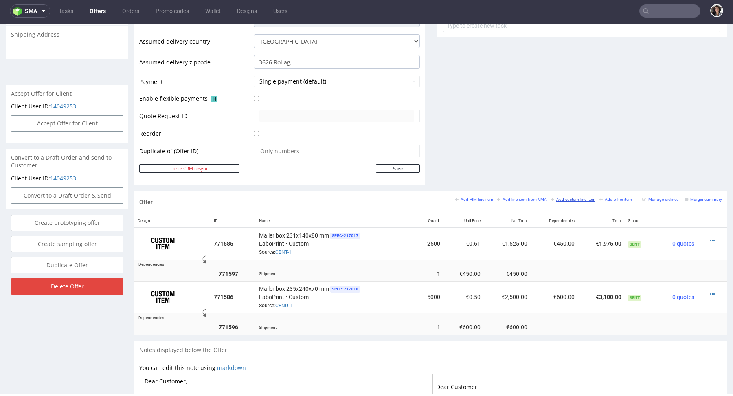
scroll to position [352, 0]
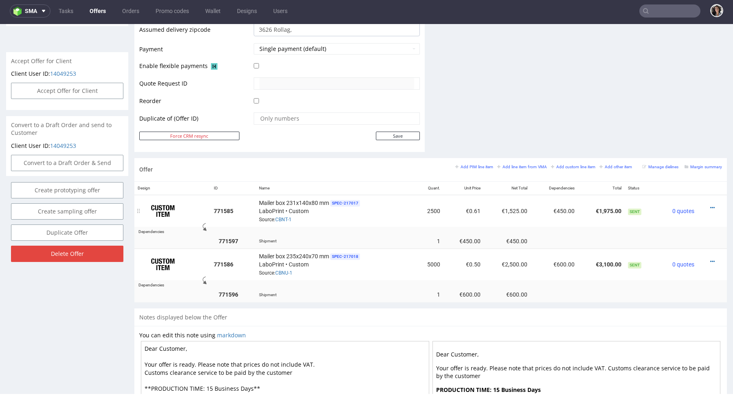
click at [706, 206] on div at bounding box center [709, 207] width 18 height 8
click at [710, 205] on icon at bounding box center [712, 208] width 4 height 6
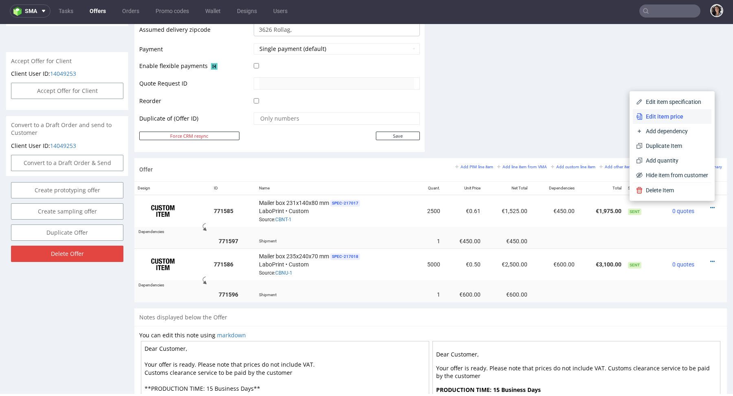
click at [642, 116] on span "Edit item price" at bounding box center [675, 116] width 66 height 8
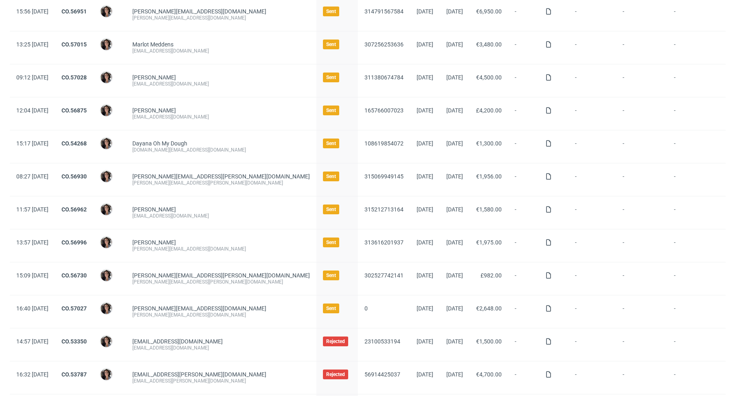
scroll to position [289, 0]
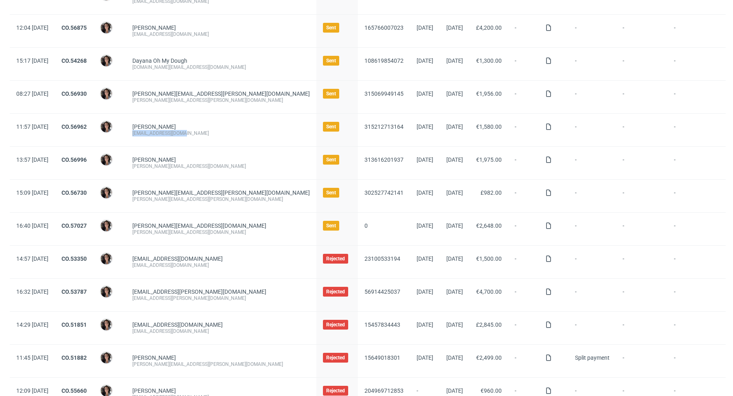
copy div "[EMAIL_ADDRESS][DOMAIN_NAME]"
drag, startPoint x: 214, startPoint y: 132, endPoint x: 152, endPoint y: 131, distance: 61.9
click at [152, 131] on div "Baerlocher Niccolo nbarlocher@gmail.com" at bounding box center [221, 130] width 190 height 33
click at [87, 123] on link "CO.56962" at bounding box center [73, 126] width 25 height 7
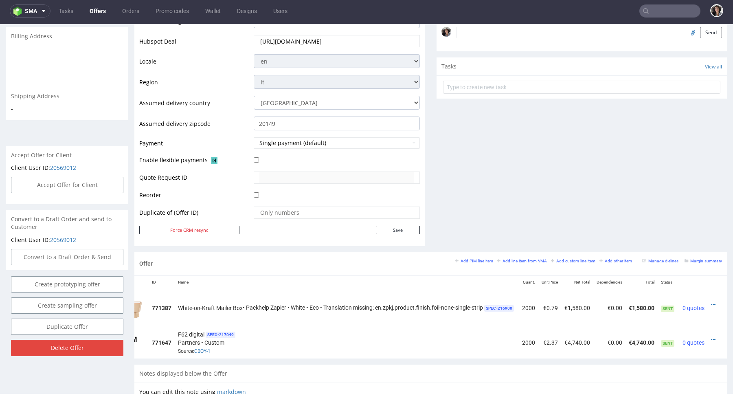
scroll to position [0, 50]
click at [710, 301] on div at bounding box center [714, 304] width 9 height 8
click at [710, 302] on icon at bounding box center [712, 305] width 4 height 6
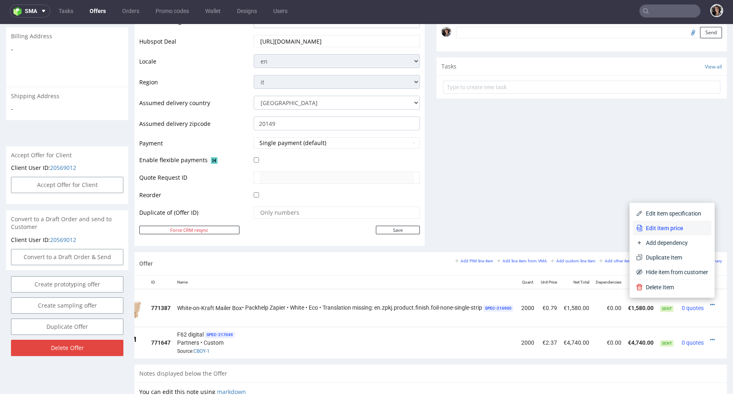
click at [670, 225] on span "Edit item price" at bounding box center [675, 228] width 66 height 8
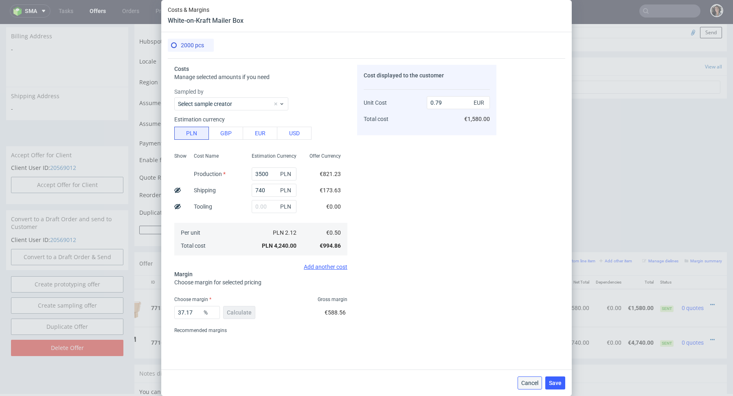
click at [532, 383] on span "Cancel" at bounding box center [529, 383] width 17 height 6
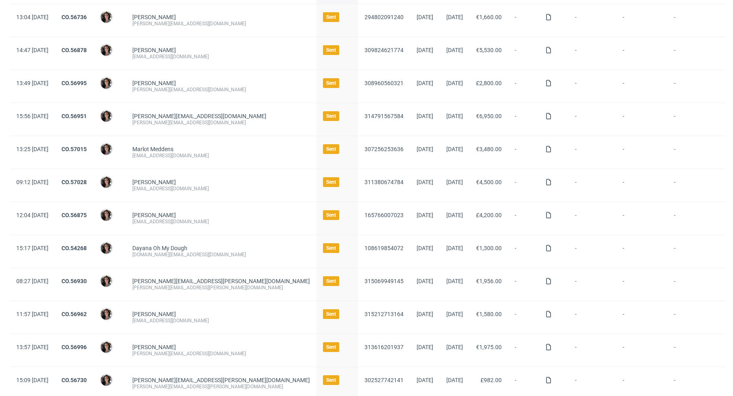
scroll to position [103, 0]
copy div "[PERSON_NAME][EMAIL_ADDRESS][PERSON_NAME][DOMAIN_NAME]"
drag, startPoint x: 238, startPoint y: 286, endPoint x: 156, endPoint y: 287, distance: 81.8
click at [156, 287] on div "dominic.bohnen@naskorsports.com dominic.bohnen@naskorsports.com" at bounding box center [221, 283] width 190 height 33
click at [87, 280] on link "CO.56930" at bounding box center [73, 280] width 25 height 7
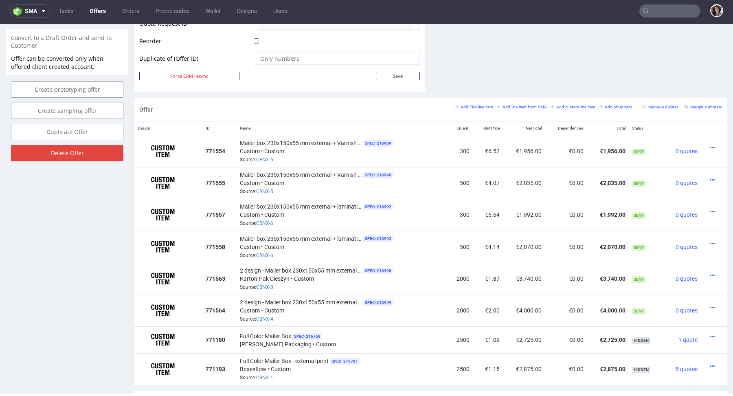
scroll to position [411, 0]
click at [710, 146] on icon at bounding box center [712, 149] width 4 height 6
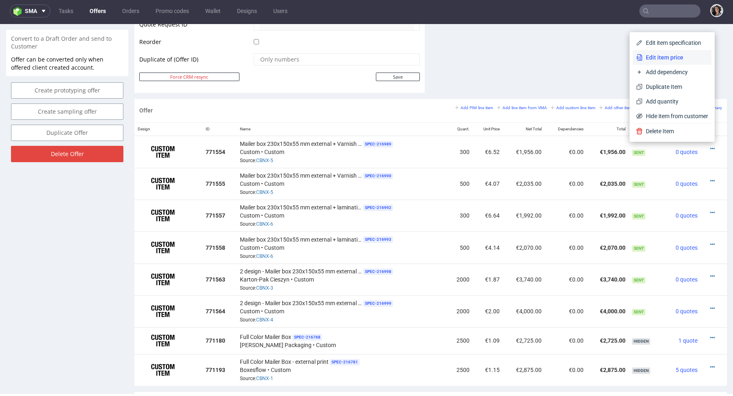
click at [649, 55] on span "Edit item price" at bounding box center [675, 57] width 66 height 8
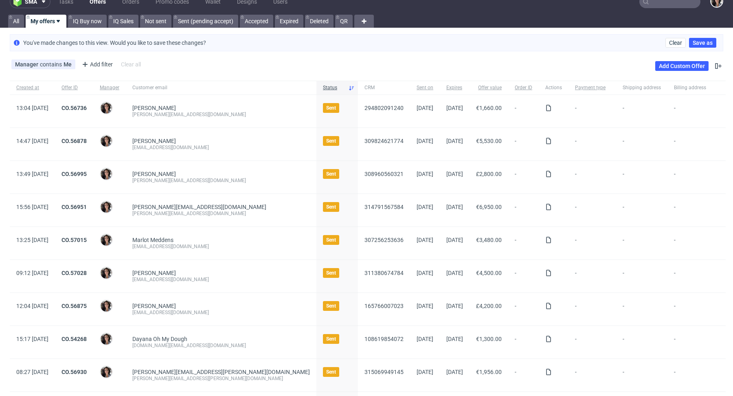
scroll to position [18, 0]
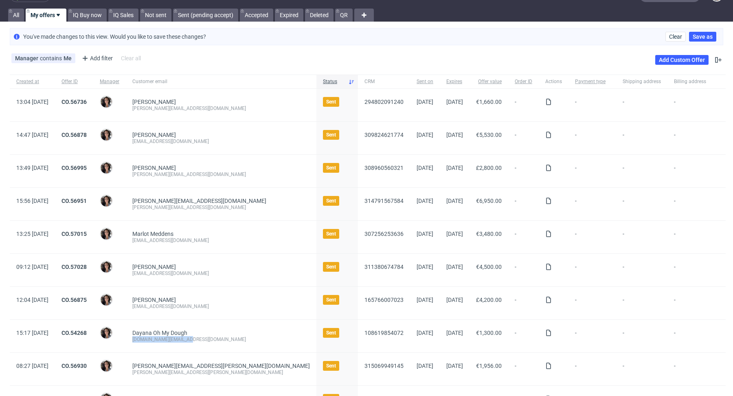
copy div "[DOMAIN_NAME][EMAIL_ADDRESS][DOMAIN_NAME]"
drag, startPoint x: 221, startPoint y: 336, endPoint x: 153, endPoint y: 337, distance: 67.6
click at [153, 337] on div "Dayana Oh My Dough ohmydough.pt@gmail.com" at bounding box center [221, 335] width 190 height 33
click at [87, 330] on link "CO.54268" at bounding box center [73, 332] width 25 height 7
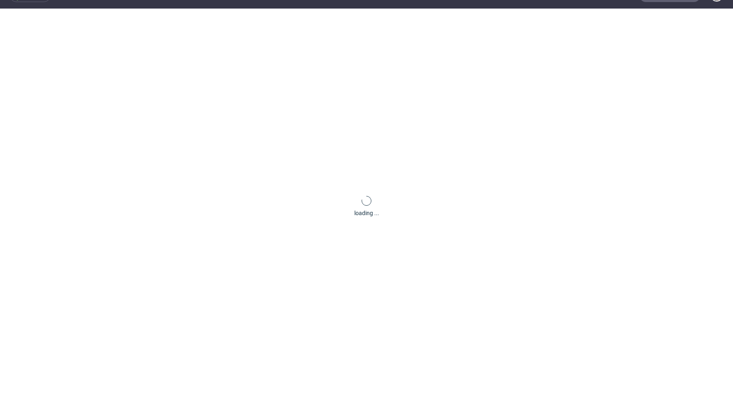
scroll to position [2, 0]
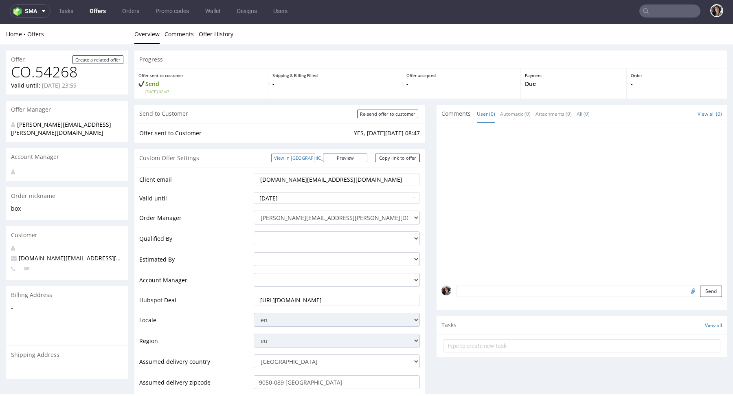
click at [315, 157] on link "View in [GEOGRAPHIC_DATA]" at bounding box center [293, 157] width 44 height 9
click at [396, 158] on link "Copy link to offer" at bounding box center [397, 157] width 45 height 9
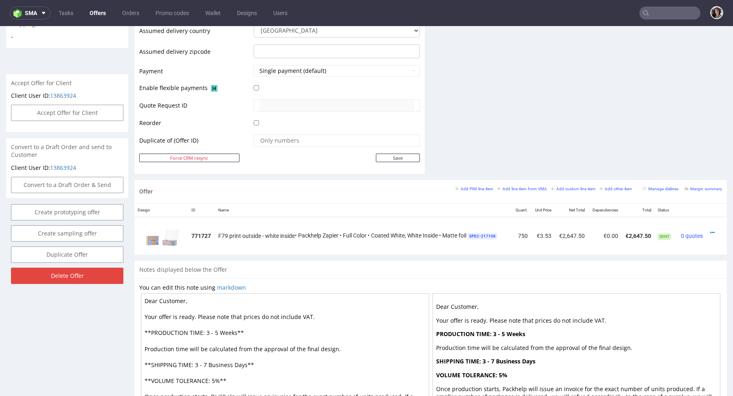
scroll to position [402, 0]
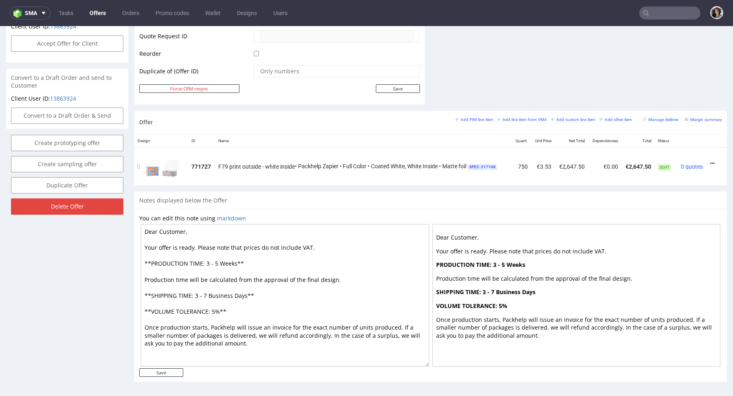
click at [710, 160] on icon at bounding box center [712, 163] width 4 height 6
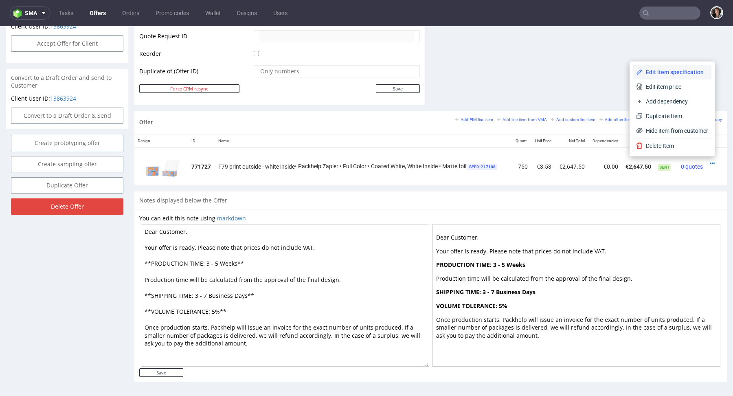
click at [645, 79] on li "Edit item specification" at bounding box center [671, 72] width 79 height 15
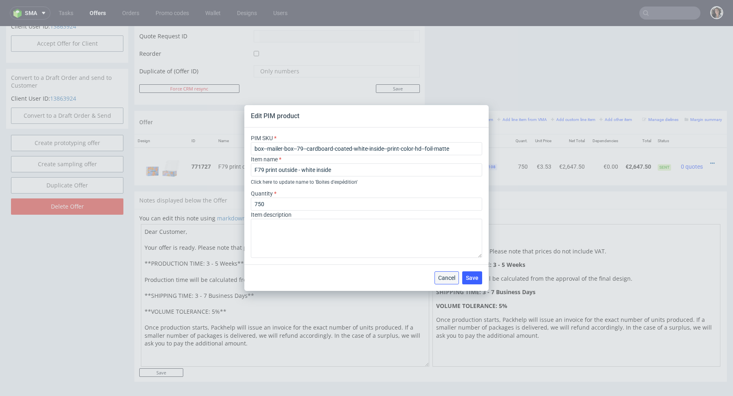
click at [448, 278] on span "Cancel" at bounding box center [446, 278] width 17 height 6
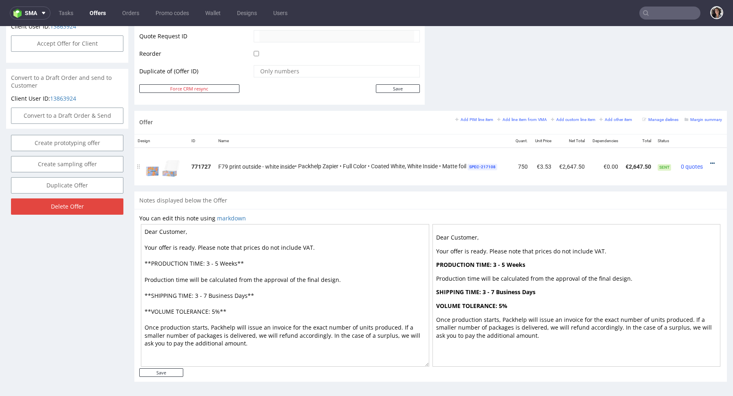
click at [710, 160] on icon at bounding box center [712, 163] width 4 height 6
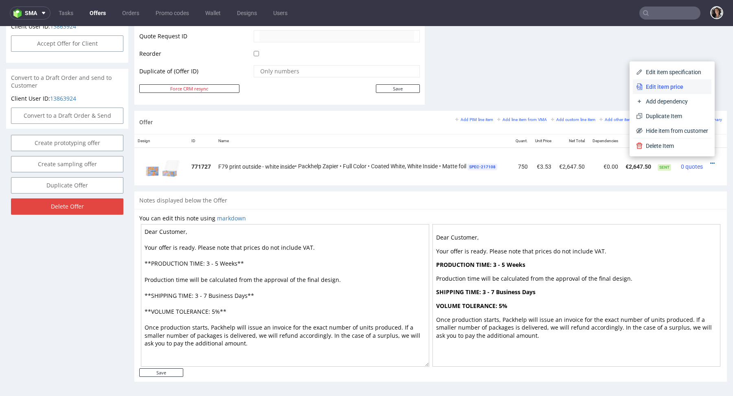
click at [645, 90] on span "Edit item price" at bounding box center [675, 87] width 66 height 8
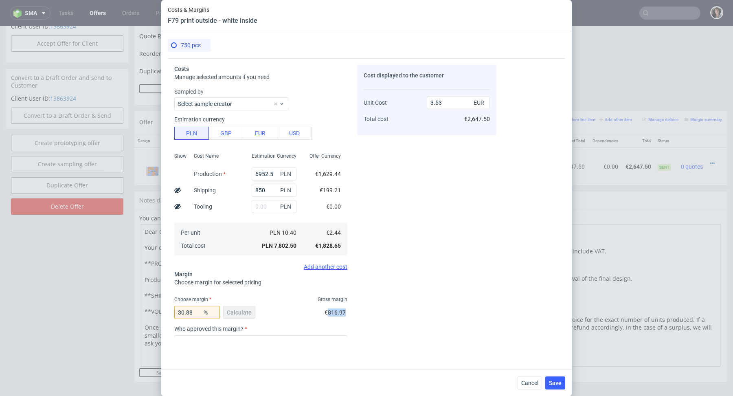
drag, startPoint x: 347, startPoint y: 311, endPoint x: 327, endPoint y: 311, distance: 19.5
click at [327, 311] on div "€816.97" at bounding box center [335, 313] width 23 height 23
click at [530, 381] on span "Cancel" at bounding box center [529, 383] width 17 height 6
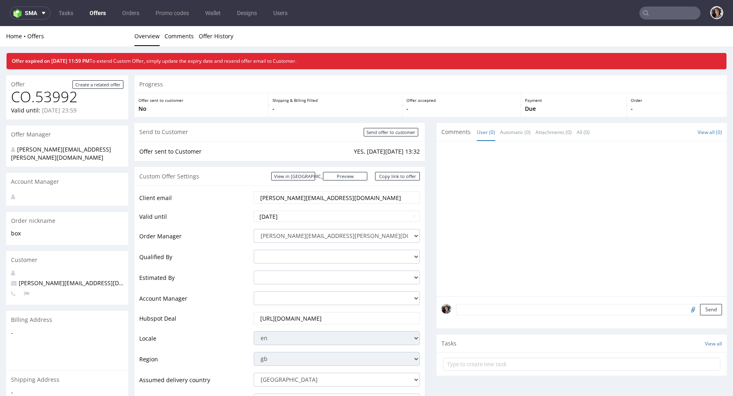
click at [94, 14] on link "Offers" at bounding box center [98, 13] width 26 height 13
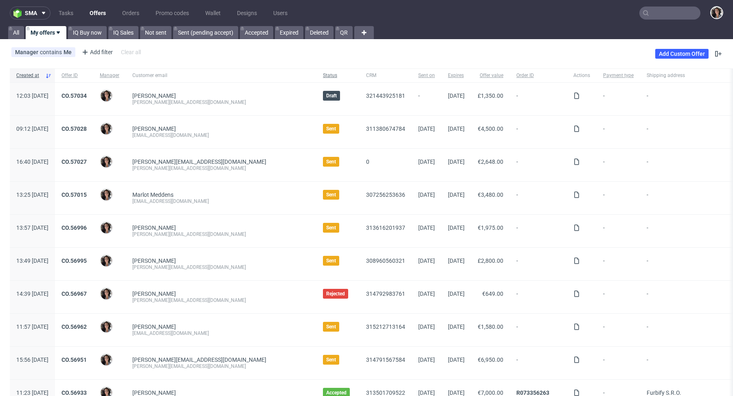
click at [323, 72] on span "Status" at bounding box center [338, 75] width 30 height 7
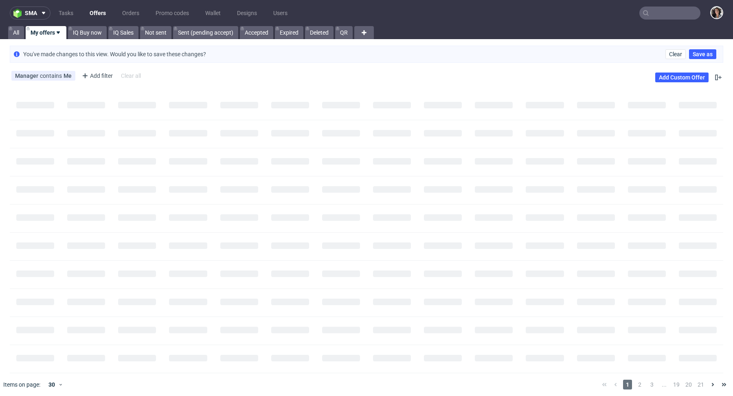
click at [318, 72] on div "Manager contains Me Add filter Hide filters Clear all Add Custom Offer" at bounding box center [366, 77] width 733 height 23
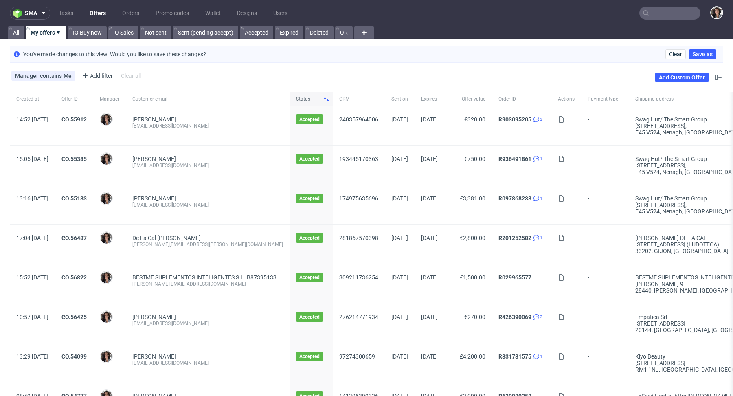
click at [316, 93] on div "Status" at bounding box center [310, 99] width 43 height 14
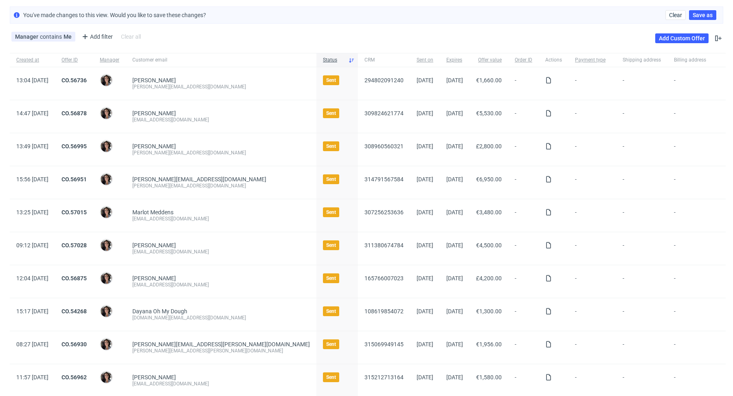
scroll to position [46, 0]
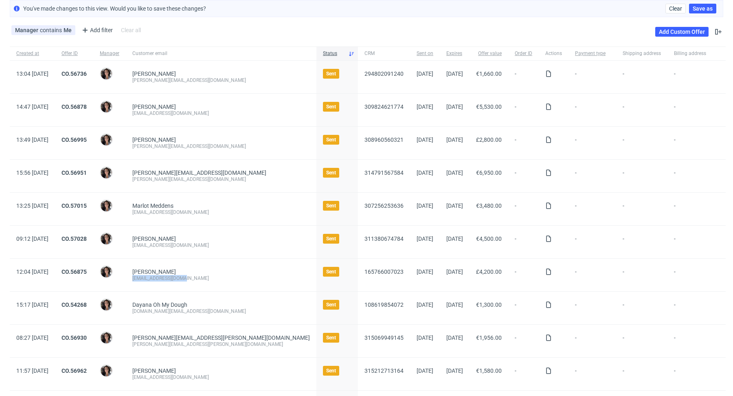
drag, startPoint x: 210, startPoint y: 276, endPoint x: 151, endPoint y: 276, distance: 59.8
click at [151, 276] on div "[PERSON_NAME] [EMAIL_ADDRESS][DOMAIN_NAME]" at bounding box center [221, 274] width 190 height 33
click at [87, 268] on link "CO.56875" at bounding box center [73, 271] width 25 height 7
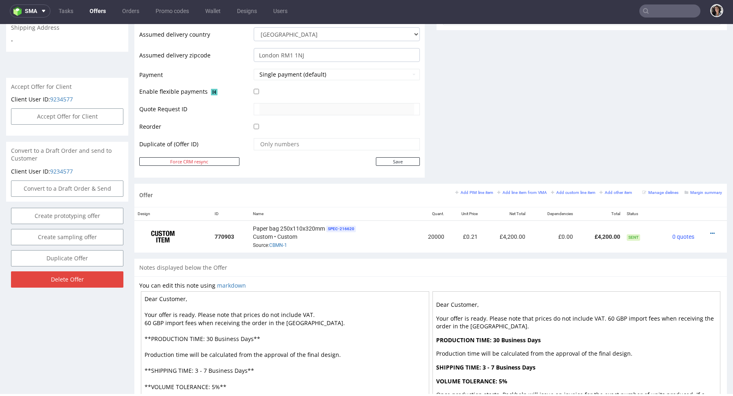
scroll to position [328, 0]
drag, startPoint x: 613, startPoint y: 232, endPoint x: 586, endPoint y: 232, distance: 26.5
click at [586, 232] on td "£4,200.00" at bounding box center [600, 235] width 48 height 32
copy td "£4,200.00"
click at [710, 231] on icon at bounding box center [712, 233] width 4 height 6
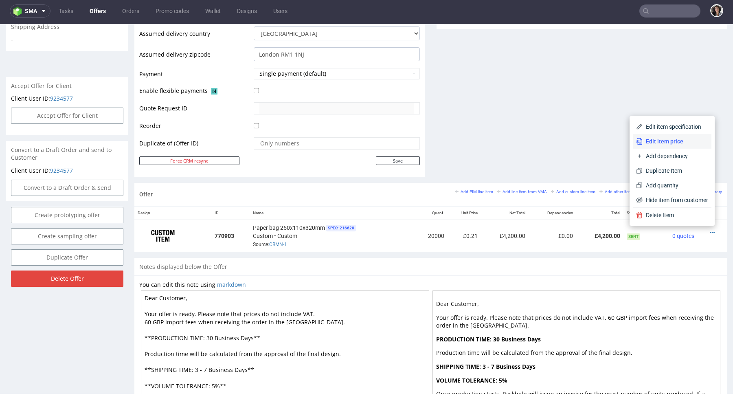
click at [666, 135] on li "Edit item price" at bounding box center [671, 141] width 79 height 15
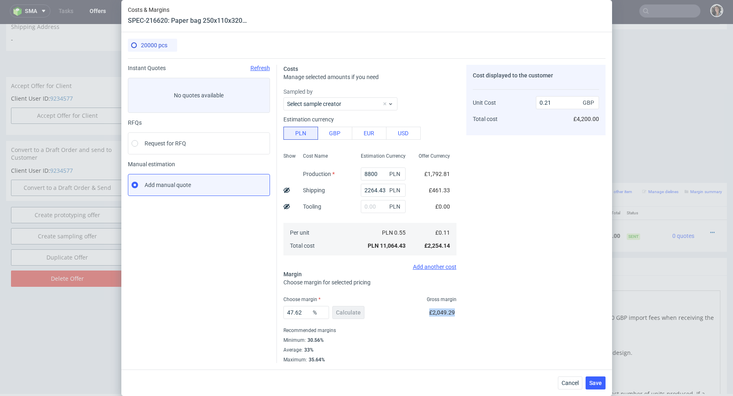
drag, startPoint x: 454, startPoint y: 313, endPoint x: 428, endPoint y: 313, distance: 26.0
click at [428, 313] on div "47.62 % Calculate £2,049.29" at bounding box center [369, 313] width 173 height 23
copy span "£2,049.29"
click at [558, 386] on button "Cancel" at bounding box center [570, 382] width 24 height 13
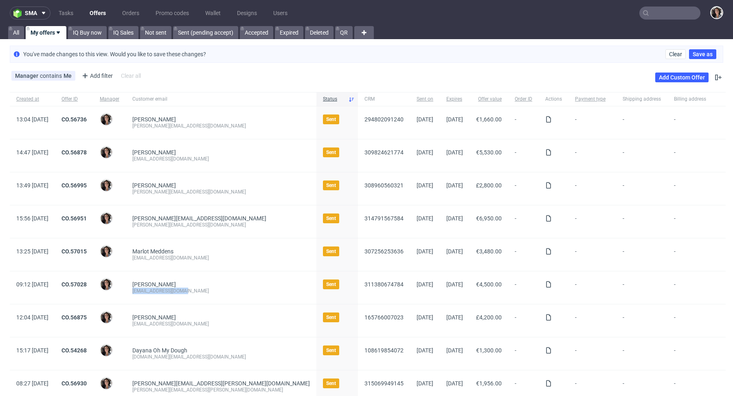
drag, startPoint x: 207, startPoint y: 289, endPoint x: 155, endPoint y: 289, distance: 52.1
click at [155, 289] on div "[PERSON_NAME] [EMAIL_ADDRESS][DOMAIN_NAME]" at bounding box center [221, 287] width 190 height 33
copy div "[EMAIL_ADDRESS][DOMAIN_NAME]"
click at [87, 281] on link "CO.57028" at bounding box center [73, 284] width 25 height 7
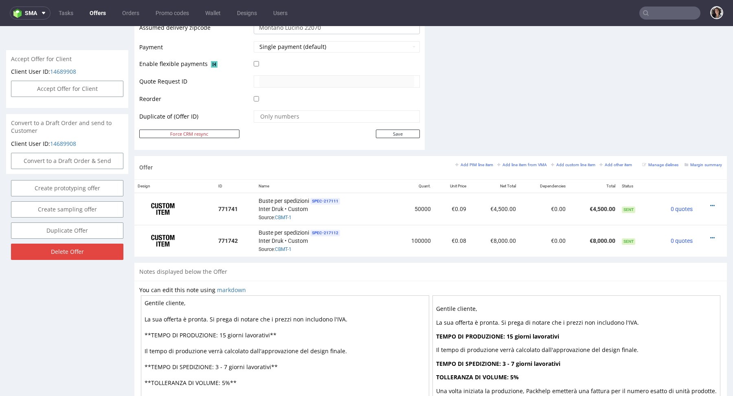
scroll to position [342, 0]
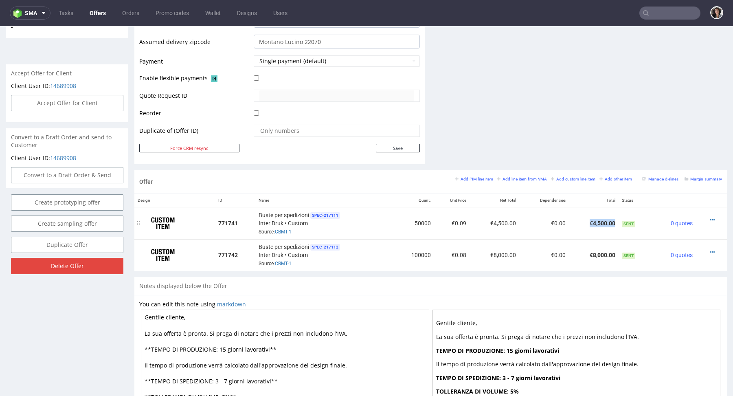
drag, startPoint x: 609, startPoint y: 219, endPoint x: 580, endPoint y: 219, distance: 28.9
click at [580, 219] on td "€4,500.00" at bounding box center [594, 223] width 50 height 32
copy td "€4,500.00"
click at [710, 217] on icon at bounding box center [712, 220] width 4 height 6
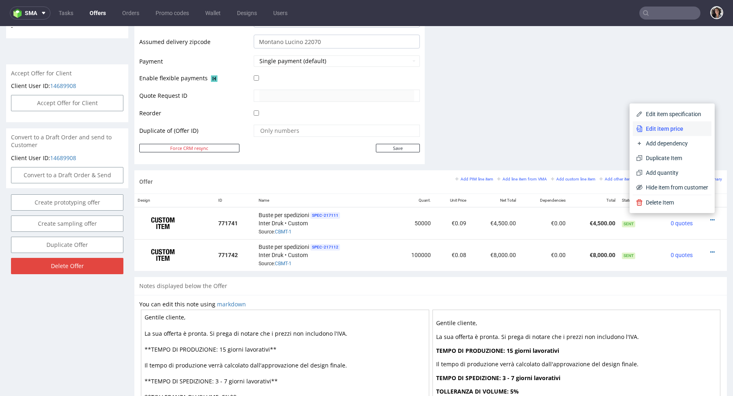
click at [657, 129] on span "Edit item price" at bounding box center [675, 129] width 66 height 8
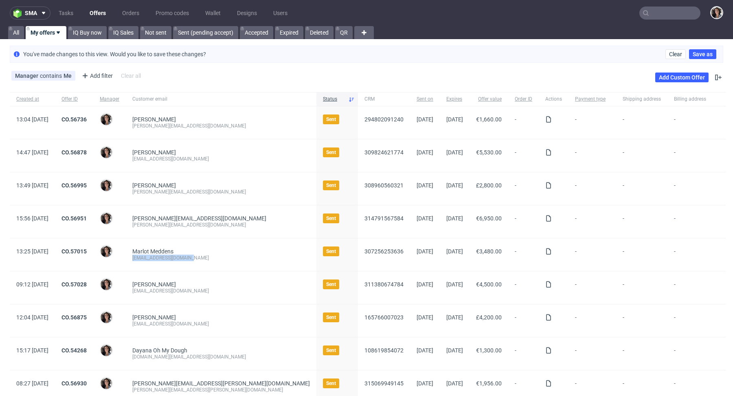
copy div "[EMAIL_ADDRESS][DOMAIN_NAME]"
drag, startPoint x: 221, startPoint y: 257, endPoint x: 158, endPoint y: 257, distance: 63.1
click at [158, 257] on div "[EMAIL_ADDRESS][DOMAIN_NAME]" at bounding box center [220, 257] width 177 height 7
copy div "[PERSON_NAME][EMAIL_ADDRESS][DOMAIN_NAME]"
drag, startPoint x: 222, startPoint y: 225, endPoint x: 156, endPoint y: 227, distance: 65.6
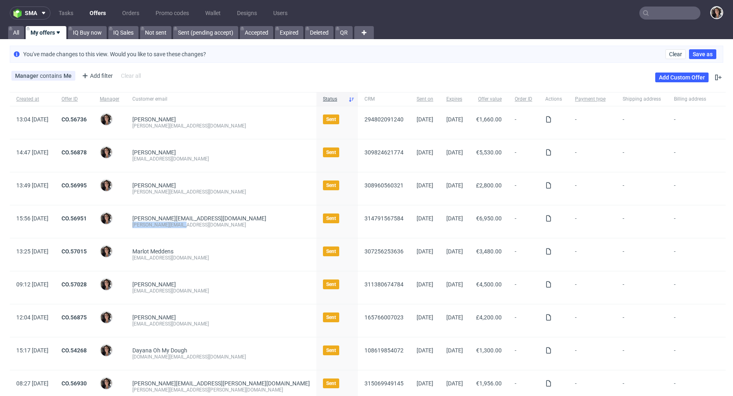
click at [156, 225] on div "[PERSON_NAME][EMAIL_ADDRESS][DOMAIN_NAME] [PERSON_NAME][EMAIL_ADDRESS][DOMAIN_N…" at bounding box center [221, 221] width 190 height 33
click at [87, 219] on link "CO.56951" at bounding box center [73, 218] width 25 height 7
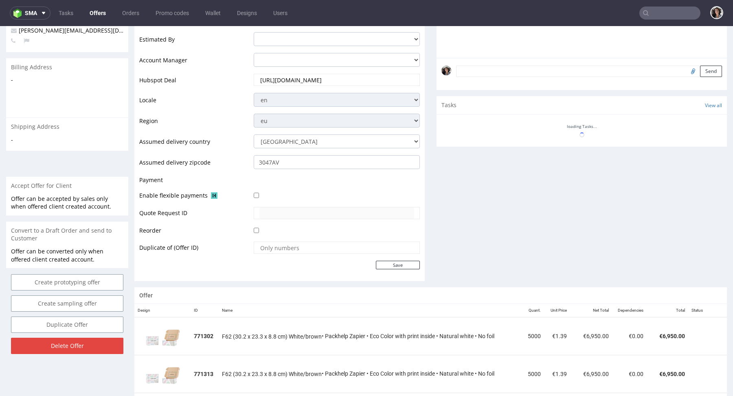
scroll to position [382, 0]
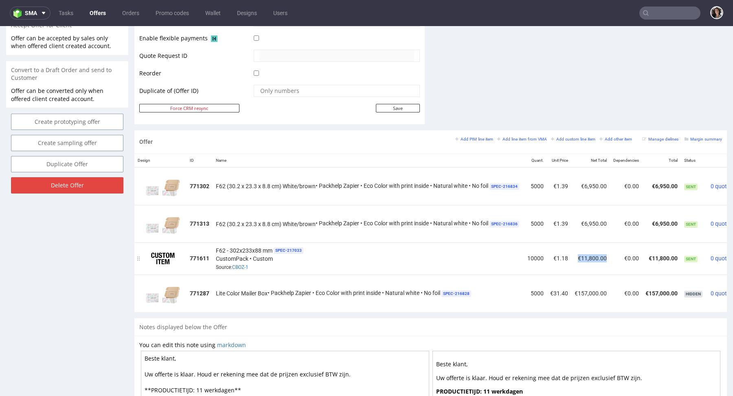
copy td "€11,800.00"
drag, startPoint x: 609, startPoint y: 254, endPoint x: 581, endPoint y: 254, distance: 28.5
click at [581, 254] on td "€11,800.00" at bounding box center [590, 258] width 39 height 32
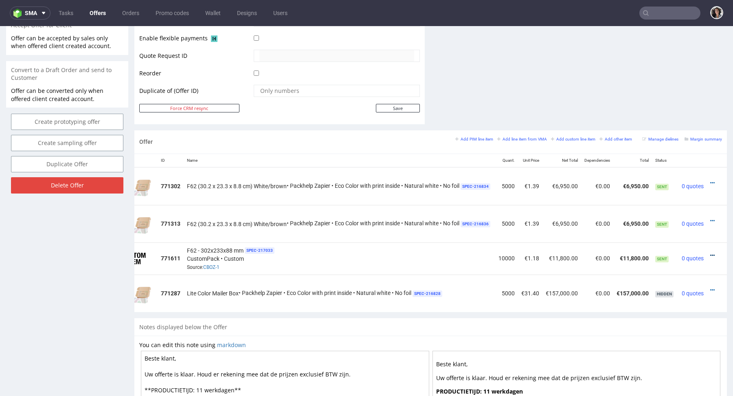
click at [710, 252] on icon at bounding box center [712, 255] width 4 height 6
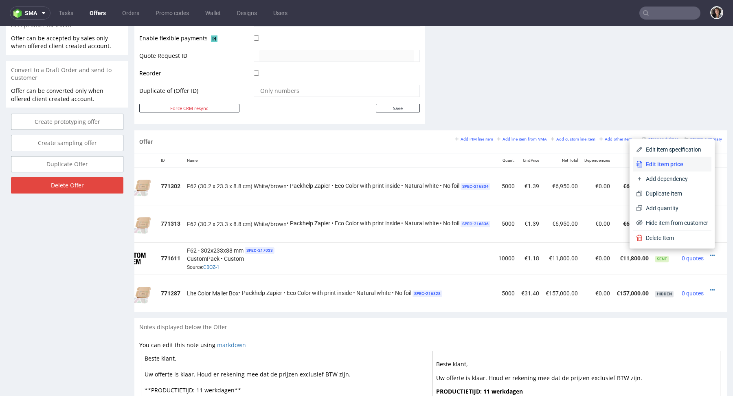
click at [673, 164] on span "Edit item price" at bounding box center [675, 164] width 66 height 8
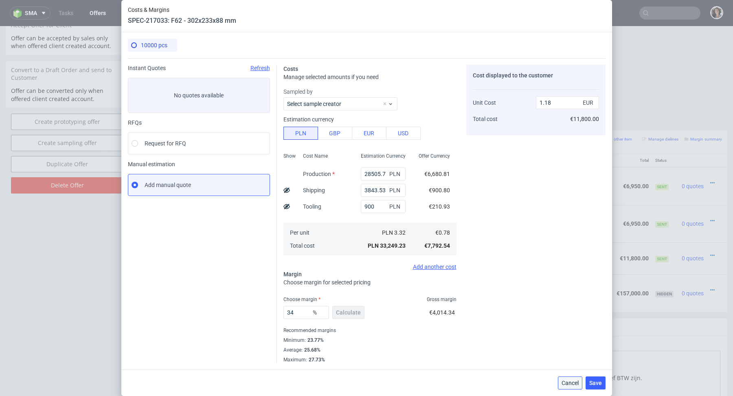
click at [572, 381] on span "Cancel" at bounding box center [569, 383] width 17 height 6
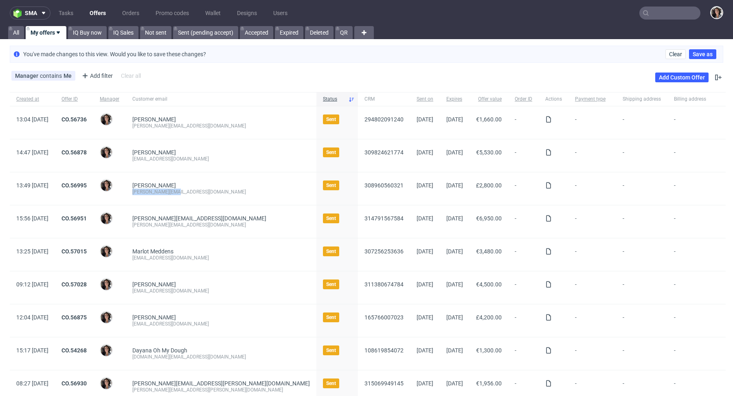
drag, startPoint x: 200, startPoint y: 191, endPoint x: 156, endPoint y: 191, distance: 44.0
click at [156, 191] on div "[PERSON_NAME] [PERSON_NAME][EMAIL_ADDRESS][DOMAIN_NAME]" at bounding box center [221, 188] width 190 height 33
copy div "[PERSON_NAME][EMAIL_ADDRESS][DOMAIN_NAME]"
click at [87, 184] on link "CO.56995" at bounding box center [73, 185] width 25 height 7
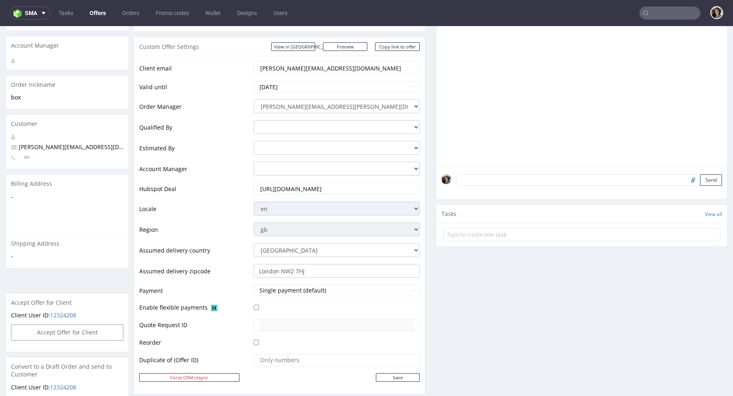
scroll to position [259, 0]
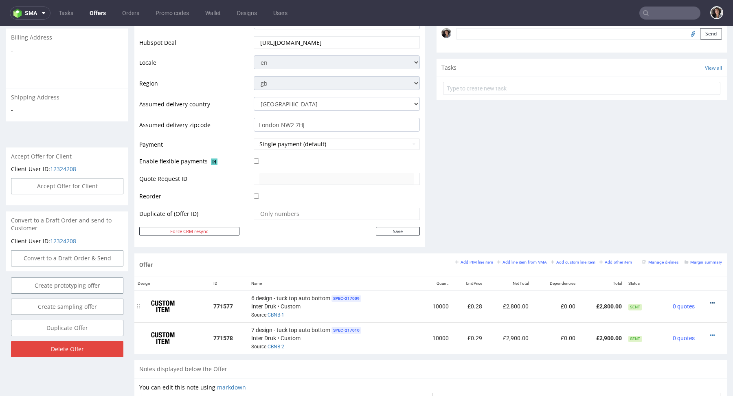
click at [710, 301] on icon at bounding box center [712, 303] width 4 height 6
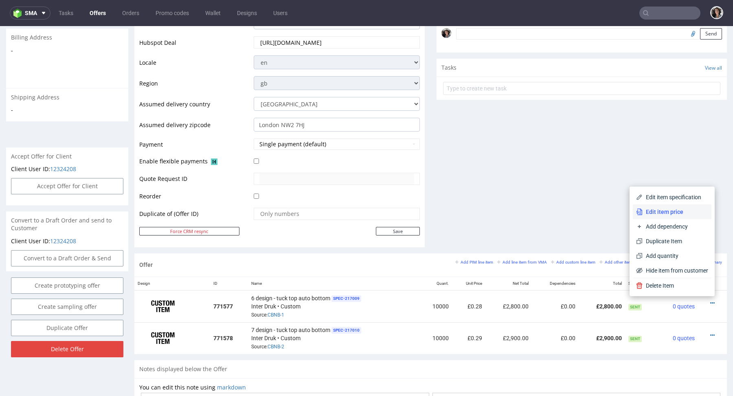
click at [666, 218] on li "Edit item price" at bounding box center [671, 211] width 79 height 15
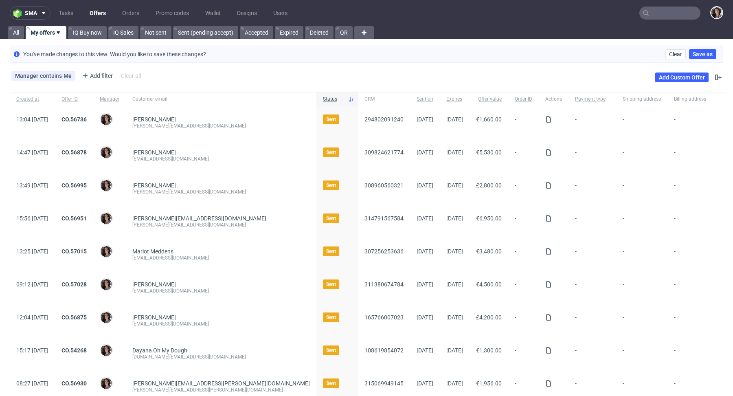
copy div "[EMAIL_ADDRESS][DOMAIN_NAME]"
drag, startPoint x: 232, startPoint y: 158, endPoint x: 156, endPoint y: 157, distance: 75.7
click at [156, 157] on div "[PERSON_NAME] [EMAIL_ADDRESS][DOMAIN_NAME]" at bounding box center [221, 155] width 190 height 33
click at [87, 150] on link "CO.56878" at bounding box center [73, 152] width 25 height 7
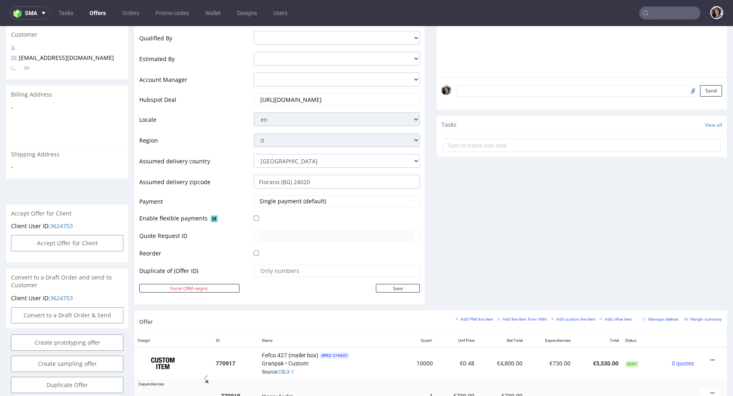
scroll to position [337, 0]
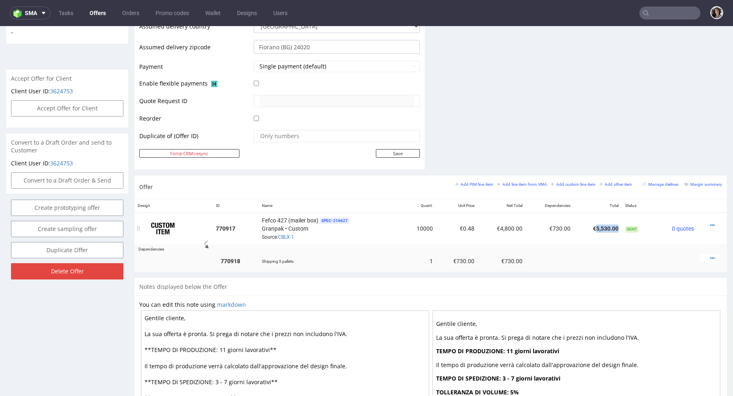
drag, startPoint x: 611, startPoint y: 226, endPoint x: 589, endPoint y: 226, distance: 21.6
click at [589, 226] on td "€5,530.00" at bounding box center [597, 228] width 48 height 32
click at [610, 226] on td "€5,530.00" at bounding box center [597, 228] width 48 height 32
drag, startPoint x: 610, startPoint y: 226, endPoint x: 585, endPoint y: 226, distance: 25.2
click at [585, 226] on td "€5,530.00" at bounding box center [597, 228] width 48 height 32
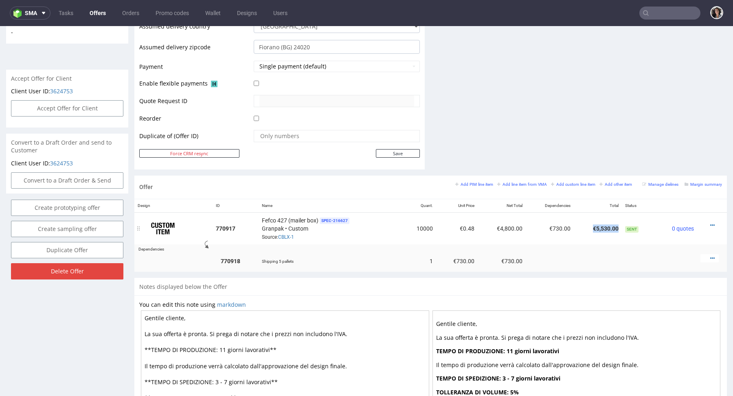
copy td "€5,530.00"
click at [710, 224] on icon at bounding box center [712, 225] width 4 height 6
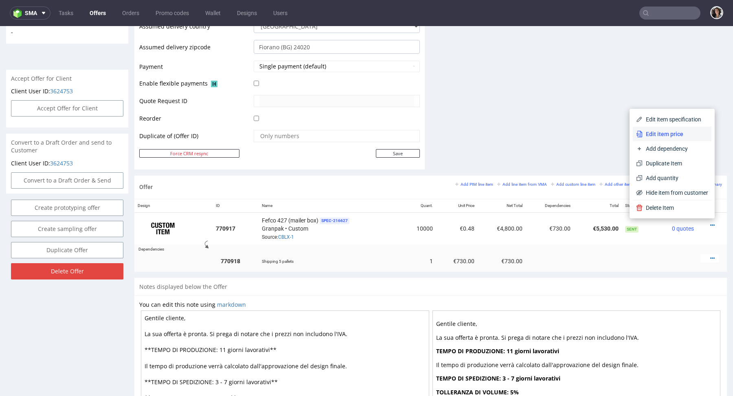
click at [644, 132] on span "Edit item price" at bounding box center [675, 134] width 66 height 8
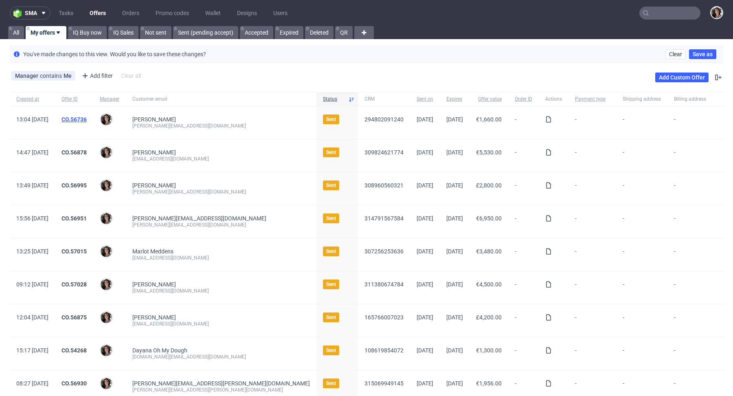
click at [87, 122] on span "CO.56736" at bounding box center [73, 122] width 25 height 13
click at [87, 117] on link "CO.56736" at bounding box center [73, 119] width 25 height 7
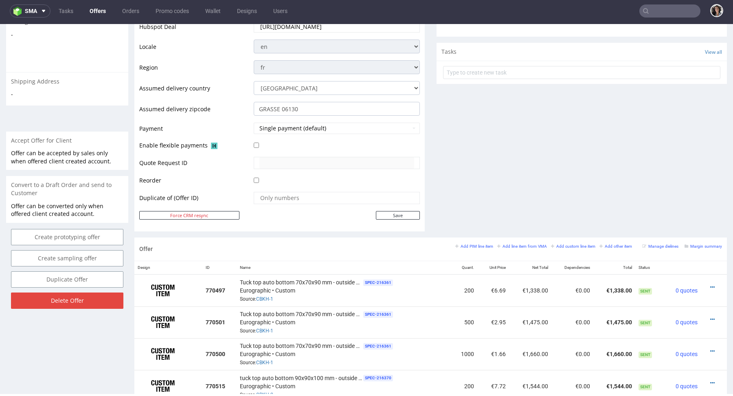
scroll to position [374, 0]
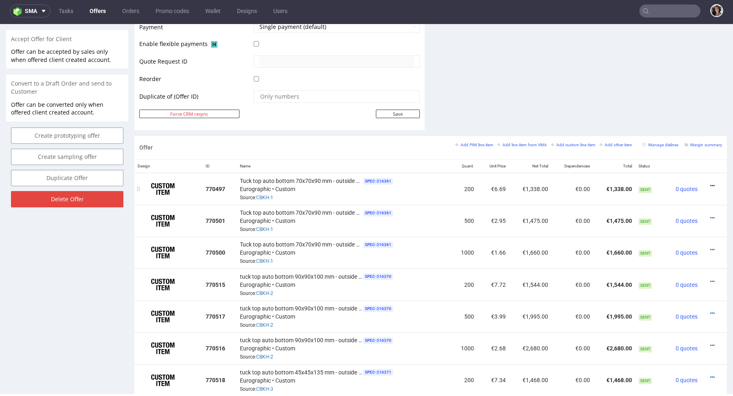
click at [710, 183] on icon at bounding box center [712, 186] width 4 height 6
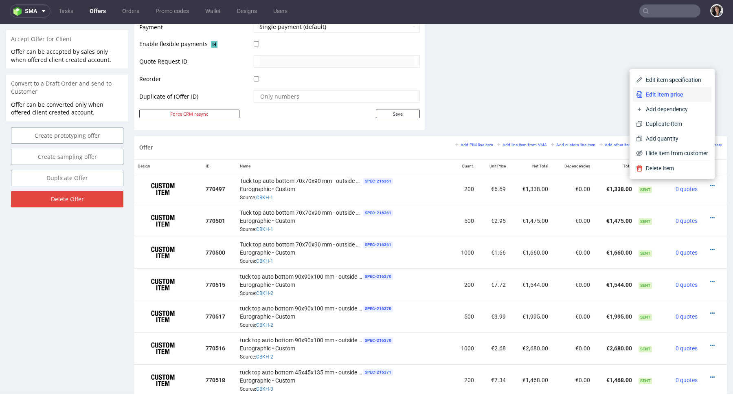
click at [656, 92] on span "Edit item price" at bounding box center [675, 94] width 66 height 8
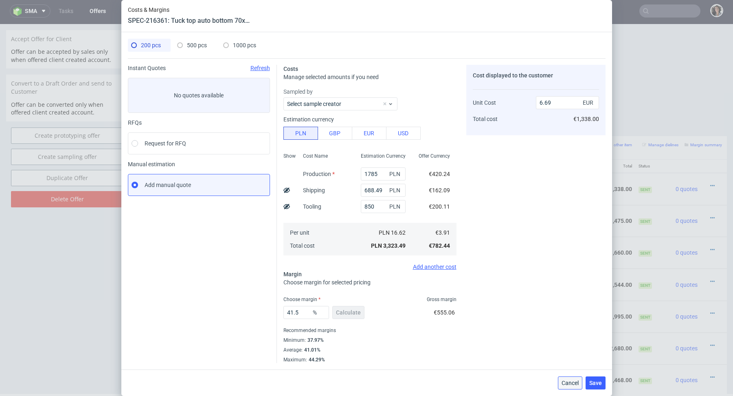
click at [569, 382] on span "Cancel" at bounding box center [569, 383] width 17 height 6
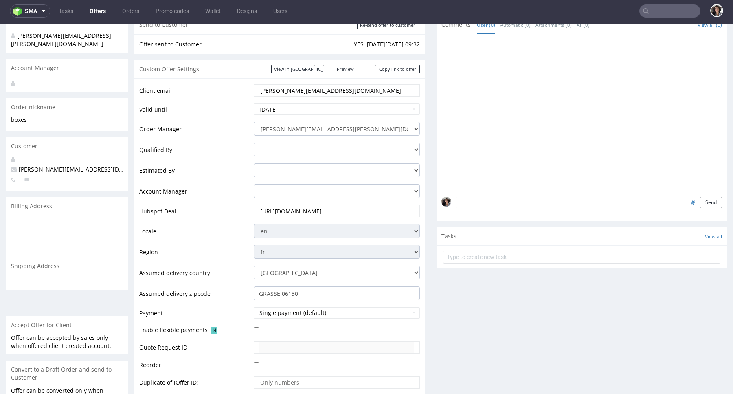
scroll to position [0, 0]
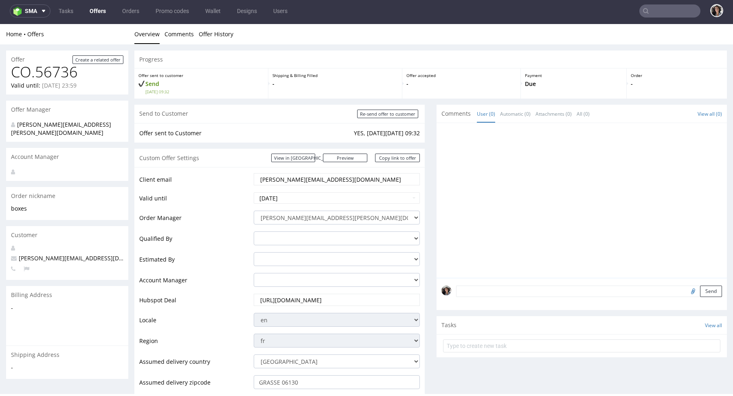
click at [323, 177] on input "[PERSON_NAME][EMAIL_ADDRESS][DOMAIN_NAME]" at bounding box center [336, 178] width 155 height 11
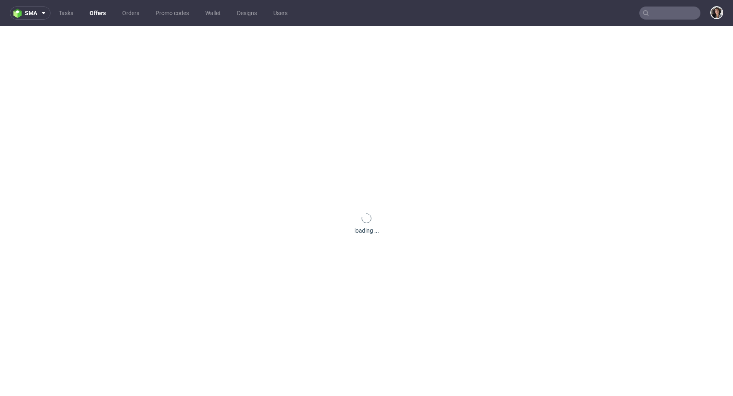
click at [672, 14] on input "text" at bounding box center [669, 13] width 61 height 13
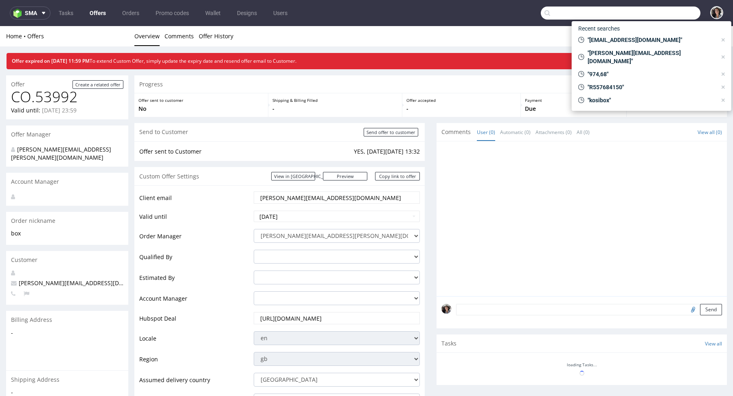
paste input "[PERSON_NAME][EMAIL_ADDRESS][PERSON_NAME][DOMAIN_NAME]"
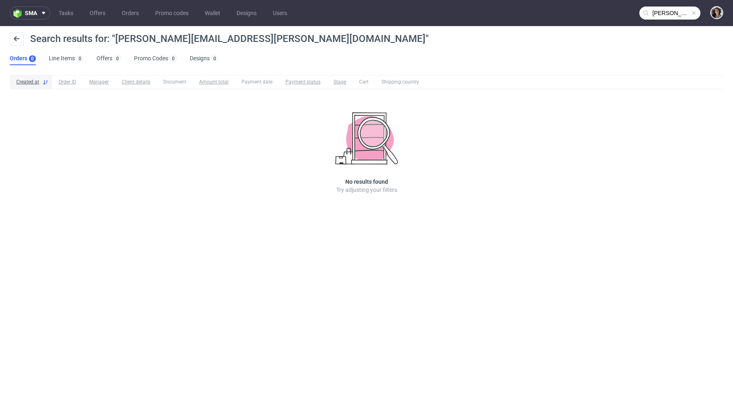
click at [674, 15] on input "[PERSON_NAME][EMAIL_ADDRESS][PERSON_NAME][DOMAIN_NAME]" at bounding box center [669, 13] width 61 height 13
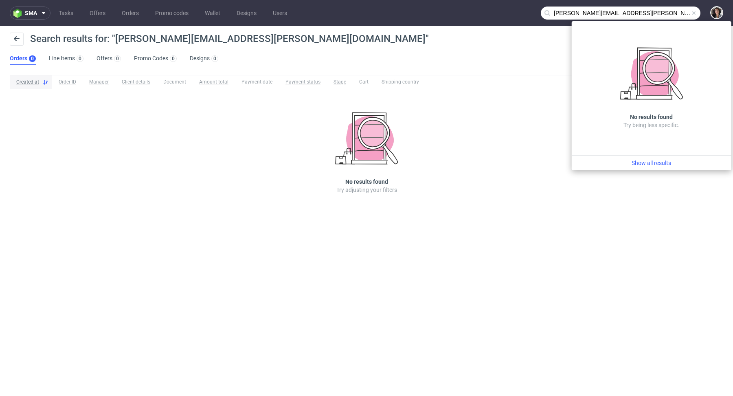
drag, startPoint x: 597, startPoint y: 11, endPoint x: 506, endPoint y: 20, distance: 90.7
click at [507, 19] on nav "sma Tasks Offers Orders Promo codes Wallet Designs Users [PERSON_NAME][EMAIL_AD…" at bounding box center [366, 13] width 733 height 26
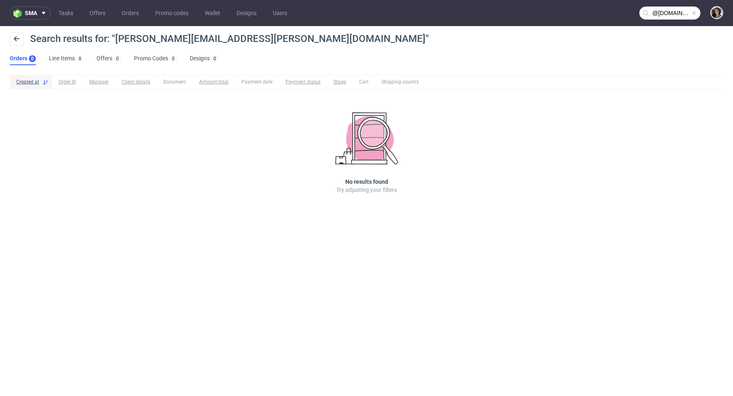
type input "@[DOMAIN_NAME]"
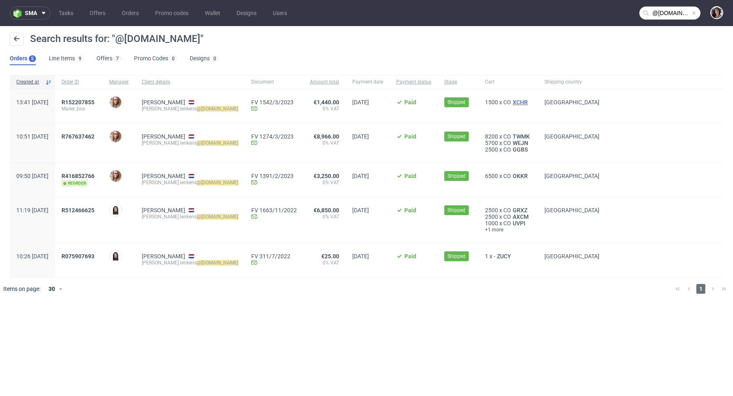
click at [511, 103] on span "XCHR" at bounding box center [520, 102] width 18 height 7
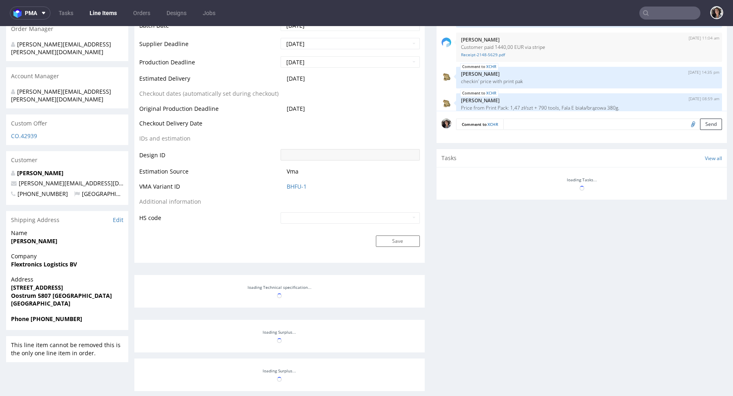
scroll to position [96, 0]
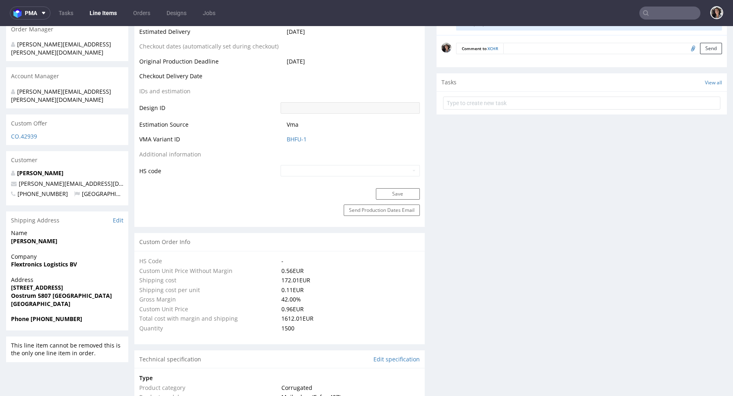
select select "in_progress"
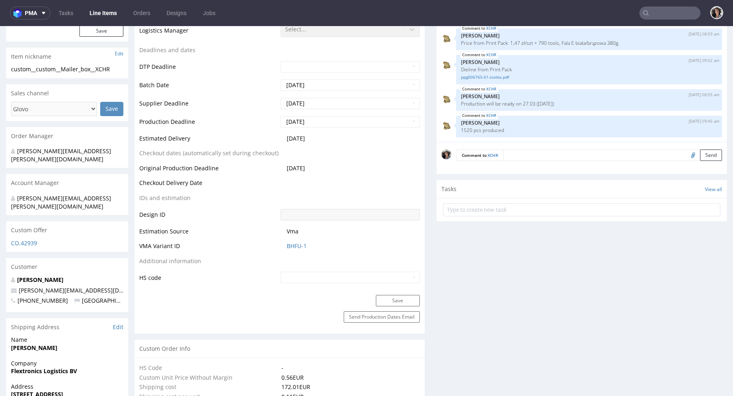
scroll to position [0, 0]
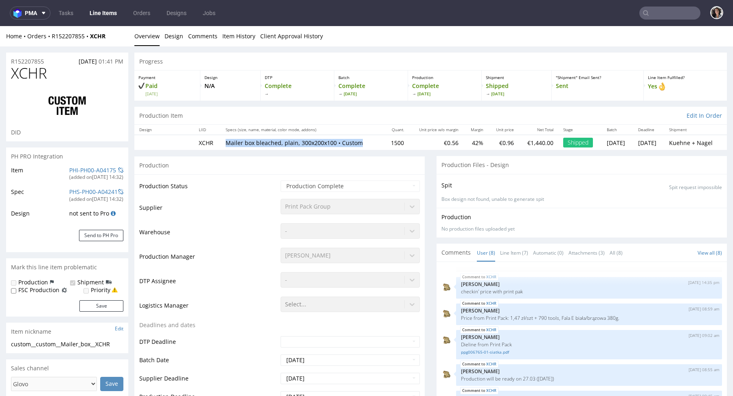
drag, startPoint x: 356, startPoint y: 143, endPoint x: 220, endPoint y: 144, distance: 135.9
click at [221, 144] on td "Mailer box bleached, plain, 300x200x100 • Custom" at bounding box center [302, 142] width 162 height 15
copy p "Mailer box bleached, plain, 300x200x100 • Custom"
click at [674, 18] on input "text" at bounding box center [669, 13] width 61 height 13
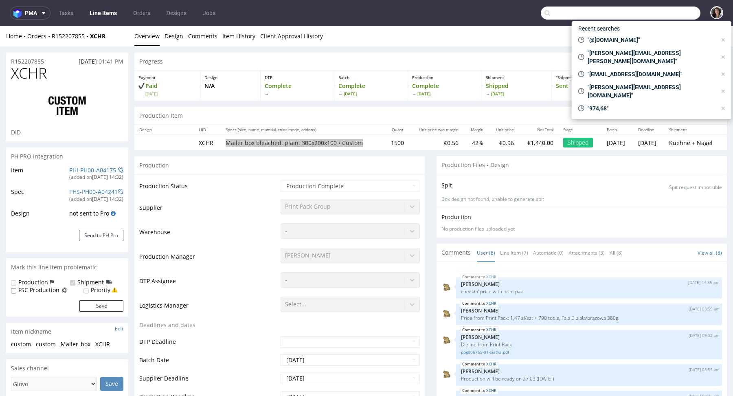
paste input "maher.mansour@syra.coffee"
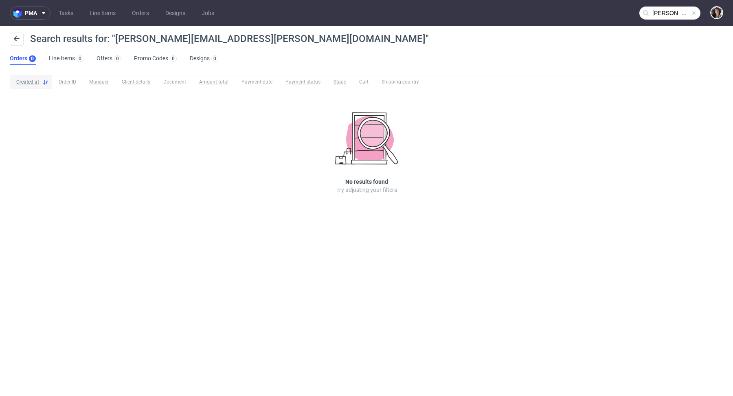
click at [666, 16] on input "maher.mansour@syra.coffee" at bounding box center [669, 13] width 61 height 13
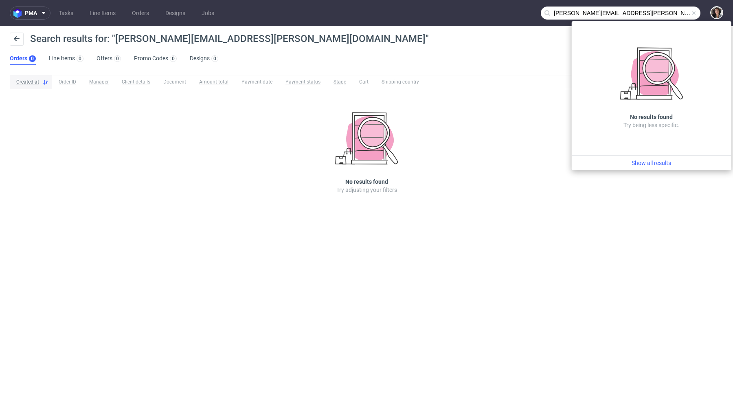
drag, startPoint x: 594, startPoint y: 15, endPoint x: 513, endPoint y: 16, distance: 81.4
click at [513, 16] on nav "pma Tasks Line Items Orders Designs Jobs maher.mansour@syra.coffee" at bounding box center [366, 13] width 733 height 26
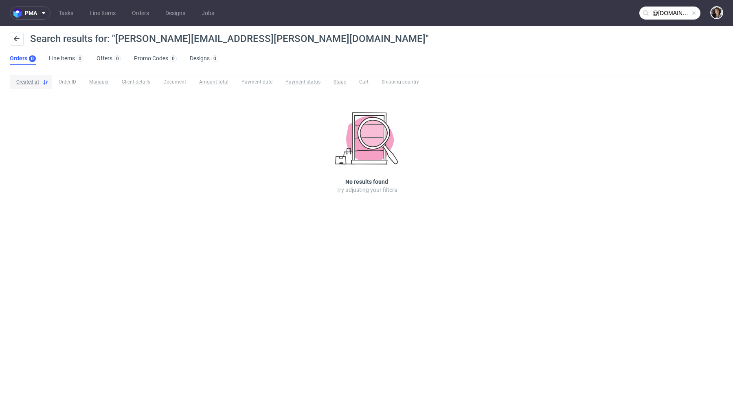
type input "@syra.coffee"
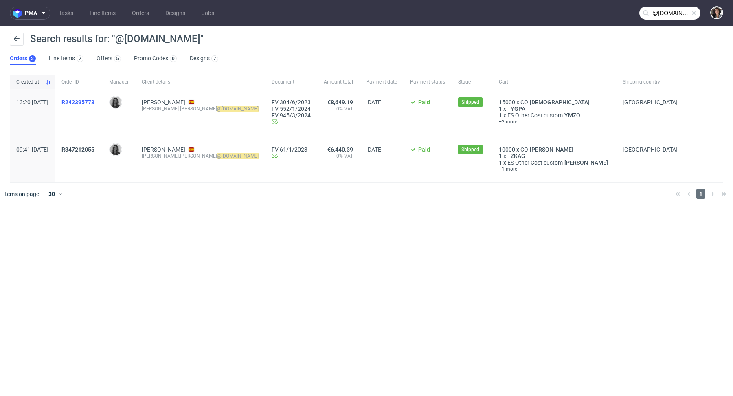
click at [94, 101] on span "R242395773" at bounding box center [77, 102] width 33 height 7
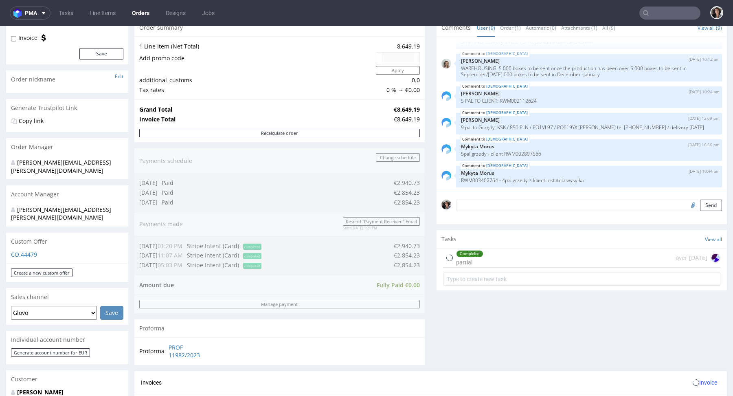
scroll to position [361, 0]
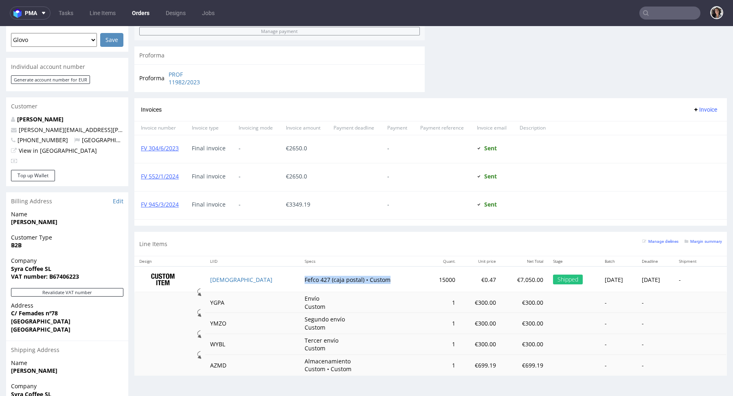
drag, startPoint x: 339, startPoint y: 275, endPoint x: 247, endPoint y: 280, distance: 92.1
click at [300, 280] on td "Fefco 427 (caja postal) • Custom" at bounding box center [363, 279] width 126 height 26
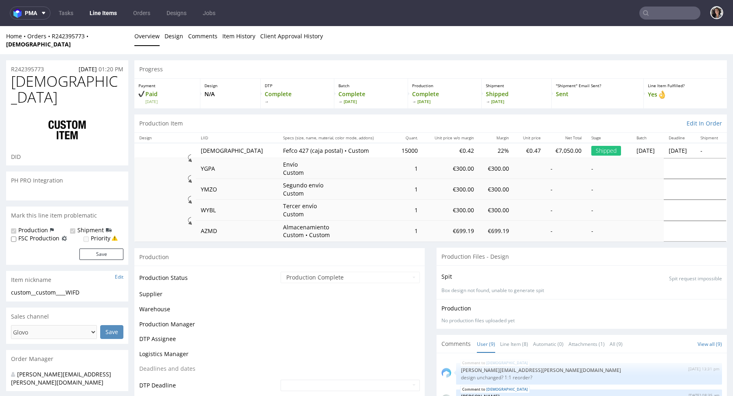
scroll to position [107, 0]
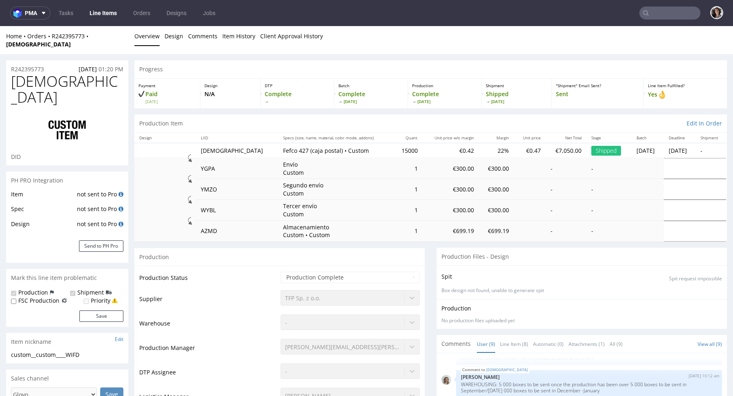
select select "in_progress"
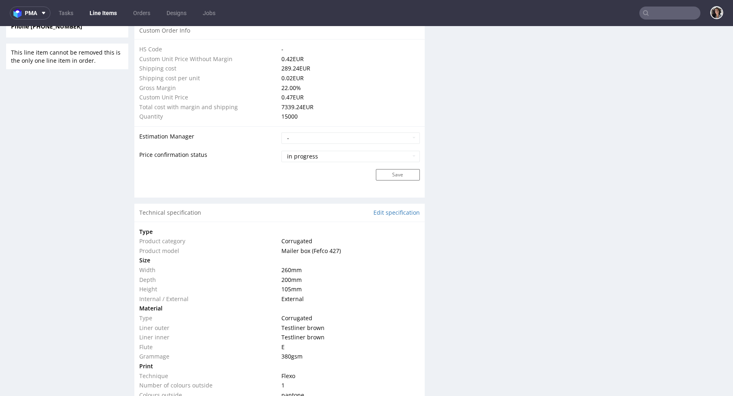
scroll to position [722, 0]
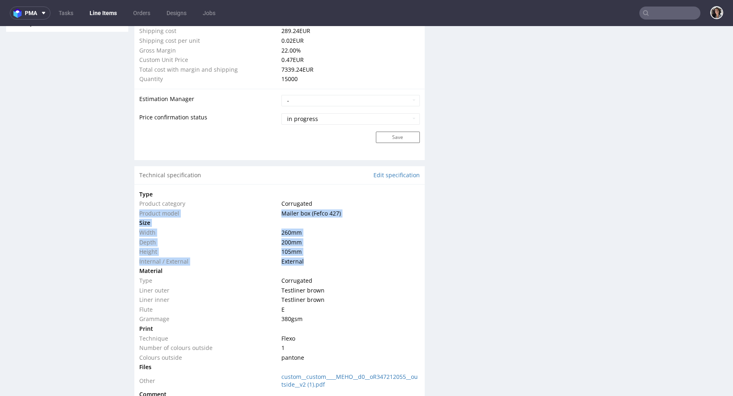
copy tbody "Product model Mailer box (Fefco 427) Size Width 260 mm Depth 200 mm Height 105 …"
drag, startPoint x: 312, startPoint y: 252, endPoint x: 139, endPoint y: 203, distance: 180.0
click at [139, 203] on tbody "Type Product category Corrugated Product model Mailer box (Fefco 427) Size Widt…" at bounding box center [279, 312] width 280 height 246
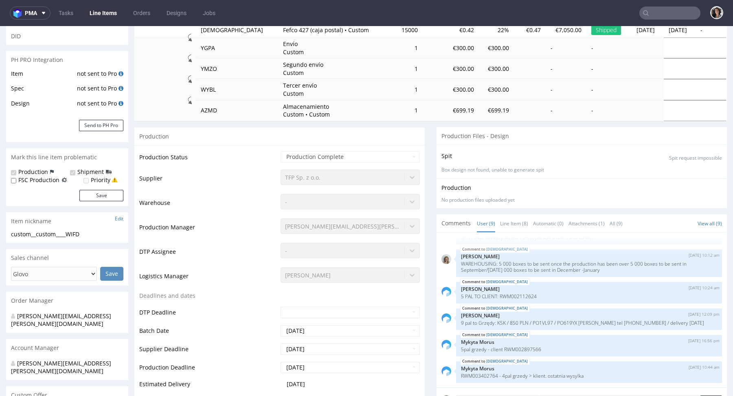
scroll to position [0, 0]
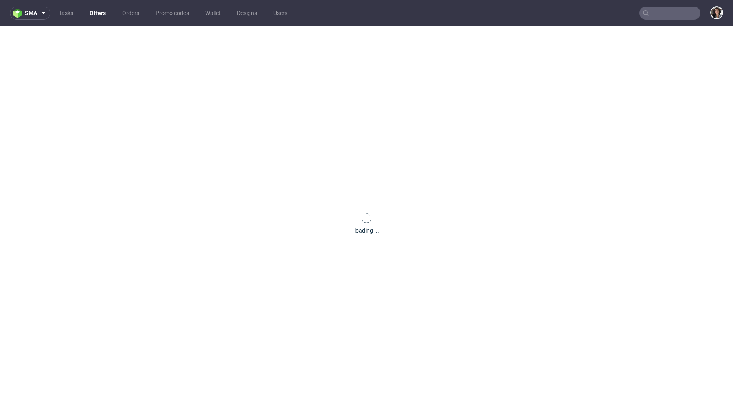
click at [665, 10] on input "text" at bounding box center [669, 13] width 61 height 13
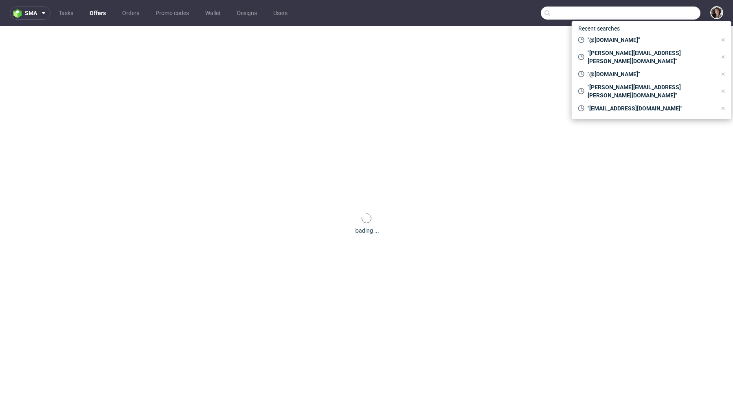
paste input "[PERSON_NAME][EMAIL_ADDRESS][PERSON_NAME][DOMAIN_NAME]"
type input "[PERSON_NAME][EMAIL_ADDRESS][PERSON_NAME][DOMAIN_NAME]"
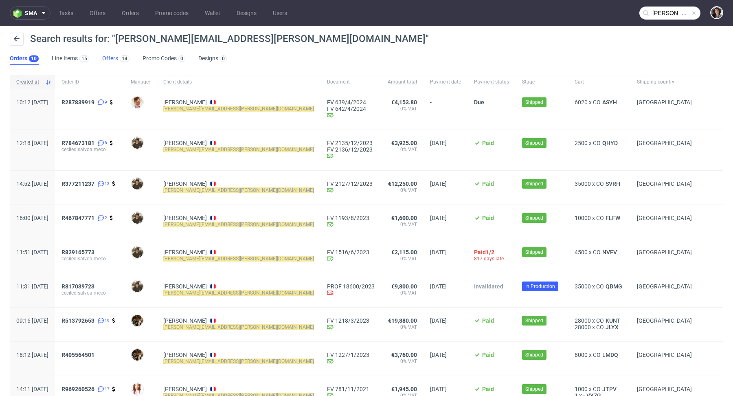
click at [113, 59] on link "Offers 14" at bounding box center [115, 58] width 27 height 13
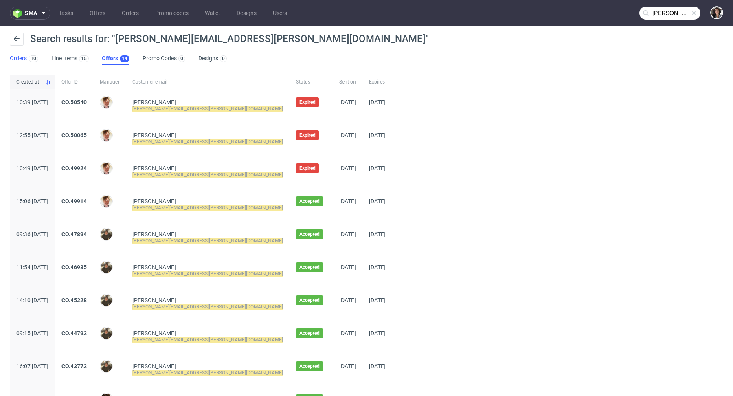
click at [20, 59] on link "Orders 10" at bounding box center [24, 58] width 28 height 13
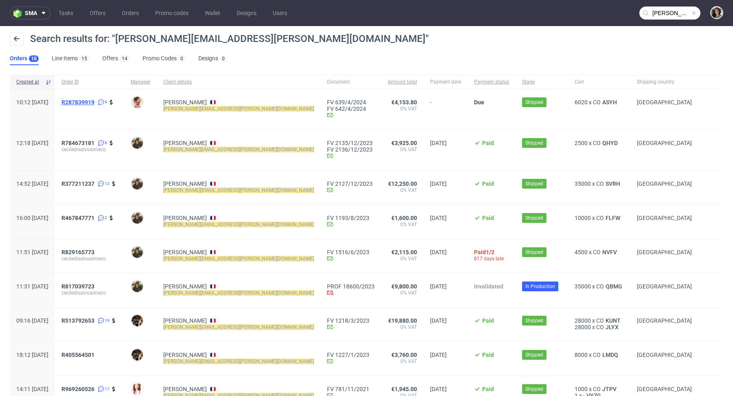
click at [94, 101] on span "R287839919" at bounding box center [77, 102] width 33 height 7
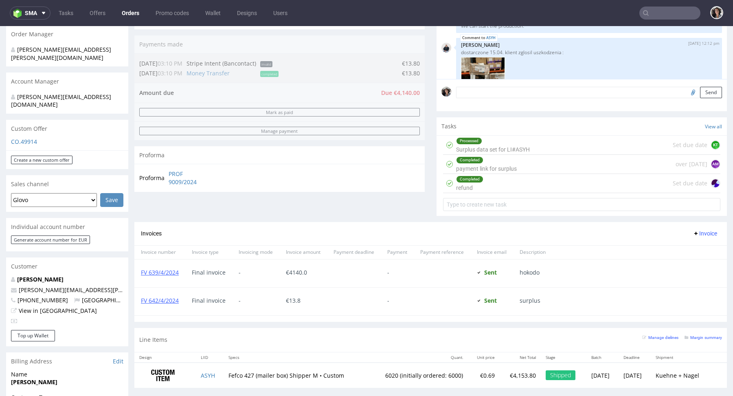
scroll to position [273, 0]
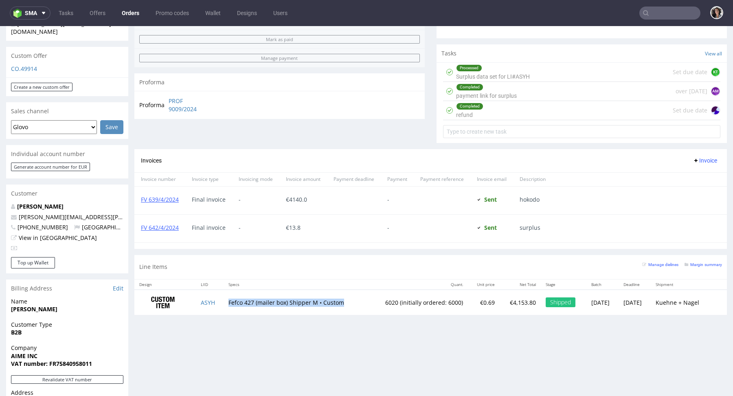
drag, startPoint x: 346, startPoint y: 303, endPoint x: 223, endPoint y: 300, distance: 122.1
click at [223, 300] on td "Fefco 427 (mailer box) Shipper M • Custom" at bounding box center [295, 302] width 144 height 26
copy td "Fefco 427 (mailer box) Shipper M • Custom"
type input "[PERSON_NAME][EMAIL_ADDRESS][PERSON_NAME][DOMAIN_NAME]"
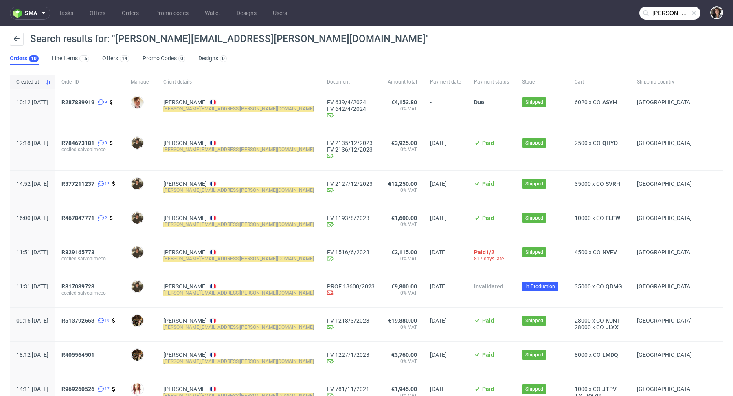
click at [112, 138] on div "R784673181 8 ceciledisalvoaimeco" at bounding box center [89, 150] width 69 height 40
click at [94, 142] on span "R784673181" at bounding box center [77, 143] width 33 height 7
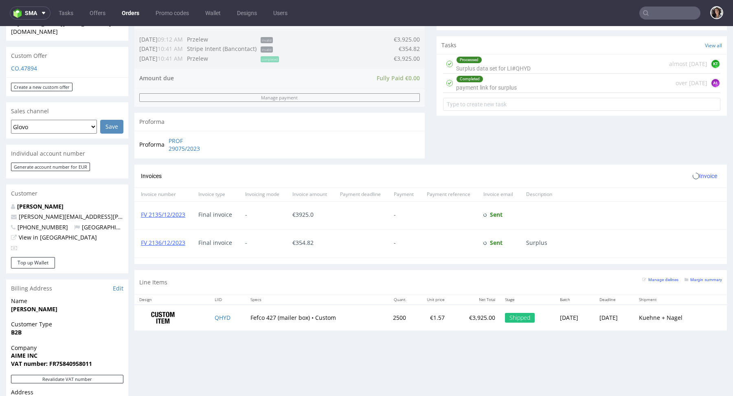
scroll to position [434, 0]
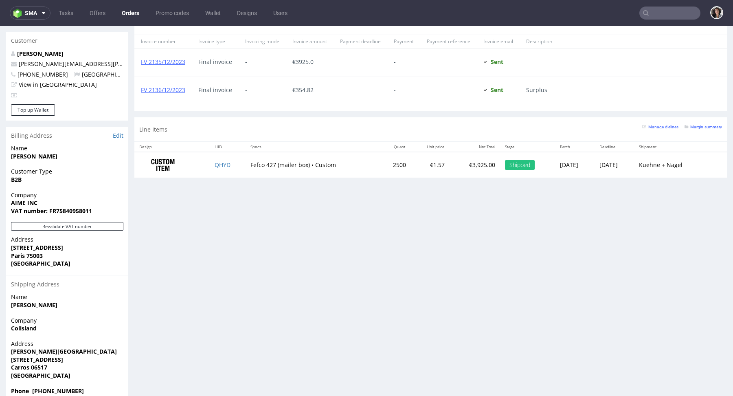
type input "[PERSON_NAME][EMAIL_ADDRESS][PERSON_NAME][DOMAIN_NAME]"
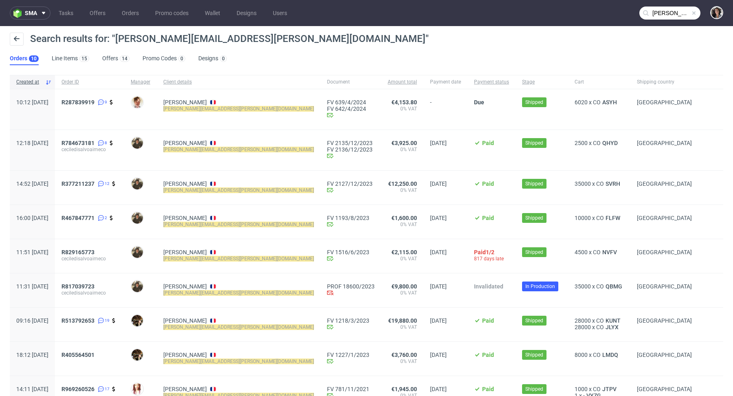
click at [104, 188] on span "R377211237 12" at bounding box center [89, 187] width 56 height 14
click at [94, 180] on span "R377211237" at bounding box center [77, 183] width 33 height 7
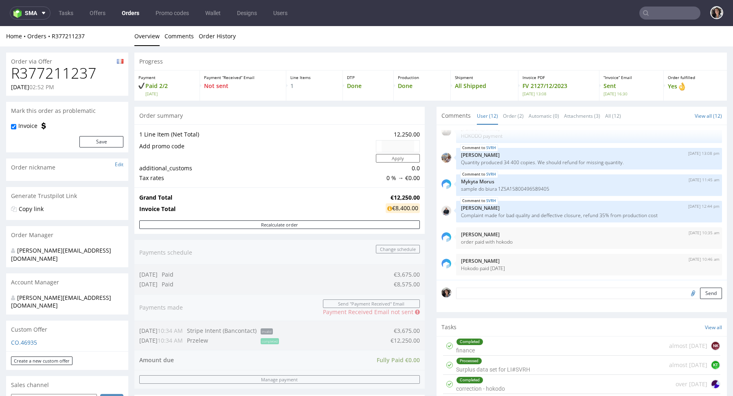
scroll to position [427, 0]
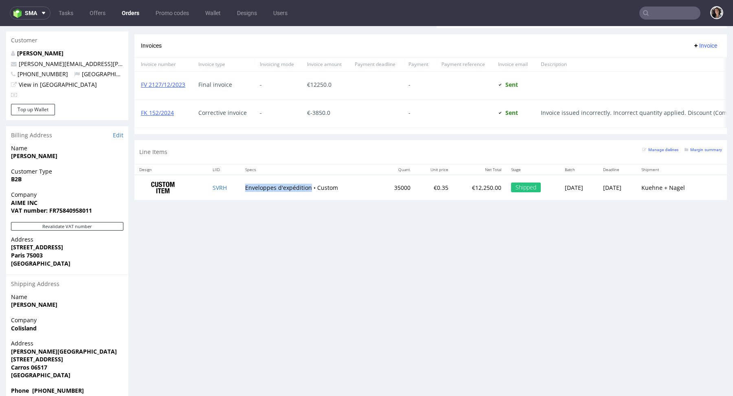
drag, startPoint x: 303, startPoint y: 185, endPoint x: 233, endPoint y: 184, distance: 70.0
click at [233, 184] on tr "SVRH Enveloppes d'expédition • Custom 35000 €0.35 €12,250.00 Shipped [DATE] [DA…" at bounding box center [430, 188] width 592 height 26
copy tr "SVRH Enveloppes d'expédition"
